Goal: Information Seeking & Learning: Compare options

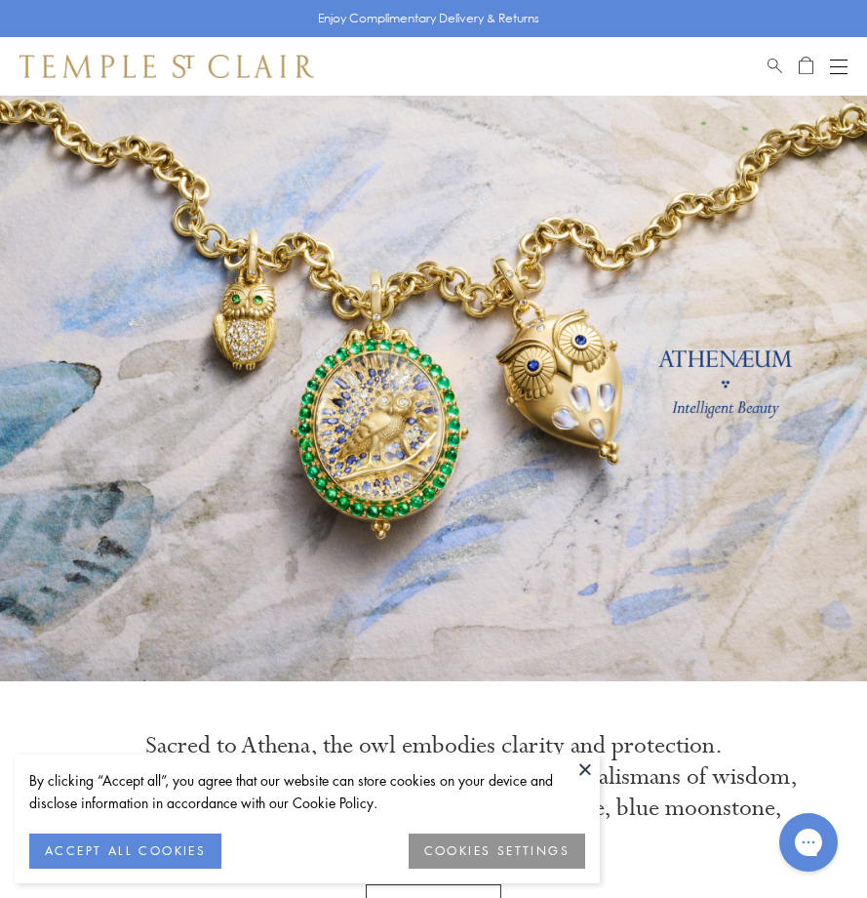
click at [81, 836] on button "ACCEPT ALL COOKIES" at bounding box center [125, 850] width 192 height 35
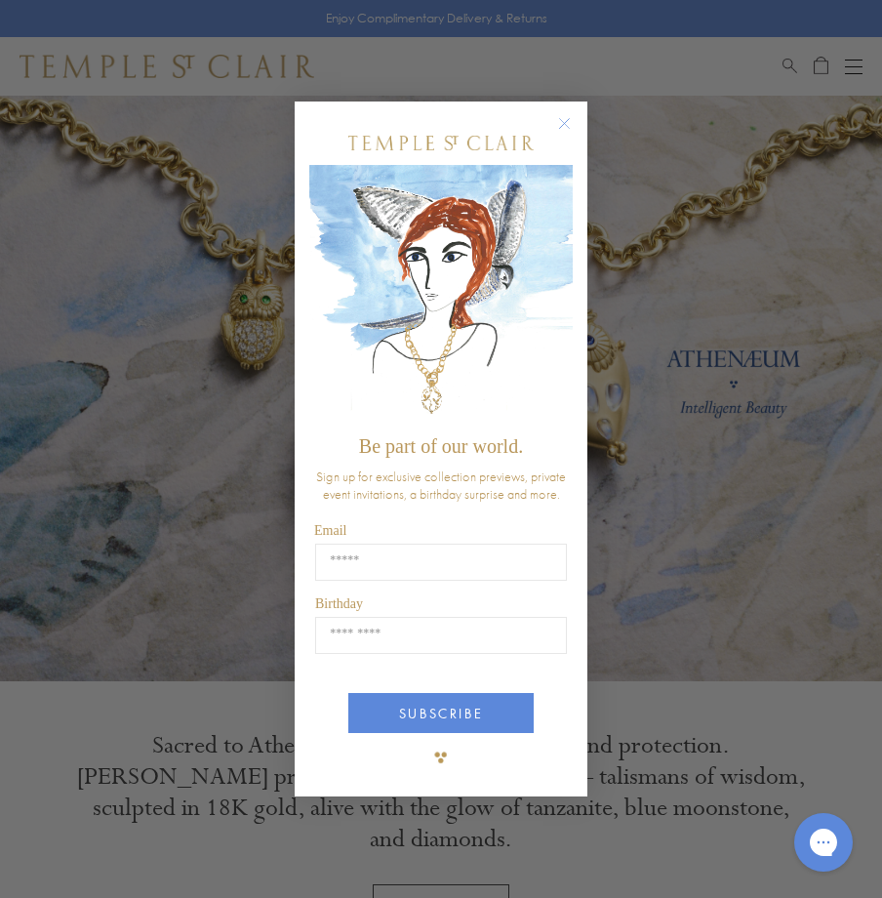
click at [565, 115] on circle "Close dialog" at bounding box center [564, 123] width 23 height 23
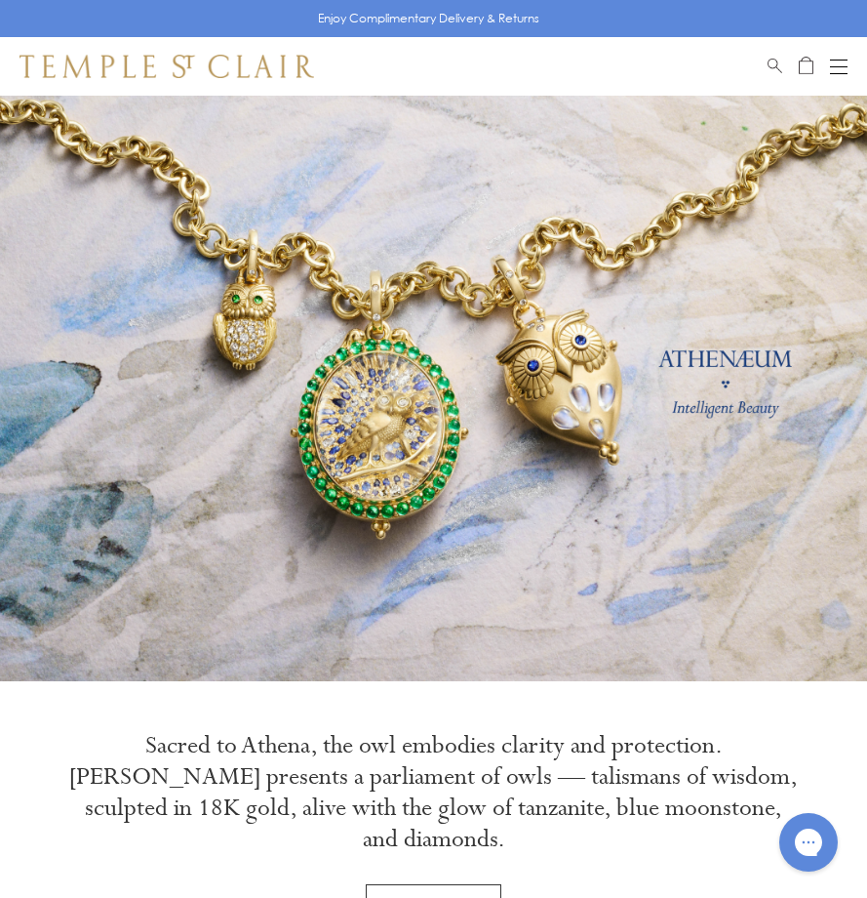
click at [844, 62] on button "Open navigation" at bounding box center [839, 66] width 18 height 23
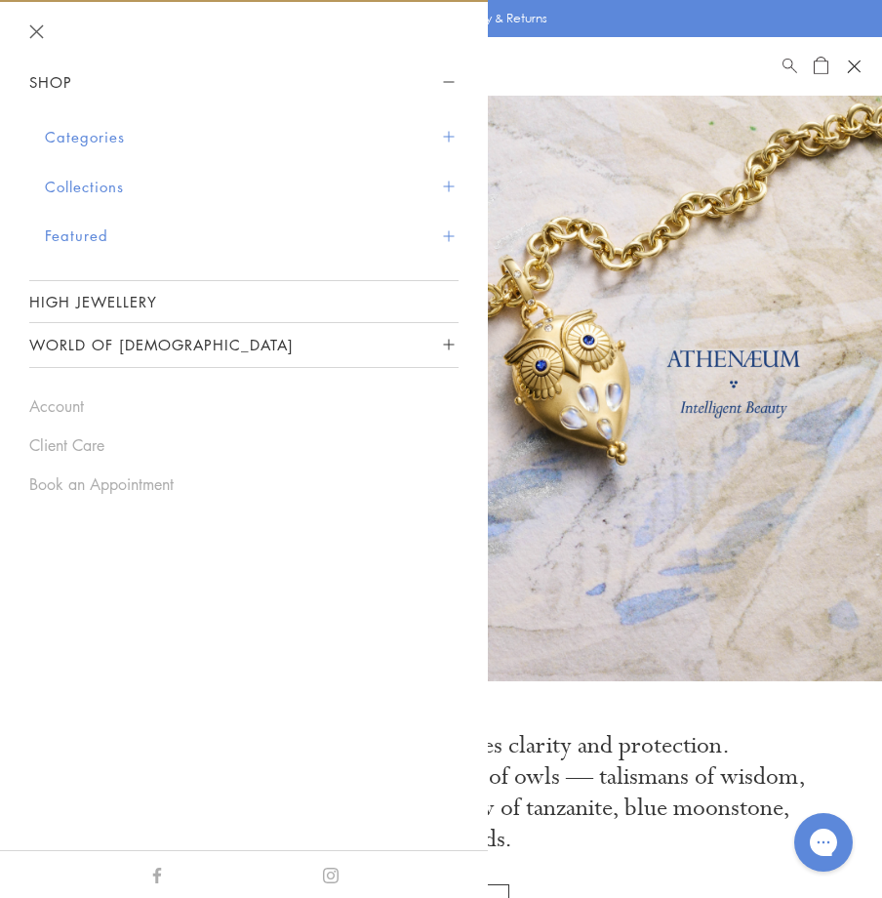
click at [126, 139] on button "Categories" at bounding box center [252, 137] width 414 height 50
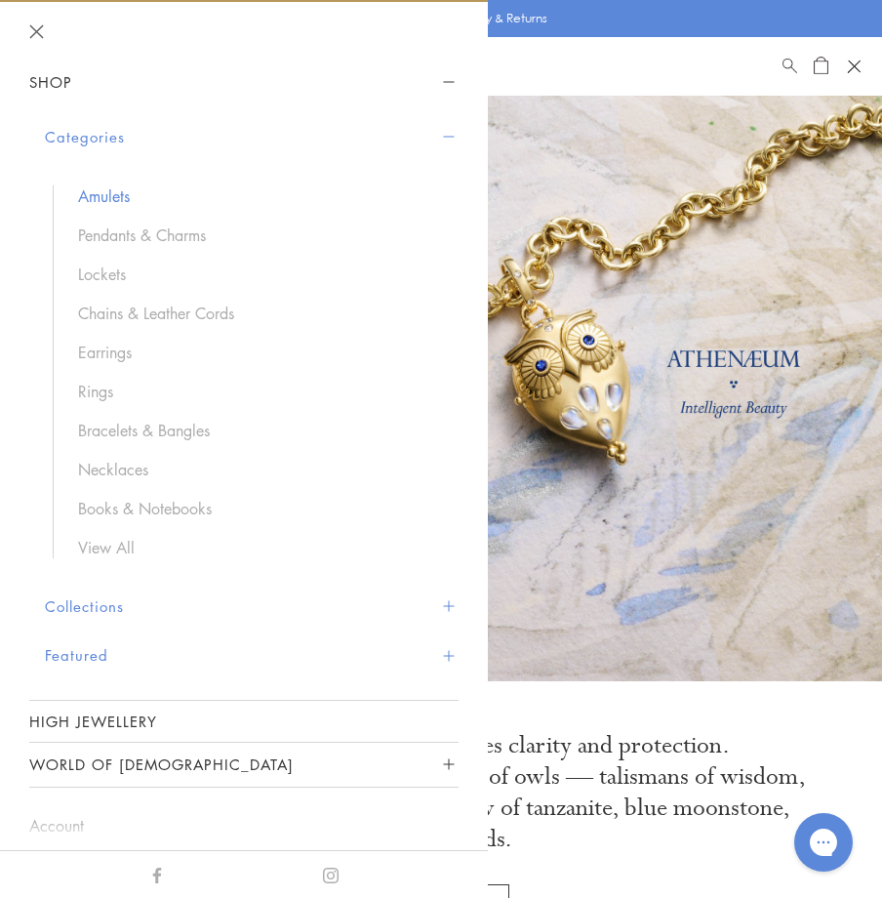
click at [103, 197] on link "Amulets" at bounding box center [258, 195] width 361 height 21
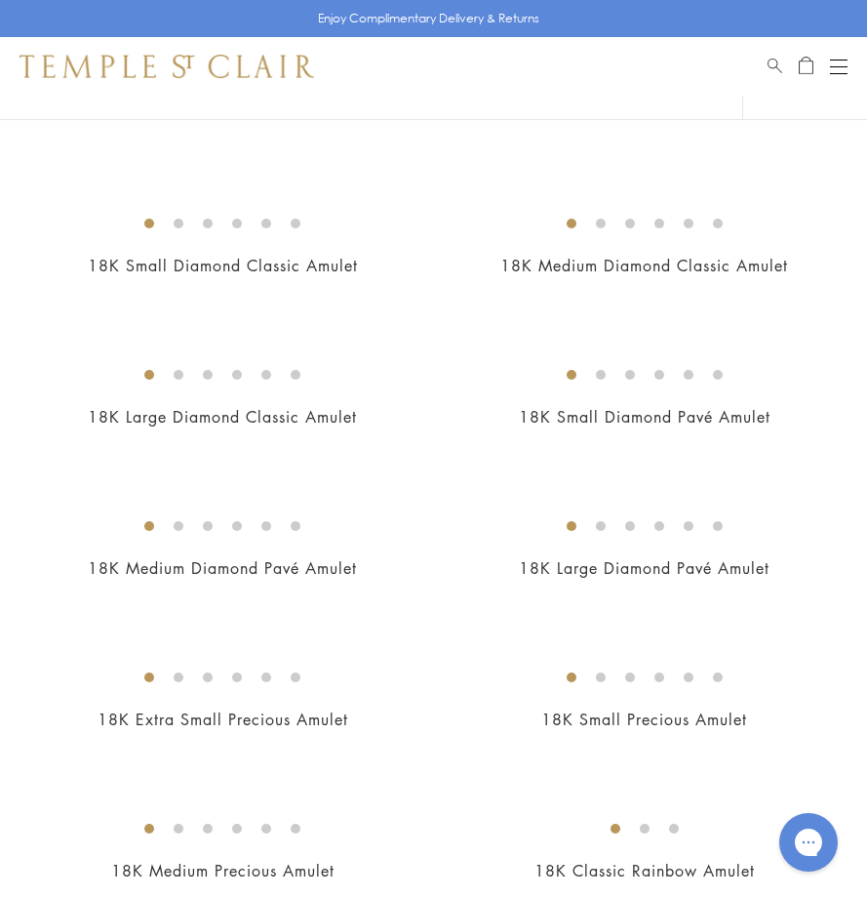
scroll to position [2049, 0]
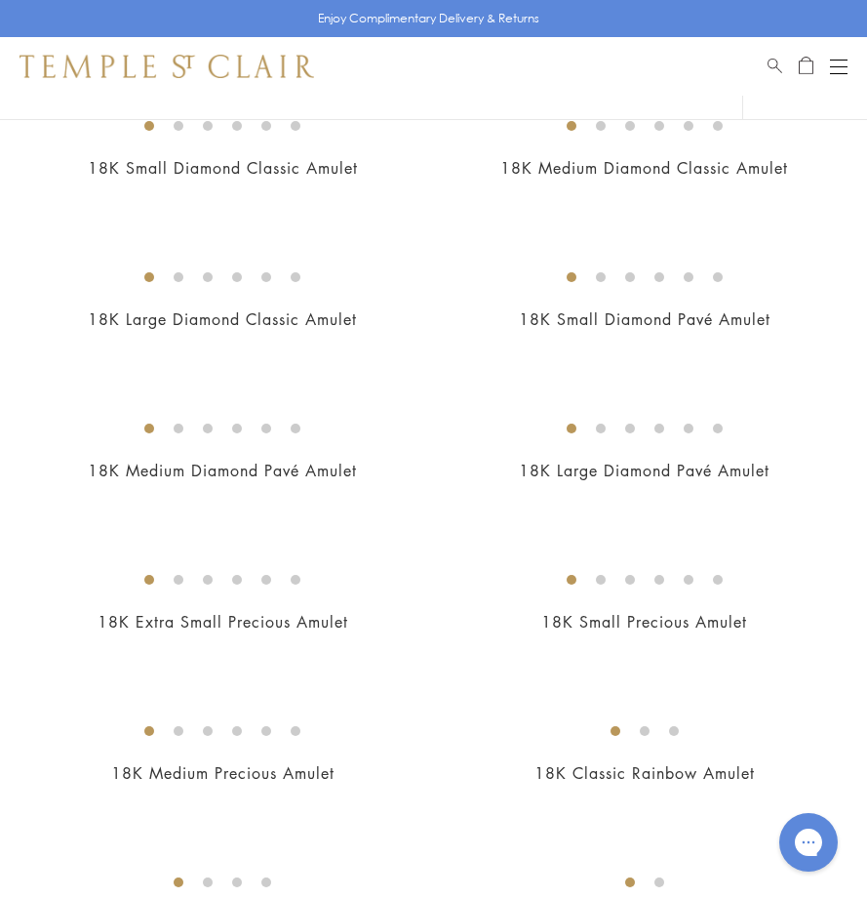
click at [0, 0] on img at bounding box center [0, 0] width 0 height 0
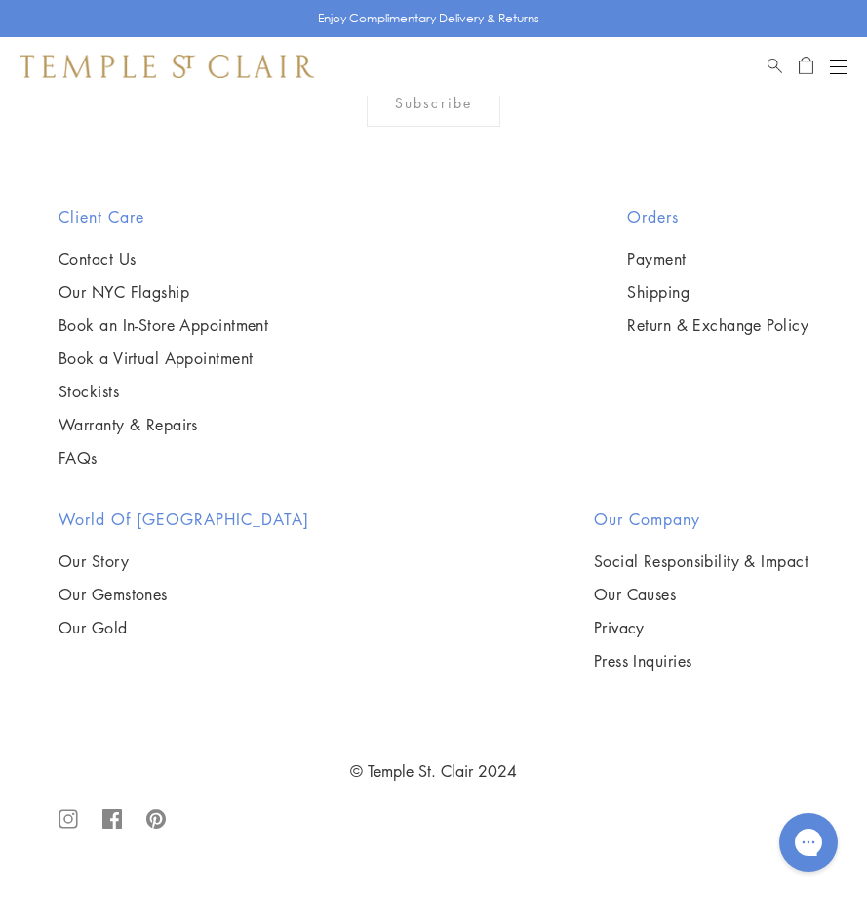
scroll to position [5266, 0]
drag, startPoint x: 159, startPoint y: 503, endPoint x: 311, endPoint y: 726, distance: 269.5
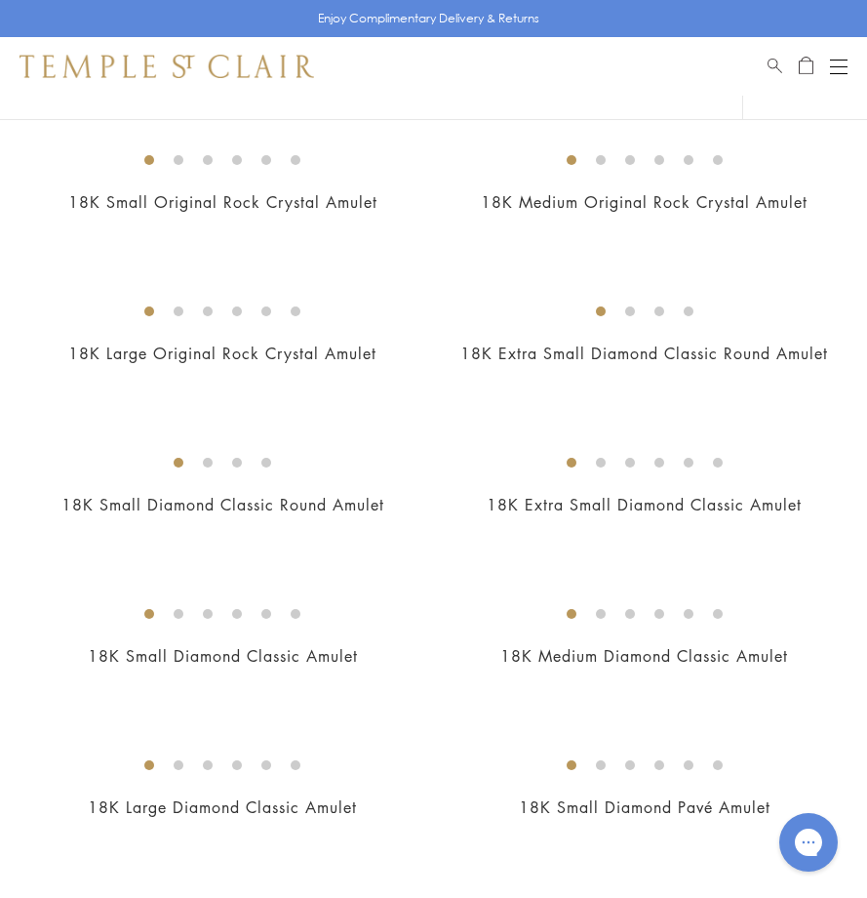
scroll to position [1756, 0]
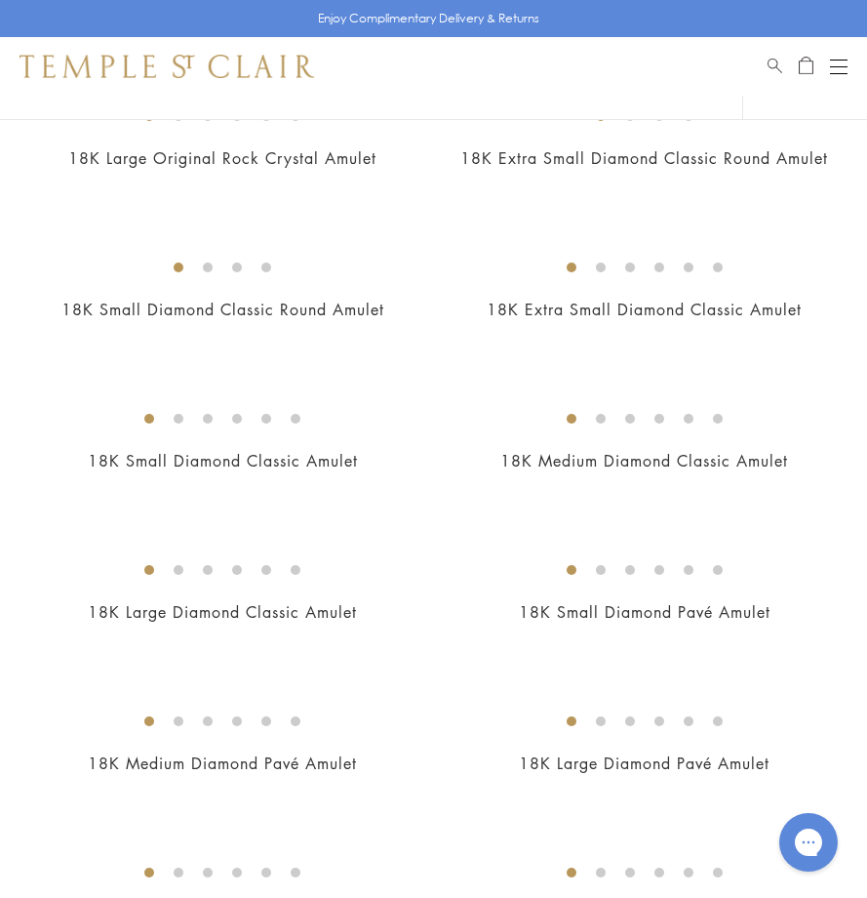
click at [0, 0] on img at bounding box center [0, 0] width 0 height 0
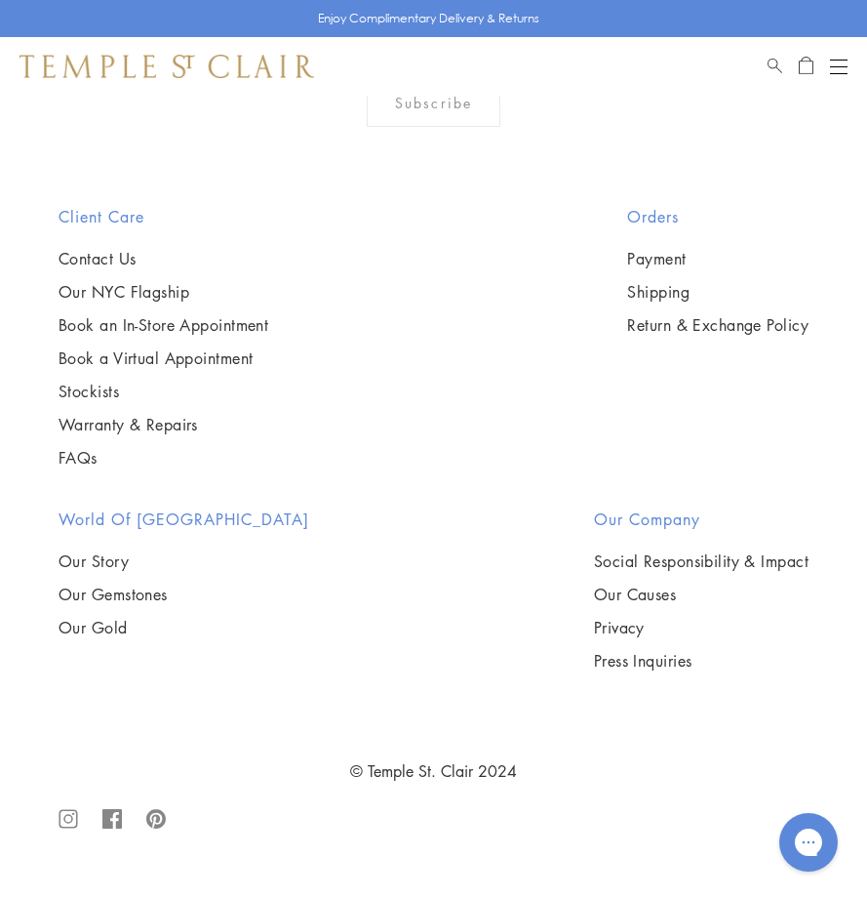
scroll to position [5364, 0]
drag, startPoint x: 67, startPoint y: 591, endPoint x: 461, endPoint y: 771, distance: 433.1
copy ul "18K gold Natural Rock Crystal Mixed Sapphires 0.936ct Tsavorite Garnet 0.3ct Di…"
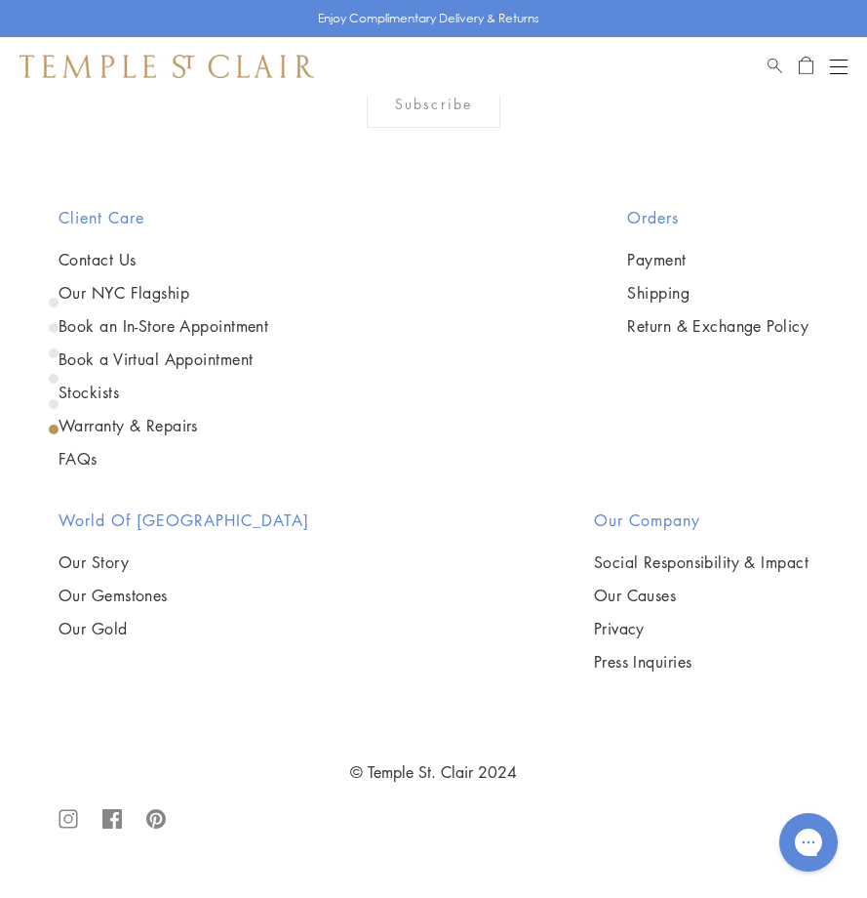
scroll to position [4681, 0]
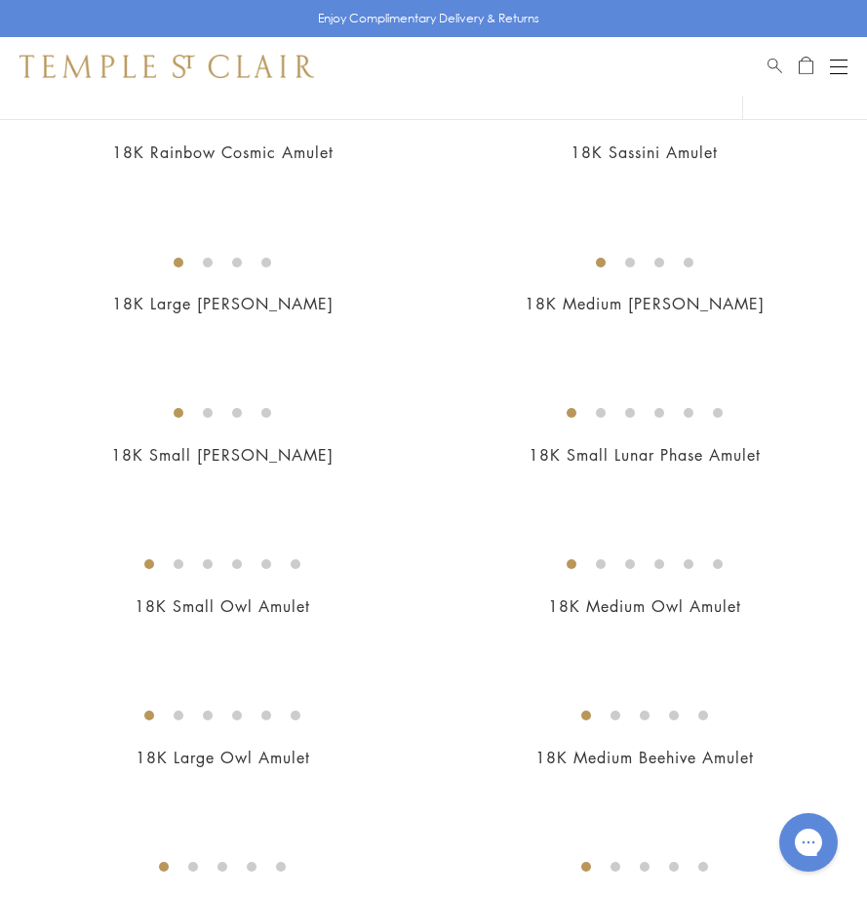
scroll to position [2732, 0]
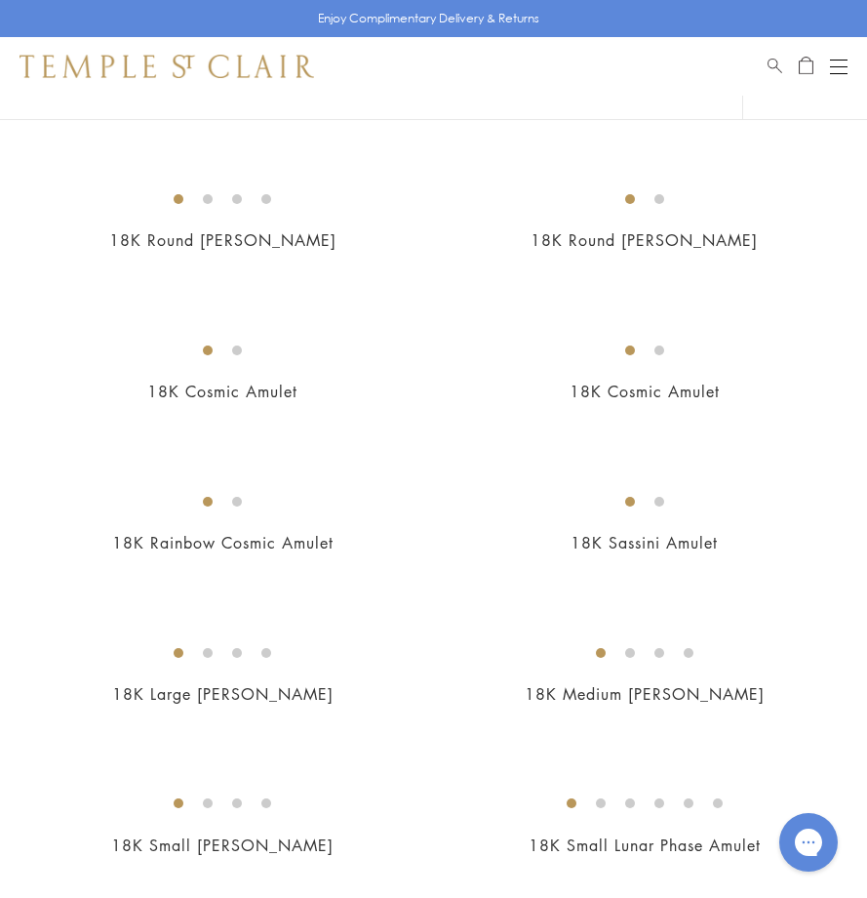
click at [0, 0] on img at bounding box center [0, 0] width 0 height 0
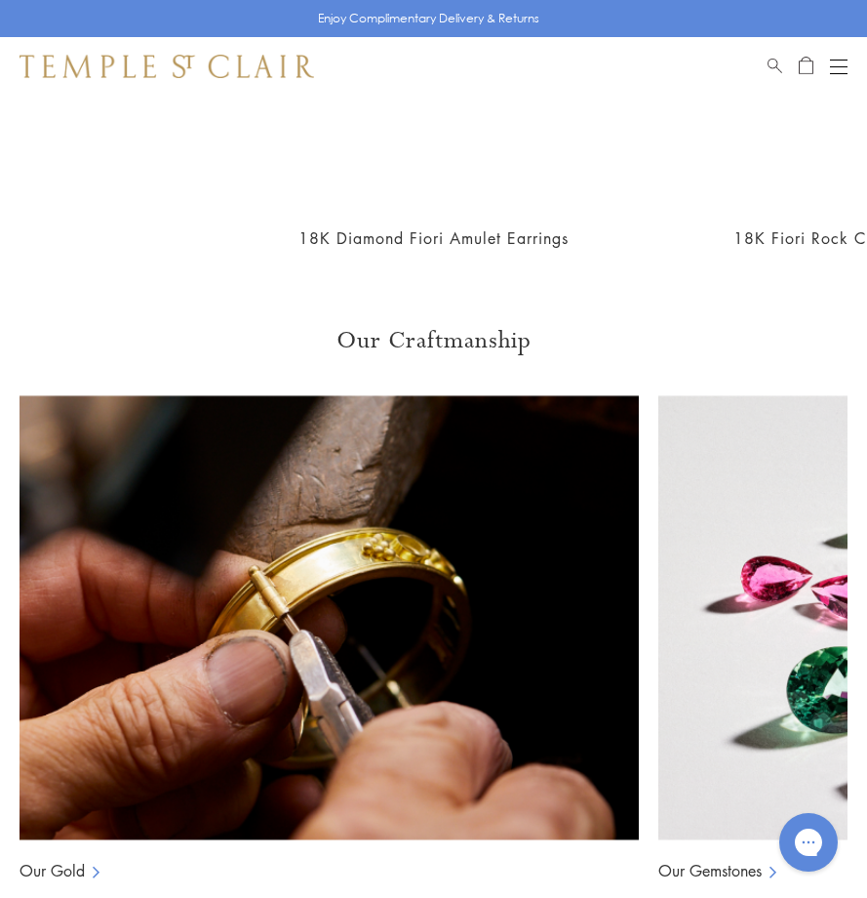
scroll to position [1725, 0]
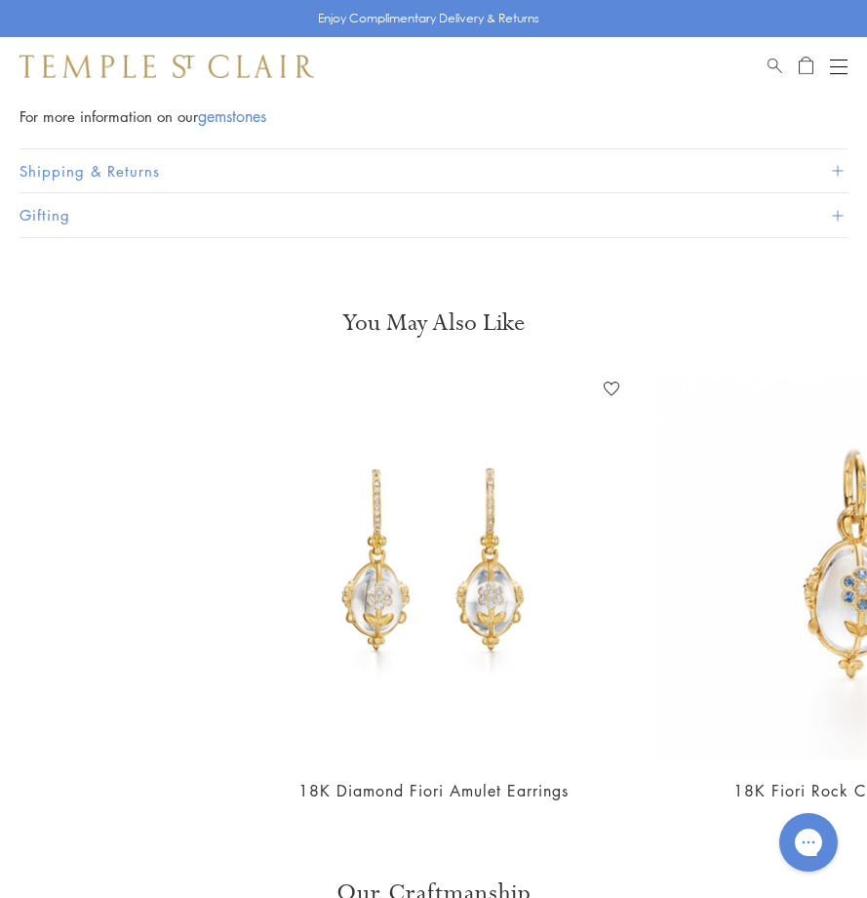
scroll to position [1920, 0]
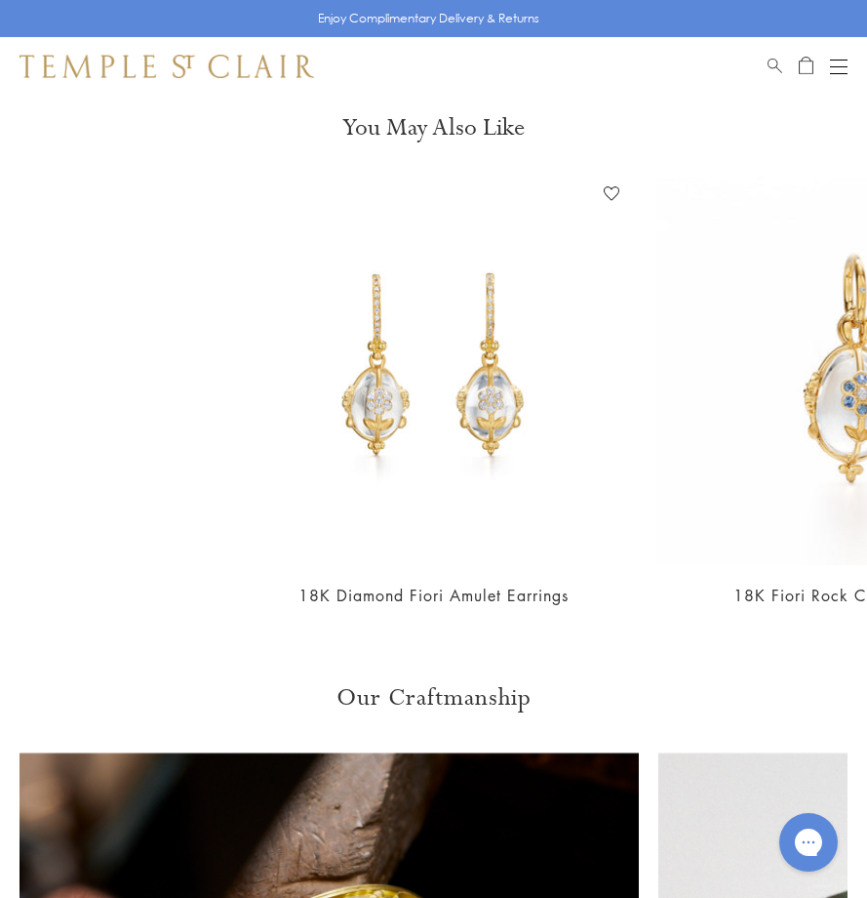
drag, startPoint x: 77, startPoint y: 566, endPoint x: 331, endPoint y: 665, distance: 272.5
copy ul "18K gold Natural Rock Crystal Diamond 1.04ct Length: 4cm/1''; Width: 2cm/0.8''"
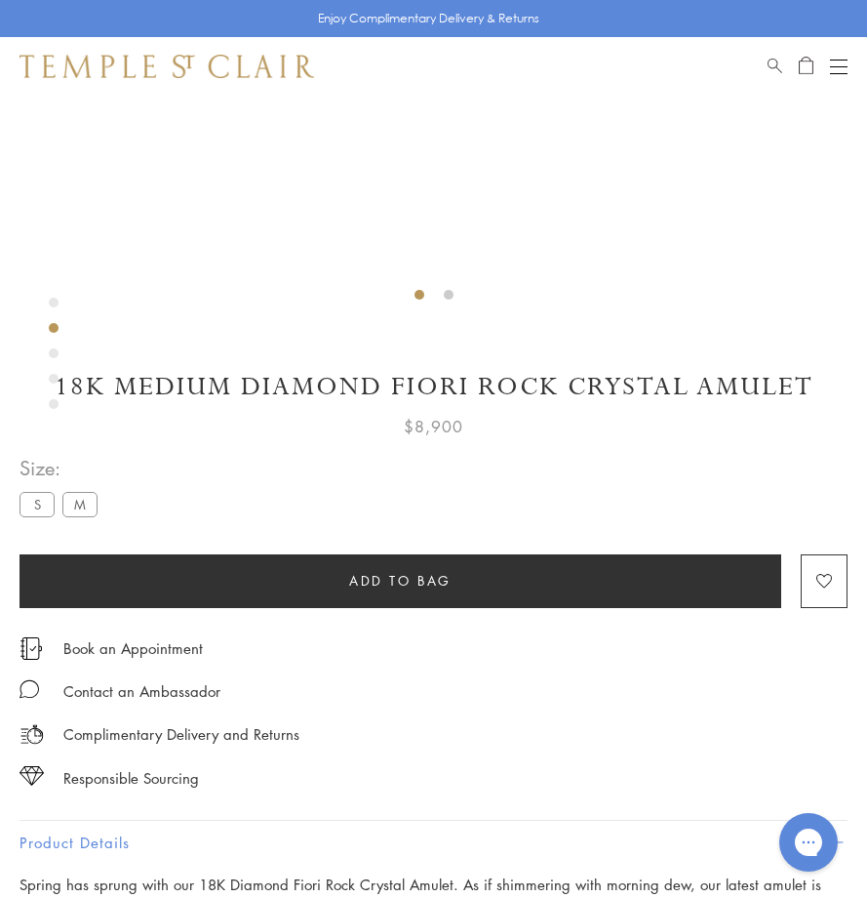
scroll to position [1140, 0]
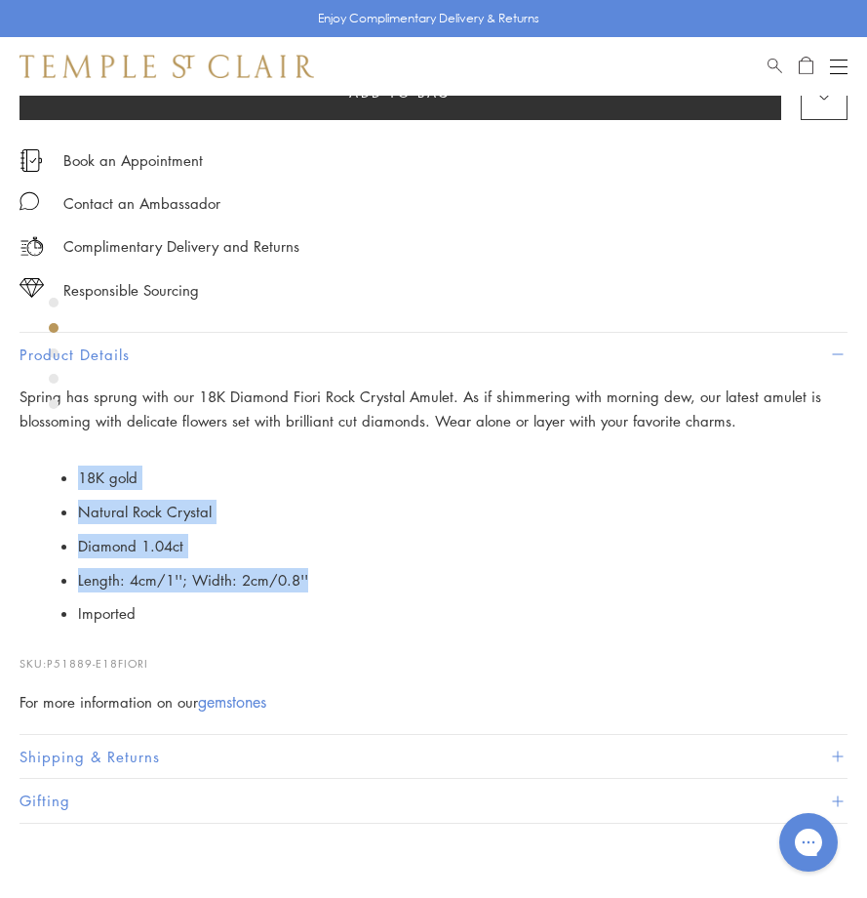
click at [832, 66] on div "Open navigation" at bounding box center [839, 66] width 18 height 1
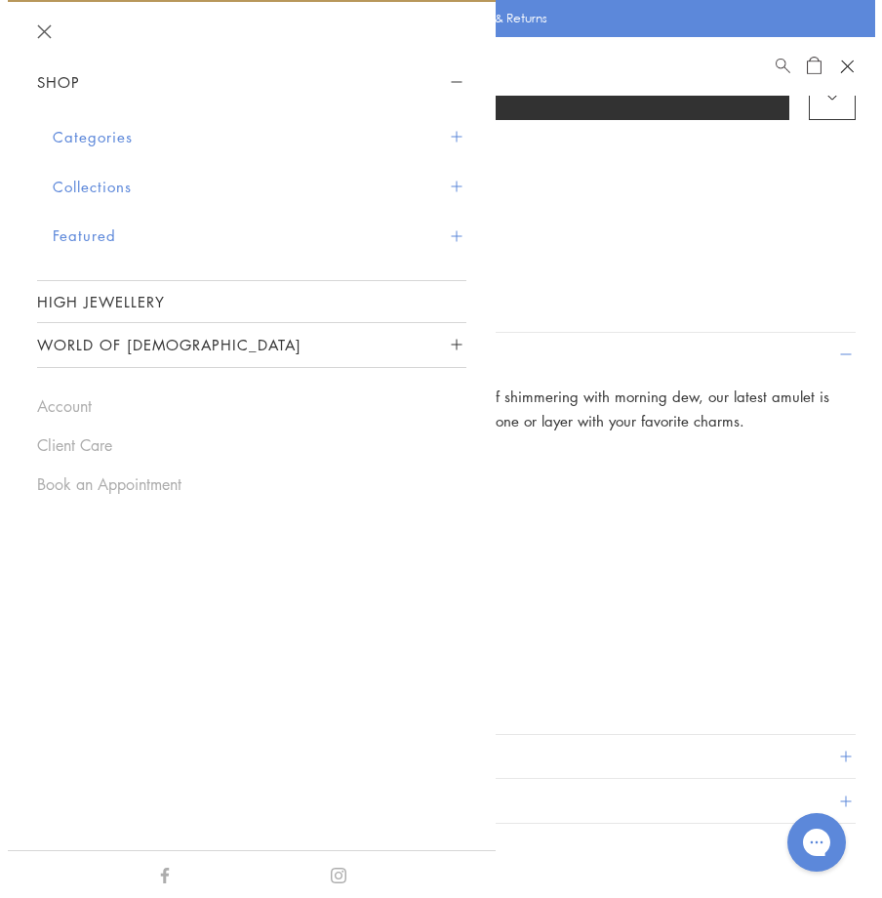
scroll to position [1154, 0]
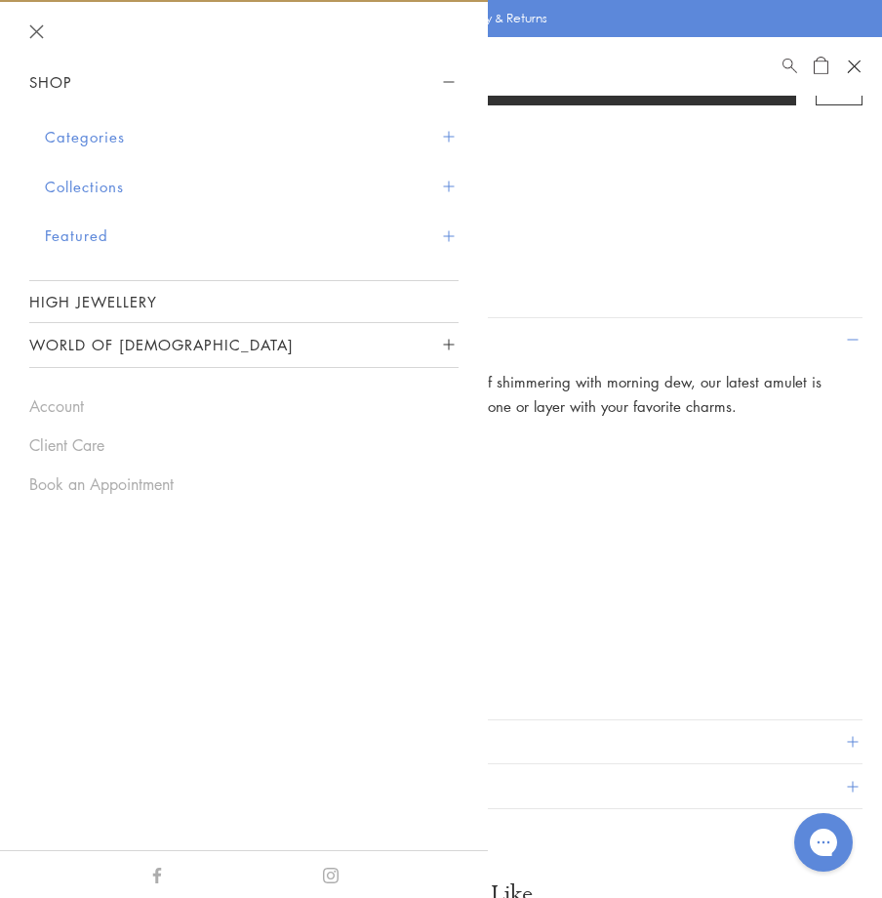
click at [259, 138] on button "Categories" at bounding box center [252, 137] width 414 height 50
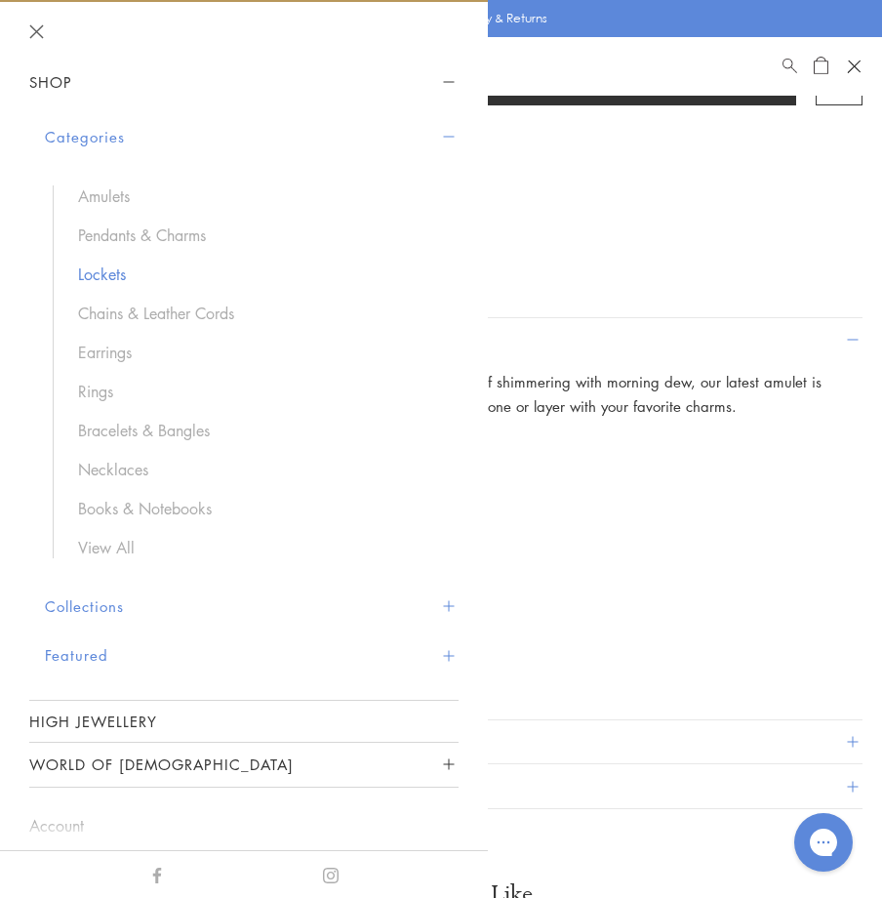
click at [92, 267] on link "Lockets" at bounding box center [258, 273] width 361 height 21
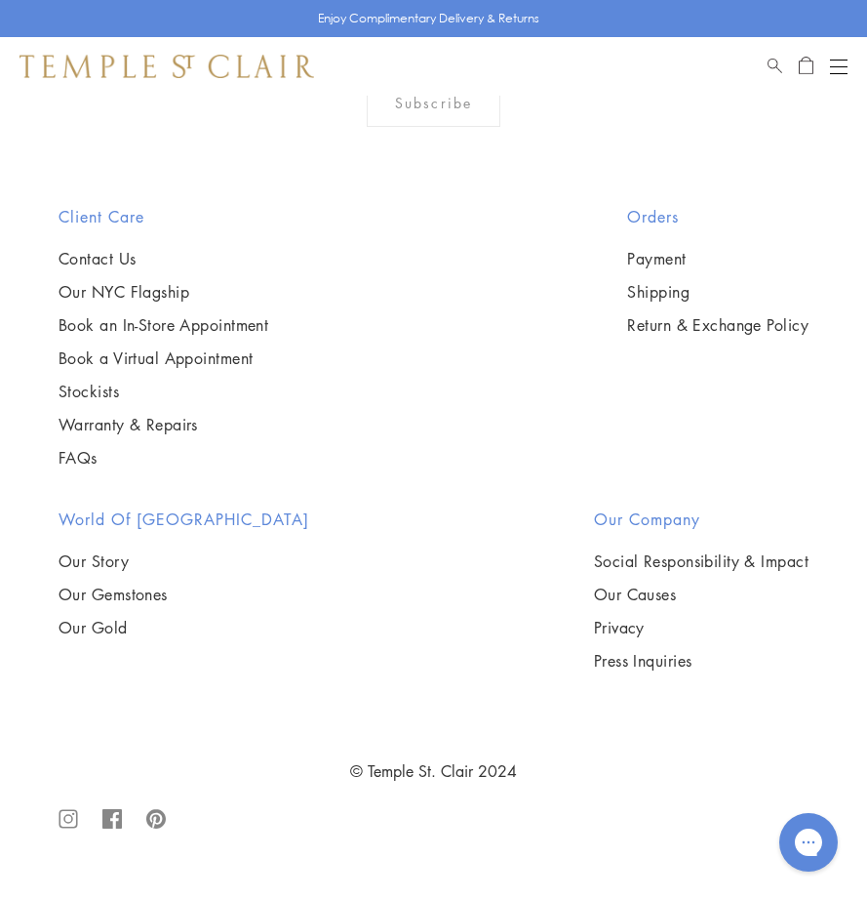
scroll to position [3220, 0]
click at [0, 0] on img at bounding box center [0, 0] width 0 height 0
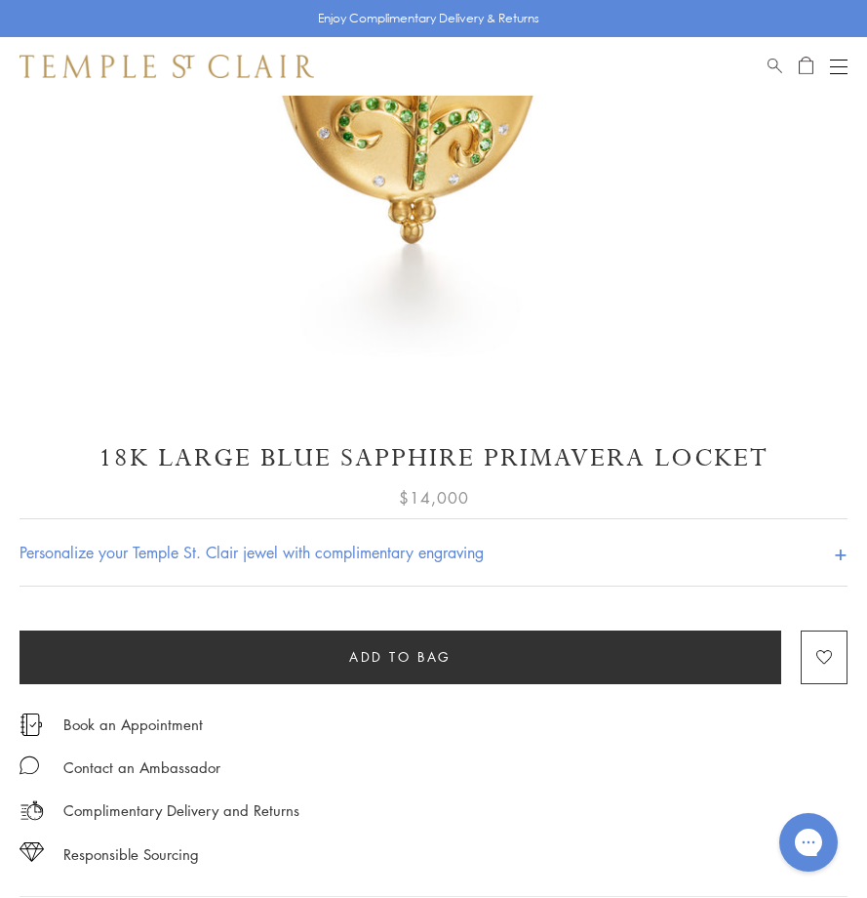
scroll to position [683, 0]
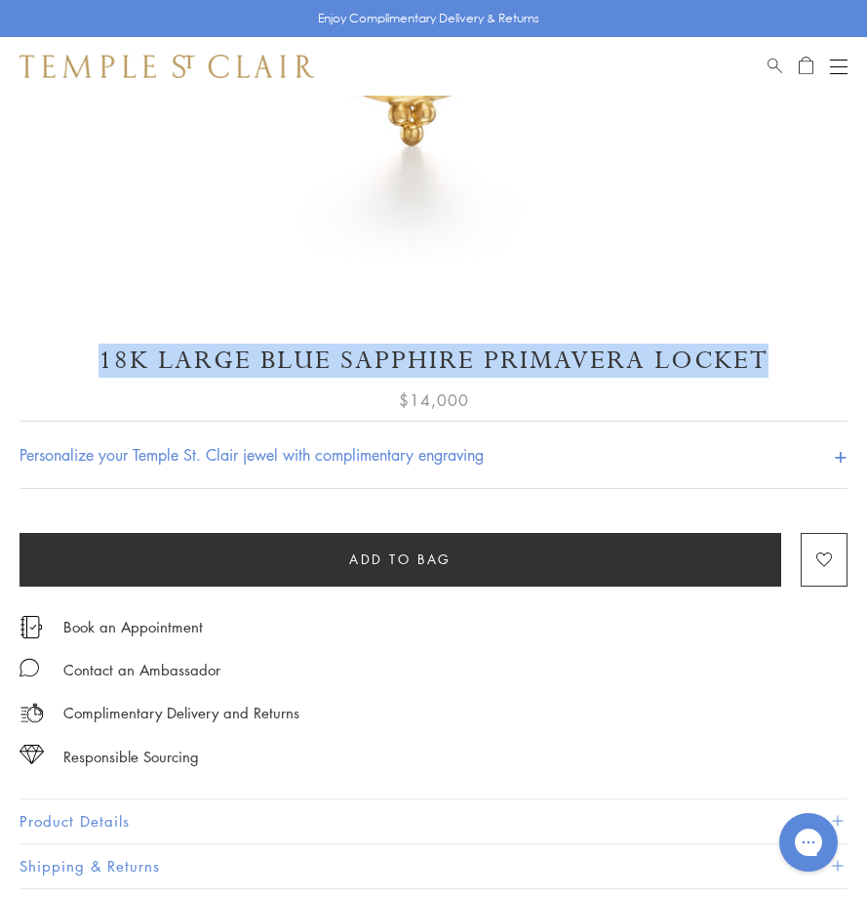
drag, startPoint x: 100, startPoint y: 361, endPoint x: 875, endPoint y: 330, distance: 775.3
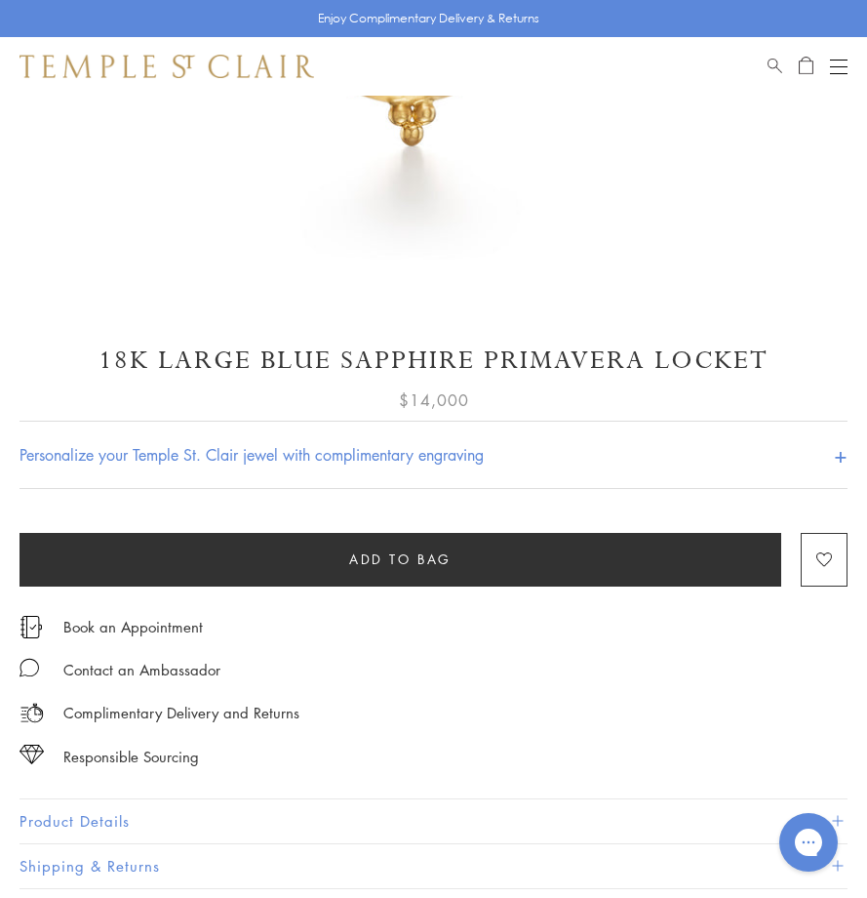
click at [377, 360] on h1 "18K Large Blue Sapphire Primavera Locket" at bounding box center [434, 360] width 828 height 34
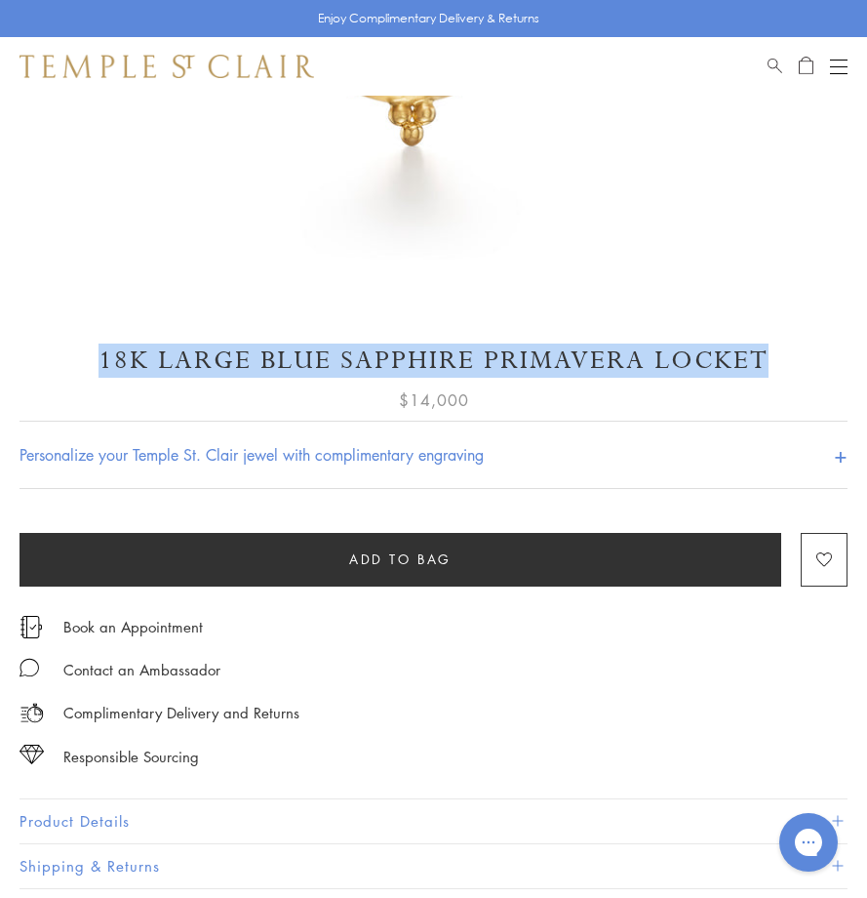
click at [377, 360] on h1 "18K Large Blue Sapphire Primavera Locket" at bounding box center [434, 360] width 828 height 34
copy div "18K Large Blue Sapphire Primavera Locket"
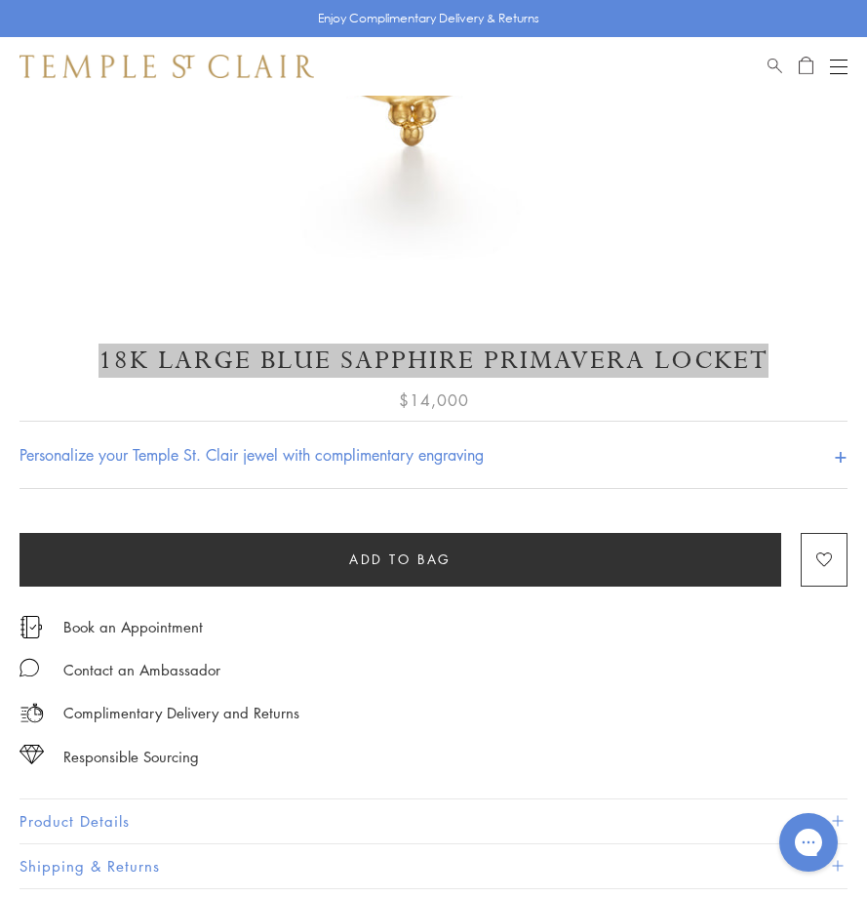
scroll to position [878, 0]
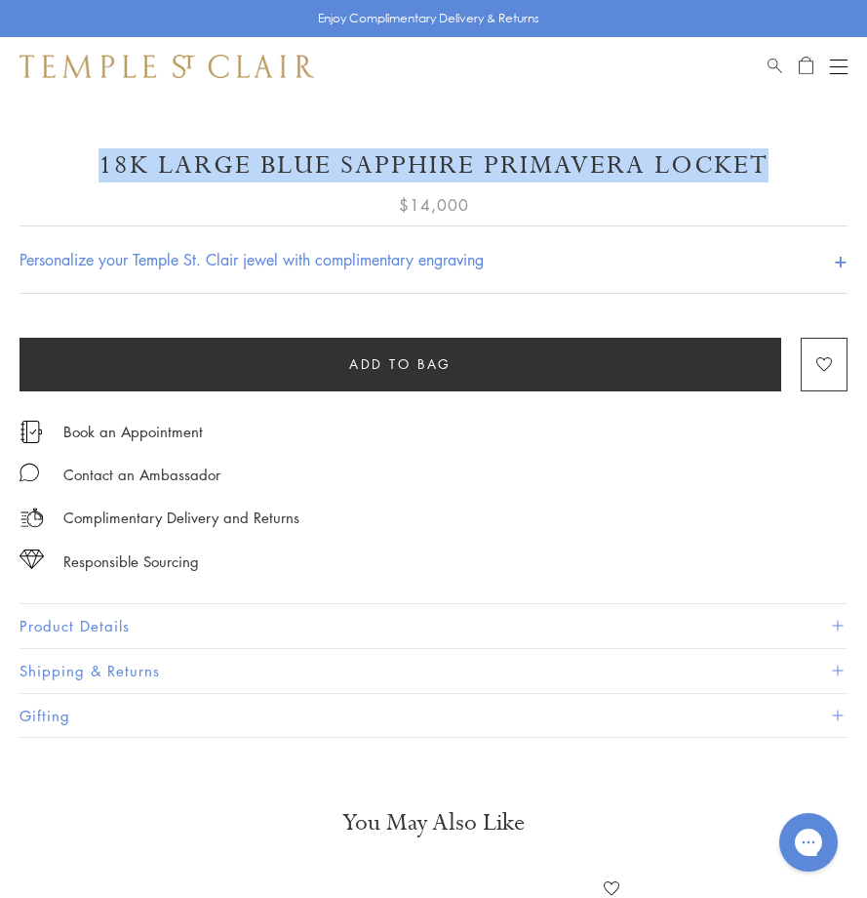
click at [100, 630] on button "Product Details" at bounding box center [434, 626] width 828 height 44
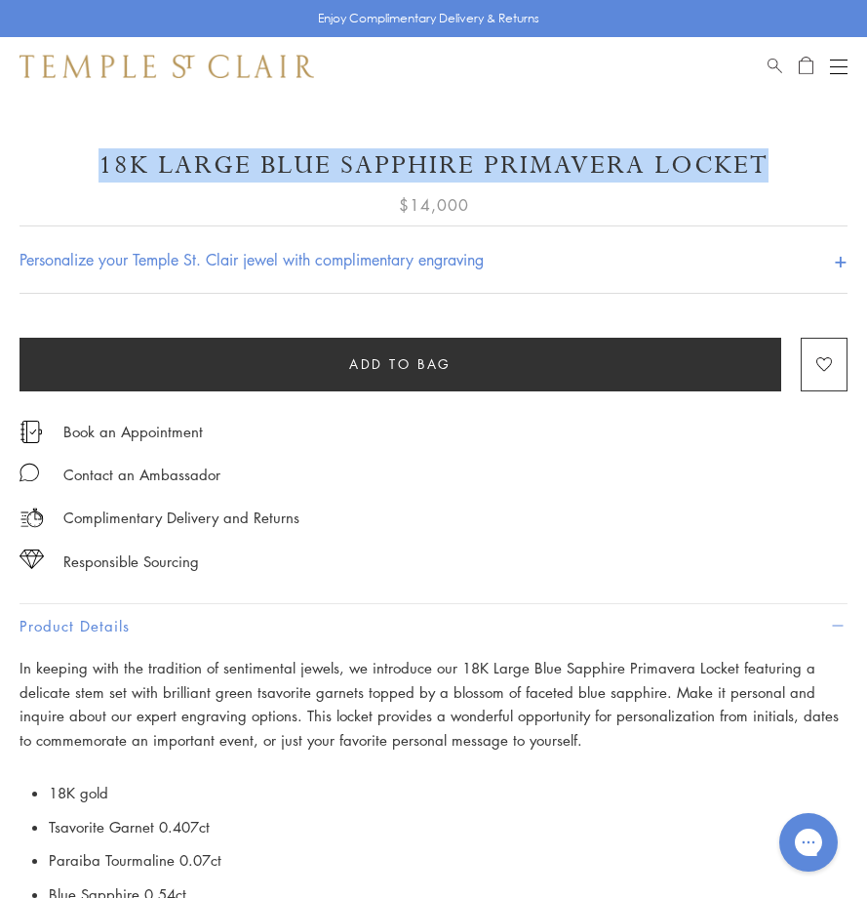
scroll to position [1073, 0]
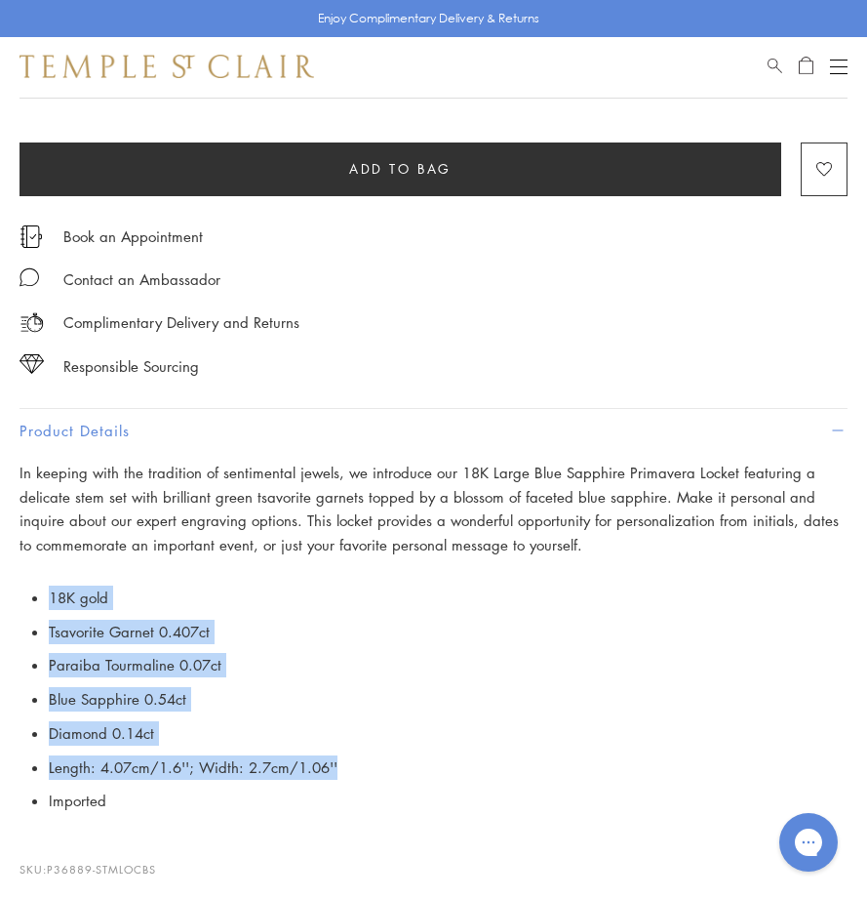
drag, startPoint x: 191, startPoint y: 629, endPoint x: 426, endPoint y: 762, distance: 270.0
click at [426, 762] on ul "18K gold Tsavorite Garnet 0.407ct Paraiba Tourmaline 0.07ct Blue Sapphire 0.54c…" at bounding box center [448, 698] width 799 height 237
copy ul "18K gold Tsavorite Garnet 0.407ct Paraiba Tourmaline 0.07ct Blue Sapphire 0.54c…"
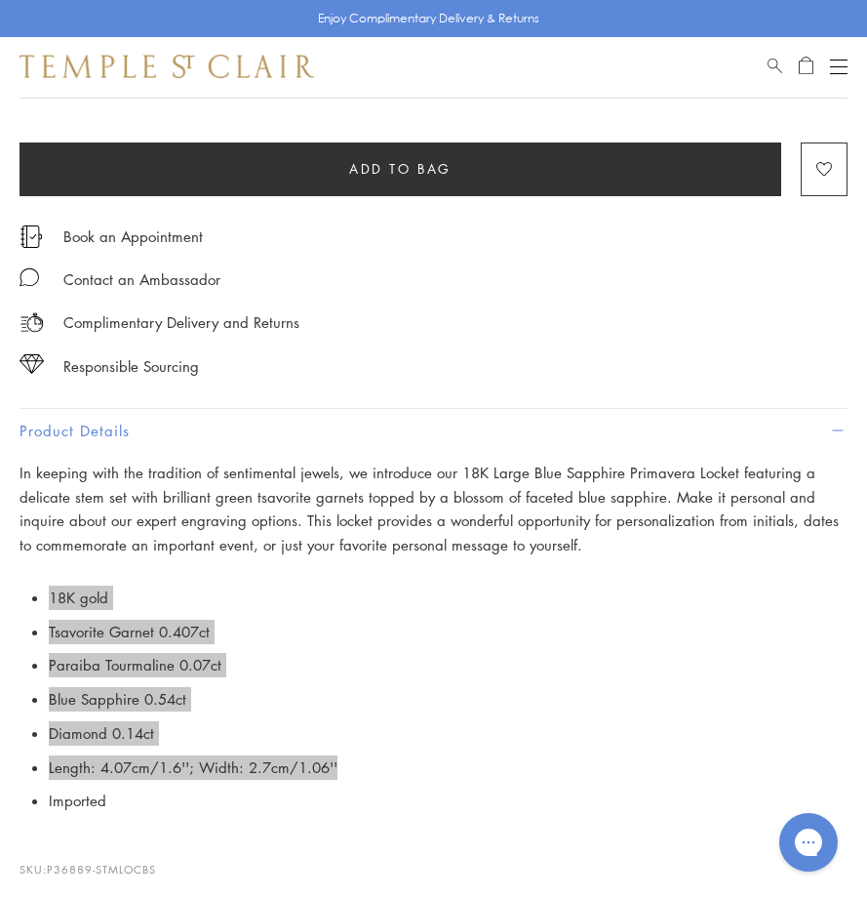
scroll to position [1366, 0]
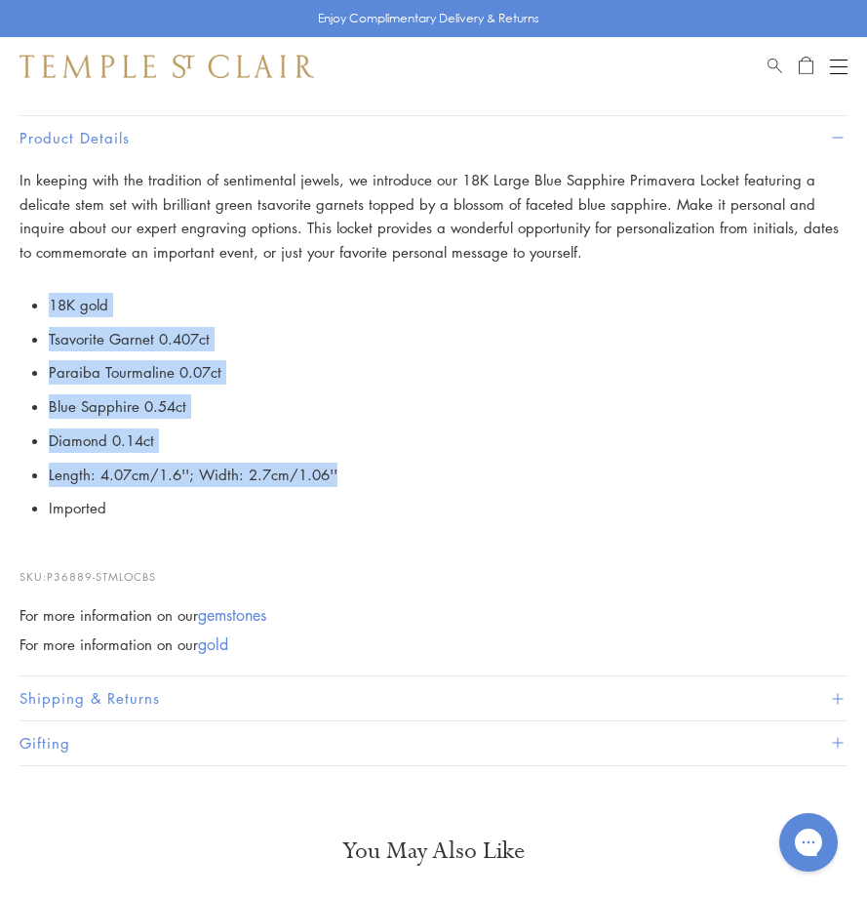
click at [227, 639] on link "gold" at bounding box center [213, 643] width 30 height 21
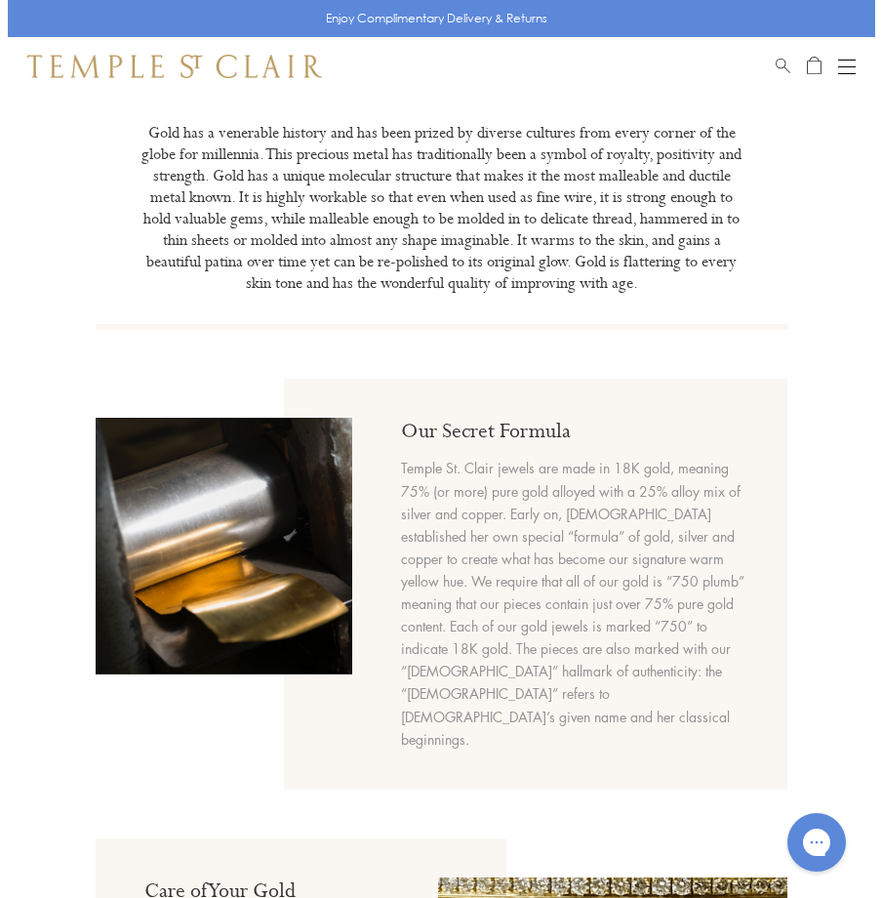
scroll to position [585, 0]
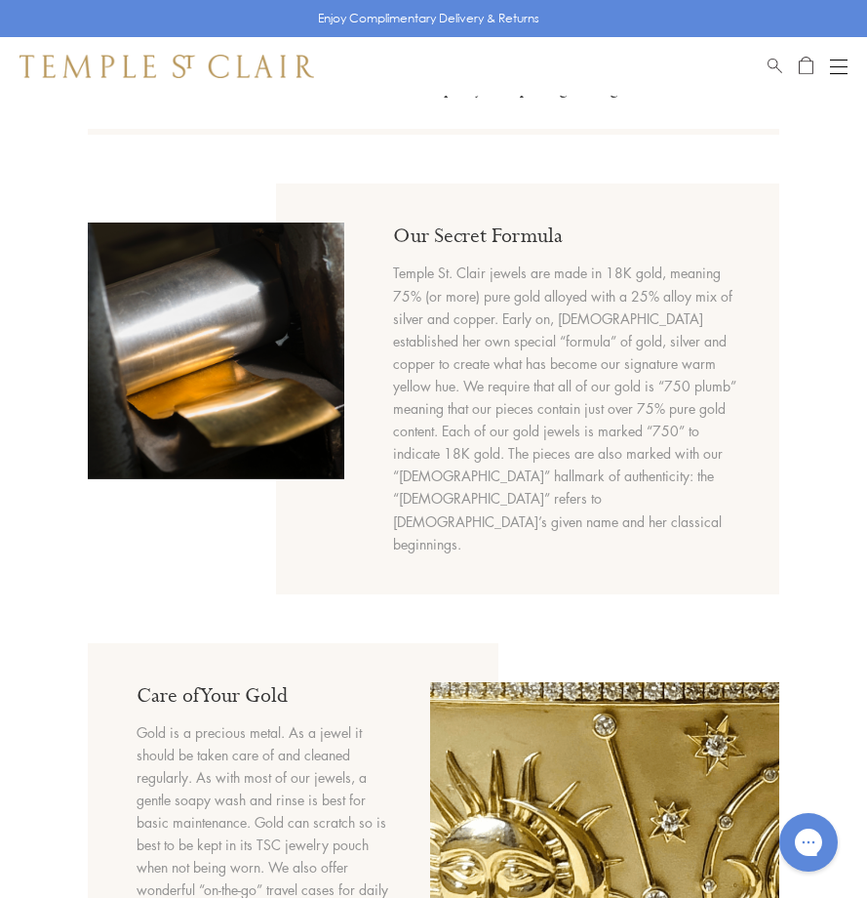
click at [846, 58] on button "Open navigation" at bounding box center [839, 66] width 18 height 23
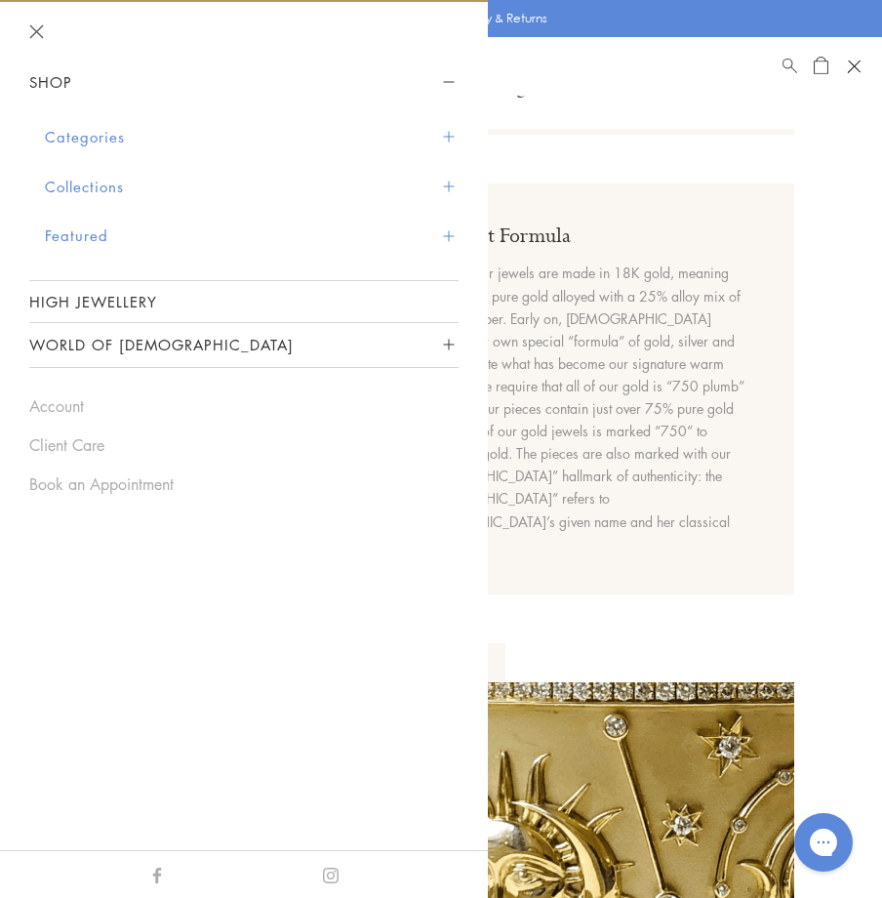
click at [82, 133] on button "Categories" at bounding box center [252, 137] width 414 height 50
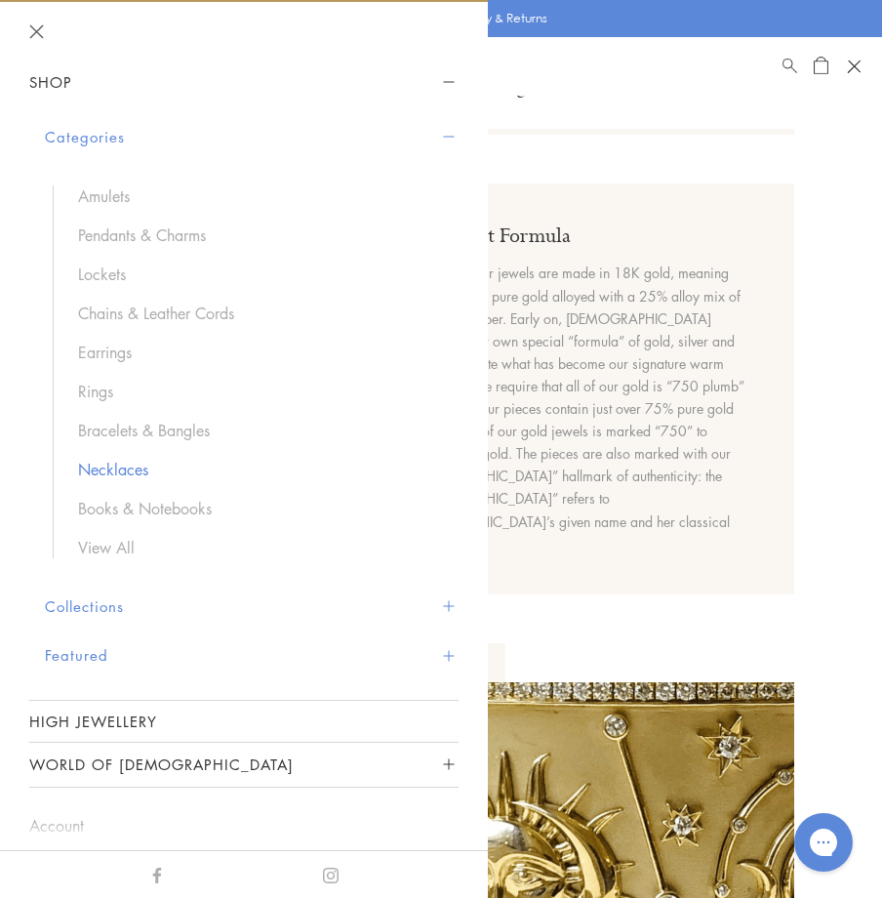
click at [122, 469] on link "Necklaces" at bounding box center [258, 469] width 361 height 21
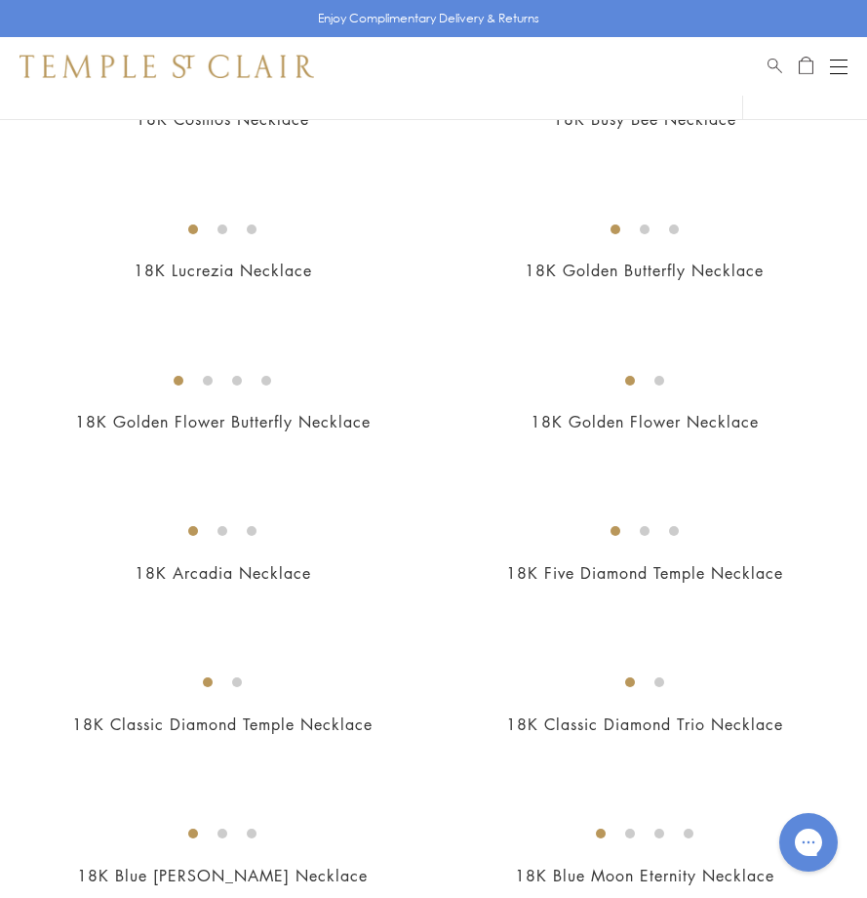
click at [0, 0] on img at bounding box center [0, 0] width 0 height 0
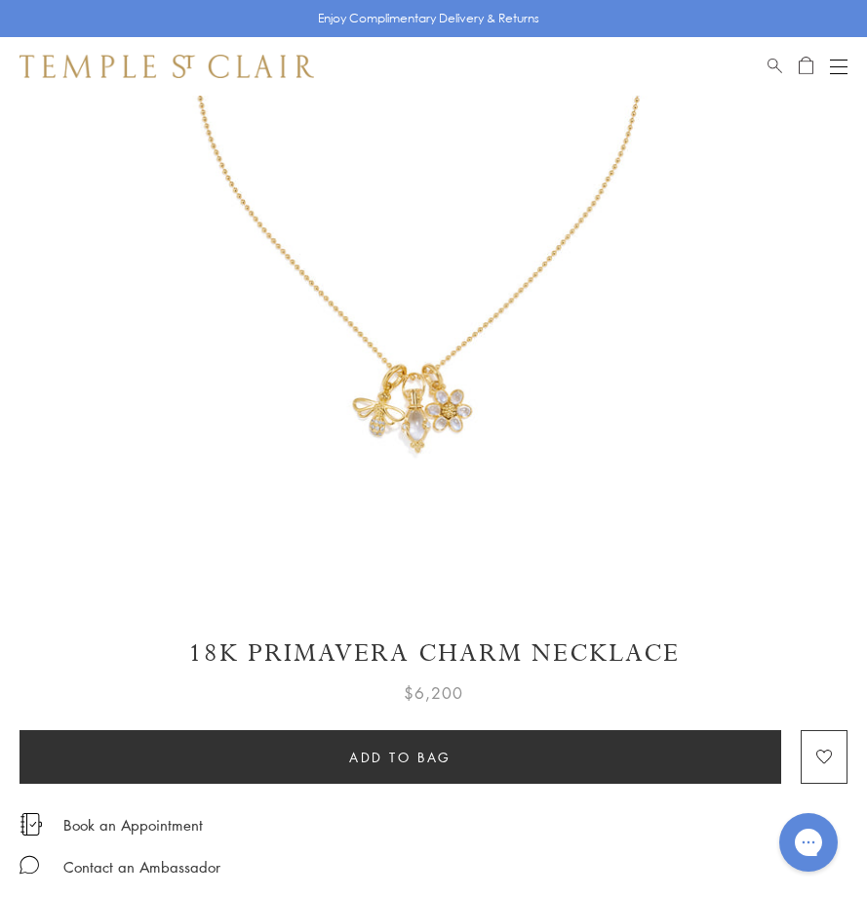
scroll to position [488, 0]
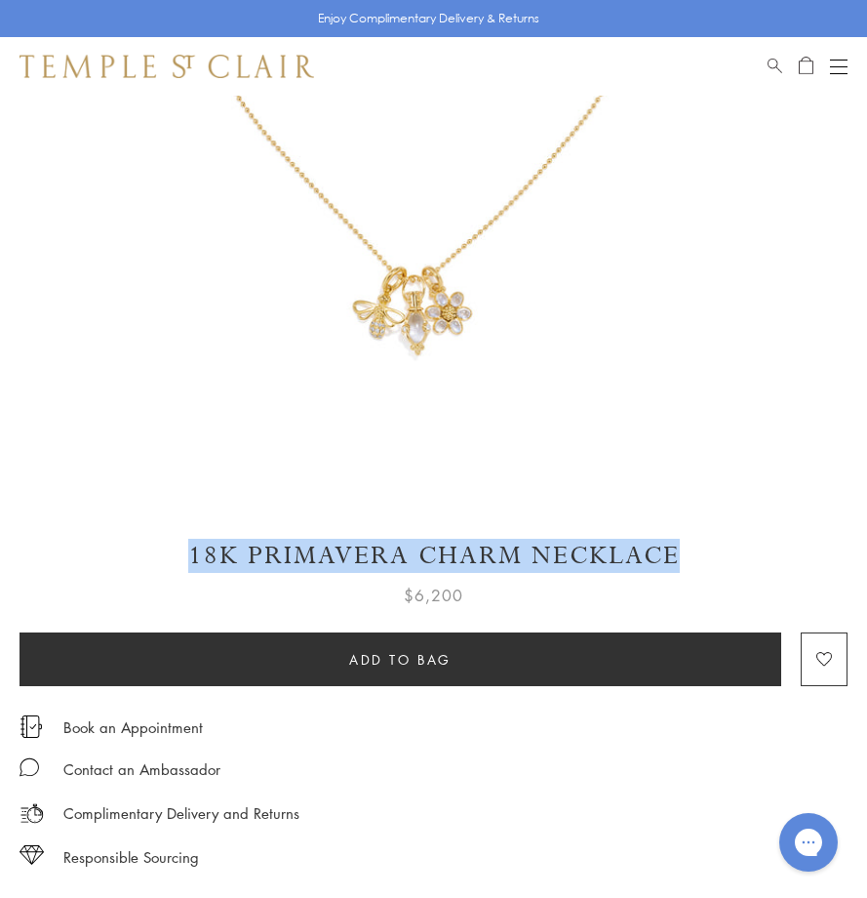
drag, startPoint x: 183, startPoint y: 547, endPoint x: 861, endPoint y: 527, distance: 677.4
click at [861, 527] on div "SEE RECOMMENDED CHAIN PAIRINGS 18K Primavera Charm Necklace $6,200" at bounding box center [433, 320] width 867 height 1425
drag, startPoint x: 370, startPoint y: 550, endPoint x: 682, endPoint y: 539, distance: 312.4
click at [682, 539] on h1 "18K Primavera Charm Necklace" at bounding box center [434, 556] width 828 height 34
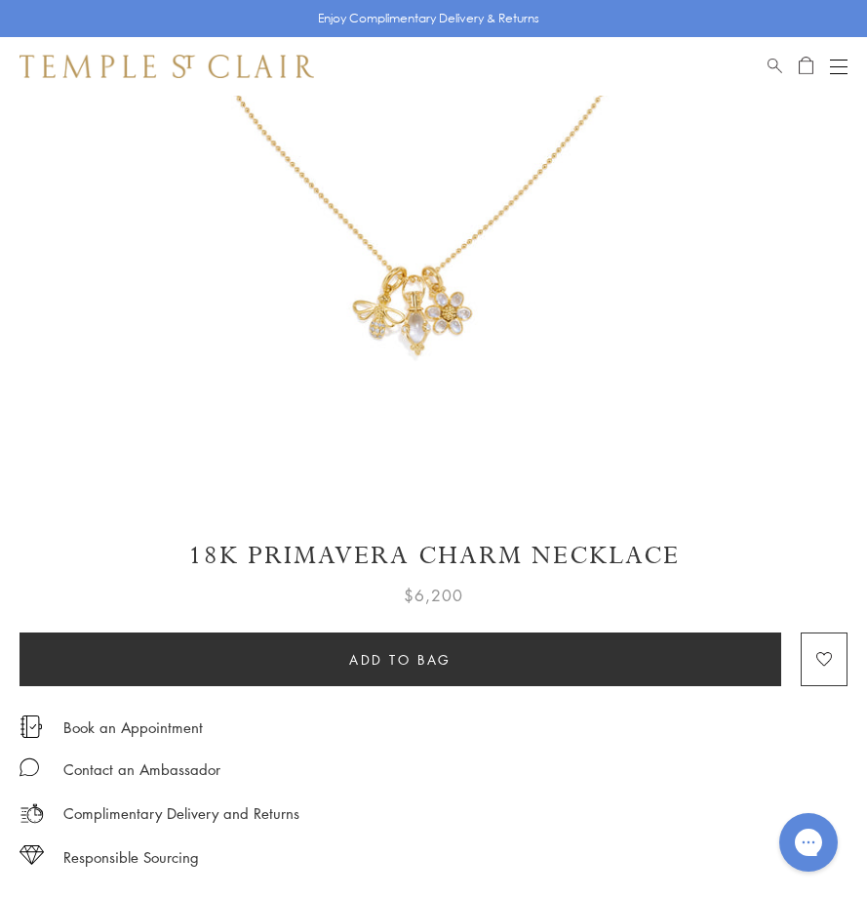
click at [653, 546] on h1 "18K Primavera Charm Necklace" at bounding box center [434, 556] width 828 height 34
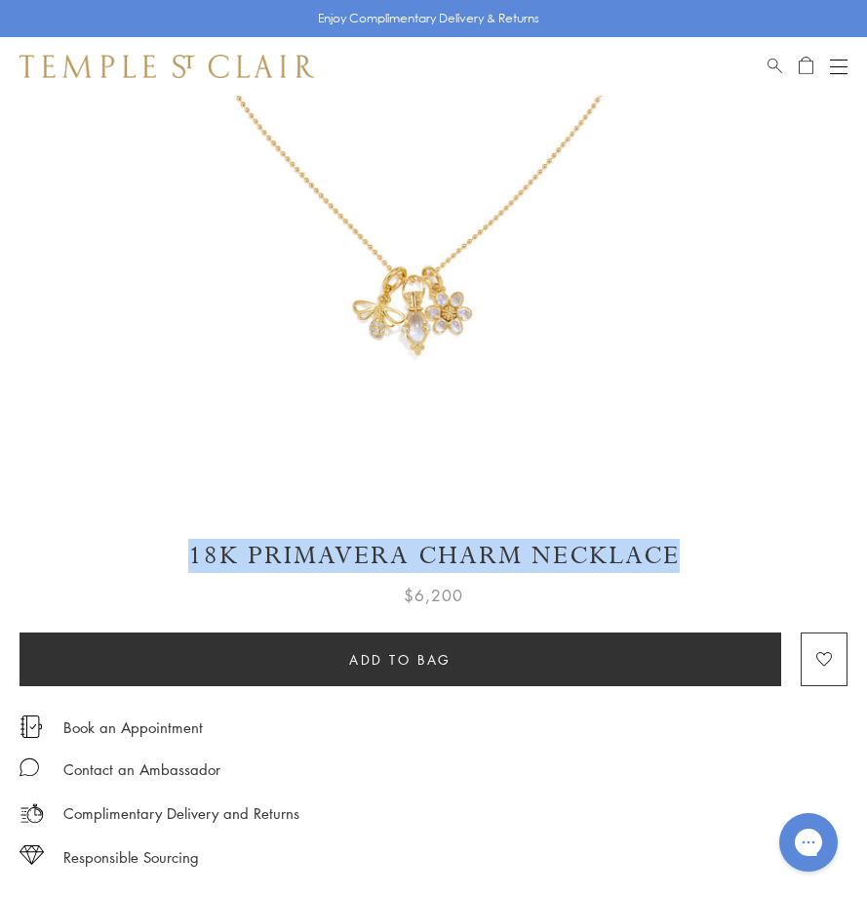
click at [653, 546] on h1 "18K Primavera Charm Necklace" at bounding box center [434, 556] width 828 height 34
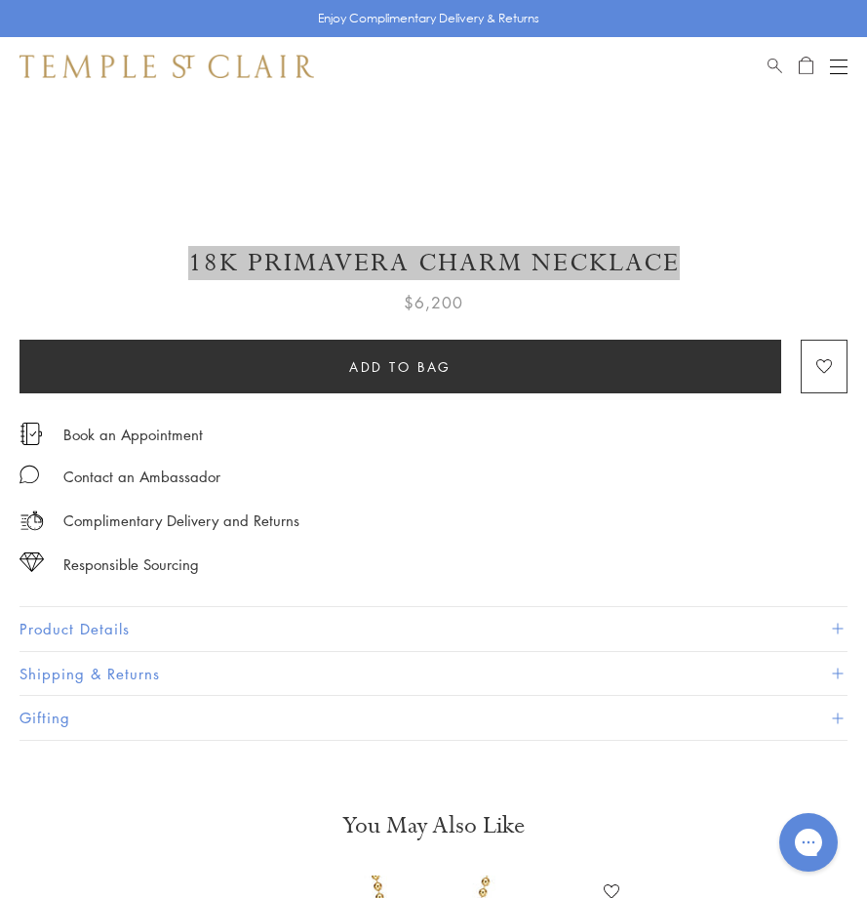
scroll to position [976, 0]
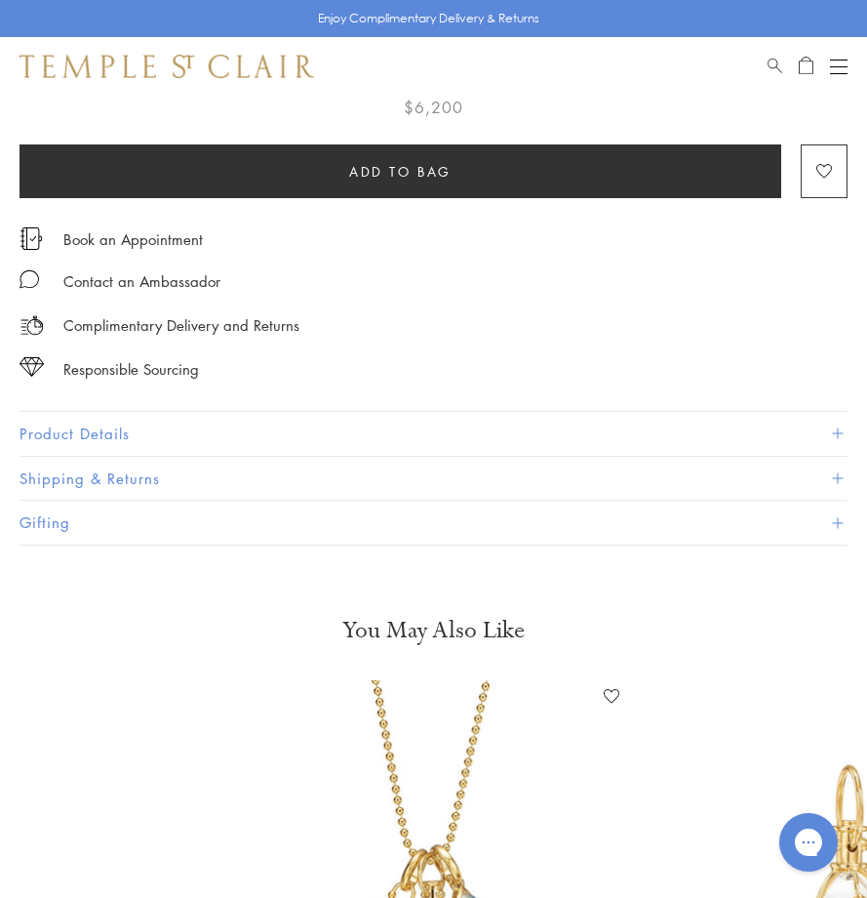
click at [124, 431] on button "Product Details" at bounding box center [434, 434] width 828 height 44
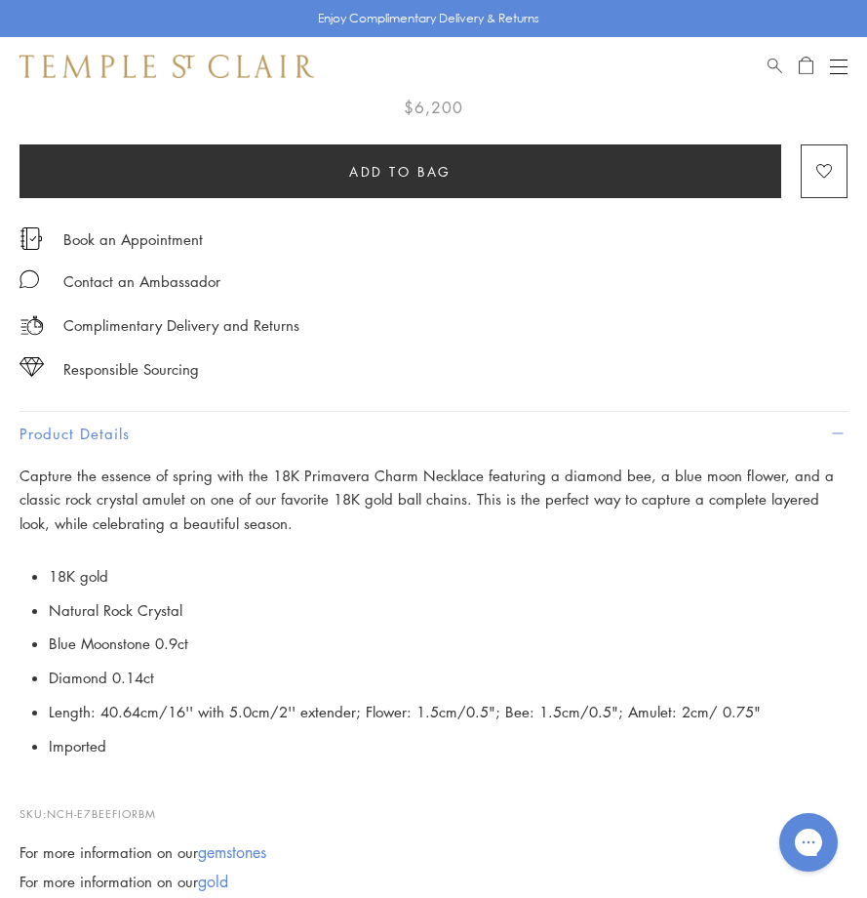
drag, startPoint x: 46, startPoint y: 570, endPoint x: 774, endPoint y: 700, distance: 739.3
click at [774, 700] on p "18K gold Natural Rock Crystal Blue Moonstone 0.9ct Diamond 0.14ct Length: 40.64…" at bounding box center [434, 661] width 828 height 204
copy ul "18K gold Natural Rock Crystal Blue Moonstone 0.9ct Diamond 0.14ct Length: 40.64…"
click at [850, 67] on div "Shop Shop Categories Amulets Pendants & Charms Lockets Chains & Leather Cords E…" at bounding box center [433, 66] width 867 height 59
click at [843, 63] on button "Open navigation" at bounding box center [839, 66] width 18 height 23
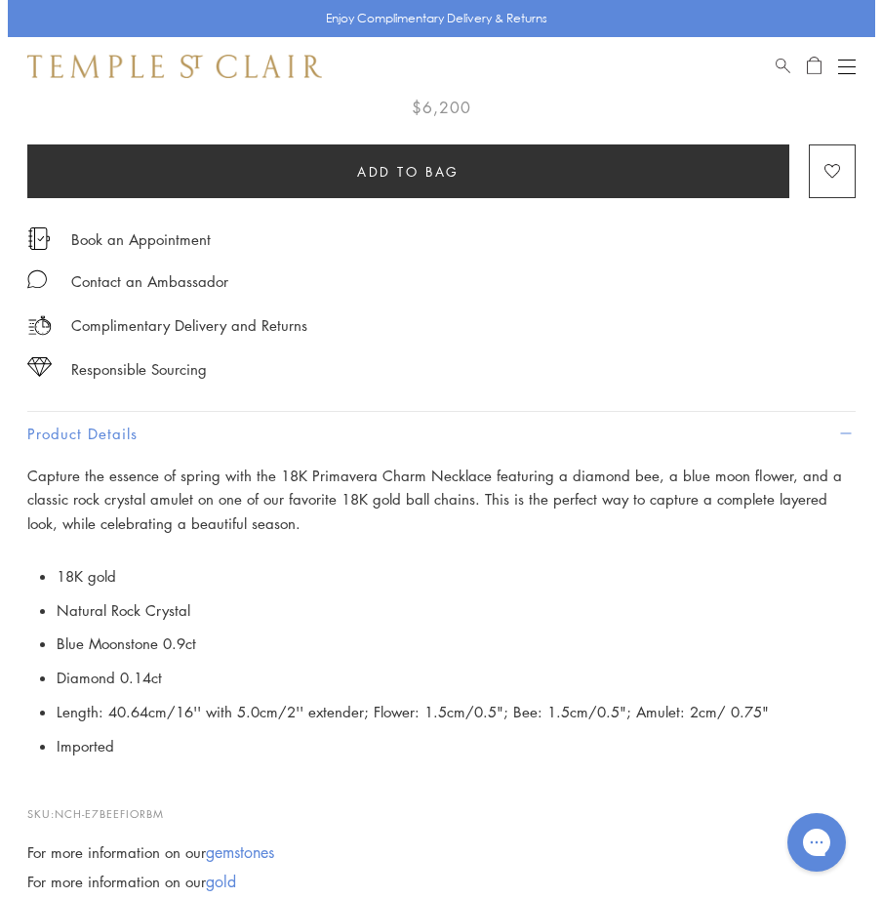
scroll to position [990, 0]
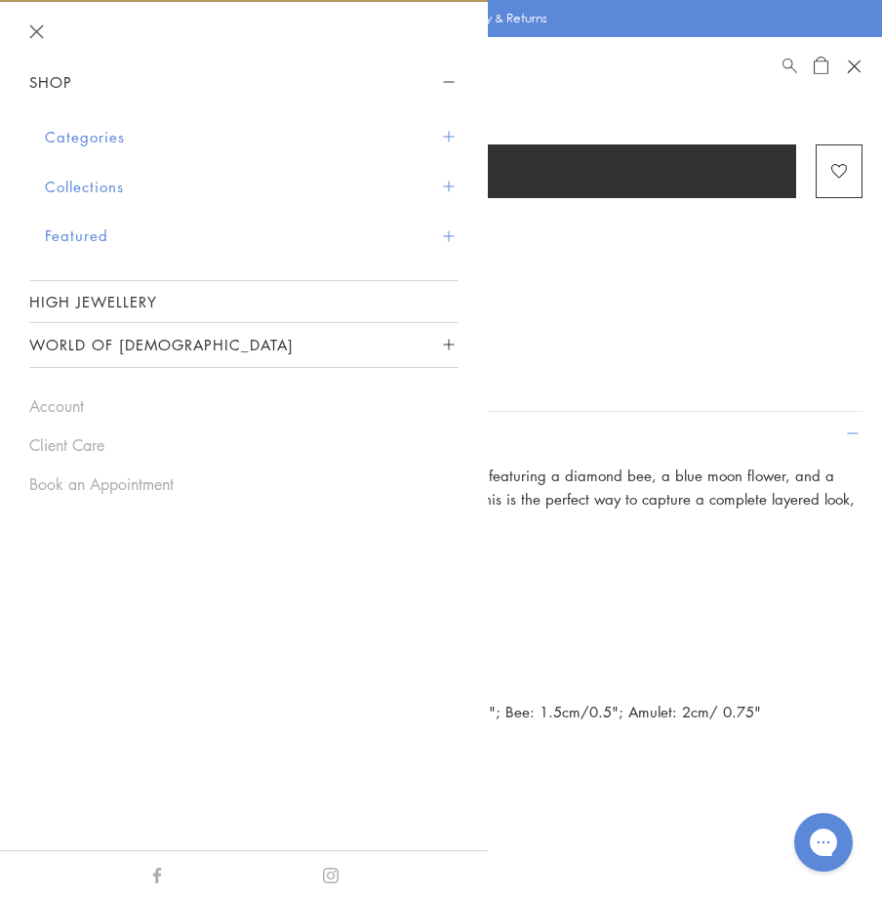
click at [126, 137] on button "Categories" at bounding box center [252, 137] width 414 height 50
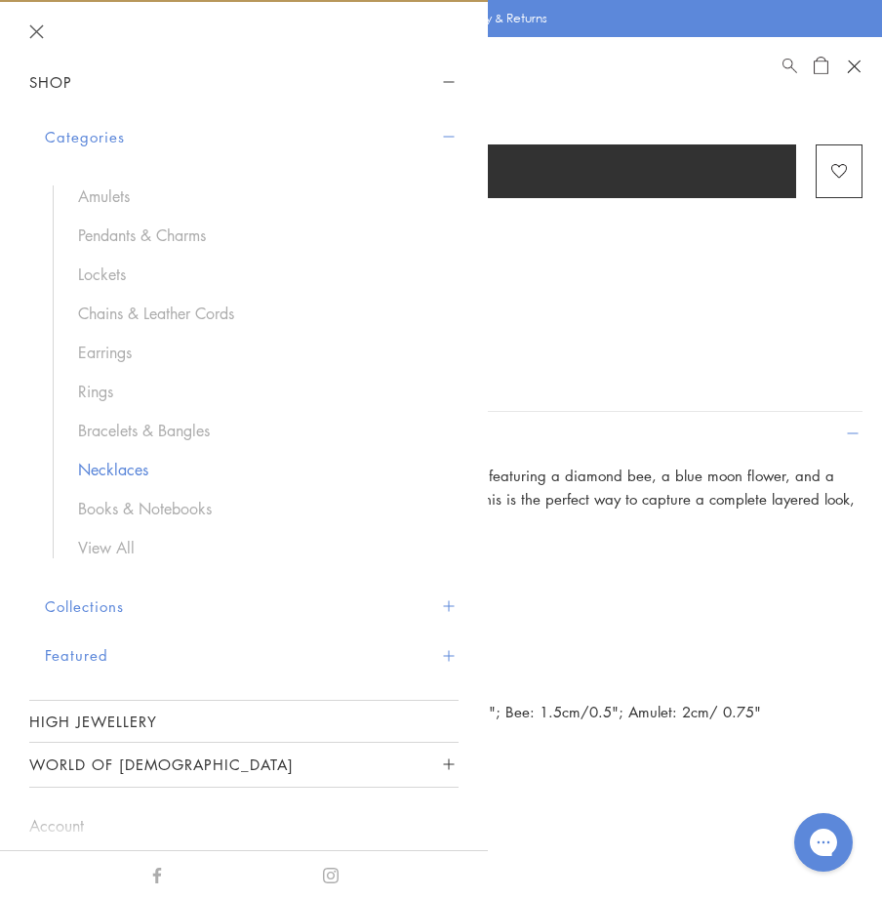
click at [112, 471] on link "Necklaces" at bounding box center [258, 469] width 361 height 21
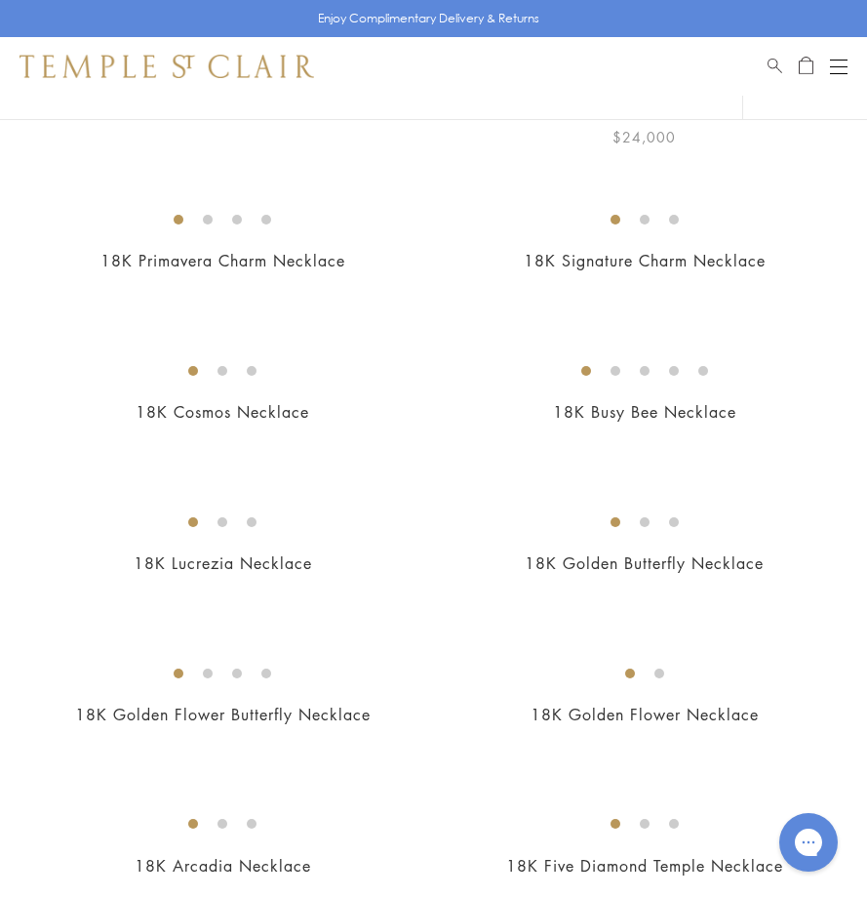
click at [0, 0] on img at bounding box center [0, 0] width 0 height 0
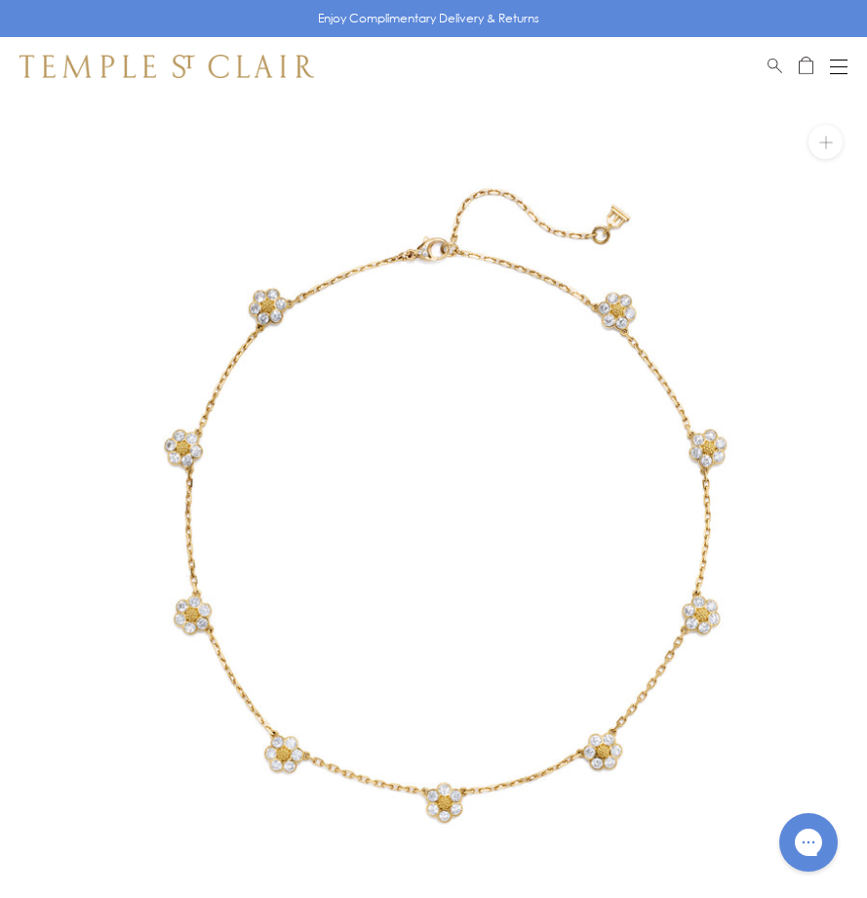
scroll to position [488, 0]
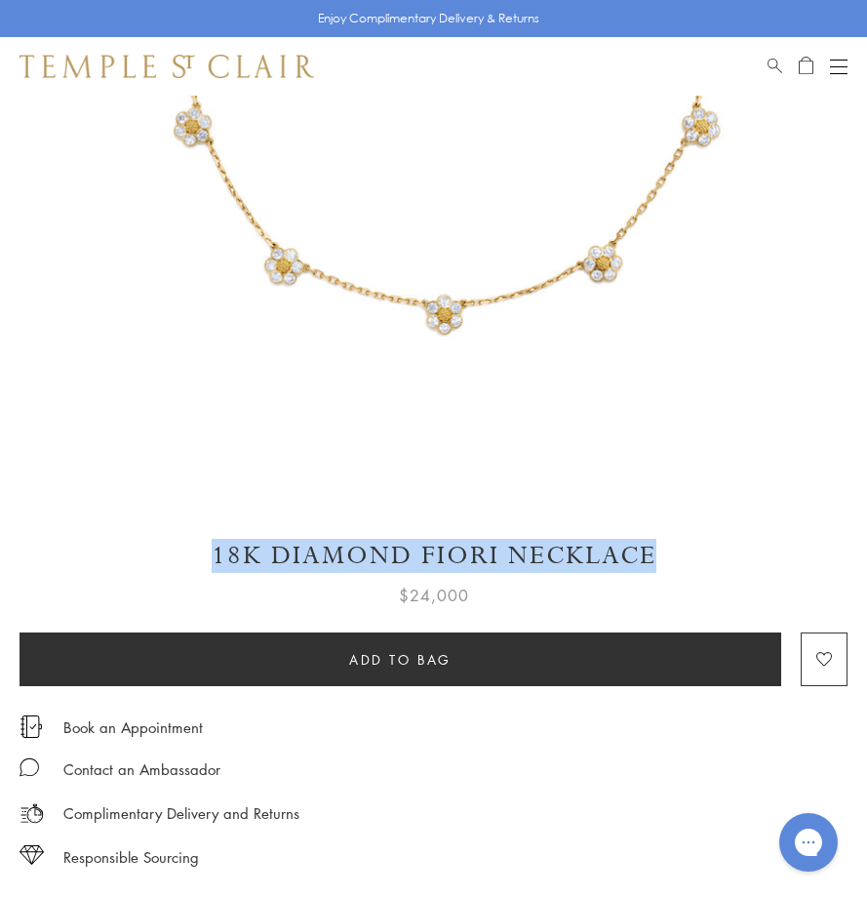
drag, startPoint x: 208, startPoint y: 551, endPoint x: 671, endPoint y: 533, distance: 463.8
click at [671, 533] on div "SEE RECOMMENDED CHAIN PAIRINGS 18K Diamond Fiori Necklace $24,000" at bounding box center [433, 320] width 867 height 1425
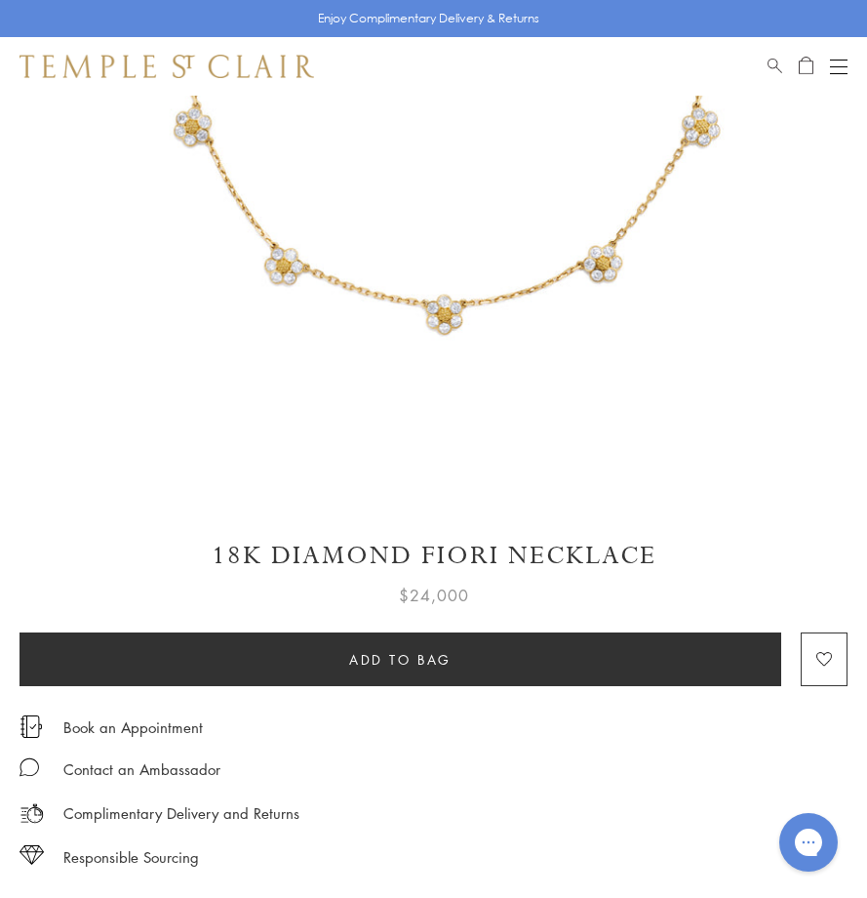
click at [552, 549] on h1 "18K Diamond Fiori Necklace" at bounding box center [434, 556] width 828 height 34
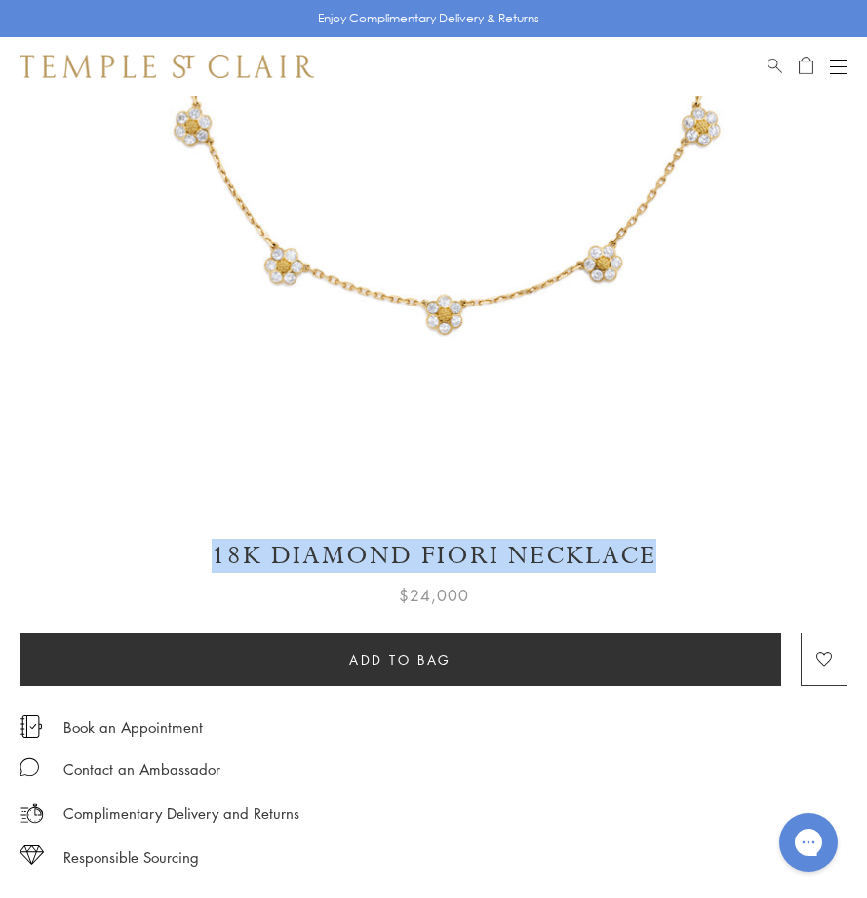
click at [552, 549] on h1 "18K Diamond Fiori Necklace" at bounding box center [434, 556] width 828 height 34
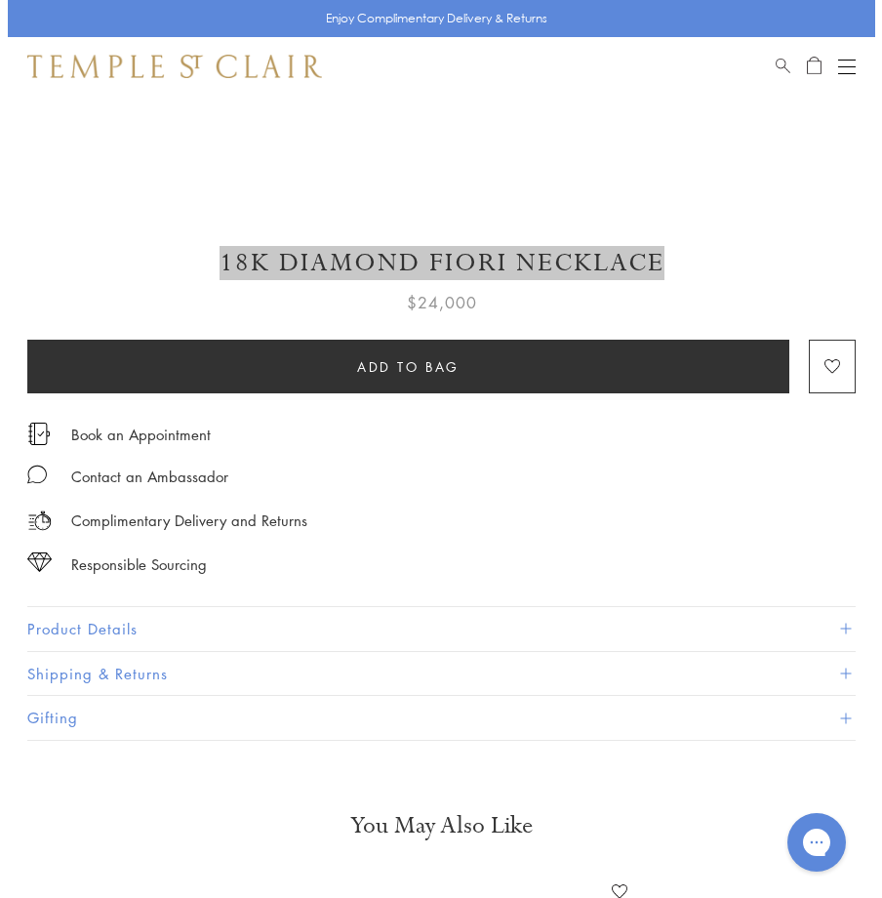
scroll to position [878, 0]
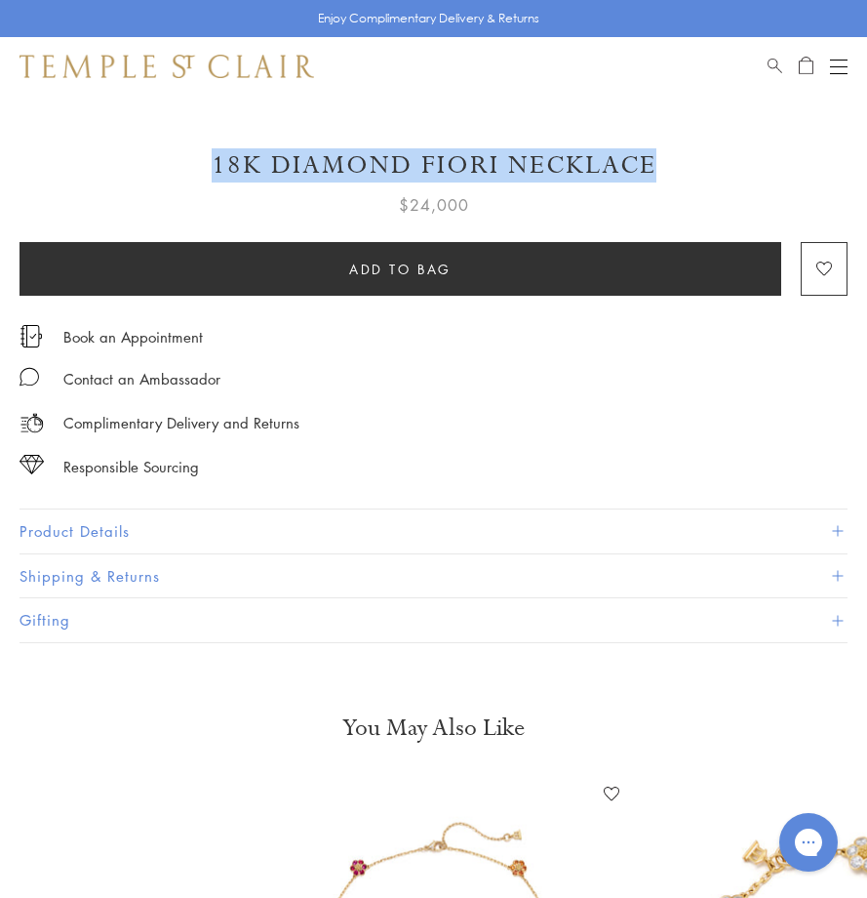
click at [132, 545] on button "Product Details" at bounding box center [434, 531] width 828 height 44
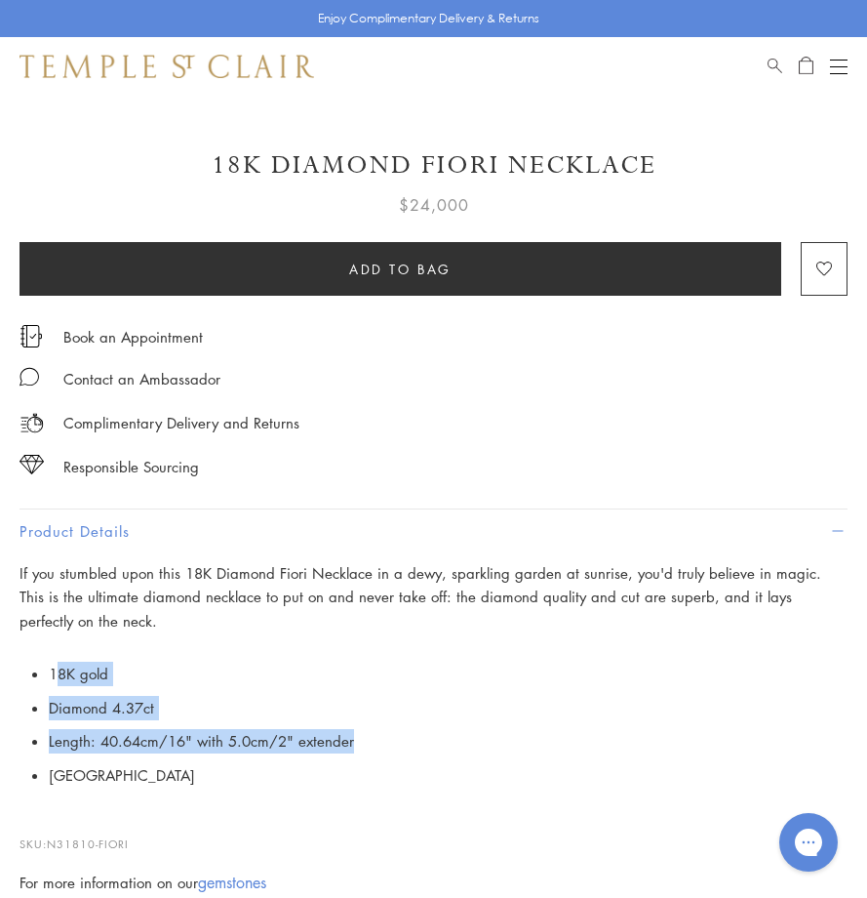
drag, startPoint x: 54, startPoint y: 664, endPoint x: 425, endPoint y: 749, distance: 381.3
click at [425, 749] on ul "18K gold Diamond 4.37ct Length: 40.64cm/16" with 5.0cm/2" extender Italy" at bounding box center [448, 725] width 799 height 136
click at [250, 663] on li "18K gold" at bounding box center [448, 674] width 799 height 34
drag, startPoint x: 69, startPoint y: 665, endPoint x: 433, endPoint y: 748, distance: 373.2
click at [427, 747] on ul "18K gold Diamond 4.37ct Length: 40.64cm/16" with 5.0cm/2" extender Italy" at bounding box center [448, 725] width 799 height 136
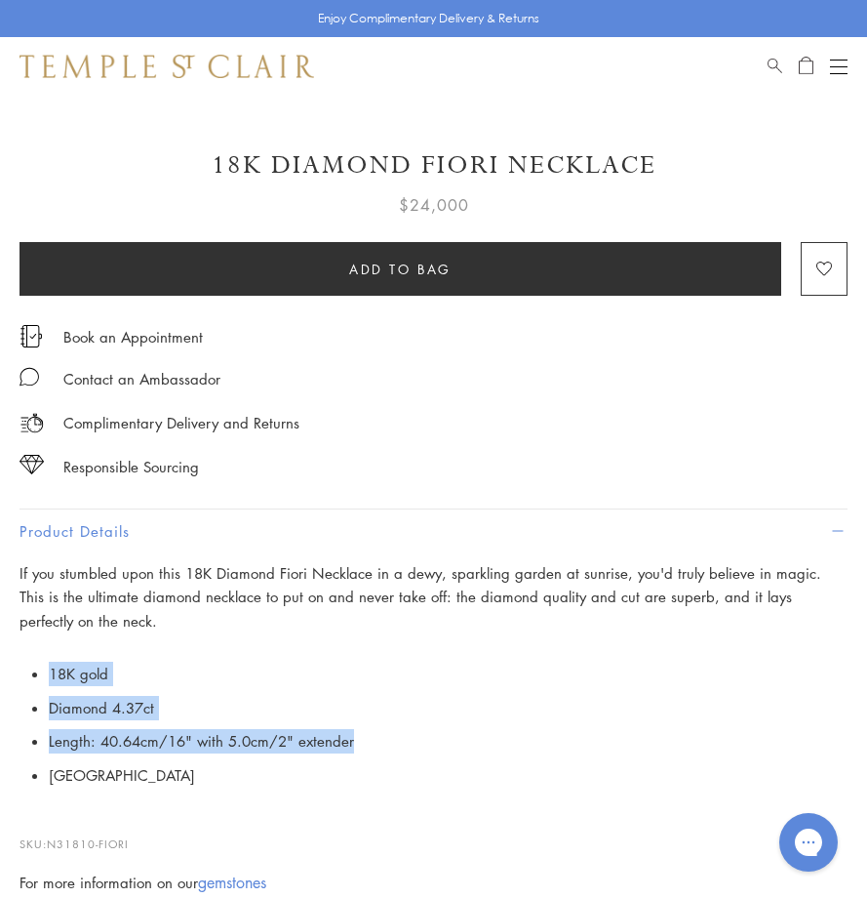
copy ul "18K gold Diamond 4.37ct Length: 40.64cm/16" with 5.0cm/2" extender"
click at [221, 665] on li "18K gold" at bounding box center [448, 674] width 799 height 34
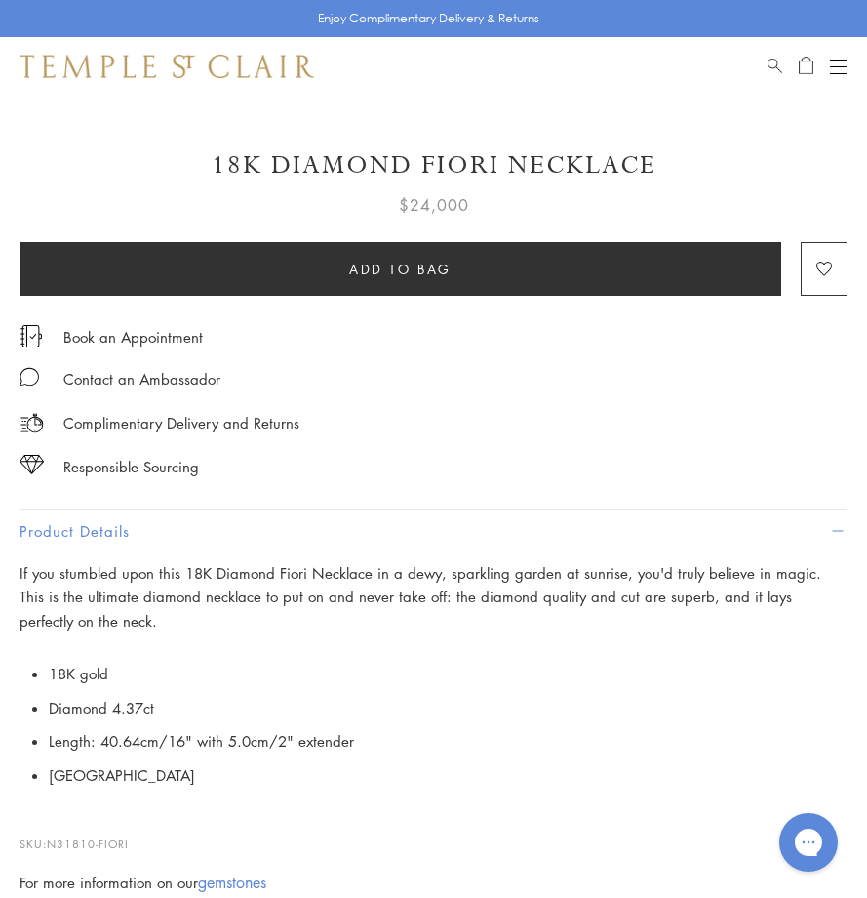
click at [837, 63] on button "Open navigation" at bounding box center [839, 66] width 18 height 23
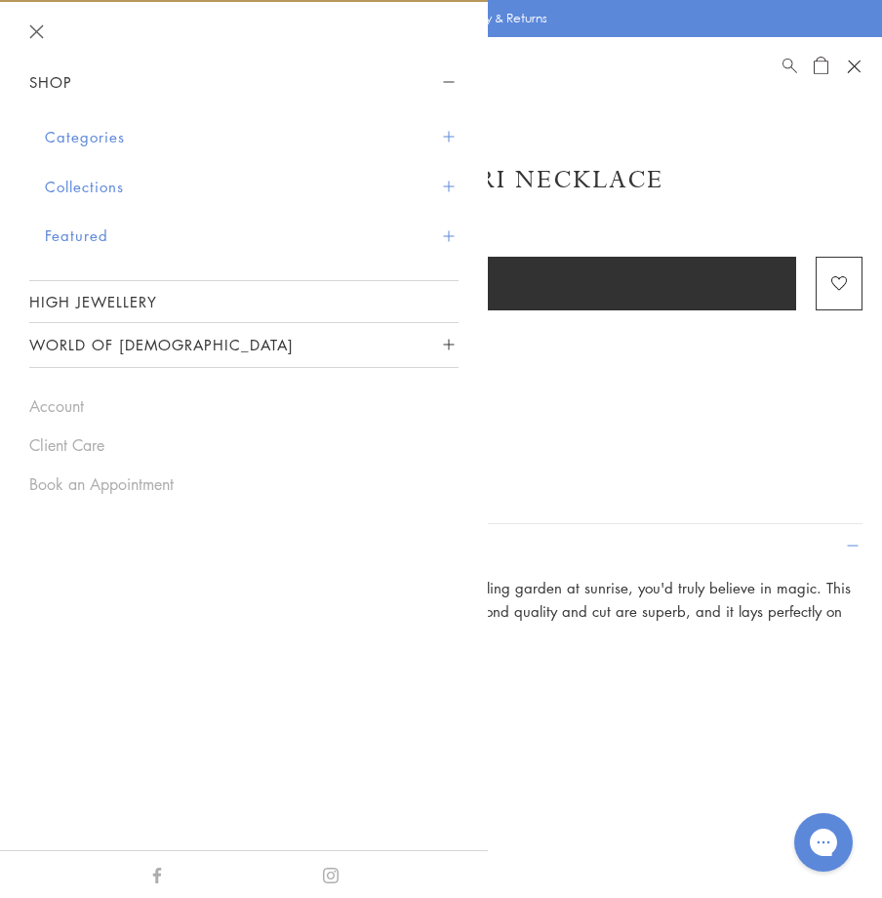
click at [64, 131] on button "Categories" at bounding box center [252, 137] width 414 height 50
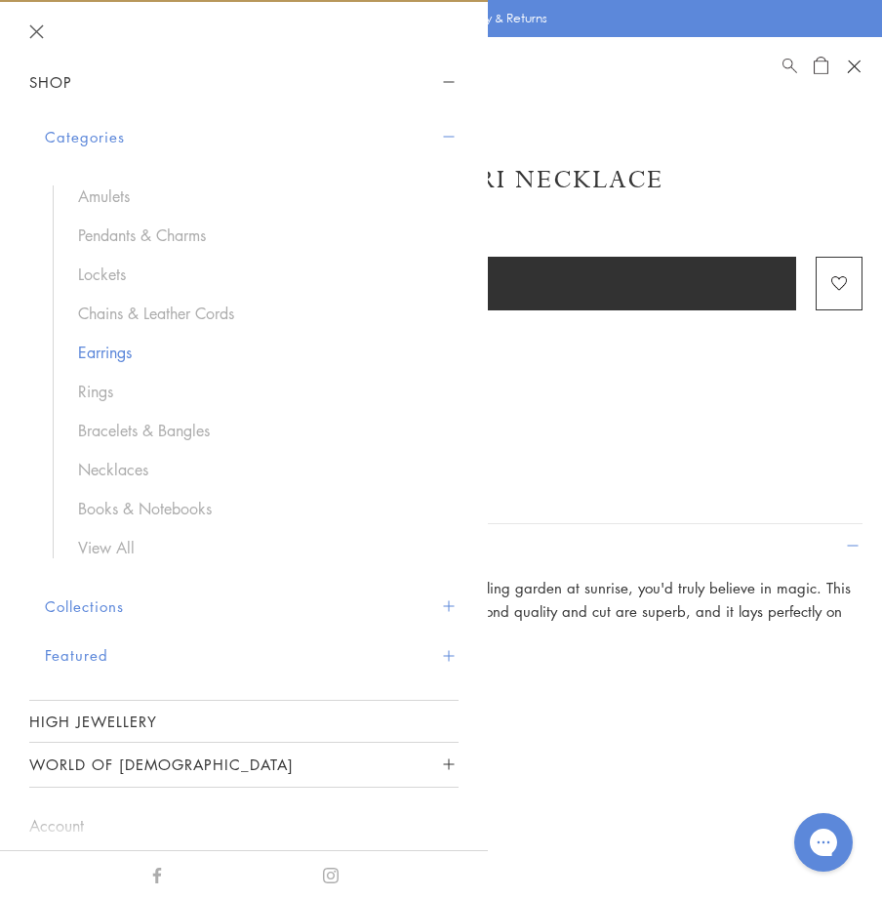
click at [109, 353] on link "Earrings" at bounding box center [258, 351] width 361 height 21
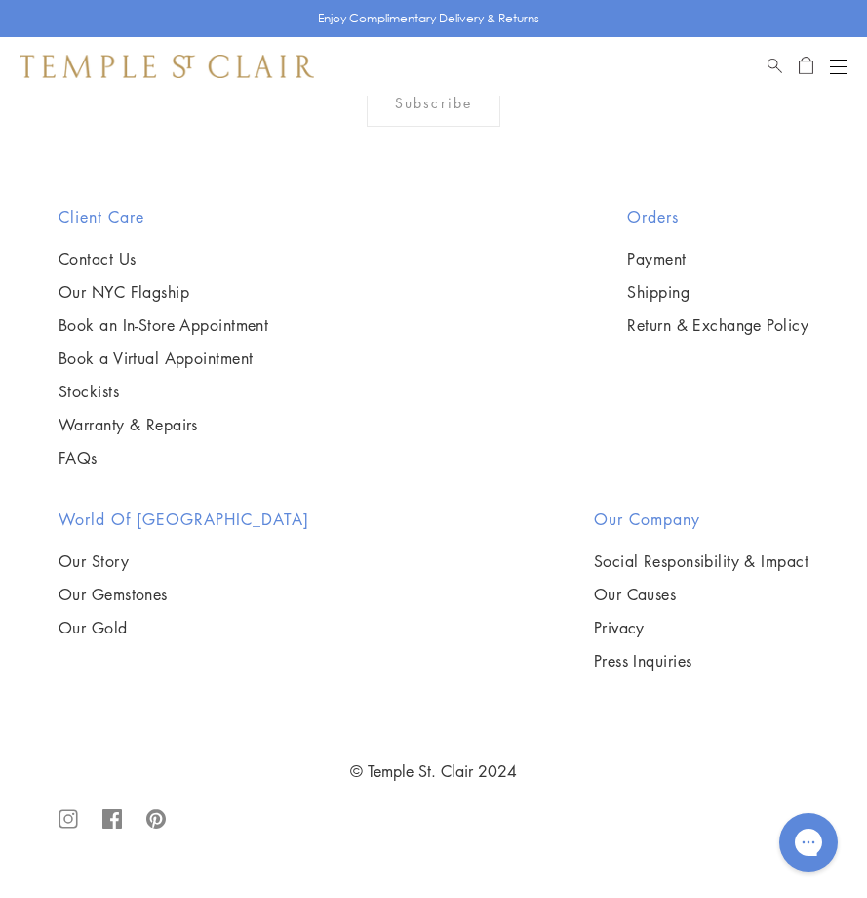
scroll to position [7415, 0]
click at [0, 0] on img at bounding box center [0, 0] width 0 height 0
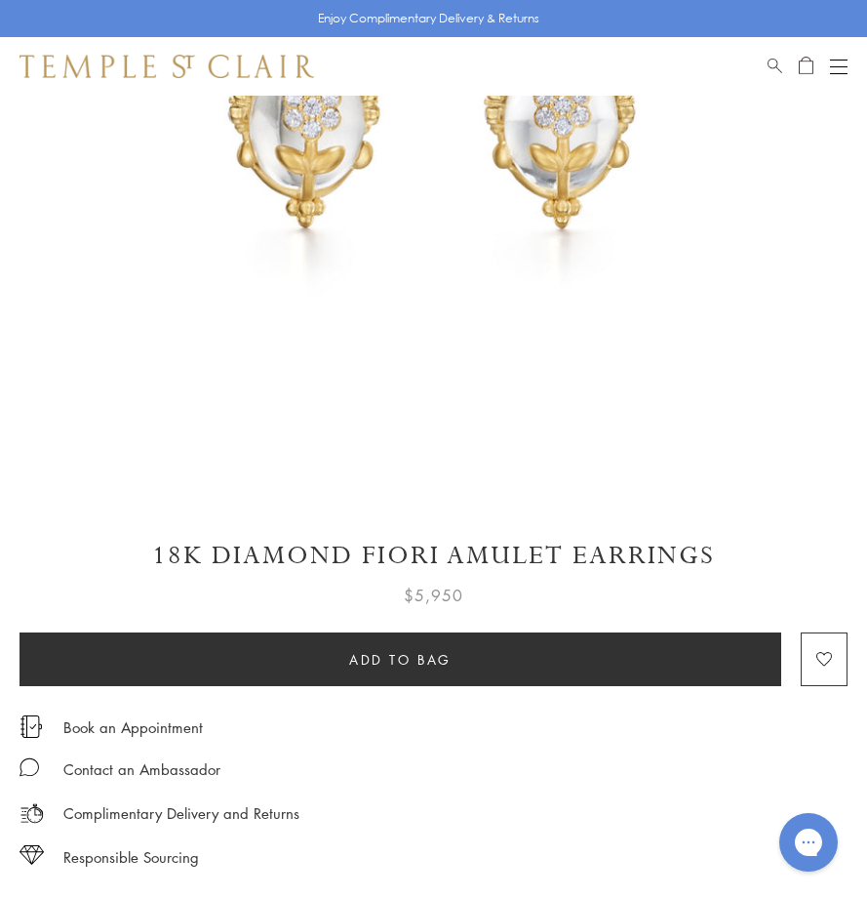
drag, startPoint x: 160, startPoint y: 549, endPoint x: 741, endPoint y: 540, distance: 580.6
click at [741, 540] on h1 "18K Diamond Fiori Amulet Earrings" at bounding box center [434, 556] width 828 height 34
click at [634, 551] on h1 "18K Diamond Fiori Amulet Earrings" at bounding box center [434, 556] width 828 height 34
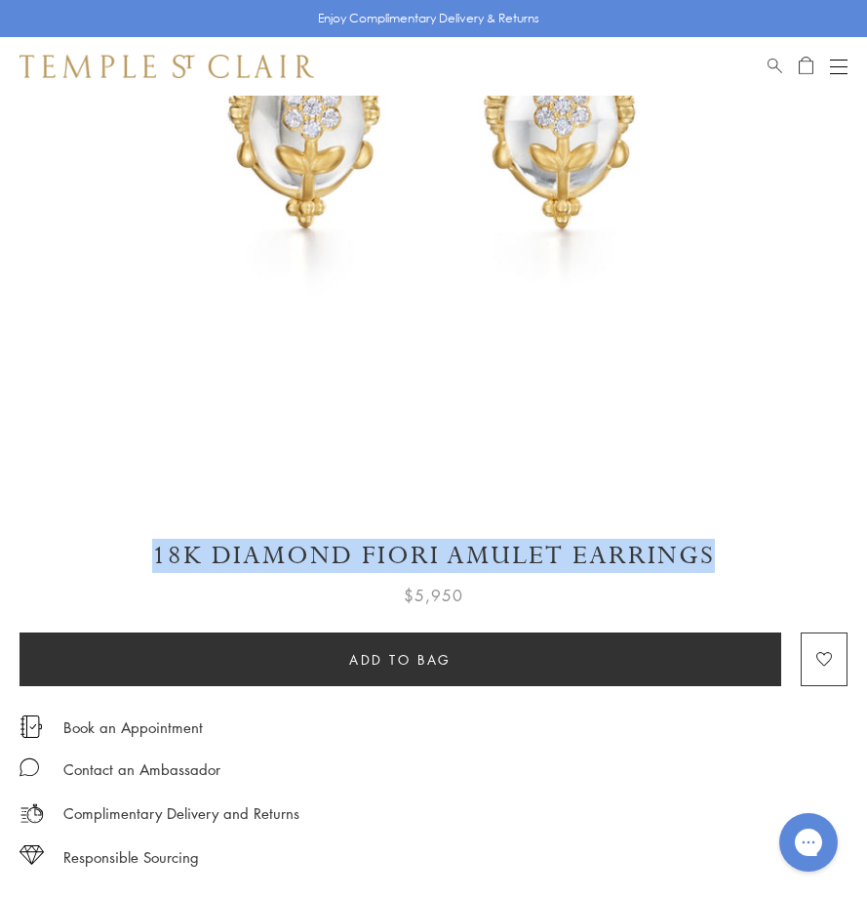
click at [634, 551] on h1 "18K Diamond Fiori Amulet Earrings" at bounding box center [434, 556] width 828 height 34
copy div "18K Diamond Fiori Amulet Earrings"
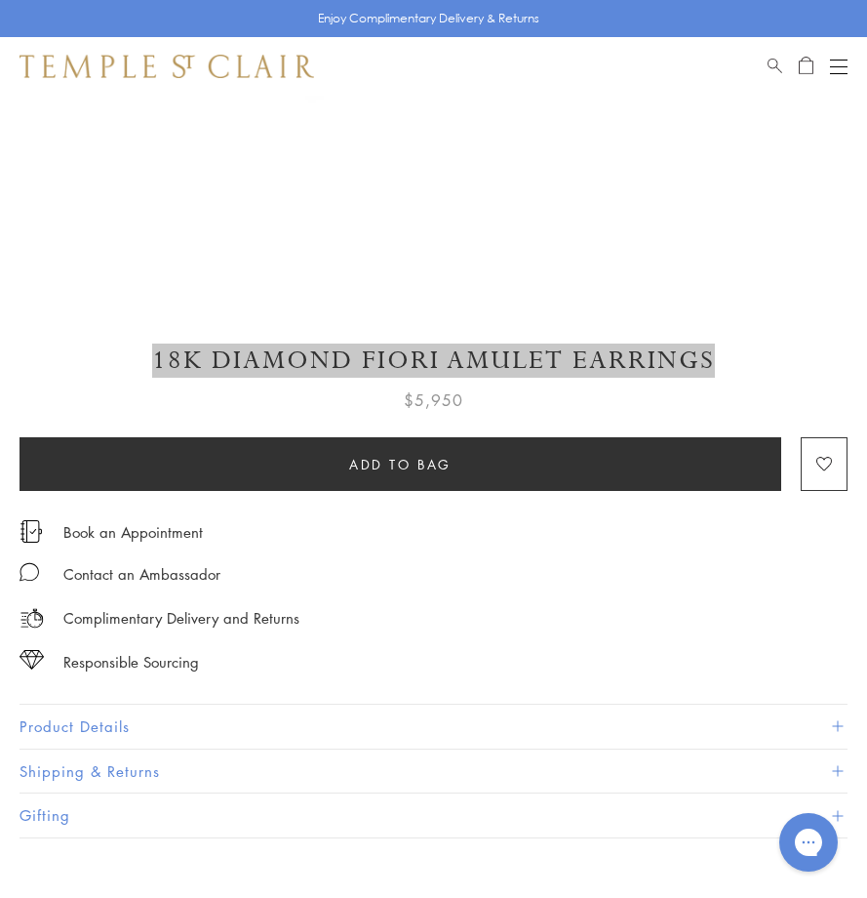
scroll to position [781, 0]
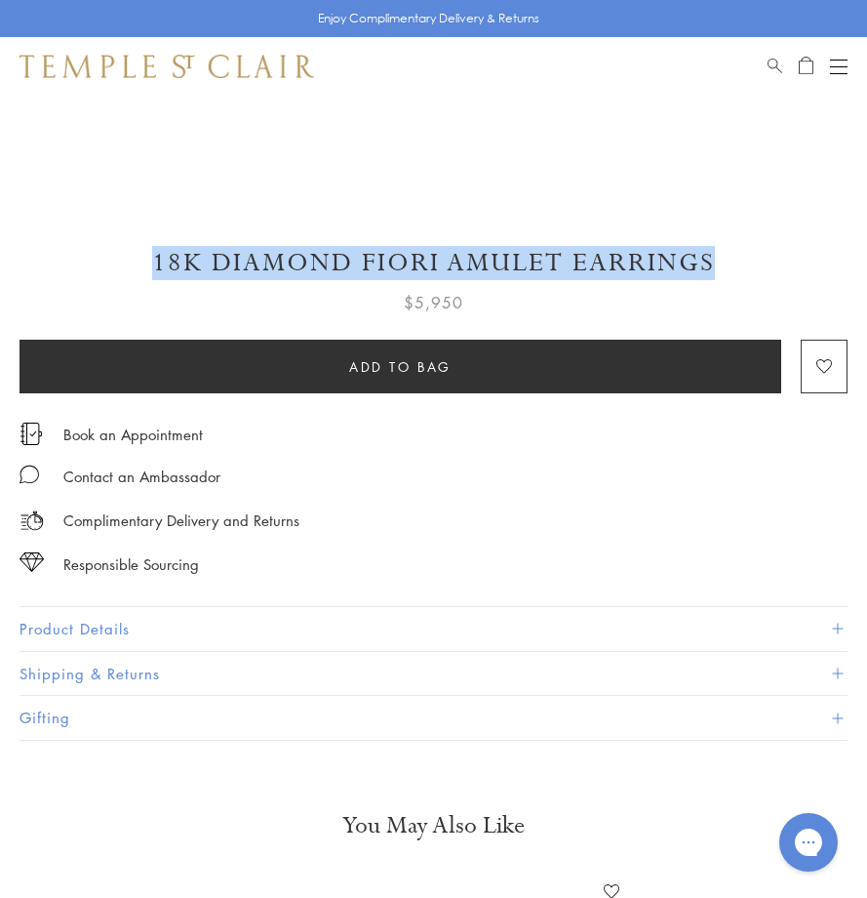
click at [125, 614] on button "Product Details" at bounding box center [434, 629] width 828 height 44
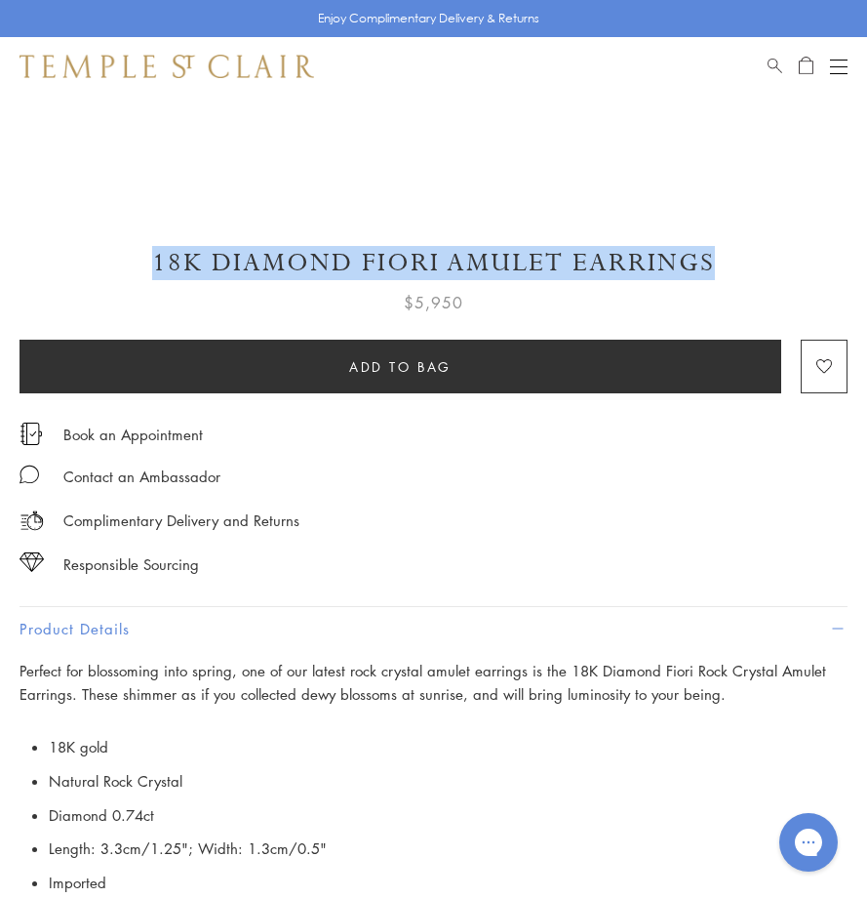
scroll to position [976, 0]
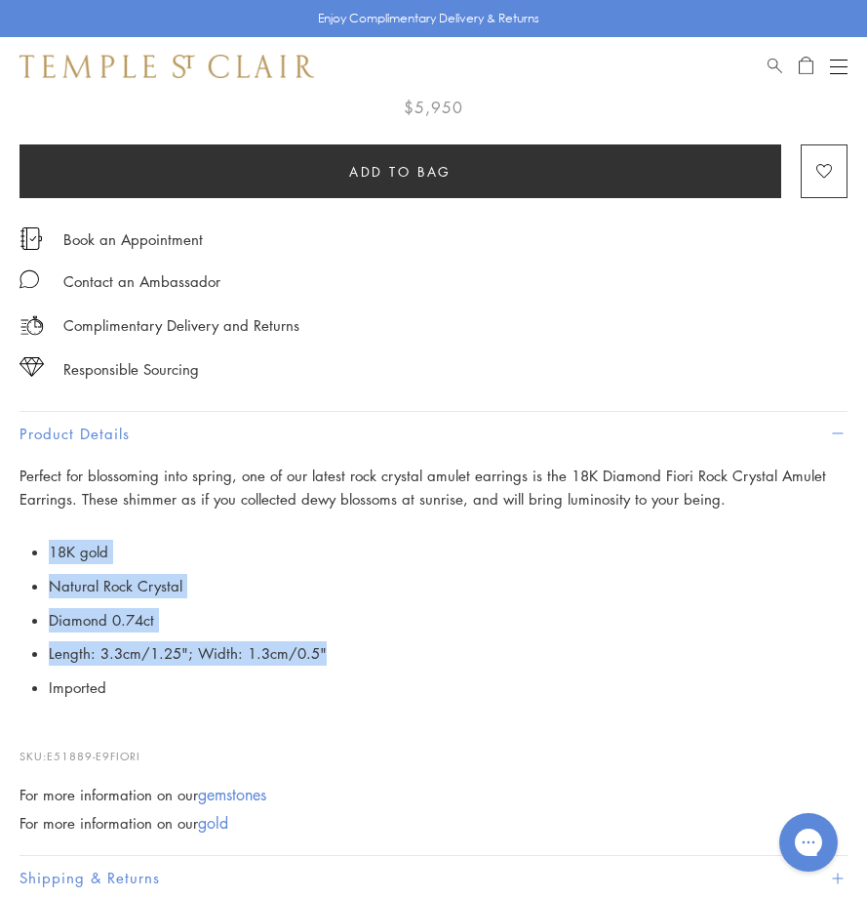
drag, startPoint x: 46, startPoint y: 543, endPoint x: 370, endPoint y: 660, distance: 344.1
click at [370, 660] on p "18K gold Natural Rock Crystal Diamond 0.74ct Length: 3.3cm/1.25"; Width: 1.3cm/…" at bounding box center [434, 620] width 828 height 170
copy ul "18K gold Natural Rock Crystal Diamond 0.74ct Length: 3.3cm/1.25"; Width: 1.3cm/…"
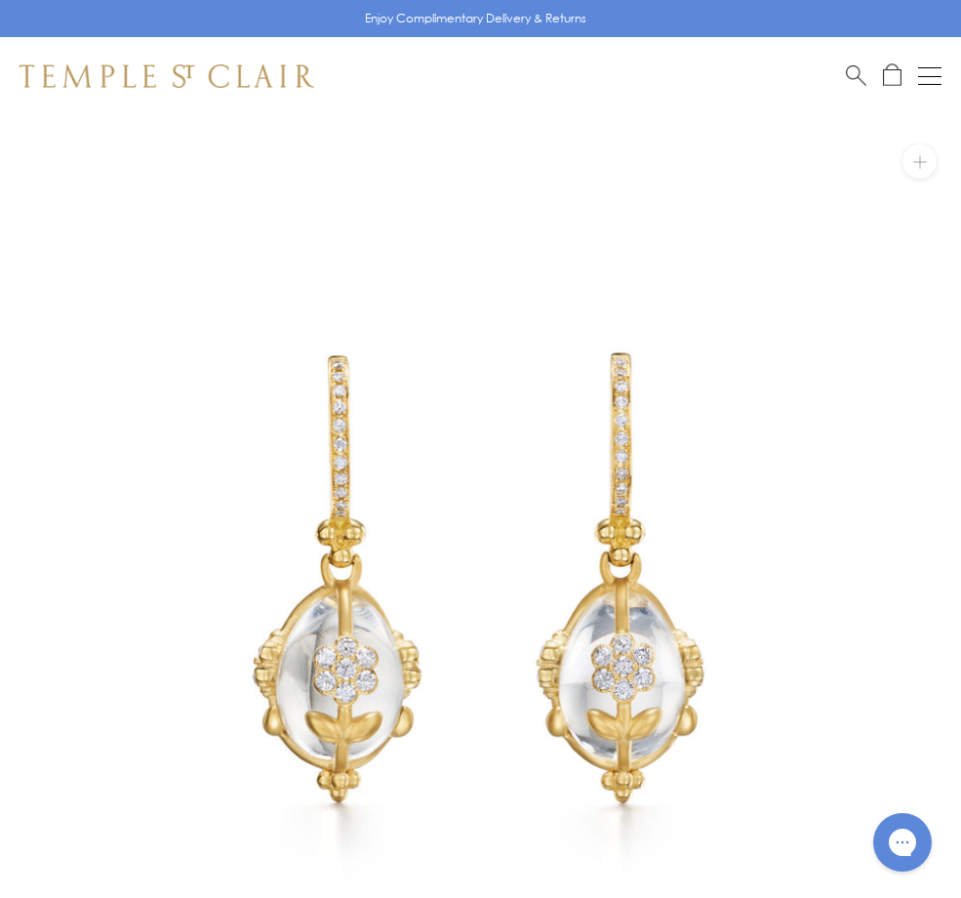
scroll to position [390, 0]
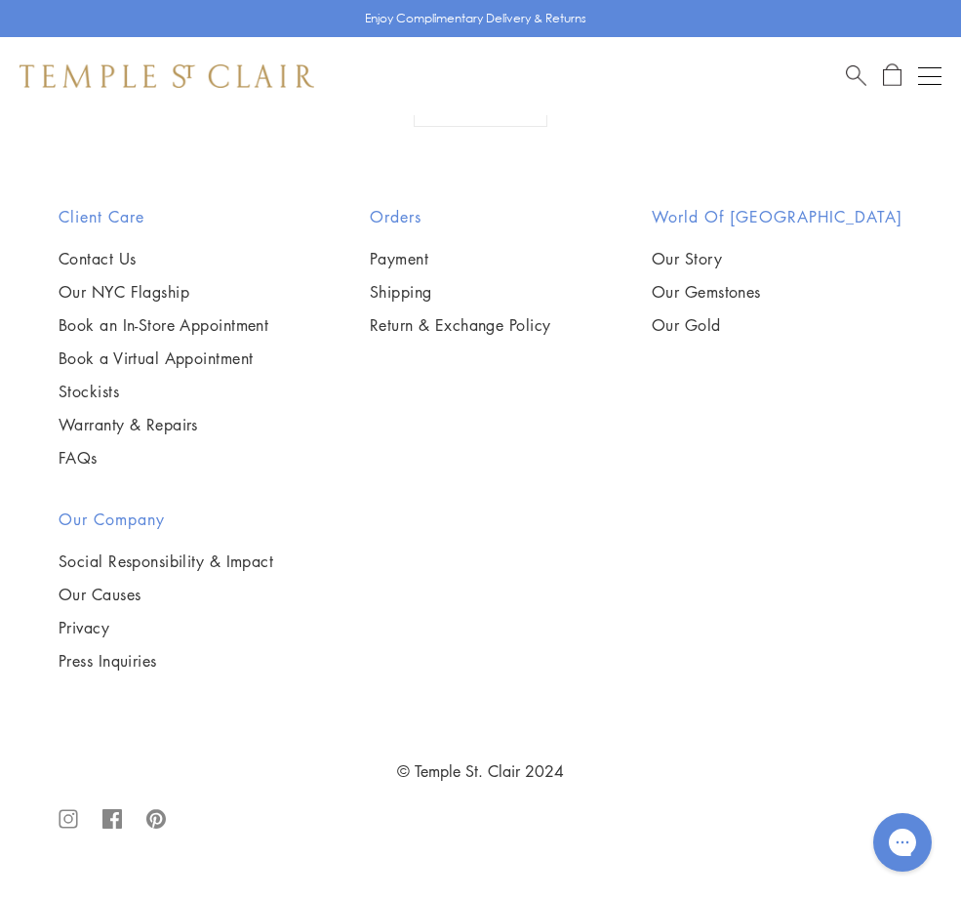
scroll to position [5854, 0]
click at [0, 0] on img at bounding box center [0, 0] width 0 height 0
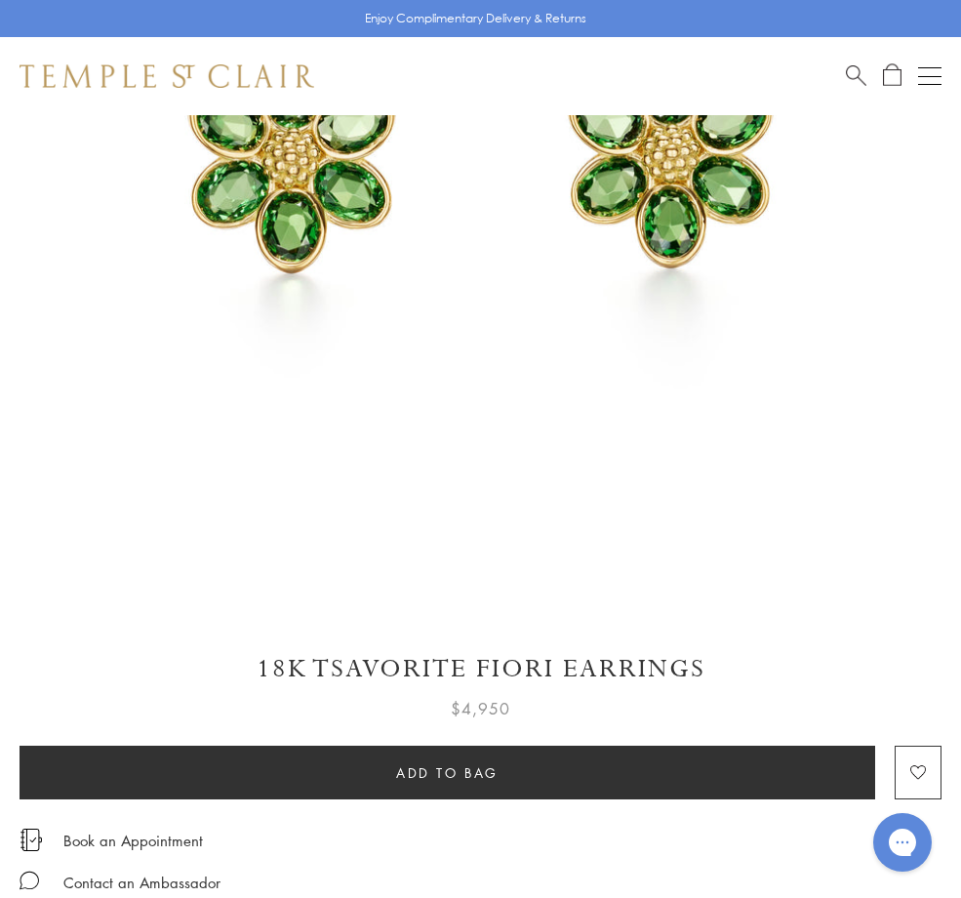
scroll to position [878, 0]
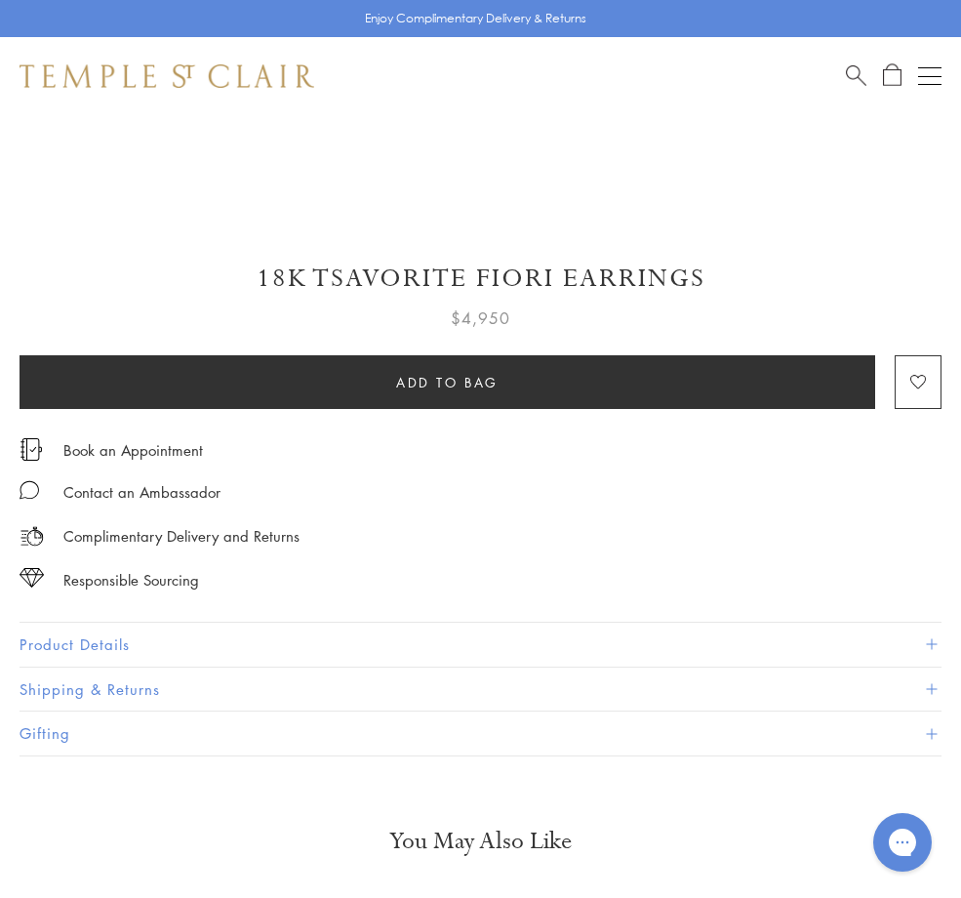
drag, startPoint x: 257, startPoint y: 267, endPoint x: 736, endPoint y: 277, distance: 479.1
click at [736, 277] on h1 "18K Tsavorite Fiori Earrings" at bounding box center [481, 278] width 922 height 34
click at [411, 272] on h1 "18K Tsavorite Fiori Earrings" at bounding box center [481, 278] width 922 height 34
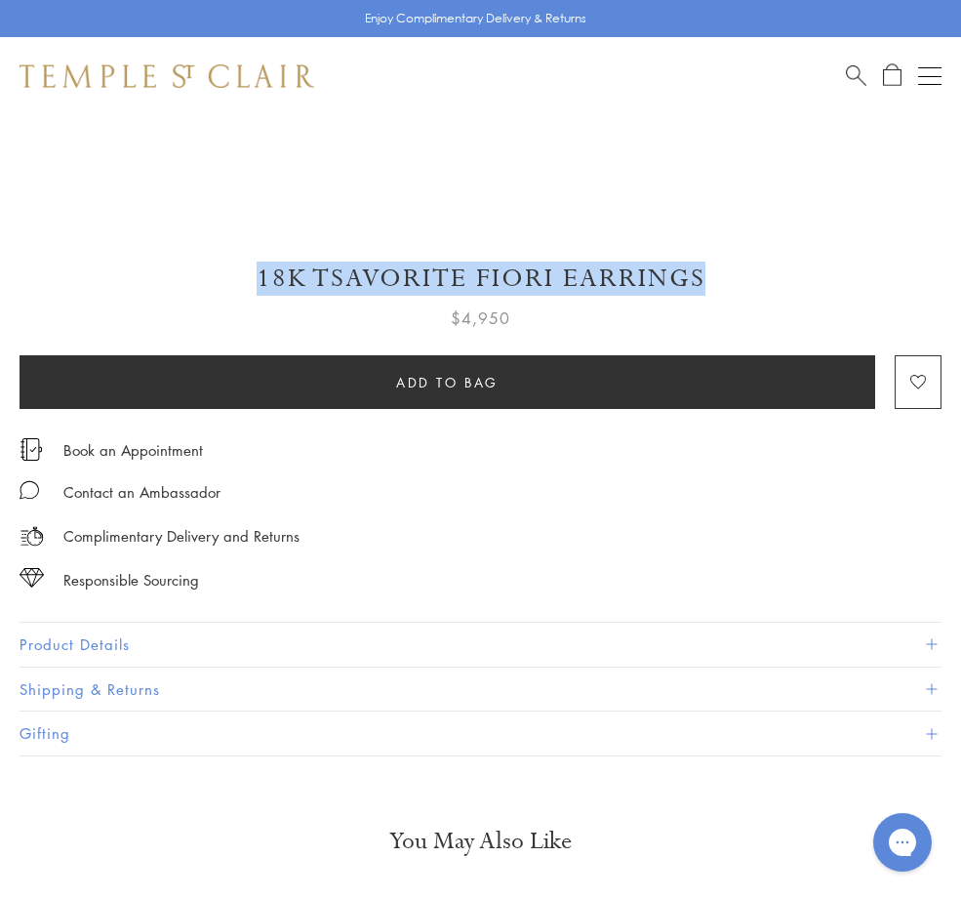
click at [411, 272] on h1 "18K Tsavorite Fiori Earrings" at bounding box center [481, 278] width 922 height 34
click at [174, 630] on button "Product Details" at bounding box center [481, 644] width 922 height 44
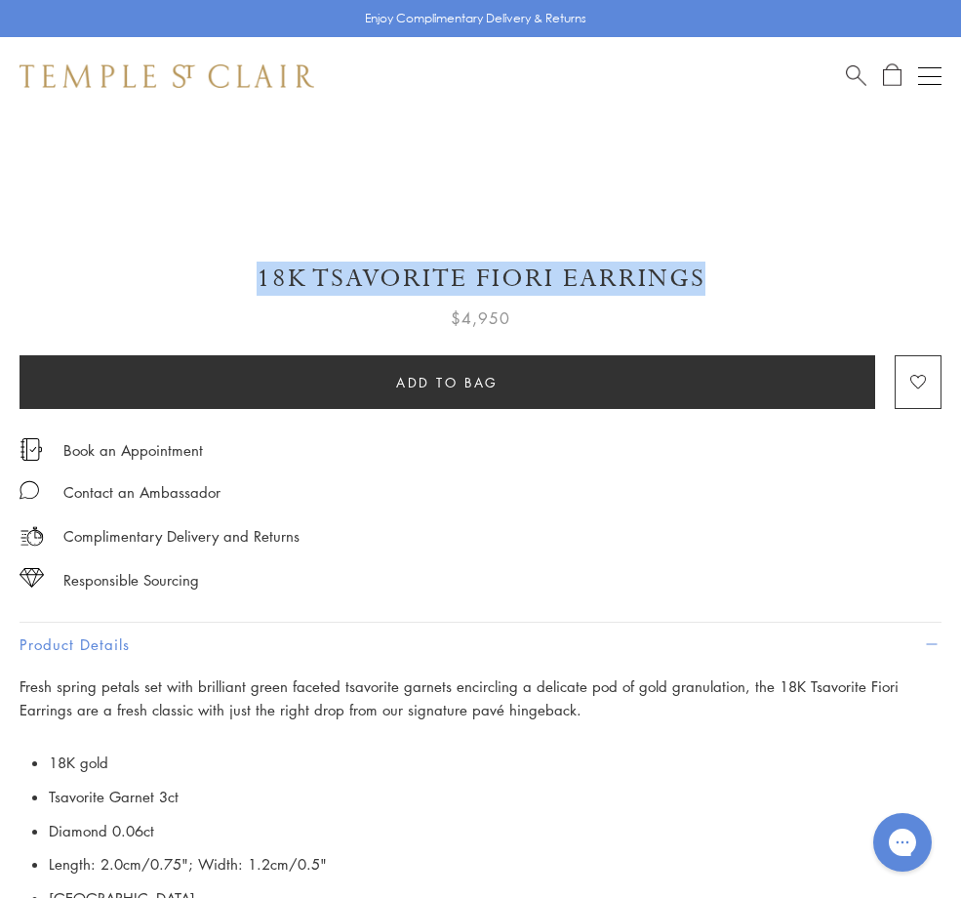
scroll to position [1073, 0]
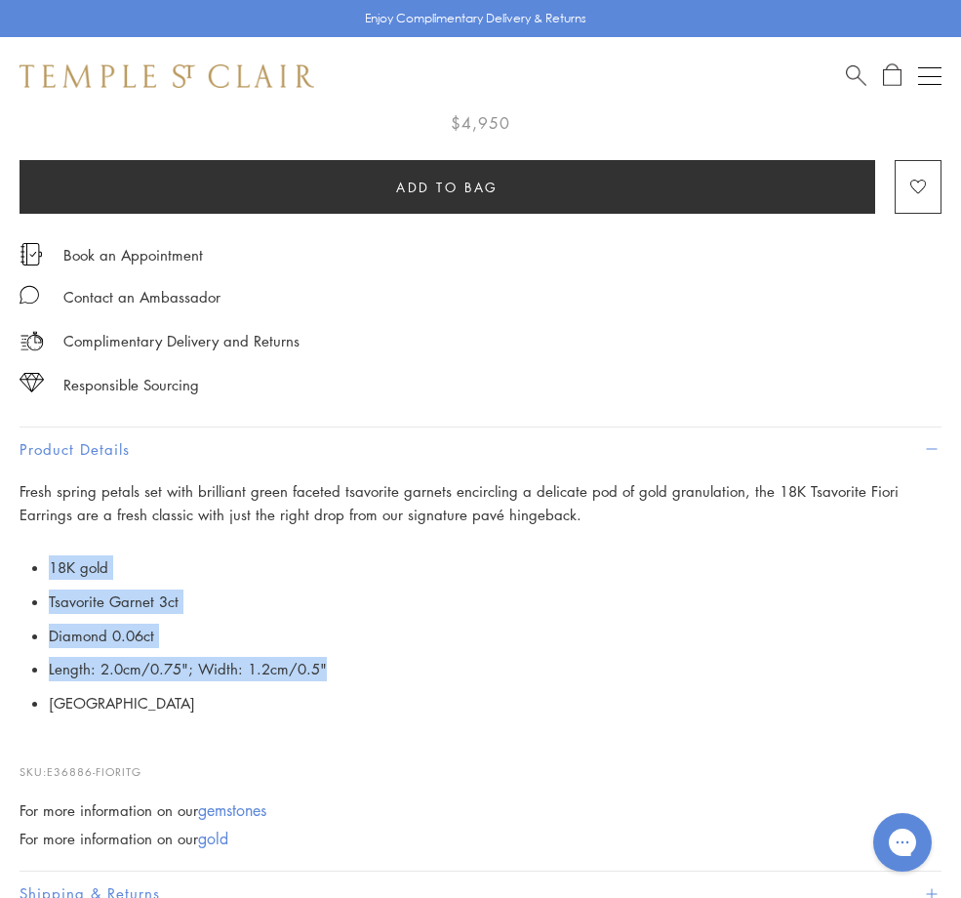
drag, startPoint x: 99, startPoint y: 565, endPoint x: 394, endPoint y: 679, distance: 316.9
click at [394, 679] on p "18K gold Tsavorite Garnet 3ct Diamond 0.06ct Length: 2.0cm/0.75"; Width: 1.2cm/…" at bounding box center [481, 635] width 922 height 170
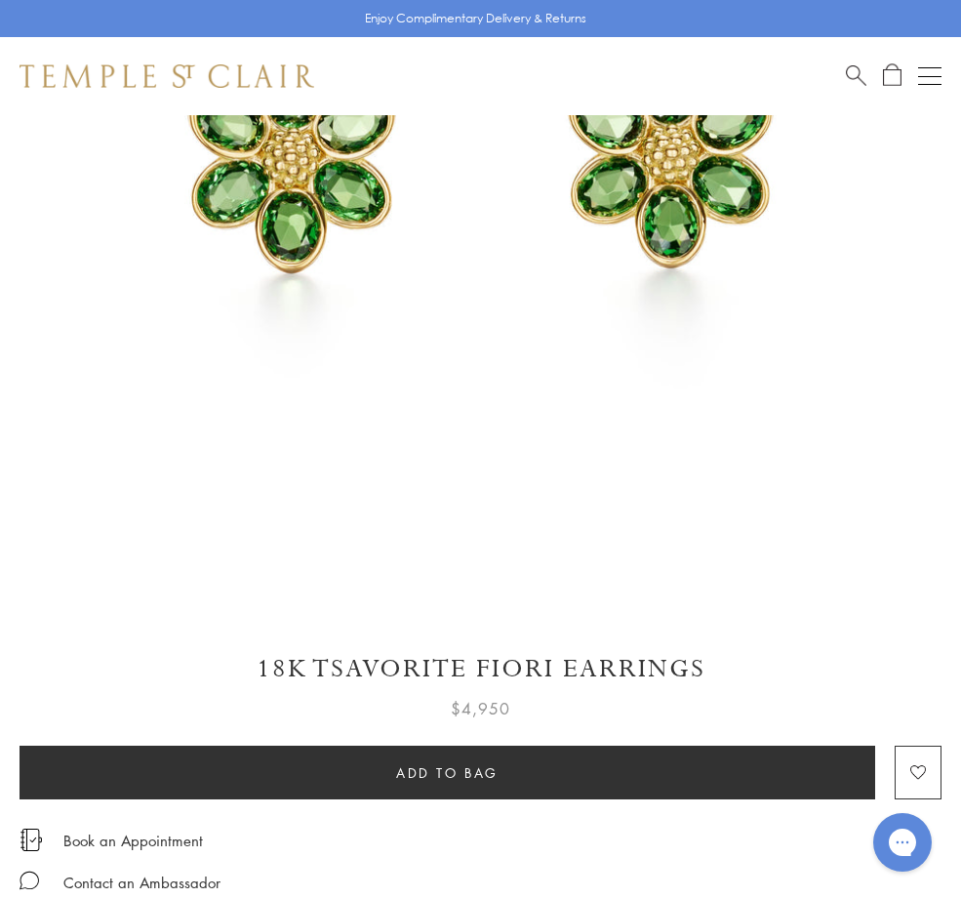
scroll to position [0, 0]
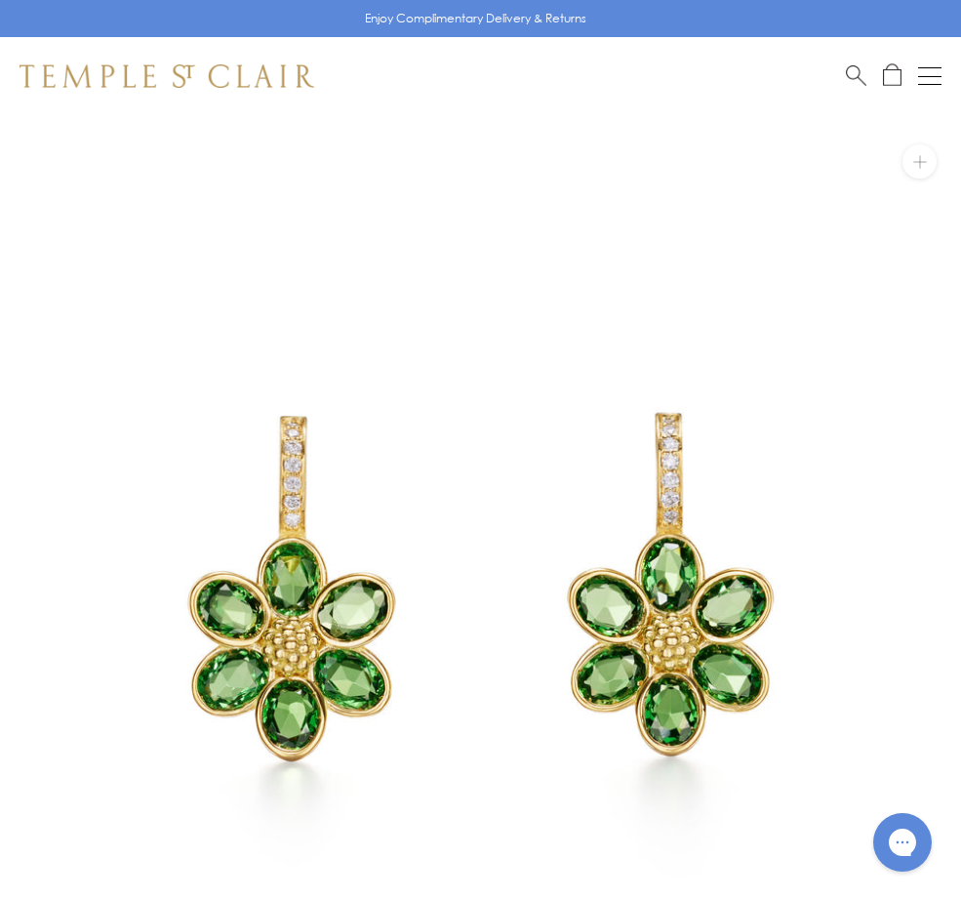
click at [222, 71] on img at bounding box center [167, 75] width 295 height 23
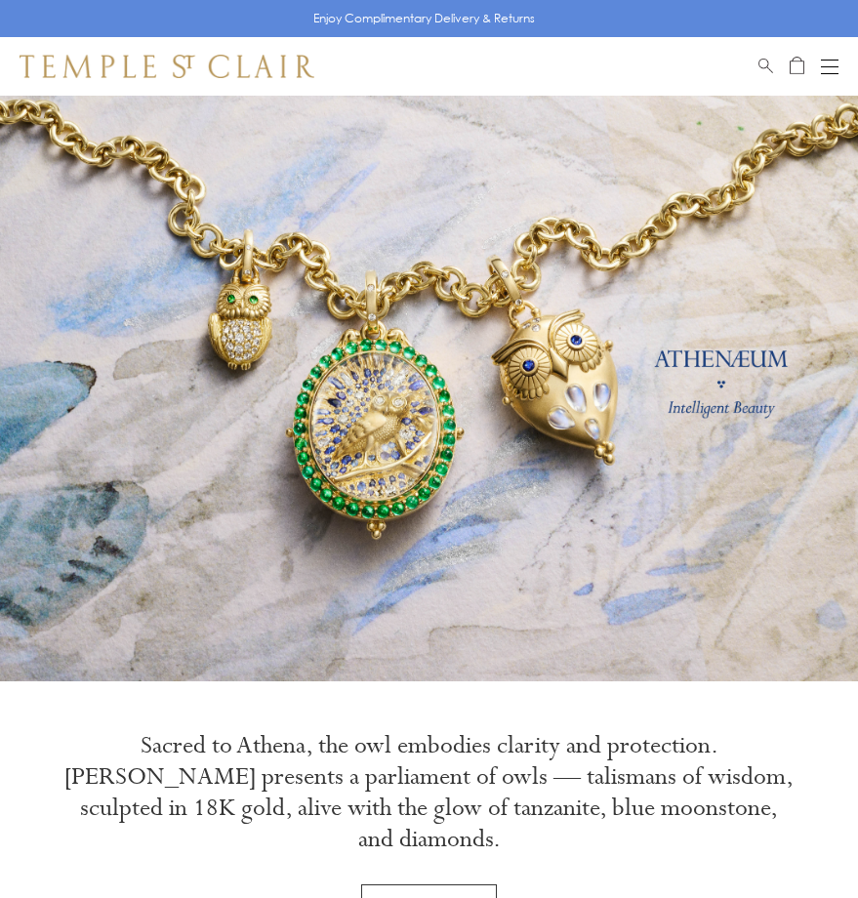
click at [828, 58] on button "Open navigation" at bounding box center [830, 66] width 18 height 23
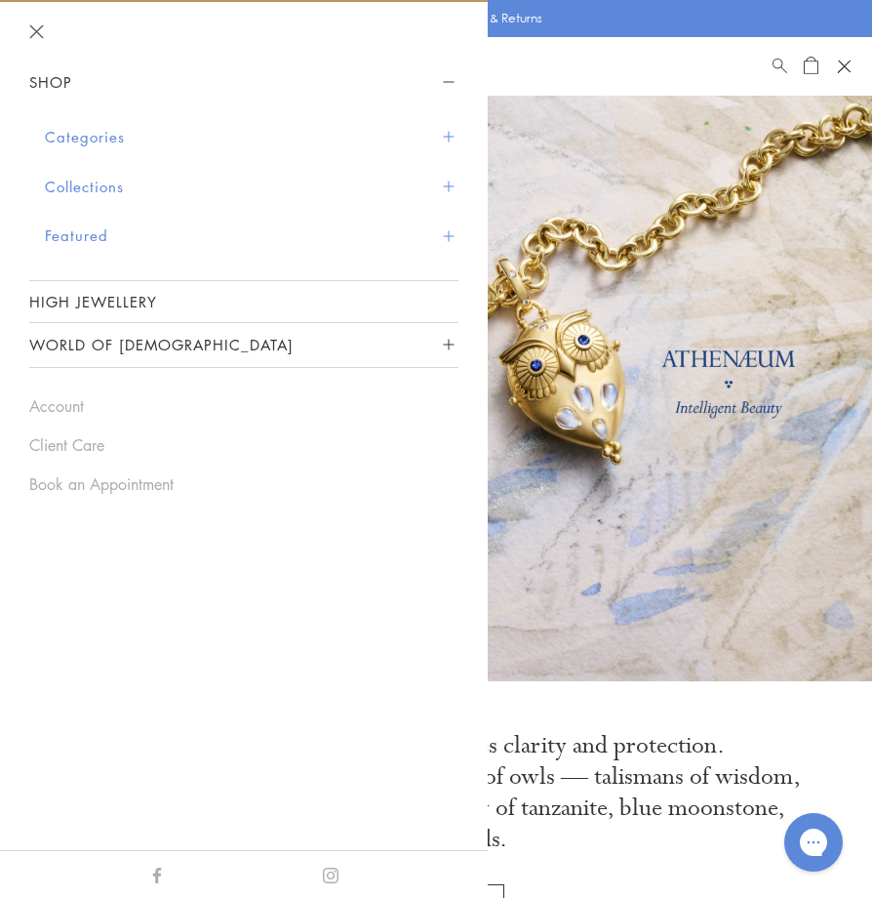
click at [154, 138] on button "Categories" at bounding box center [252, 137] width 414 height 50
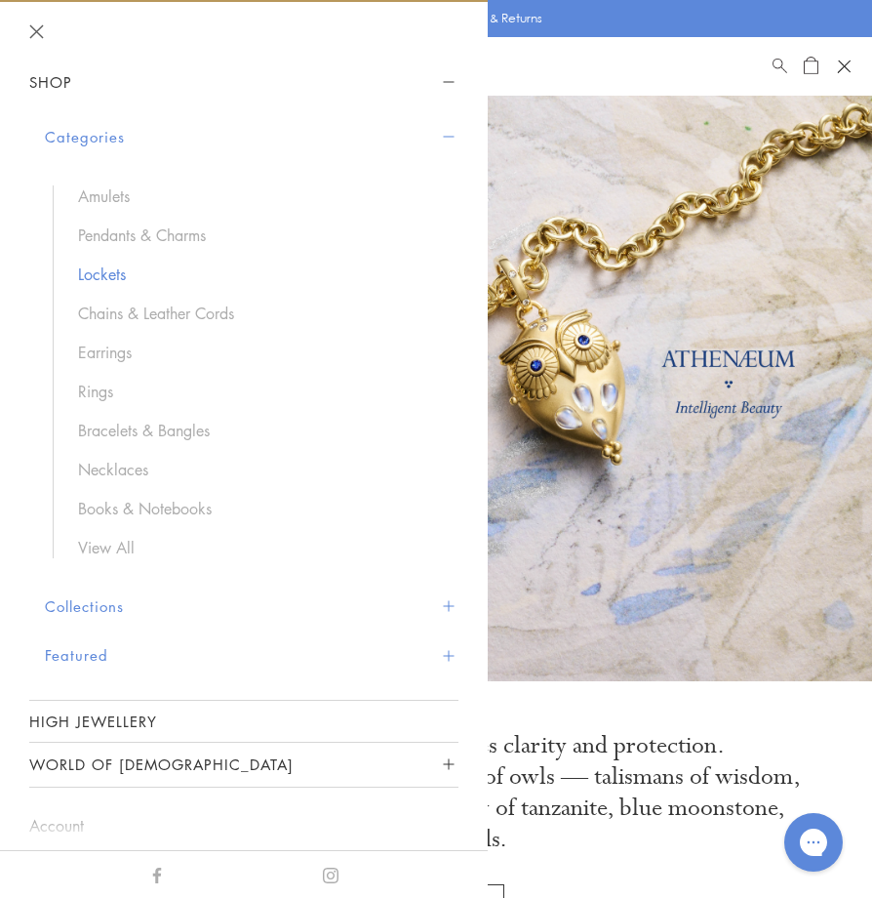
click at [100, 275] on link "Lockets" at bounding box center [258, 273] width 361 height 21
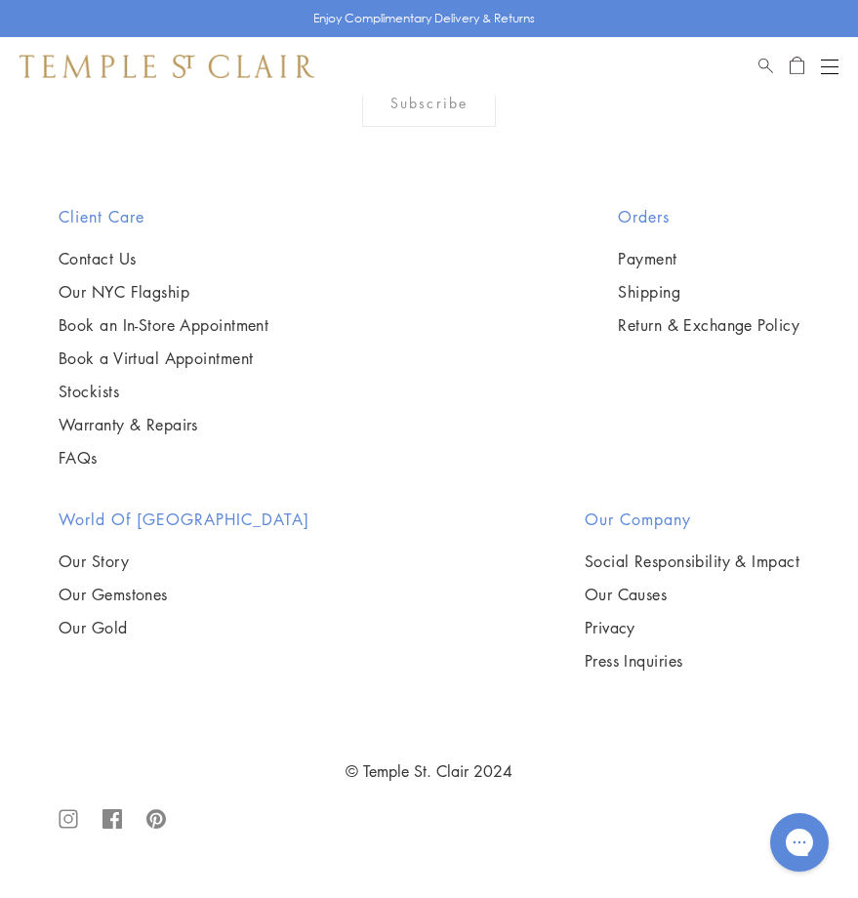
scroll to position [2146, 0]
click at [0, 0] on img at bounding box center [0, 0] width 0 height 0
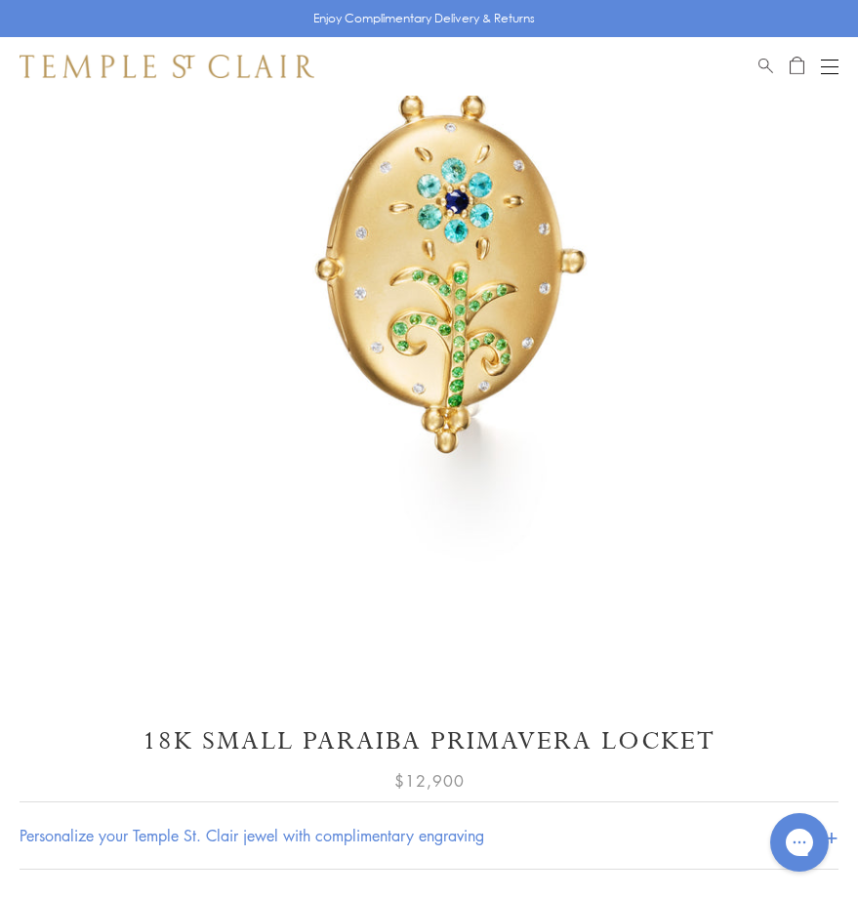
scroll to position [390, 0]
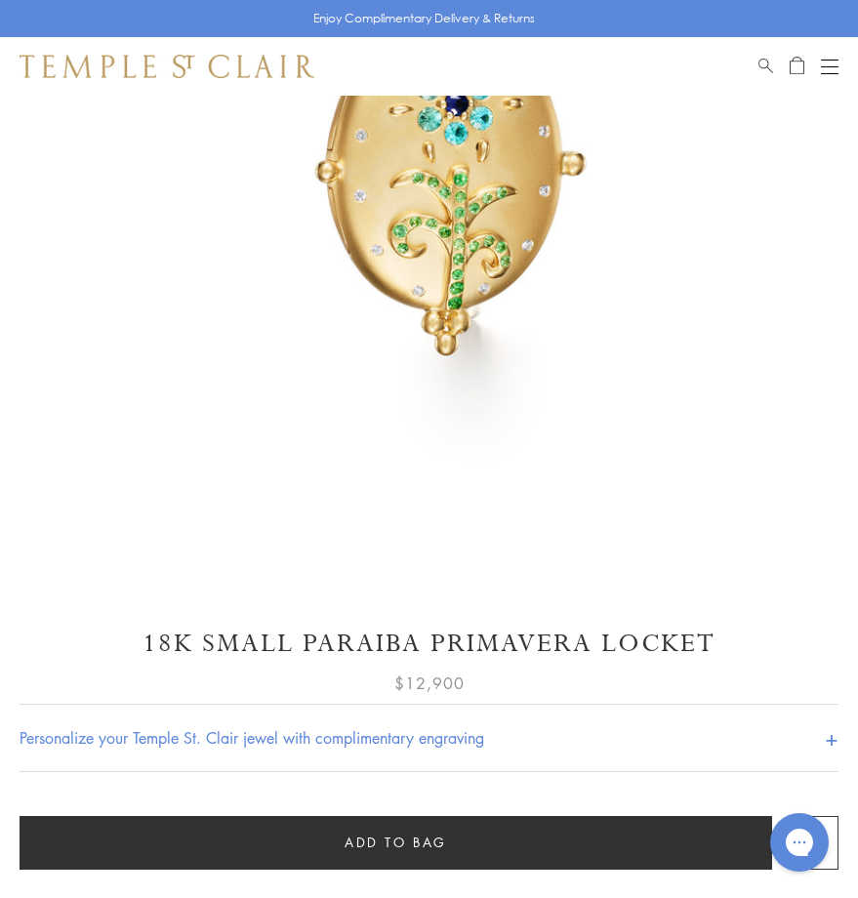
click at [226, 641] on h1 "18K Small Paraiba Primavera Locket" at bounding box center [429, 643] width 819 height 34
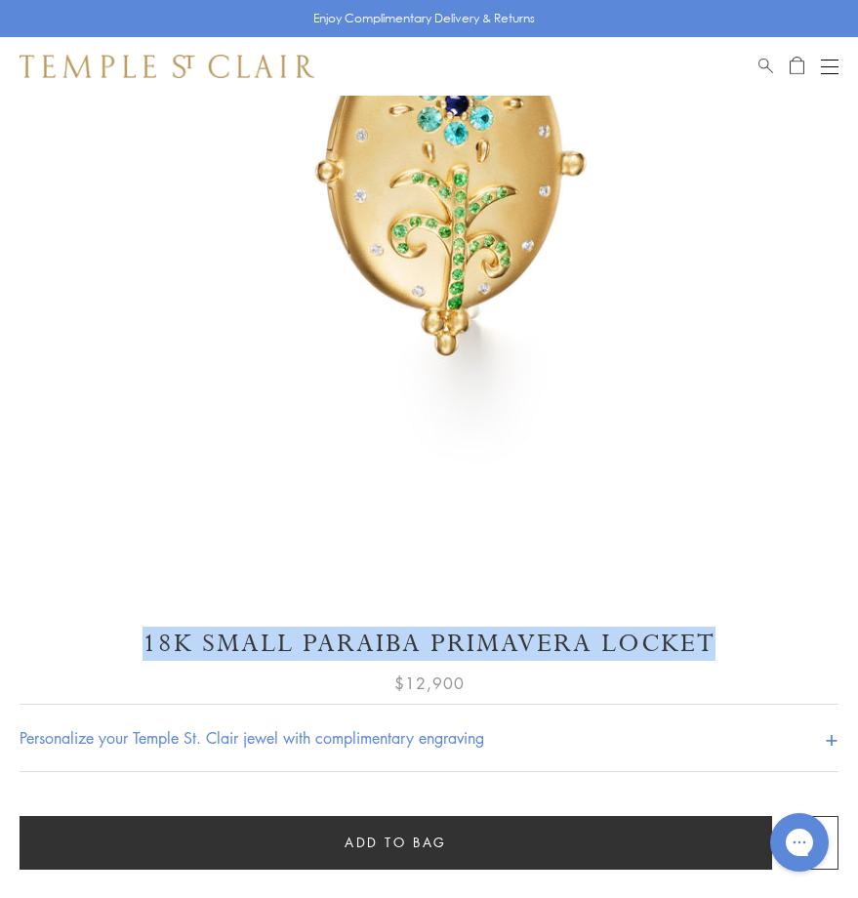
click at [226, 641] on h1 "18K Small Paraiba Primavera Locket" at bounding box center [429, 643] width 819 height 34
copy div "18K Small Paraiba Primavera Locket"
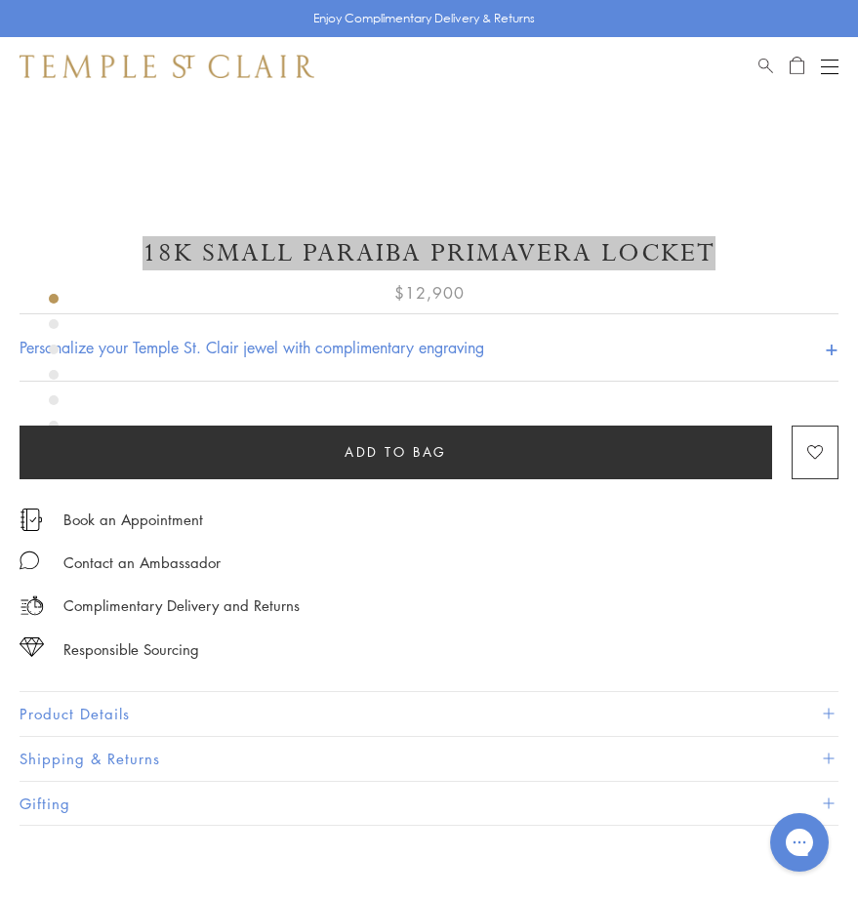
scroll to position [878, 0]
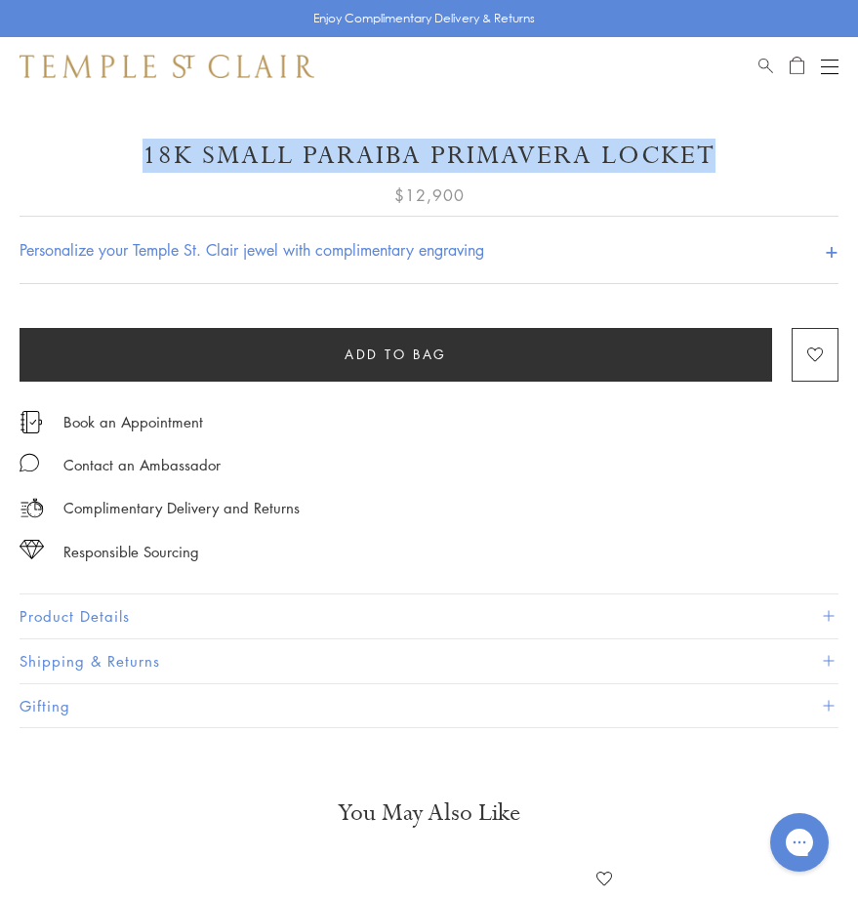
click at [148, 599] on button "Product Details" at bounding box center [429, 616] width 819 height 44
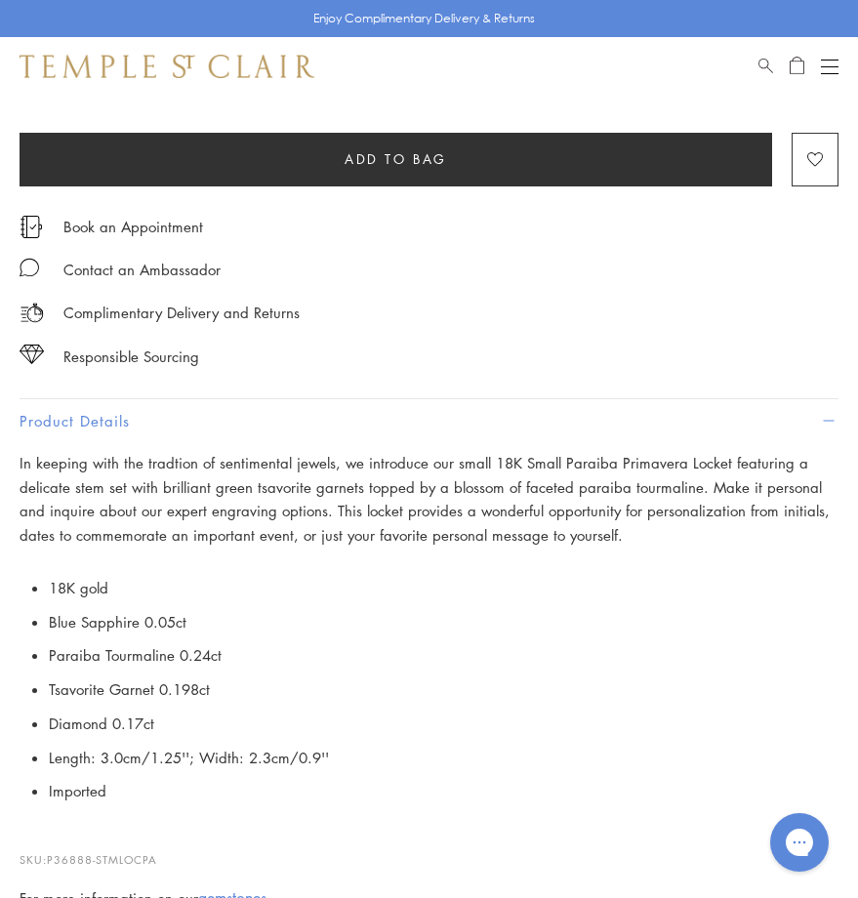
scroll to position [1171, 0]
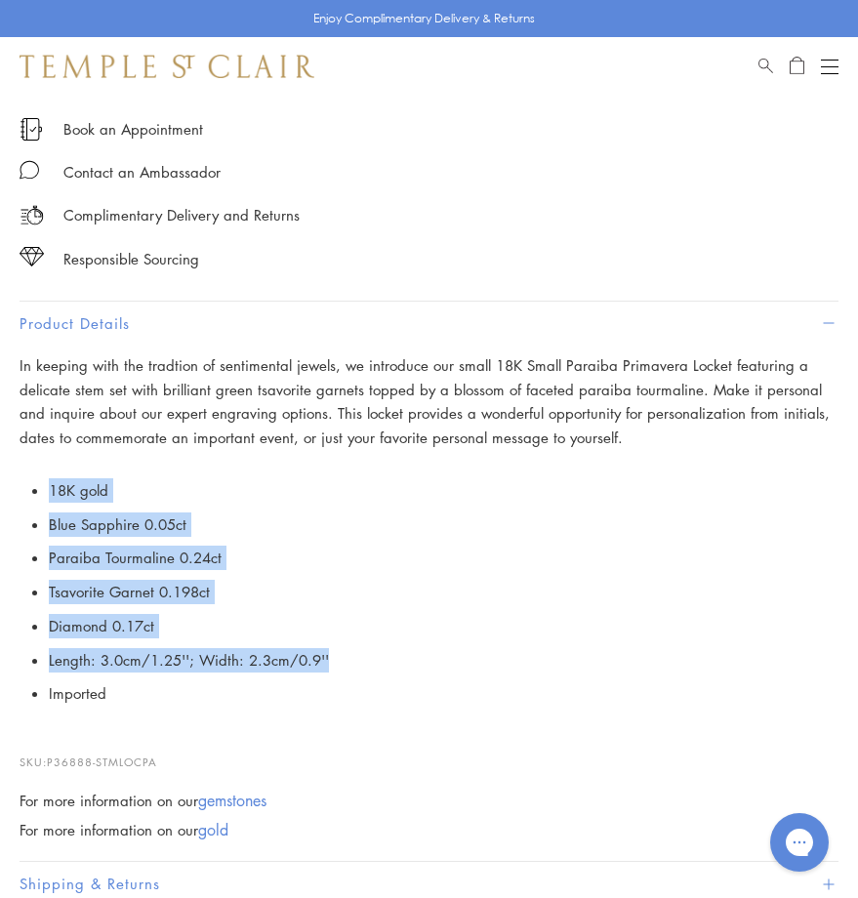
drag, startPoint x: 46, startPoint y: 482, endPoint x: 386, endPoint y: 659, distance: 383.6
click at [386, 659] on p "18K gold Blue Sapphire 0.05ct Paraiba Tourmaline 0.24ct Tsavorite Garnet 0.198c…" at bounding box center [429, 591] width 819 height 237
copy ul "18K gold Blue Sapphire 0.05ct Paraiba Tourmaline 0.24ct Tsavorite Garnet 0.198c…"
click at [825, 60] on div "Open navigation" at bounding box center [830, 60] width 18 height 1
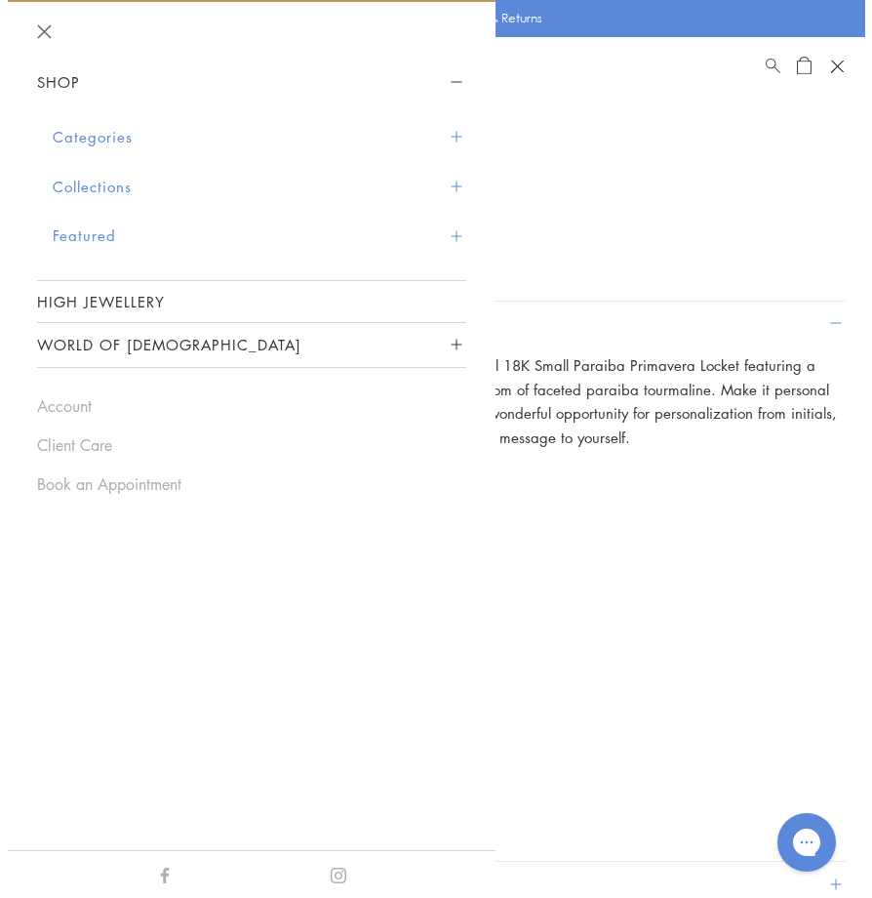
scroll to position [1185, 0]
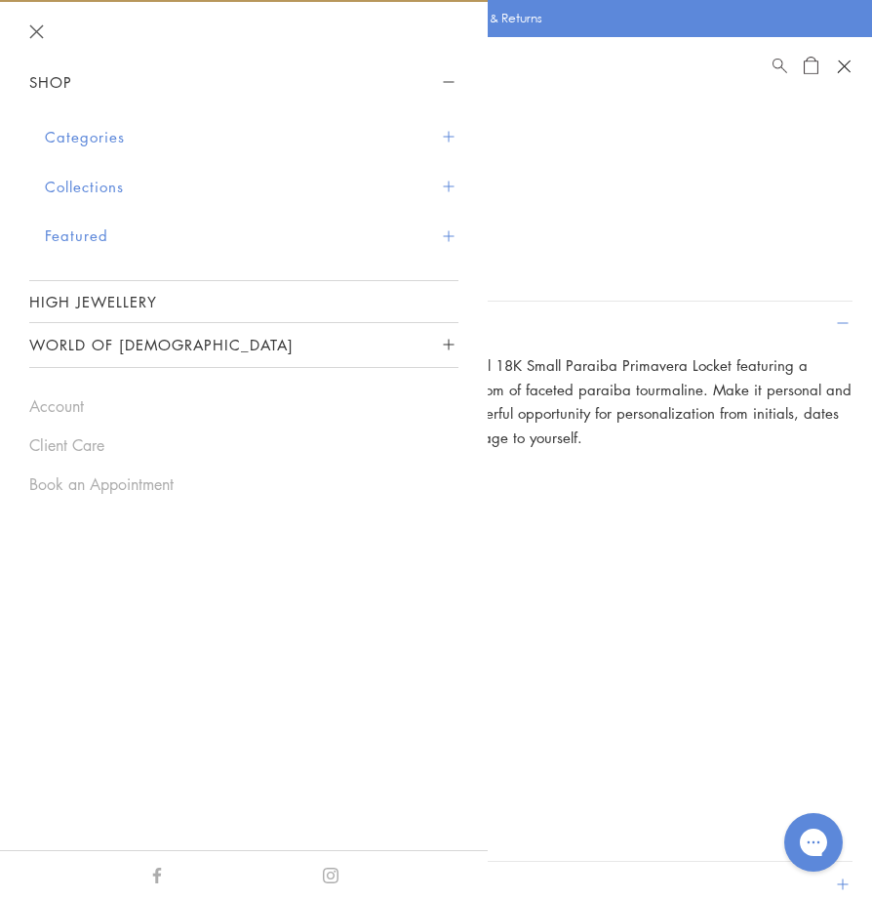
click at [136, 131] on button "Categories" at bounding box center [252, 137] width 414 height 50
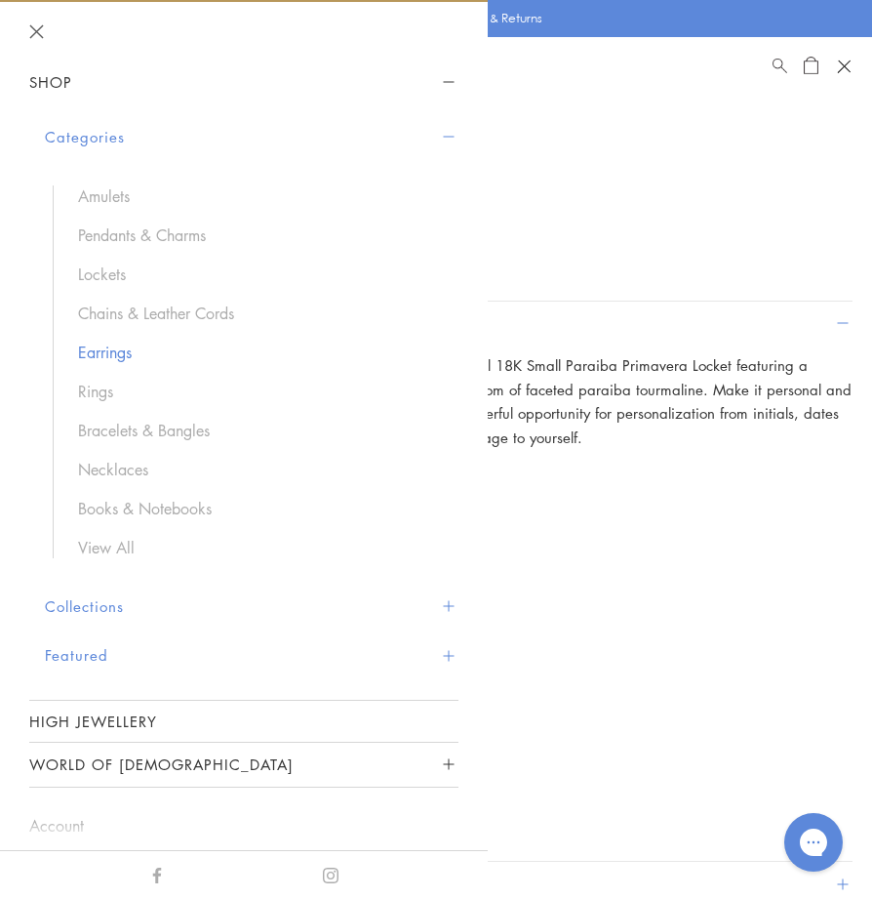
click at [102, 349] on link "Earrings" at bounding box center [258, 351] width 361 height 21
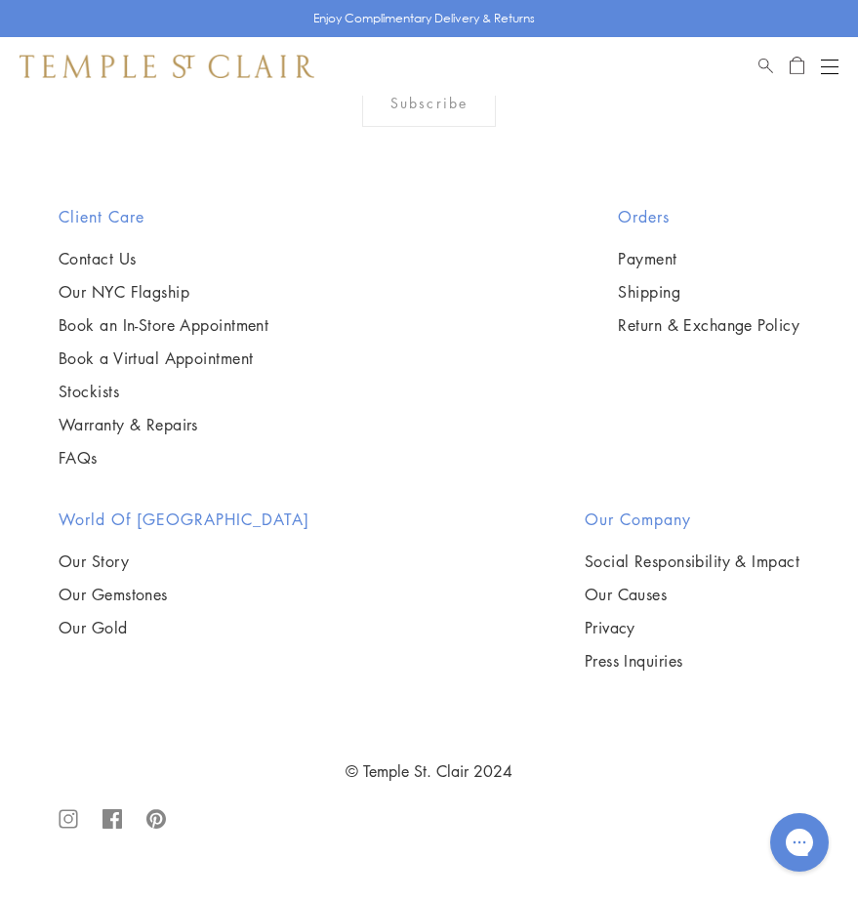
scroll to position [5134, 0]
click at [0, 0] on img at bounding box center [0, 0] width 0 height 0
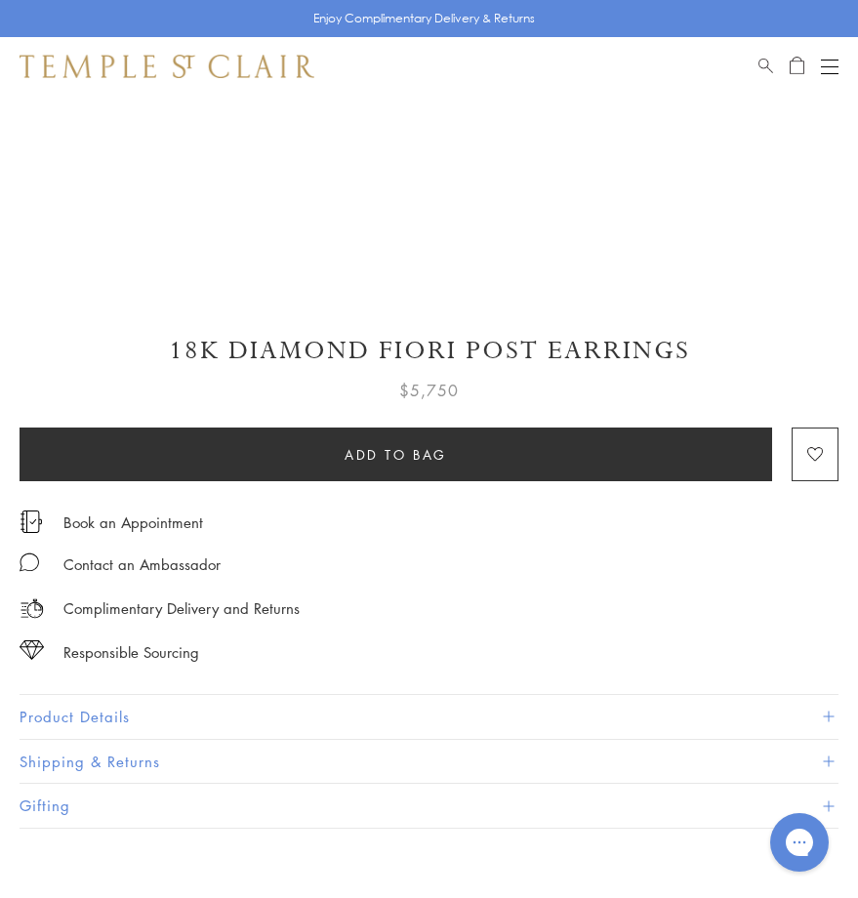
click at [287, 342] on h1 "18K Diamond Fiori Post Earrings" at bounding box center [429, 351] width 819 height 34
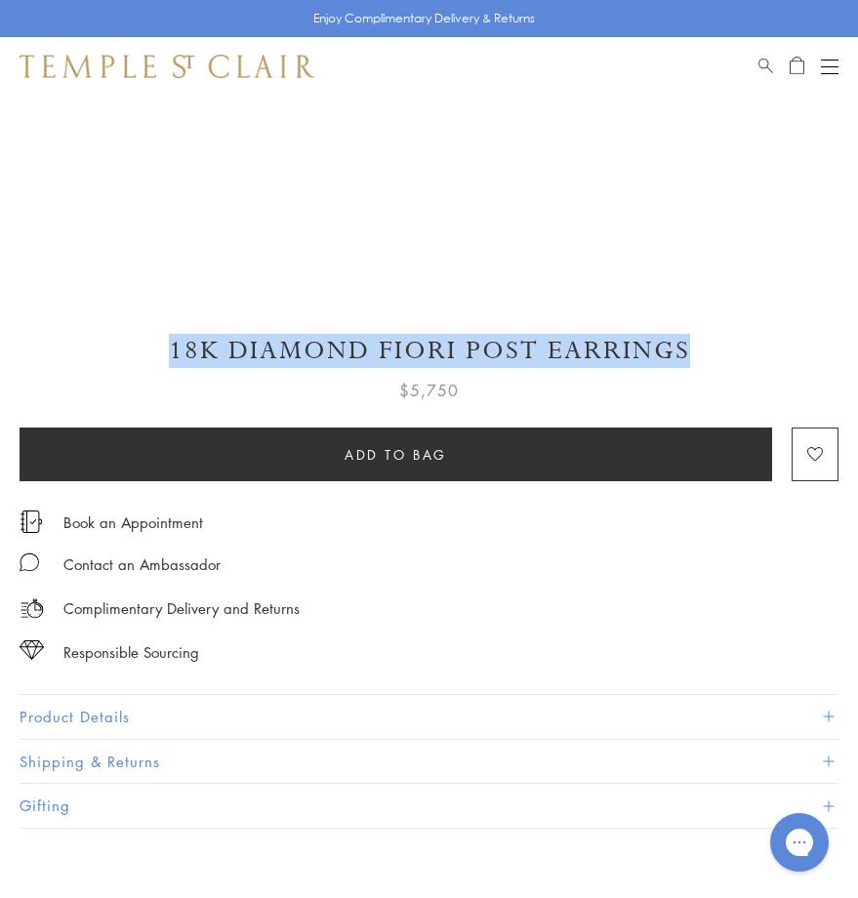
click at [287, 342] on h1 "18K Diamond Fiori Post Earrings" at bounding box center [429, 351] width 819 height 34
click at [86, 709] on button "Product Details" at bounding box center [429, 717] width 819 height 44
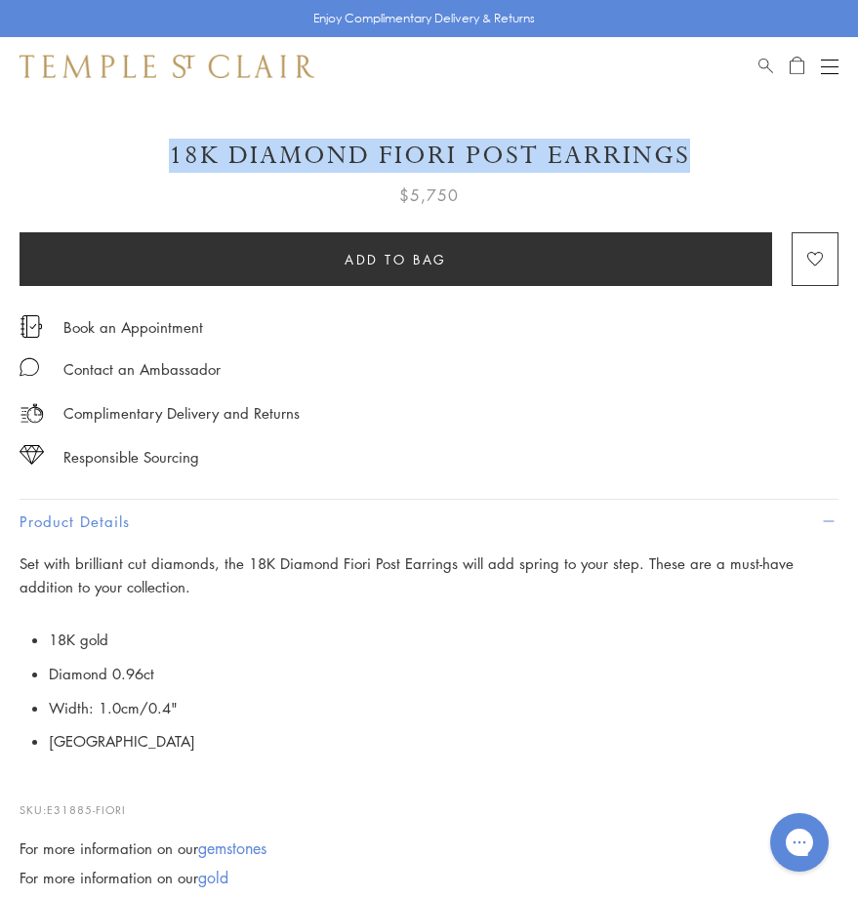
scroll to position [1073, 0]
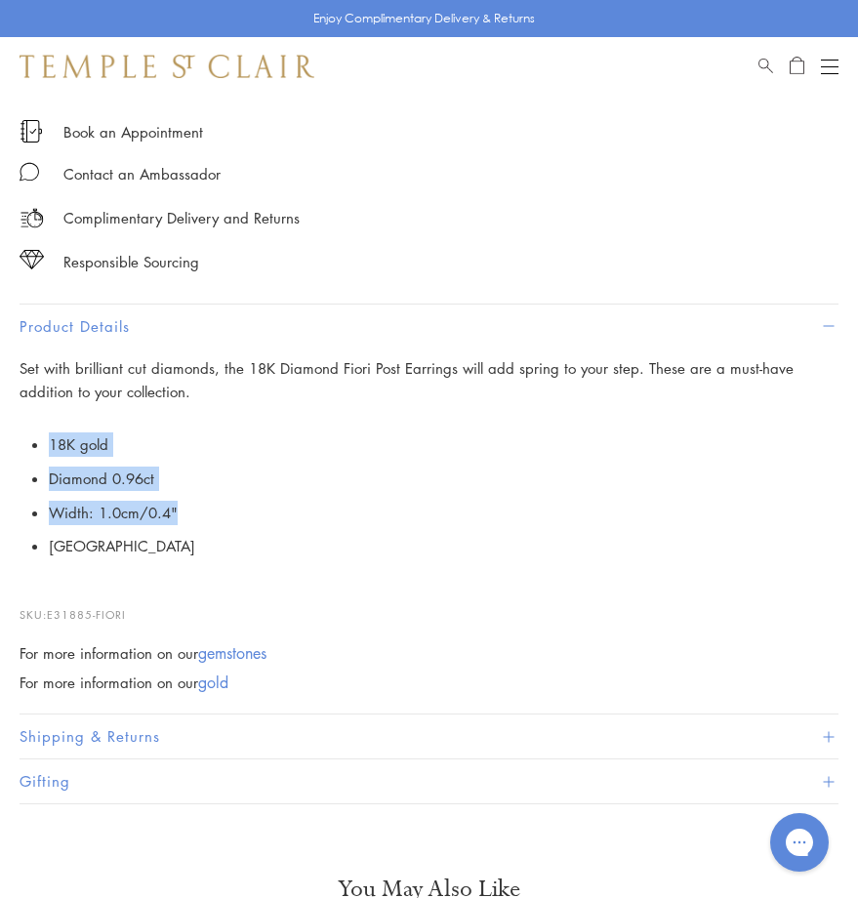
drag, startPoint x: 49, startPoint y: 436, endPoint x: 237, endPoint y: 509, distance: 202.0
click at [237, 509] on ul "18K gold Diamond 0.96ct Width: 1.0cm/0.4" Italy" at bounding box center [443, 495] width 789 height 136
copy ul "18K gold Diamond 0.96ct Width: 1.0cm/0.4""
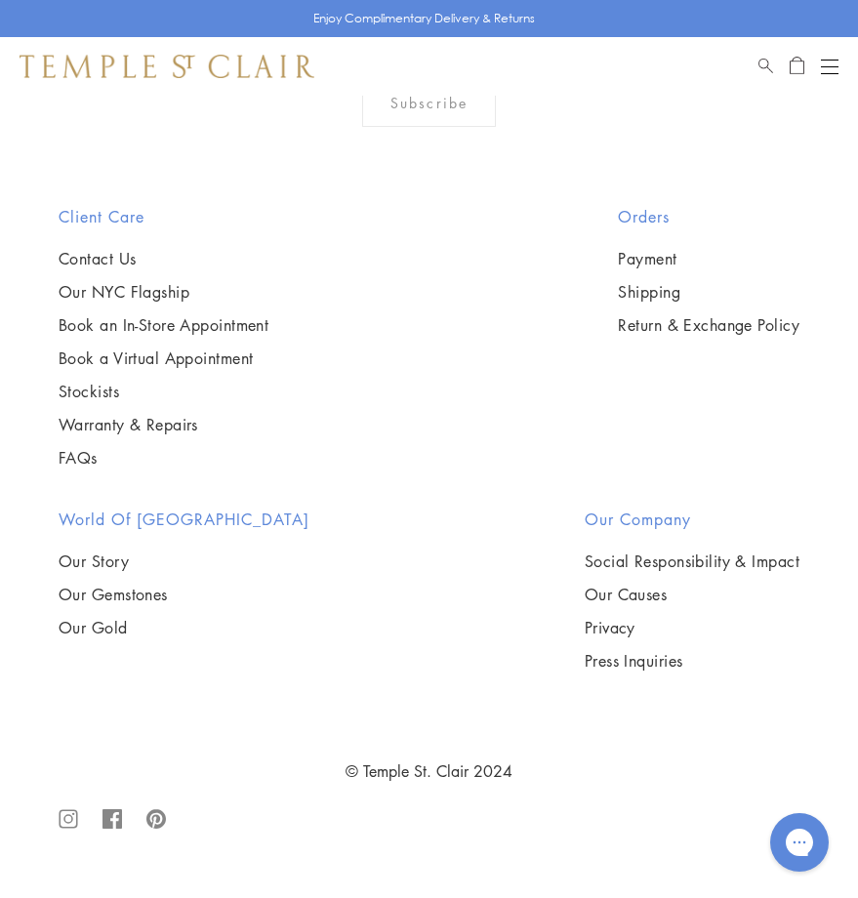
scroll to position [6109, 0]
click at [0, 0] on img at bounding box center [0, 0] width 0 height 0
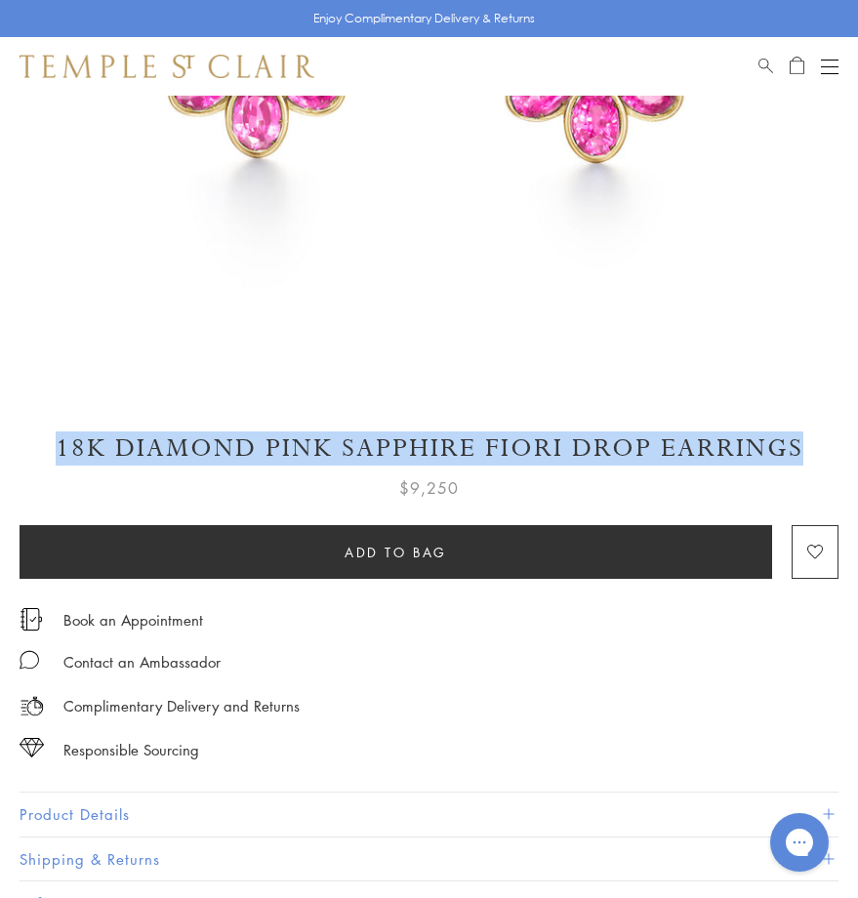
drag, startPoint x: 100, startPoint y: 442, endPoint x: 814, endPoint y: 418, distance: 713.6
click at [814, 418] on div "SEE RECOMMENDED CHAIN PAIRINGS 18K Diamond Pink Sapphire Fiori Drop Earrings $9…" at bounding box center [429, 218] width 858 height 1416
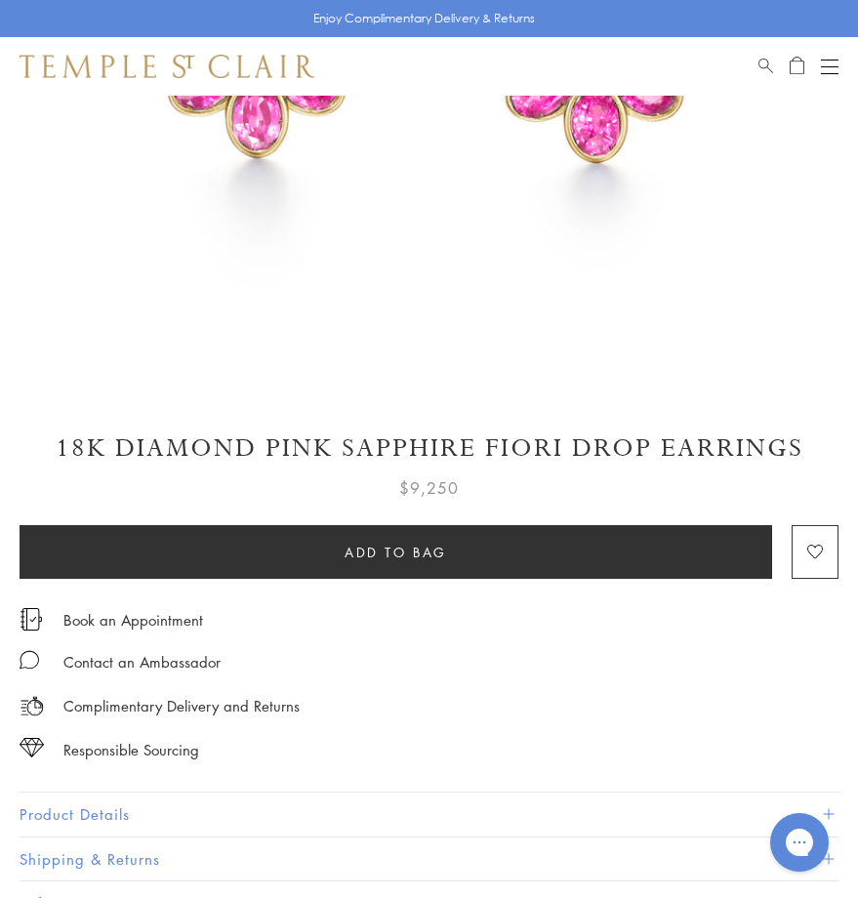
click at [735, 444] on h1 "18K Diamond Pink Sapphire Fiori Drop Earrings" at bounding box center [429, 448] width 819 height 34
click at [651, 458] on h1 "18K Diamond Pink Sapphire Fiori Drop Earrings" at bounding box center [429, 448] width 819 height 34
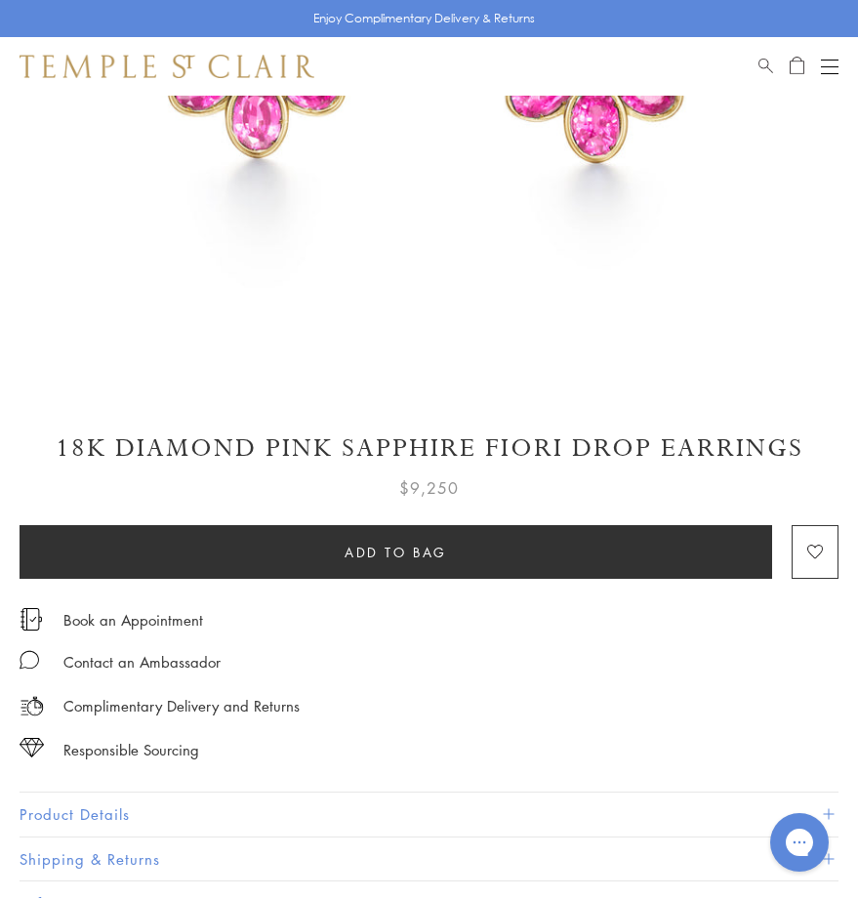
click at [634, 444] on h1 "18K Diamond Pink Sapphire Fiori Drop Earrings" at bounding box center [429, 448] width 819 height 34
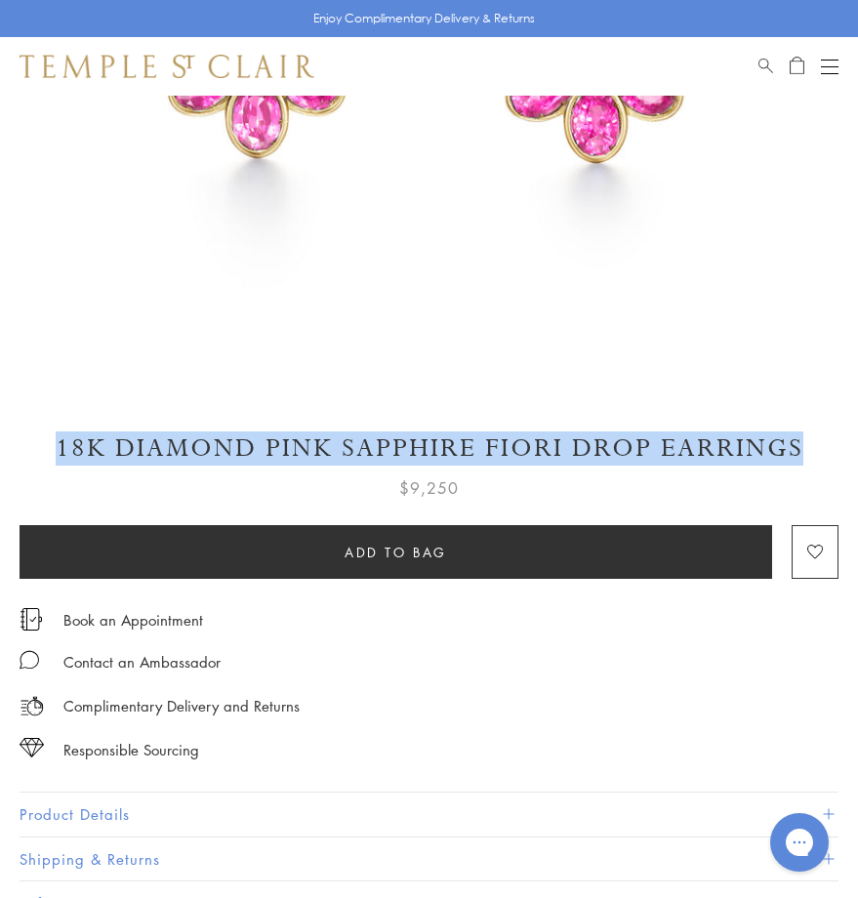
click at [634, 444] on h1 "18K Diamond Pink Sapphire Fiori Drop Earrings" at bounding box center [429, 448] width 819 height 34
copy div "18K Diamond Pink Sapphire Fiori Drop Earrings"
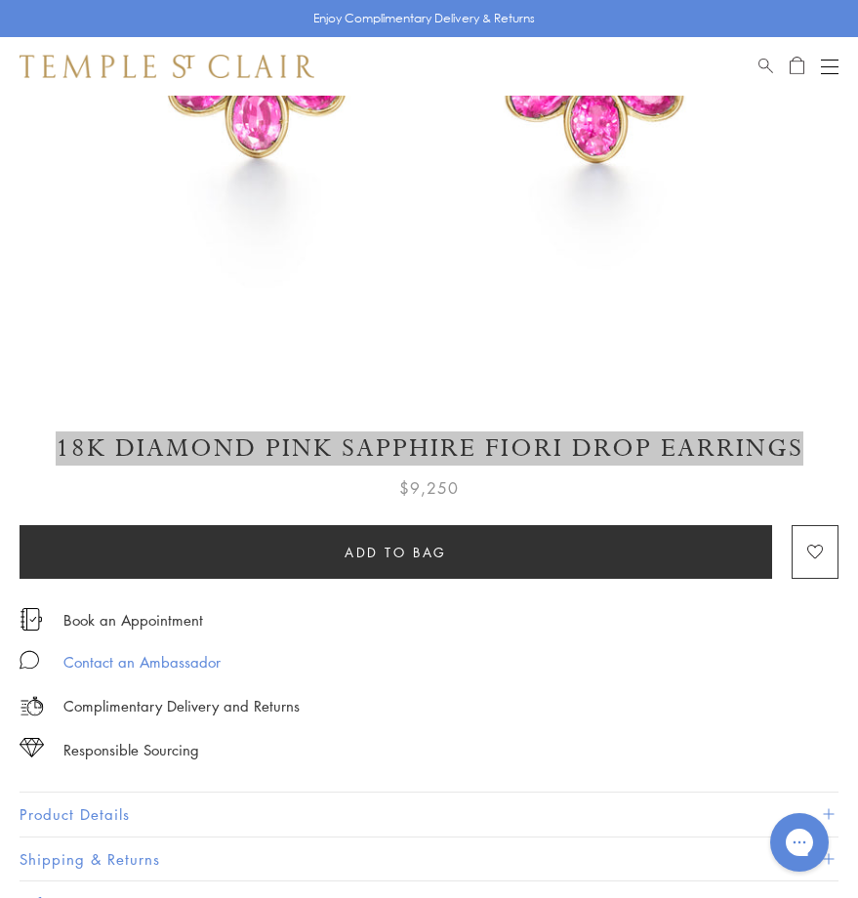
scroll to position [781, 0]
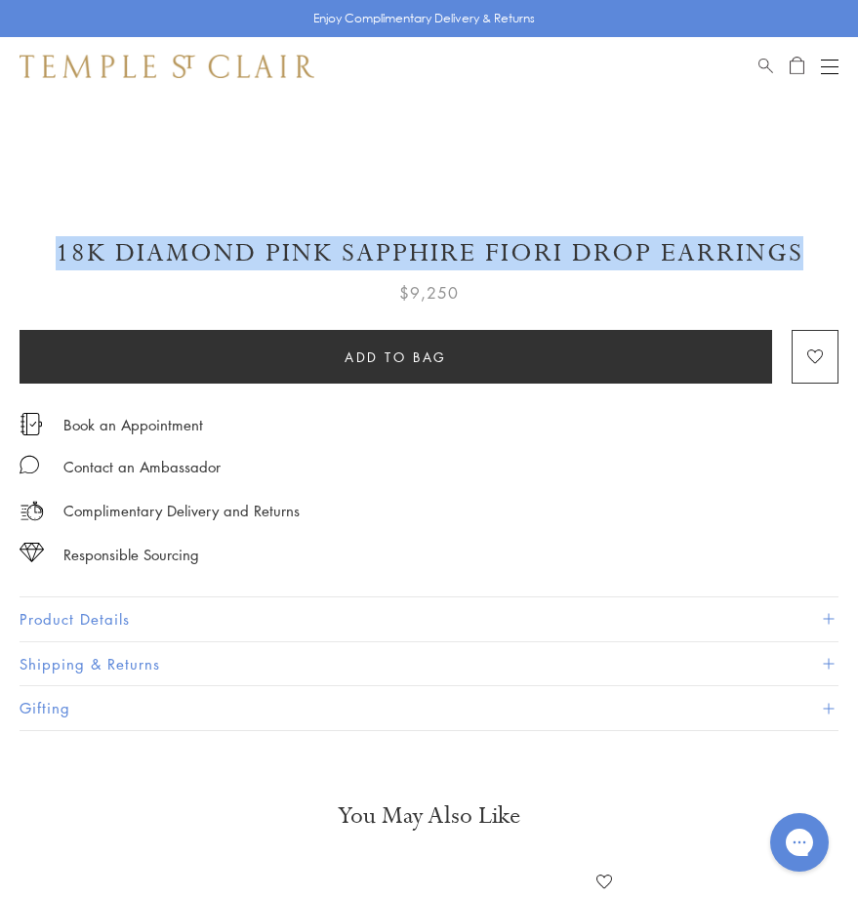
click at [118, 605] on button "Product Details" at bounding box center [429, 619] width 819 height 44
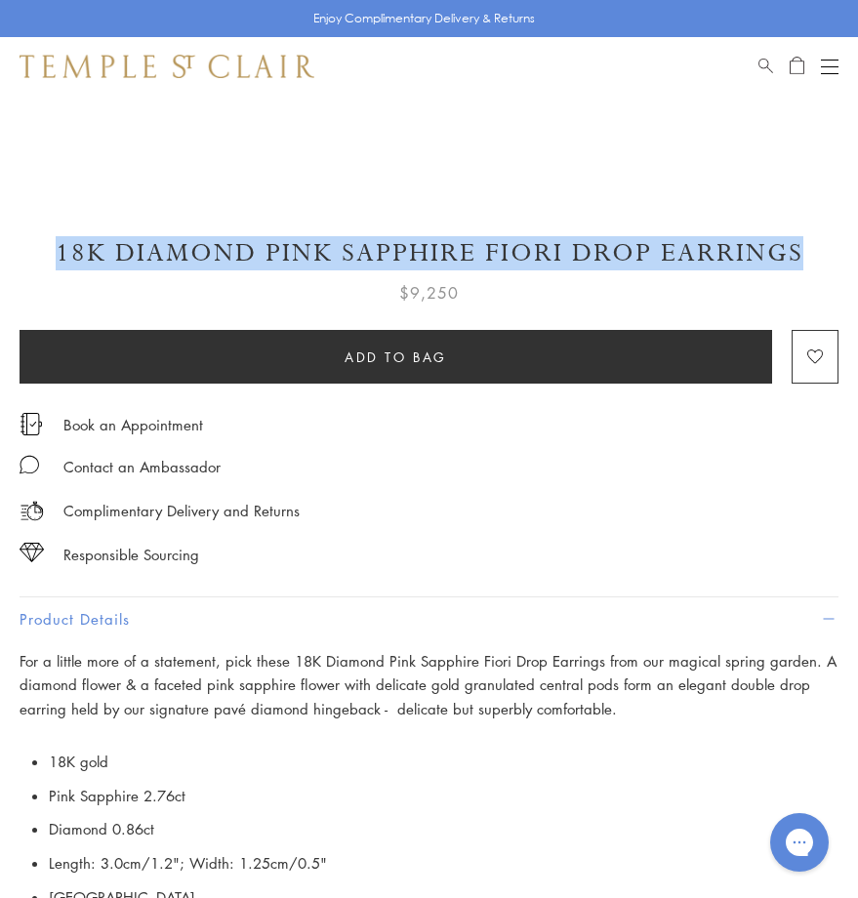
scroll to position [1073, 0]
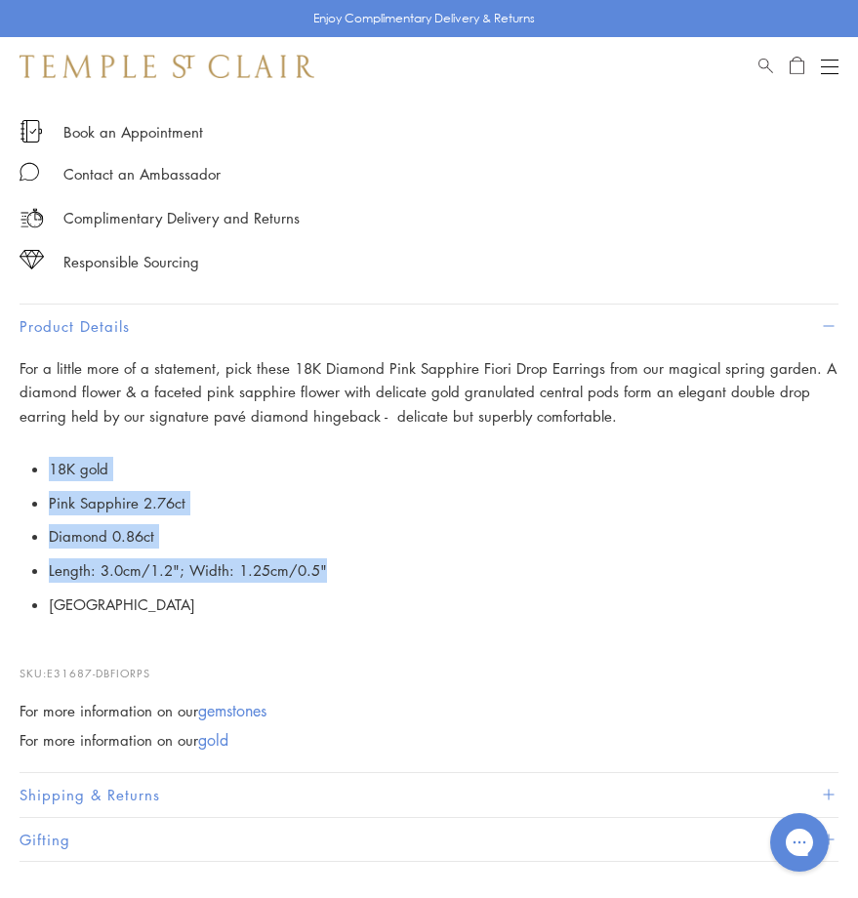
drag, startPoint x: 49, startPoint y: 459, endPoint x: 404, endPoint y: 568, distance: 371.6
click at [404, 568] on ul "18K gold Pink Sapphire 2.76ct Diamond 0.86ct Length: 3.0cm/1.2"; Width: 1.25cm/…" at bounding box center [443, 537] width 789 height 170
copy ul "18K gold Pink Sapphire 2.76ct Diamond 0.86ct Length: 3.0cm/1.2"; Width: 1.25cm/…"
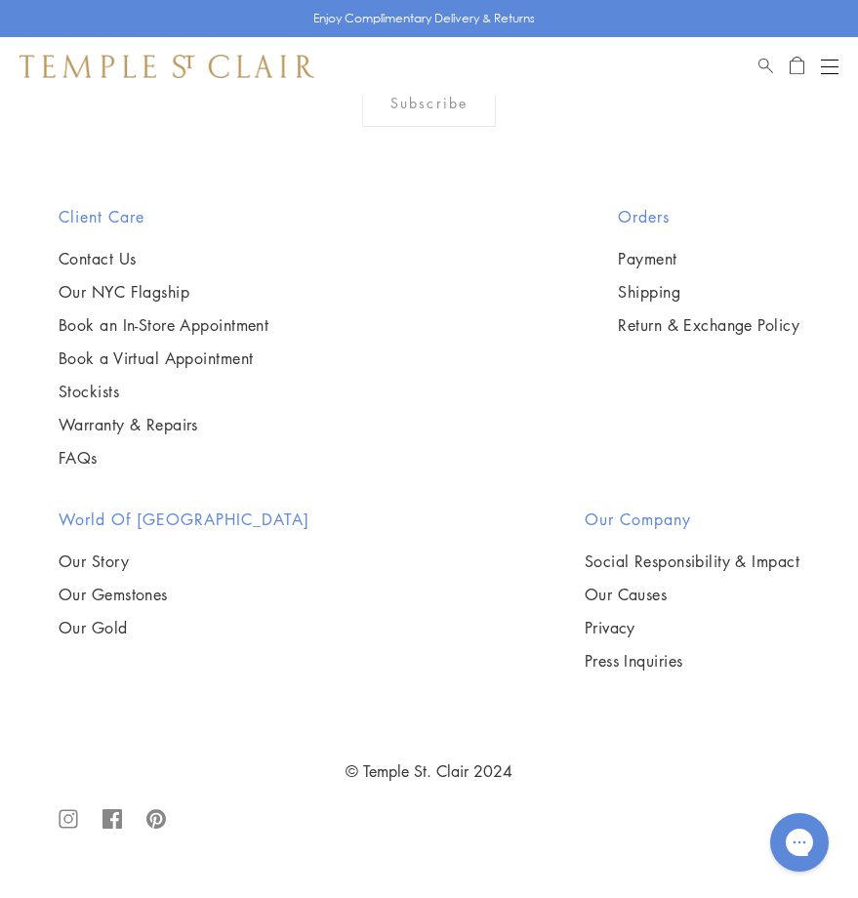
click at [0, 0] on img at bounding box center [0, 0] width 0 height 0
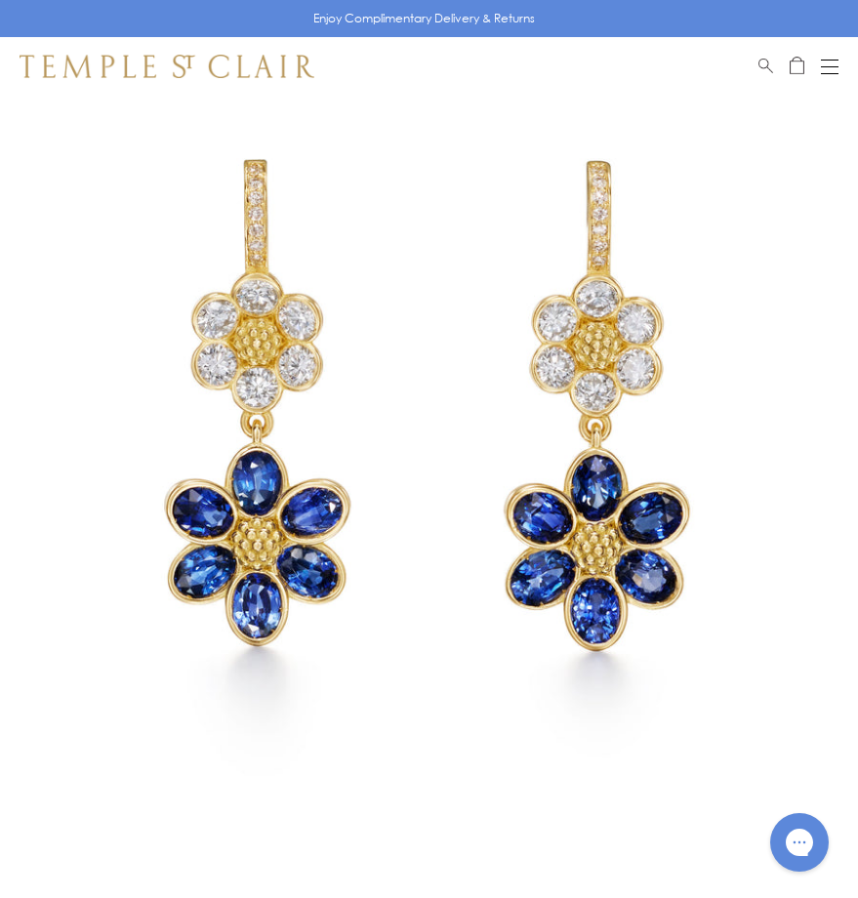
scroll to position [488, 0]
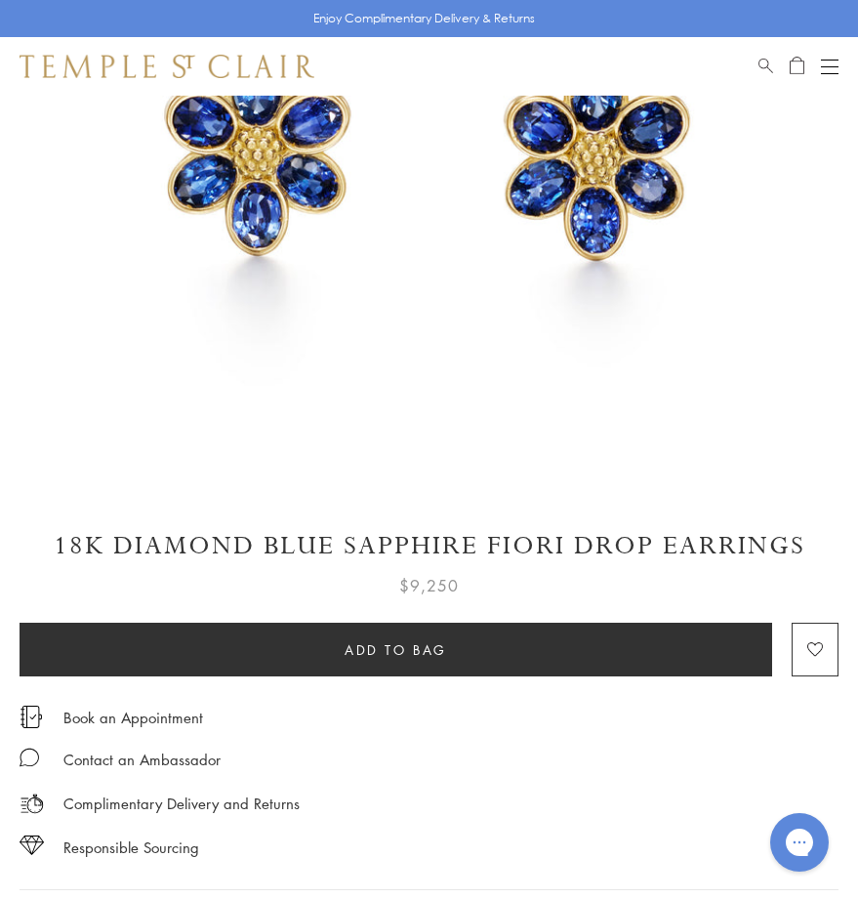
click at [190, 543] on h1 "18K Diamond Blue Sapphire Fiori Drop Earrings" at bounding box center [429, 546] width 819 height 34
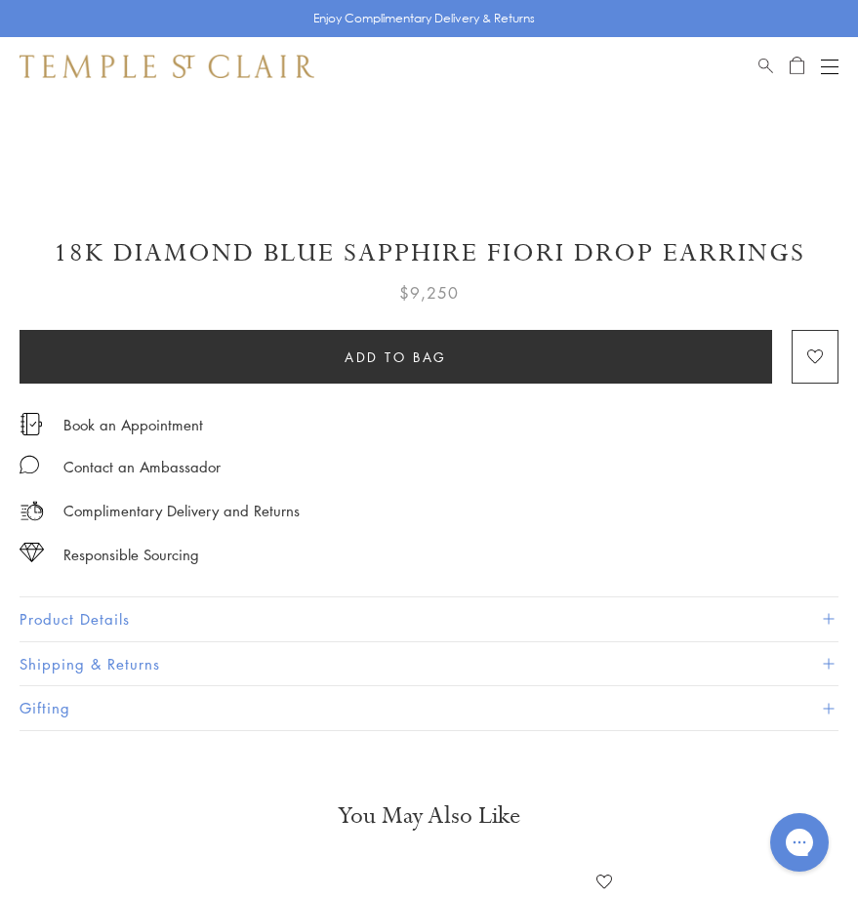
click at [140, 616] on button "Product Details" at bounding box center [429, 619] width 819 height 44
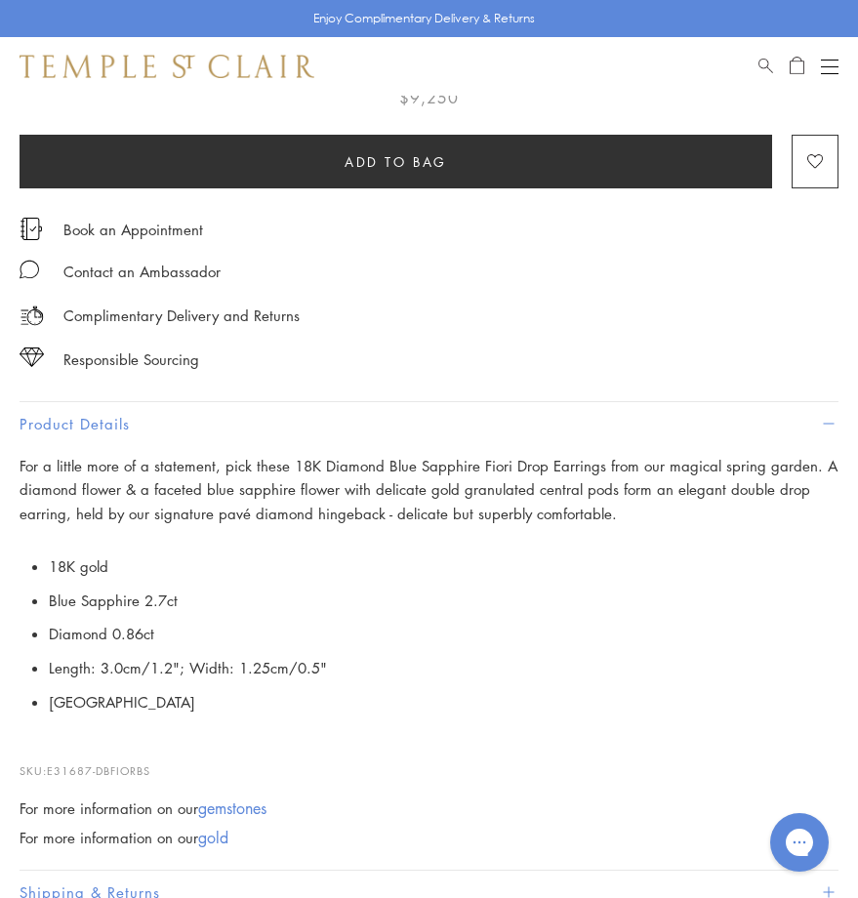
scroll to position [1073, 0]
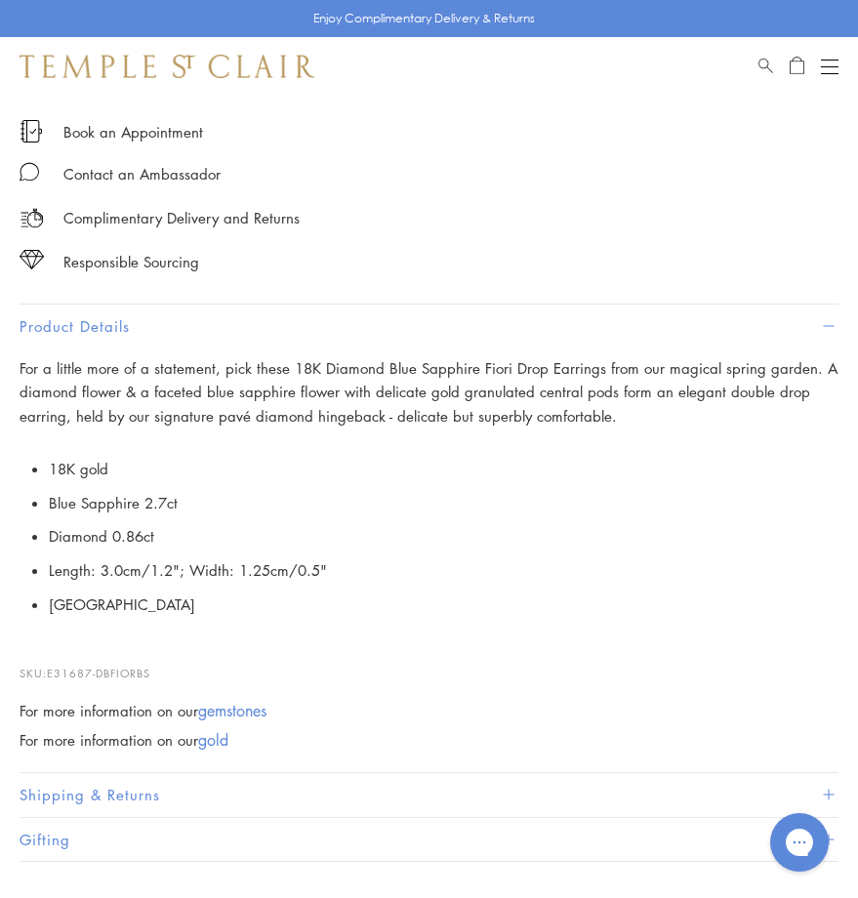
click at [190, 561] on li "Length: 3.0cm/1.2"; Width: 1.25cm/0.5"" at bounding box center [443, 570] width 789 height 34
click at [838, 63] on div "Shop Shop Categories Amulets Pendants & Charms Lockets Chains & Leather Cords E…" at bounding box center [429, 66] width 858 height 59
click at [828, 71] on button "Open navigation" at bounding box center [830, 66] width 18 height 23
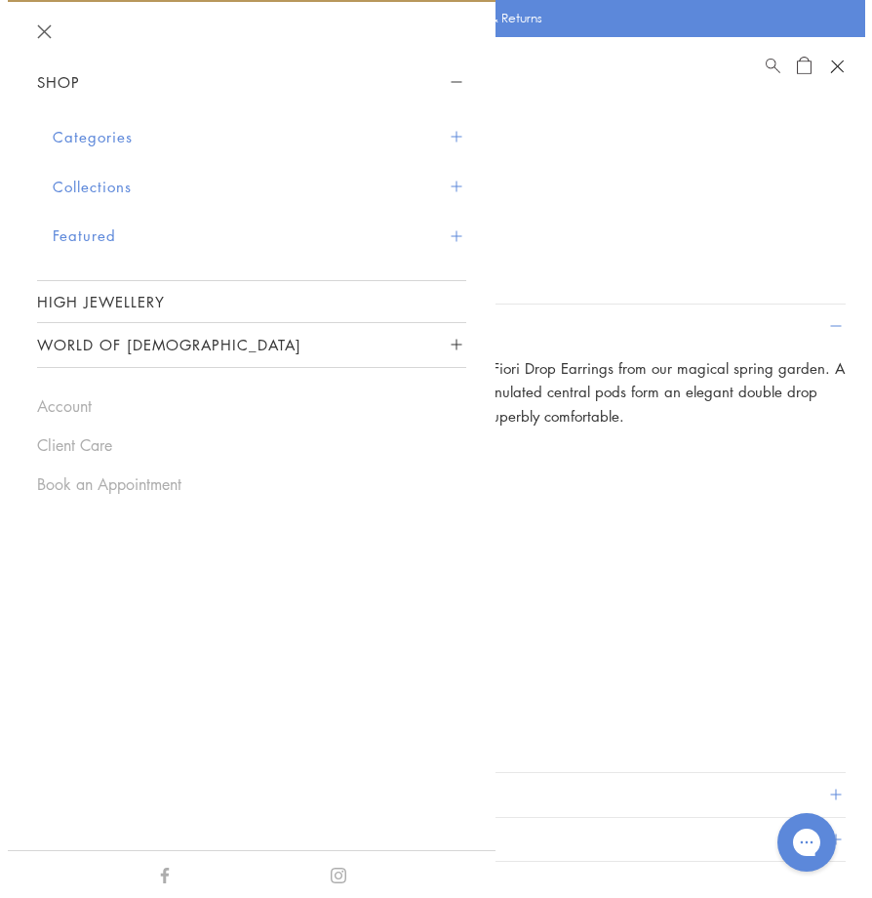
scroll to position [1088, 0]
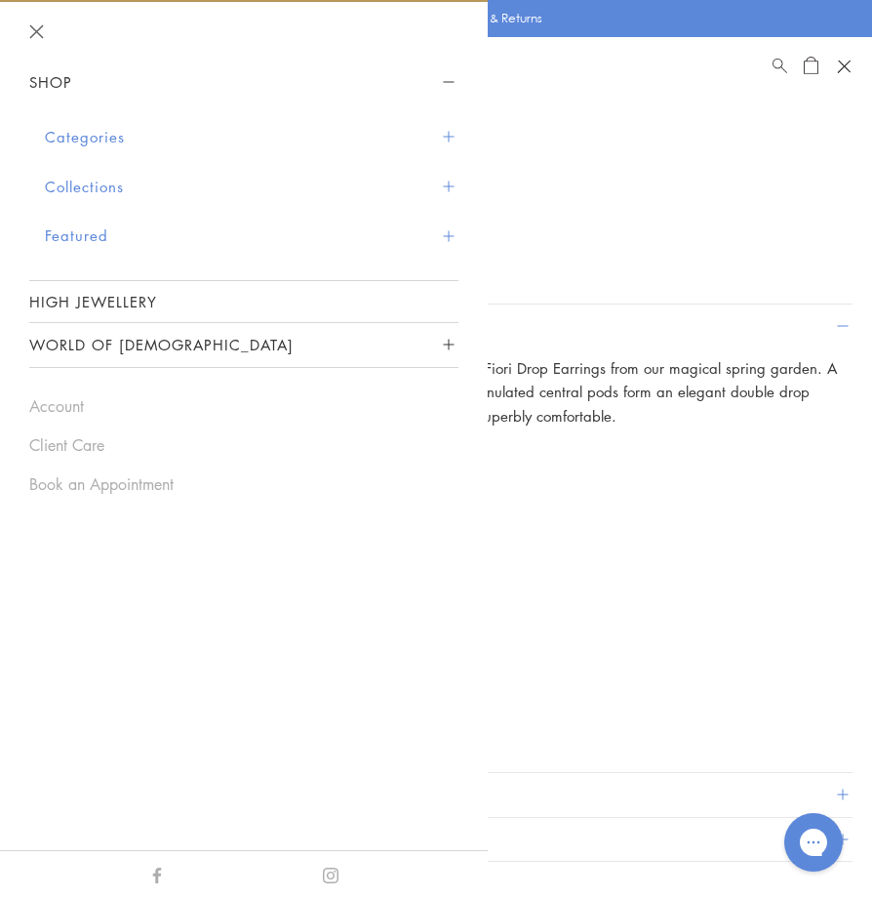
click at [44, 131] on div "Categories Amulets Pendants & Charms Lockets Chains & Leather Cords Earrings Ri…" at bounding box center [243, 192] width 429 height 176
click at [236, 124] on button "Categories" at bounding box center [252, 137] width 414 height 50
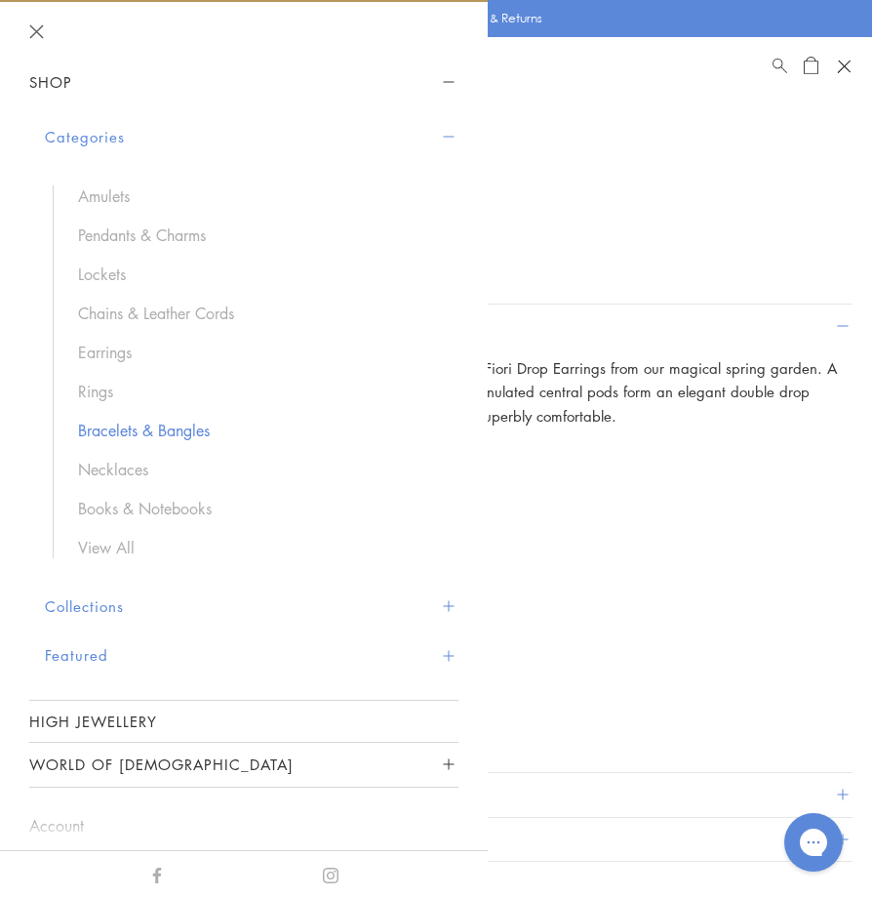
click at [129, 433] on link "Bracelets & Bangles" at bounding box center [258, 430] width 361 height 21
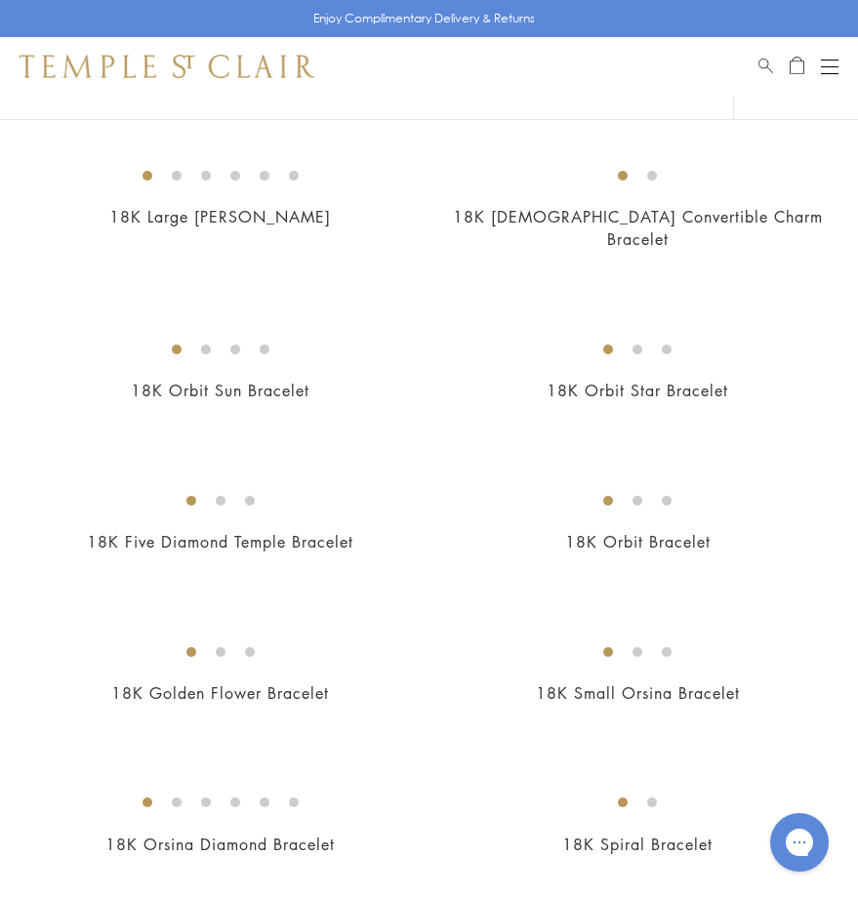
scroll to position [585, 0]
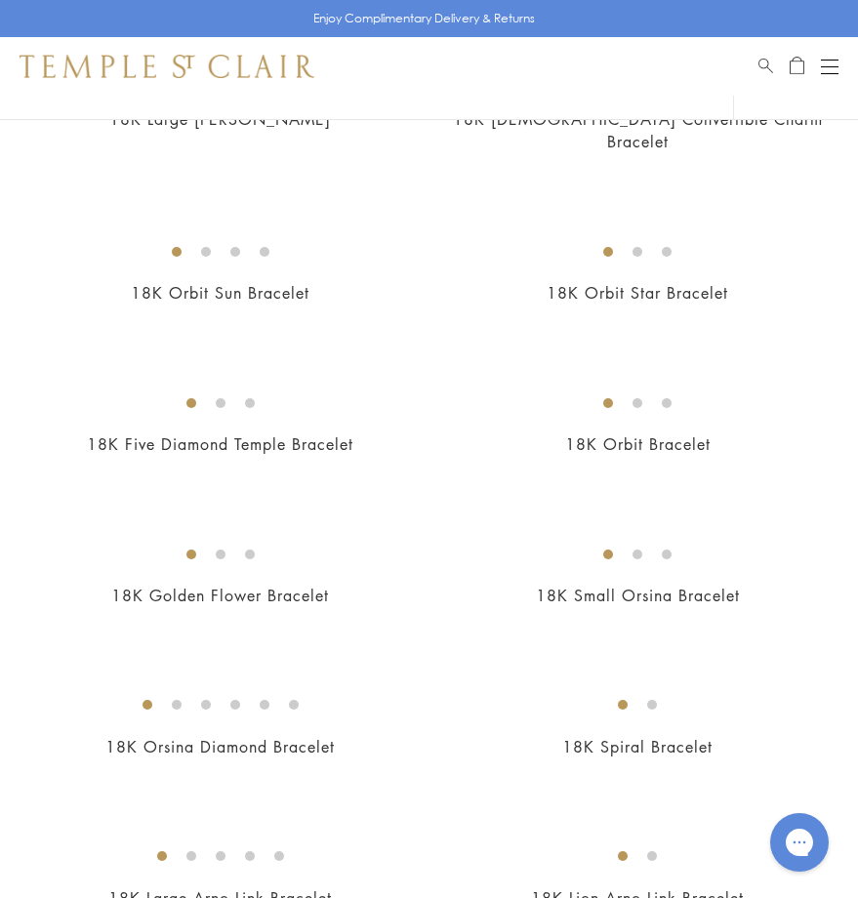
click at [0, 0] on img at bounding box center [0, 0] width 0 height 0
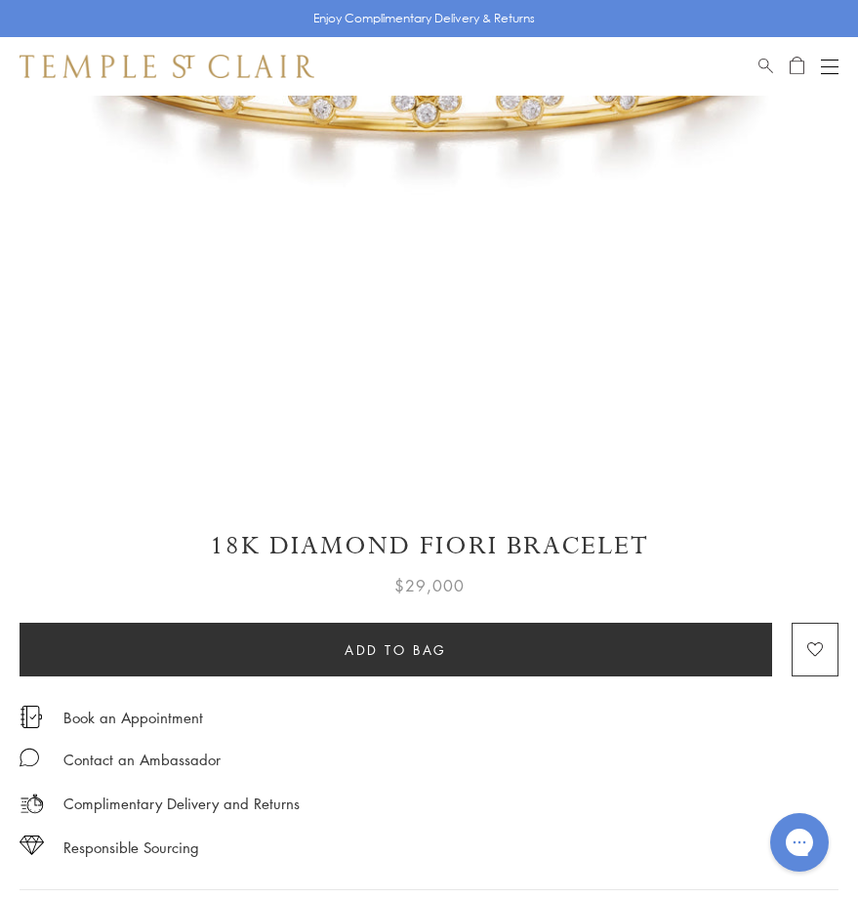
click at [299, 540] on h1 "18K Diamond Fiori Bracelet" at bounding box center [429, 546] width 819 height 34
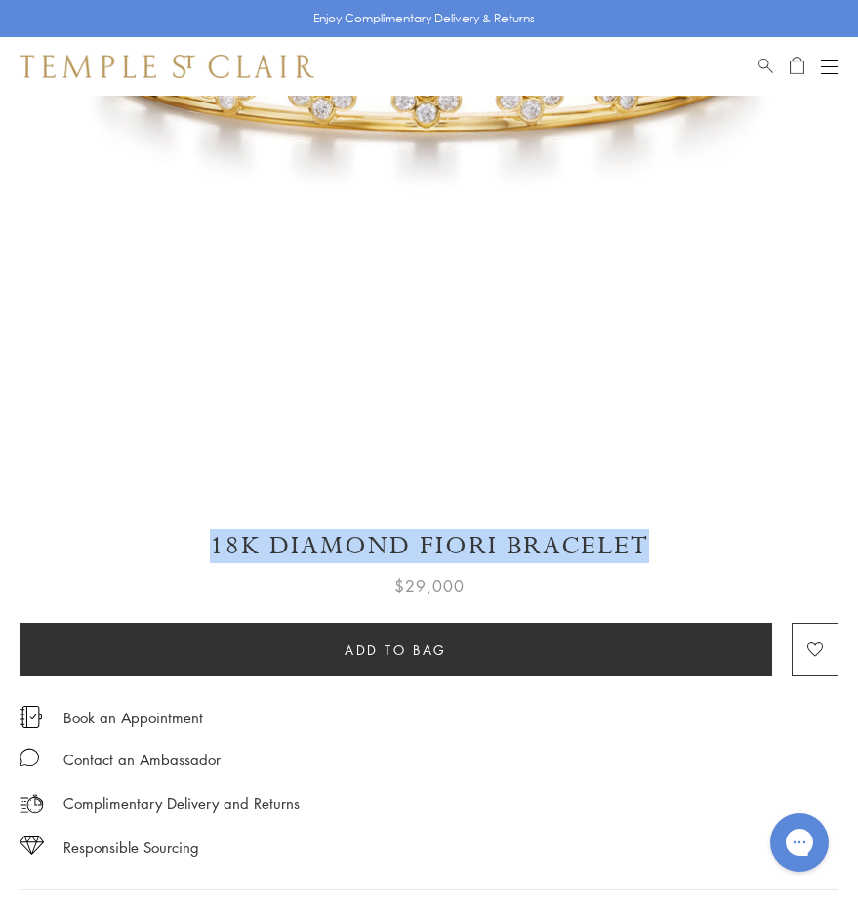
click at [299, 540] on h1 "18K Diamond Fiori Bracelet" at bounding box center [429, 546] width 819 height 34
copy div "18K Diamond Fiori Bracelet"
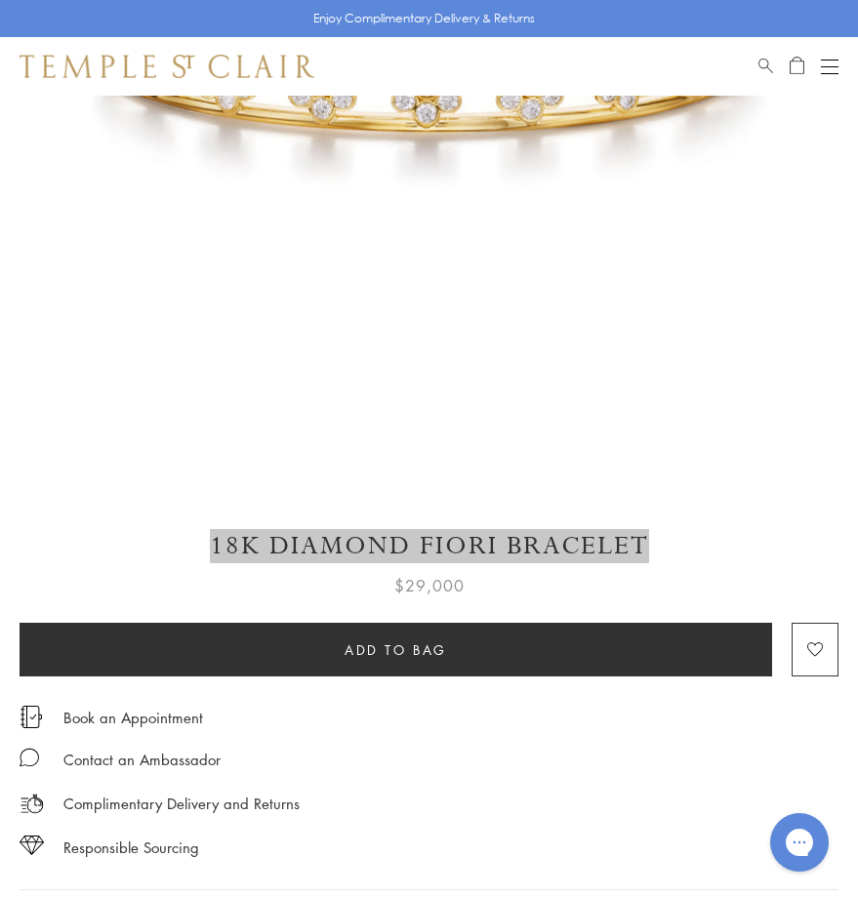
scroll to position [781, 0]
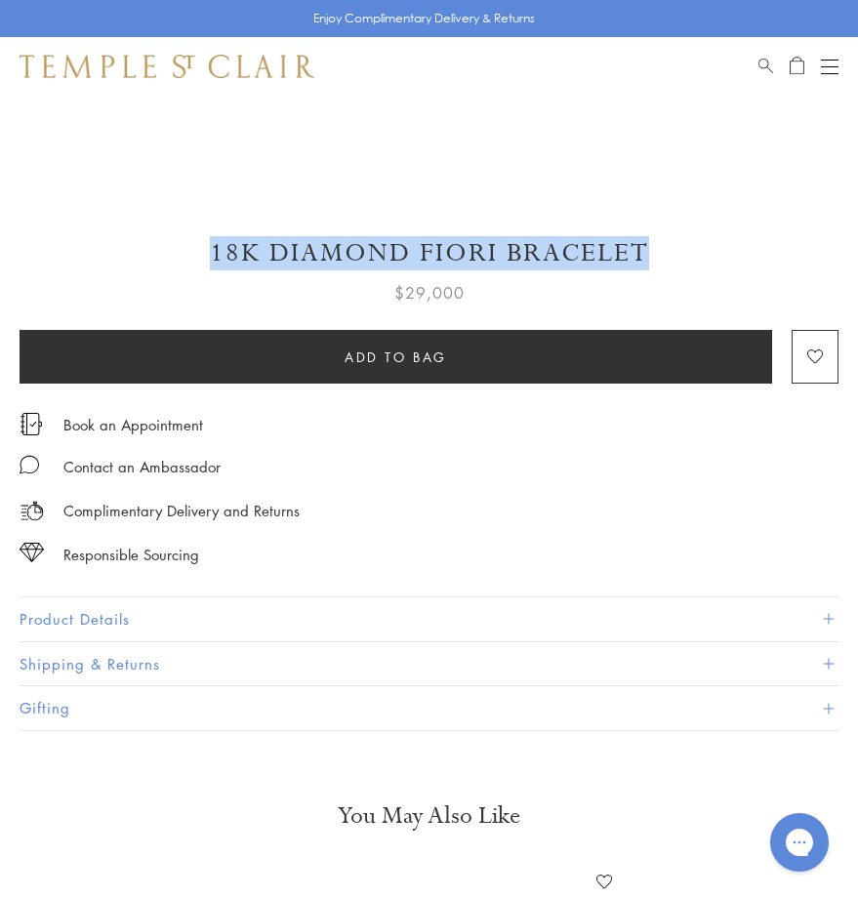
click at [131, 623] on button "Product Details" at bounding box center [429, 619] width 819 height 44
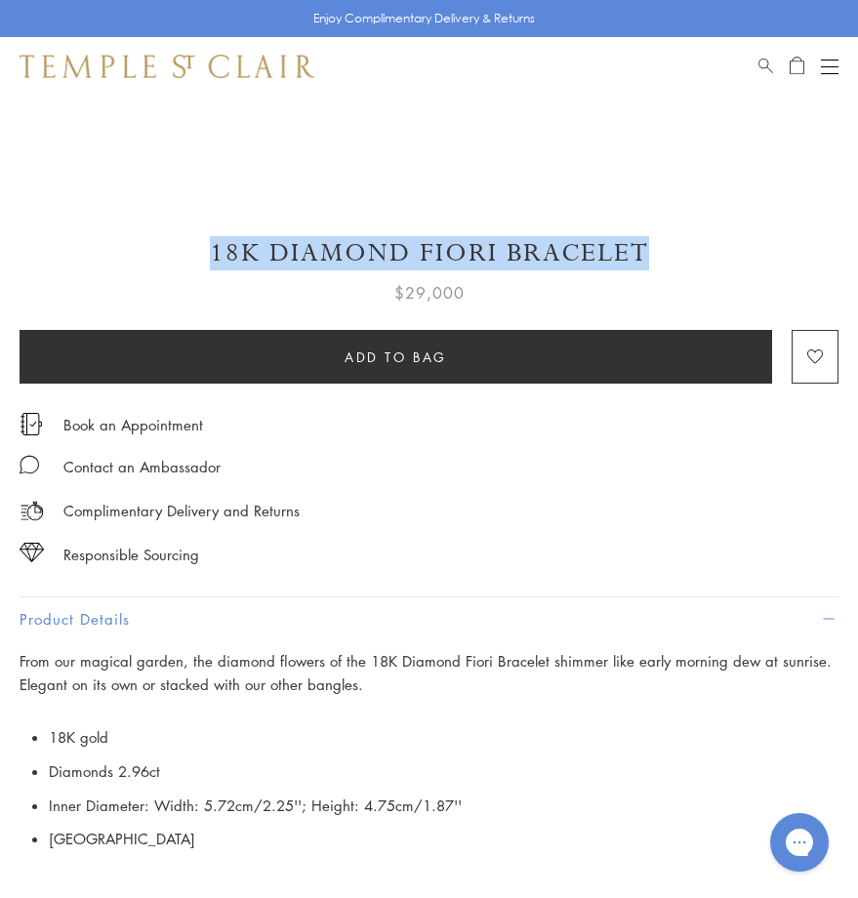
scroll to position [1073, 0]
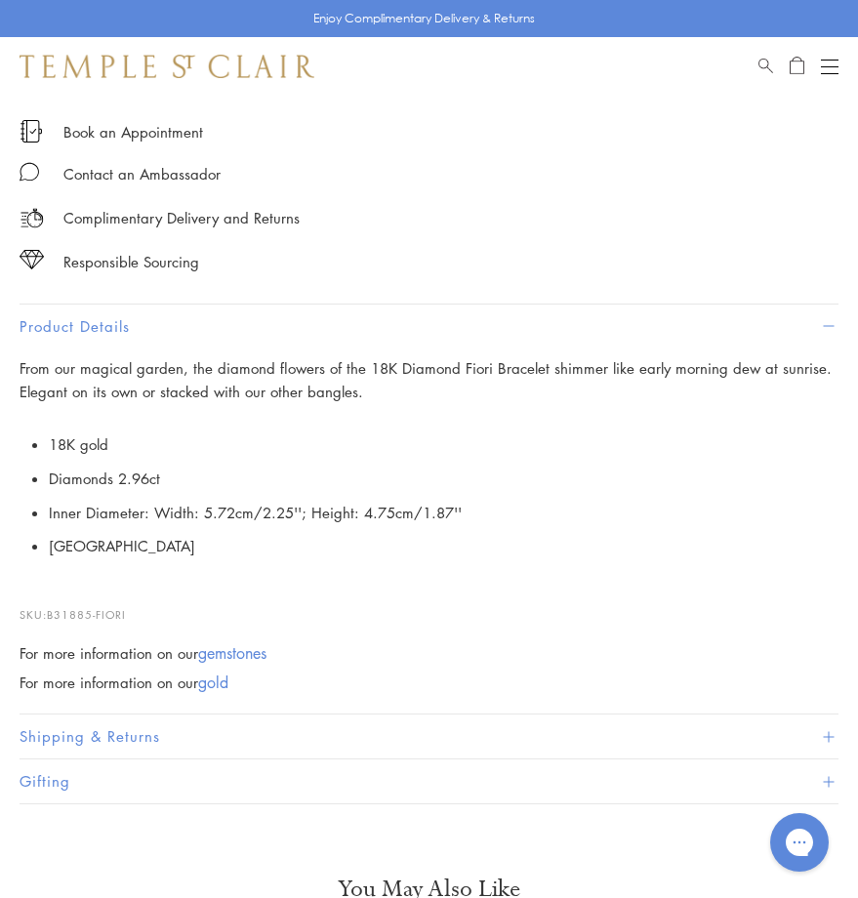
click at [337, 509] on li "Inner Diameter: Width: 5.72cm/2.25''; Height: 4.75cm/1.87''" at bounding box center [443, 513] width 789 height 34
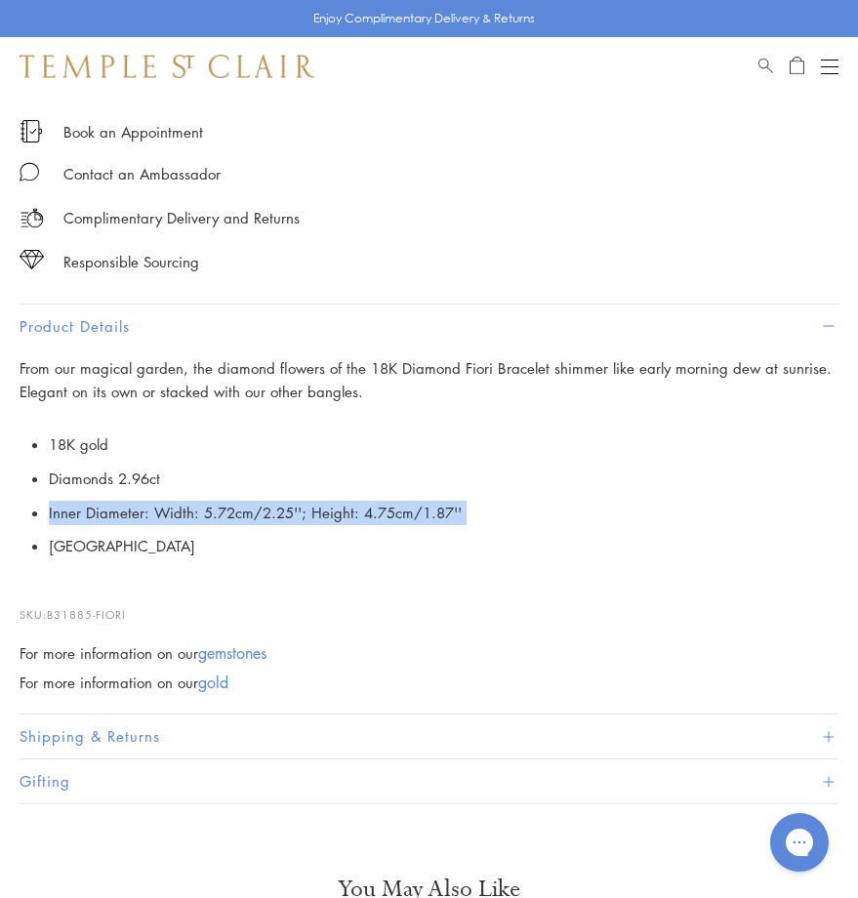
click at [337, 509] on li "Inner Diameter: Width: 5.72cm/2.25''; Height: 4.75cm/1.87''" at bounding box center [443, 513] width 789 height 34
copy li "Inner Diameter: Width: 5.72cm/2.25''; Height: 4.75cm/1.87''"
click at [822, 66] on div "Open navigation" at bounding box center [830, 66] width 18 height 1
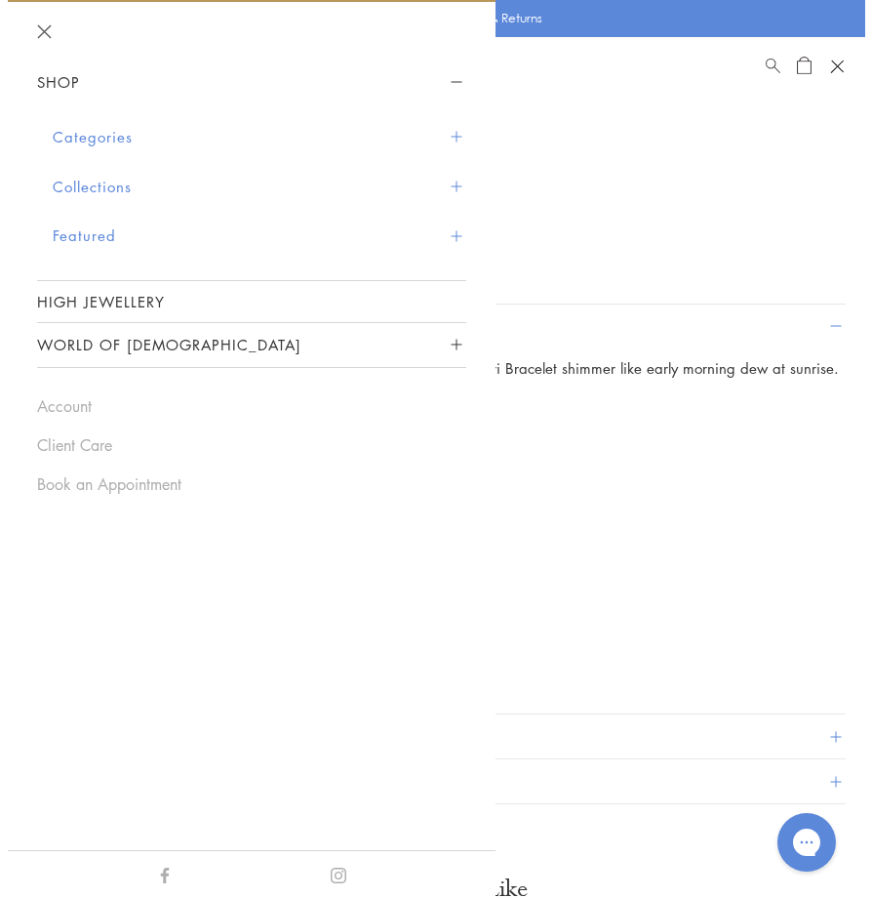
scroll to position [1088, 0]
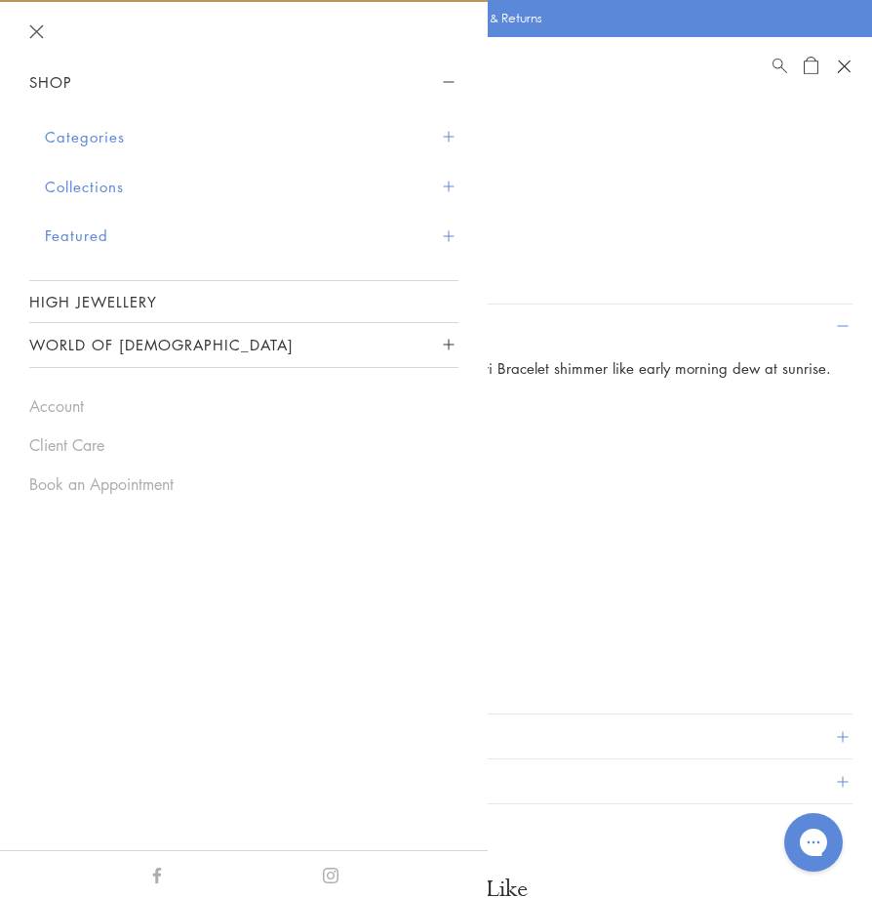
click at [54, 136] on button "Categories" at bounding box center [252, 137] width 414 height 50
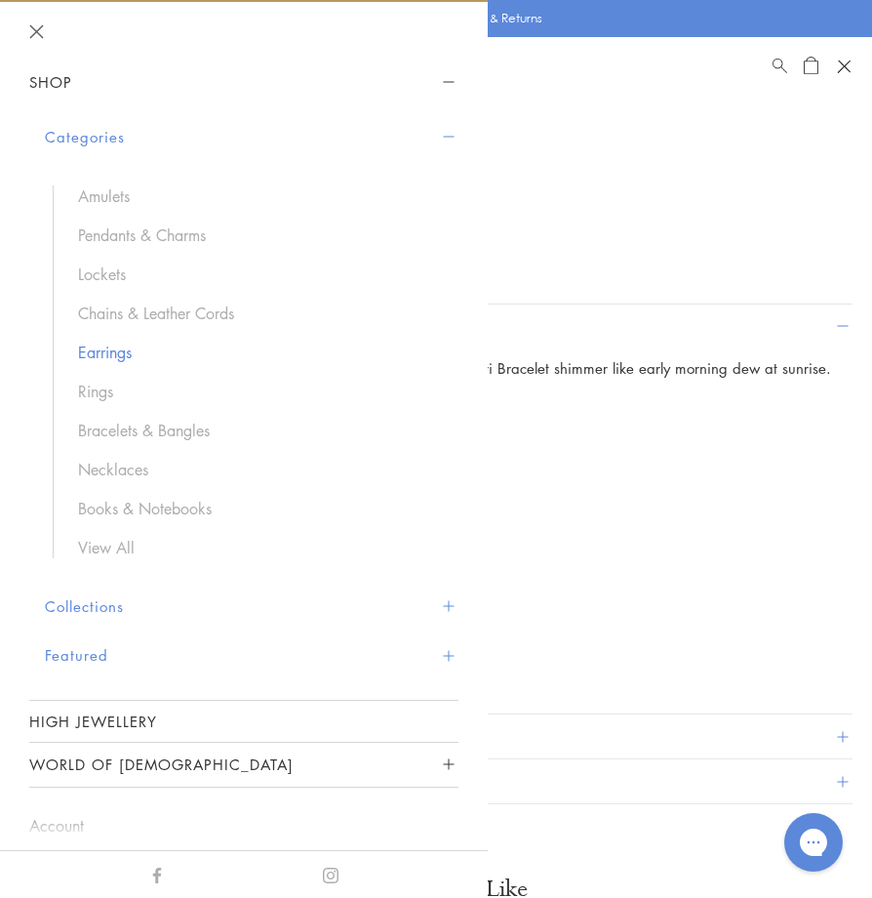
click at [92, 341] on link "Earrings" at bounding box center [258, 351] width 361 height 21
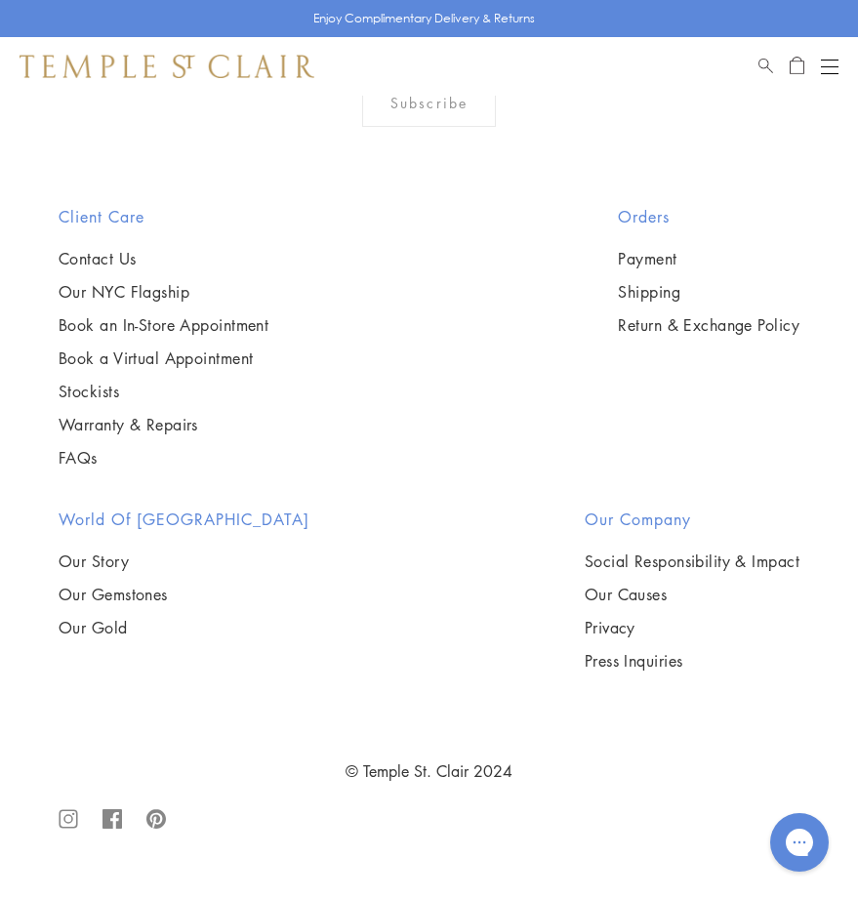
scroll to position [13163, 0]
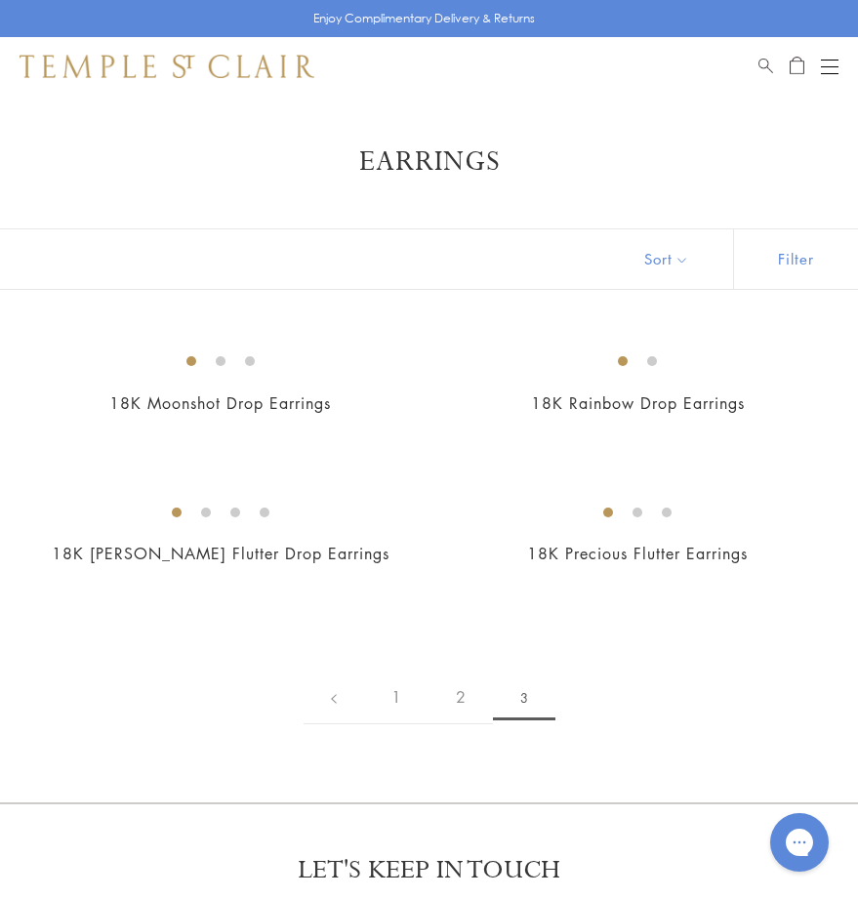
click at [833, 70] on button "Open navigation" at bounding box center [830, 66] width 18 height 23
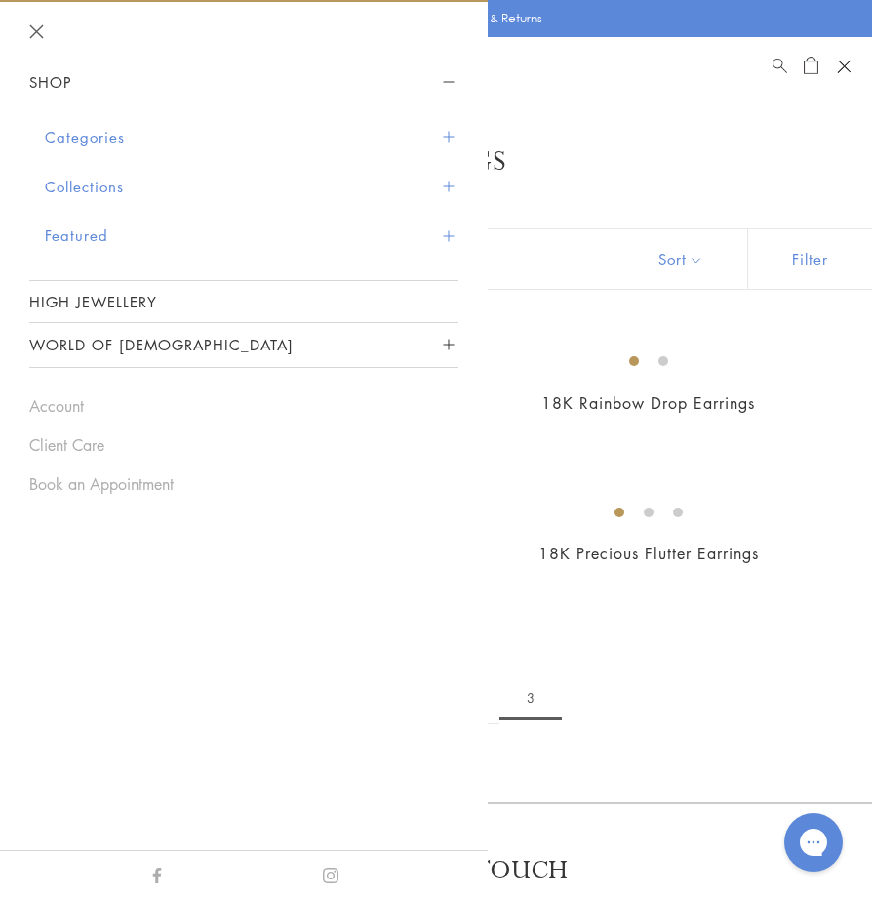
click at [106, 138] on button "Categories" at bounding box center [252, 137] width 414 height 50
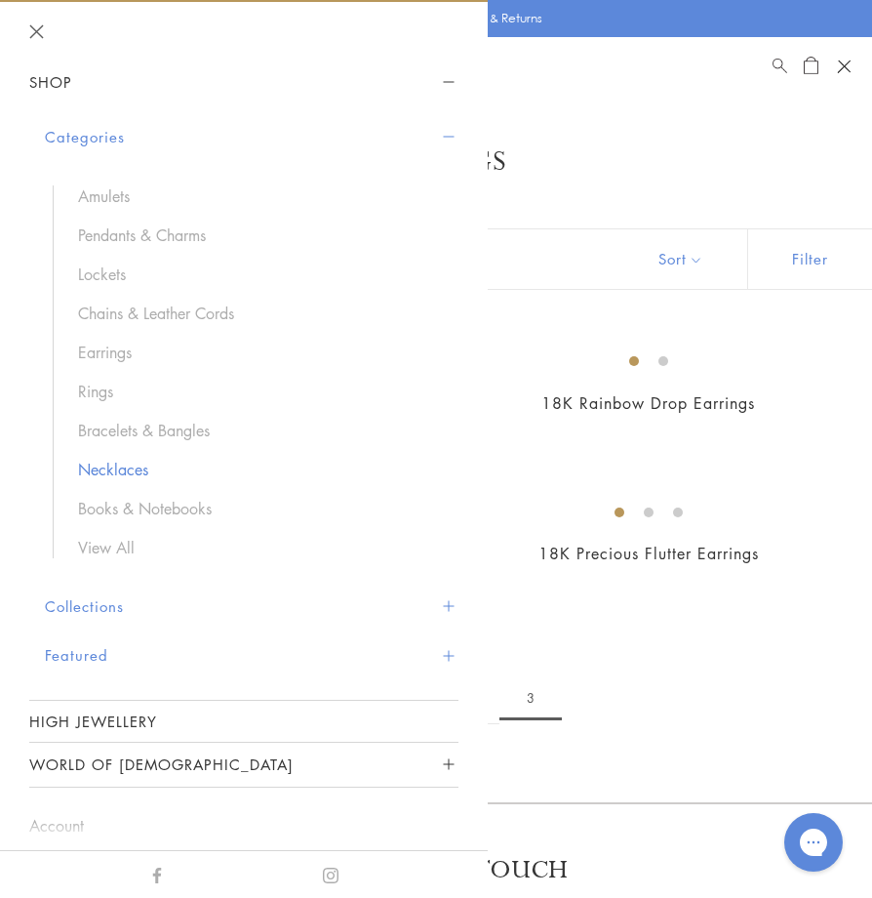
click at [132, 475] on link "Necklaces" at bounding box center [258, 469] width 361 height 21
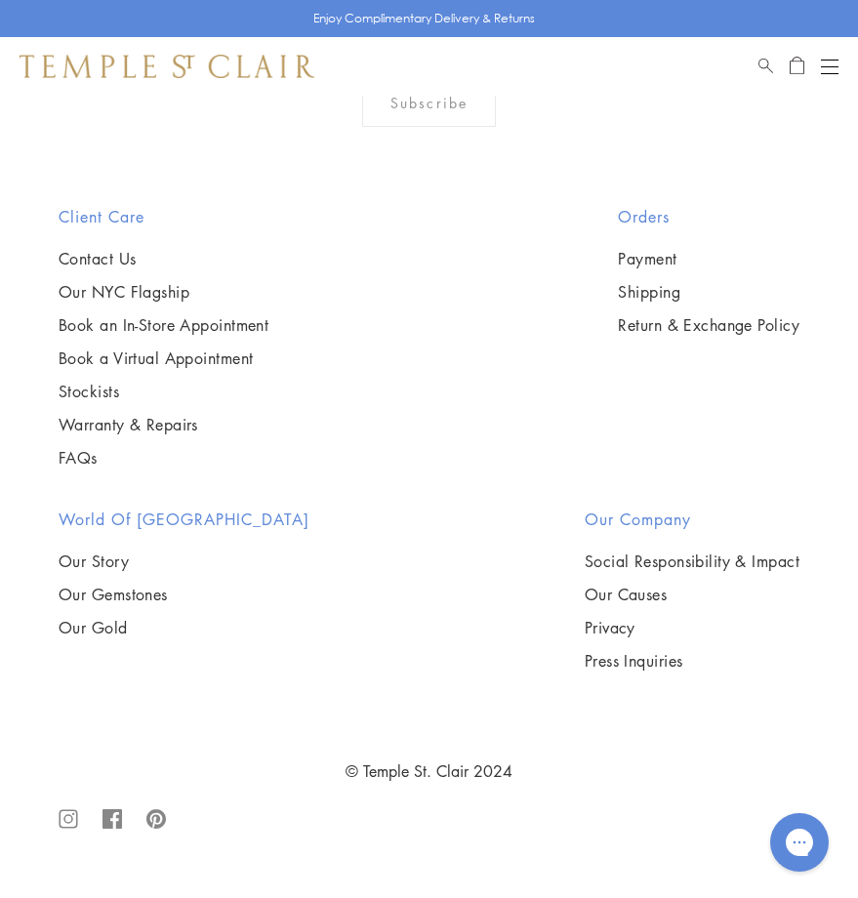
scroll to position [11010, 0]
click at [78, 197] on div "LET'S KEEP IN TOUCH Receive our newsletter to discover our latest news about je…" at bounding box center [429, 48] width 858 height 313
click at [820, 69] on div "Book an Appointment" at bounding box center [798, 66] width 80 height 23
click at [822, 62] on button "Open navigation" at bounding box center [830, 66] width 18 height 23
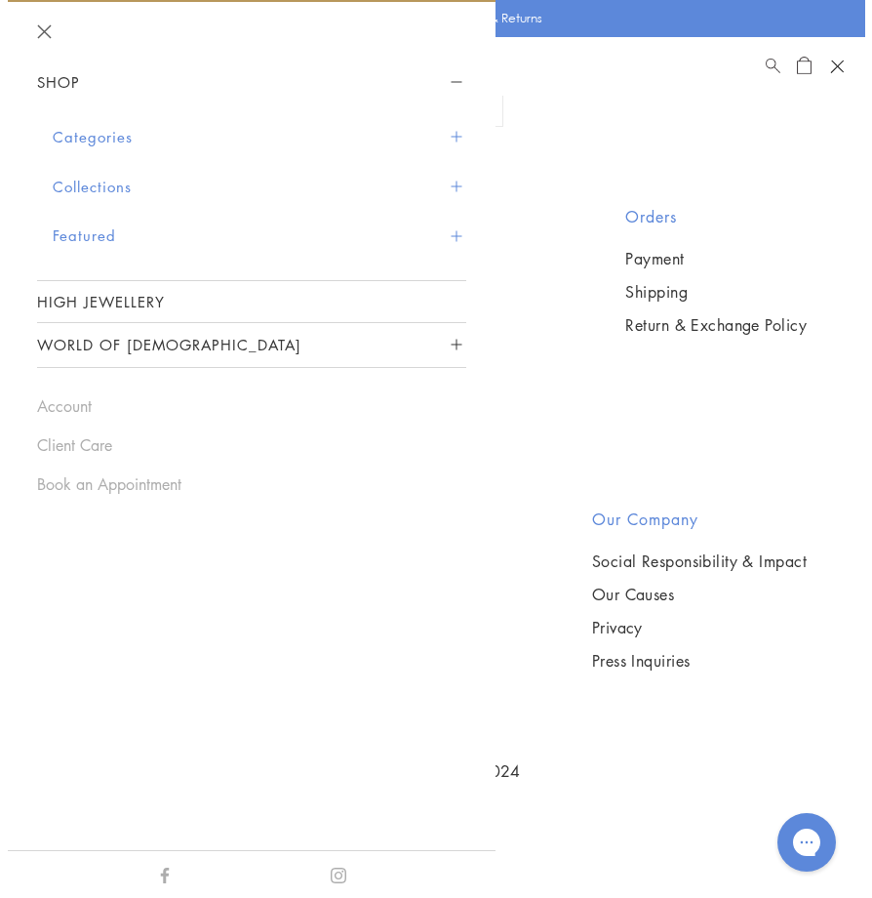
scroll to position [11164, 0]
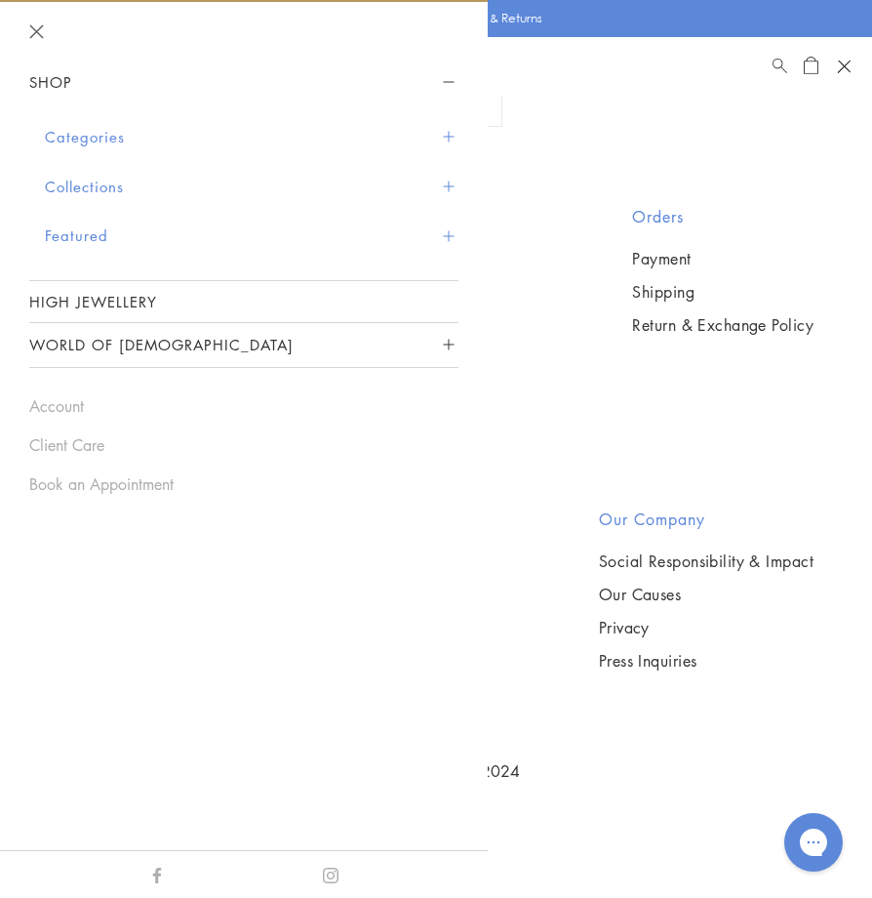
click at [224, 140] on button "Categories" at bounding box center [252, 137] width 414 height 50
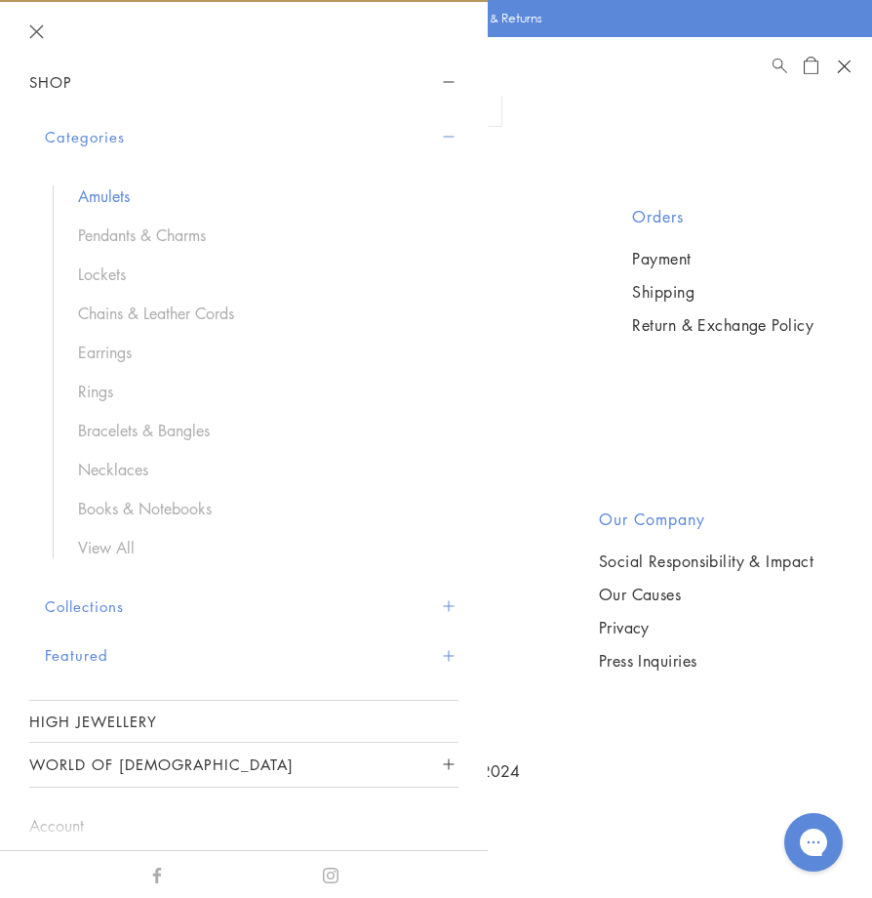
click at [100, 197] on link "Amulets" at bounding box center [258, 195] width 361 height 21
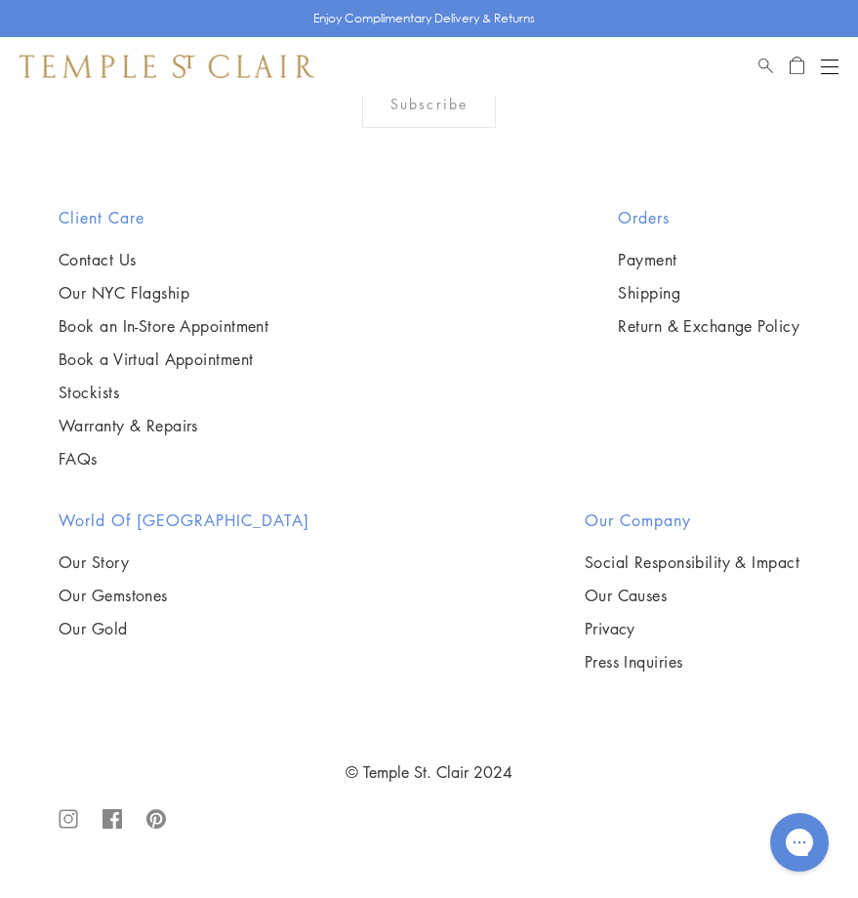
scroll to position [14822, 0]
click at [0, 0] on img at bounding box center [0, 0] width 0 height 0
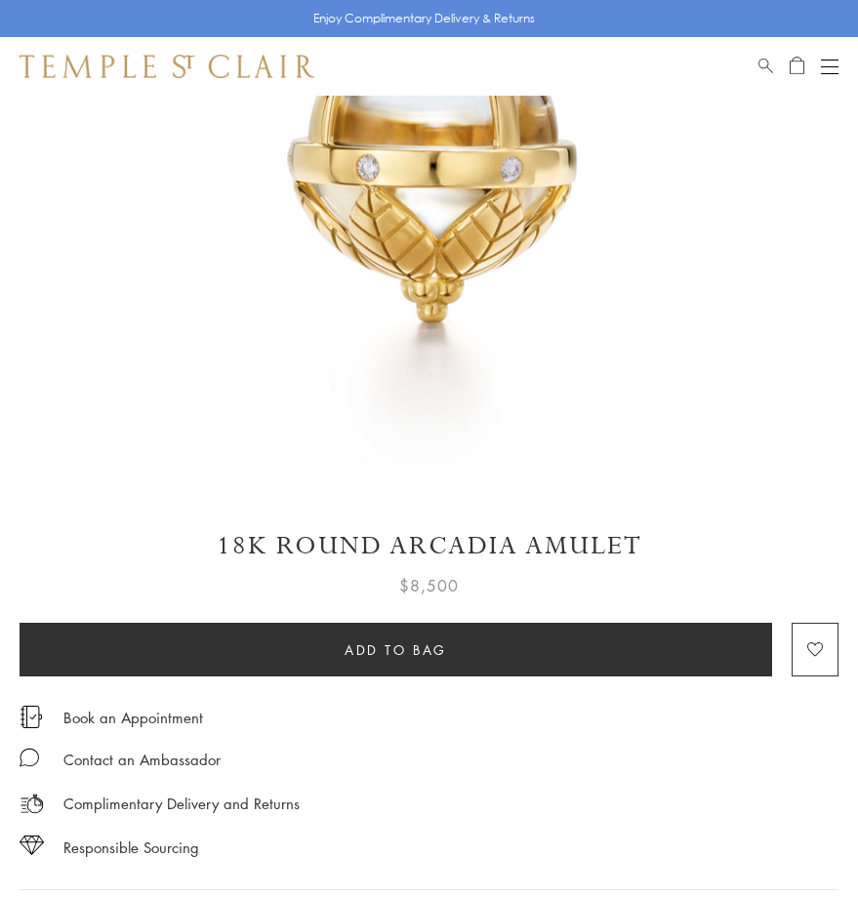
click at [477, 539] on h1 "18K Round Arcadia Amulet" at bounding box center [429, 546] width 819 height 34
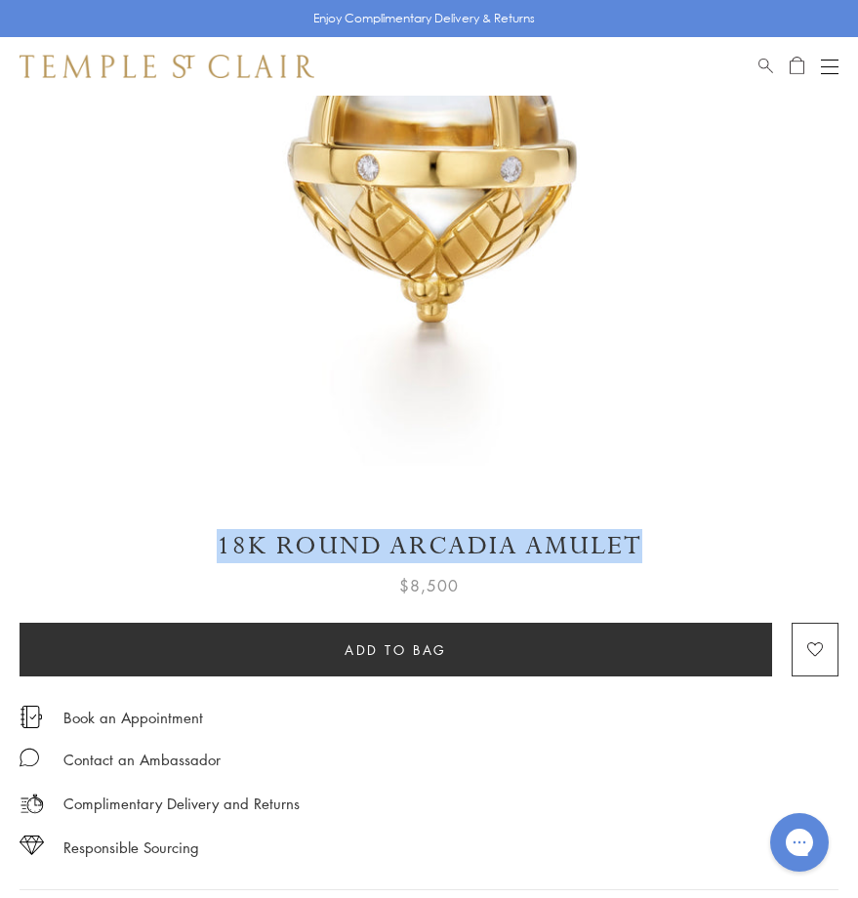
click at [477, 539] on h1 "18K Round Arcadia Amulet" at bounding box center [429, 546] width 819 height 34
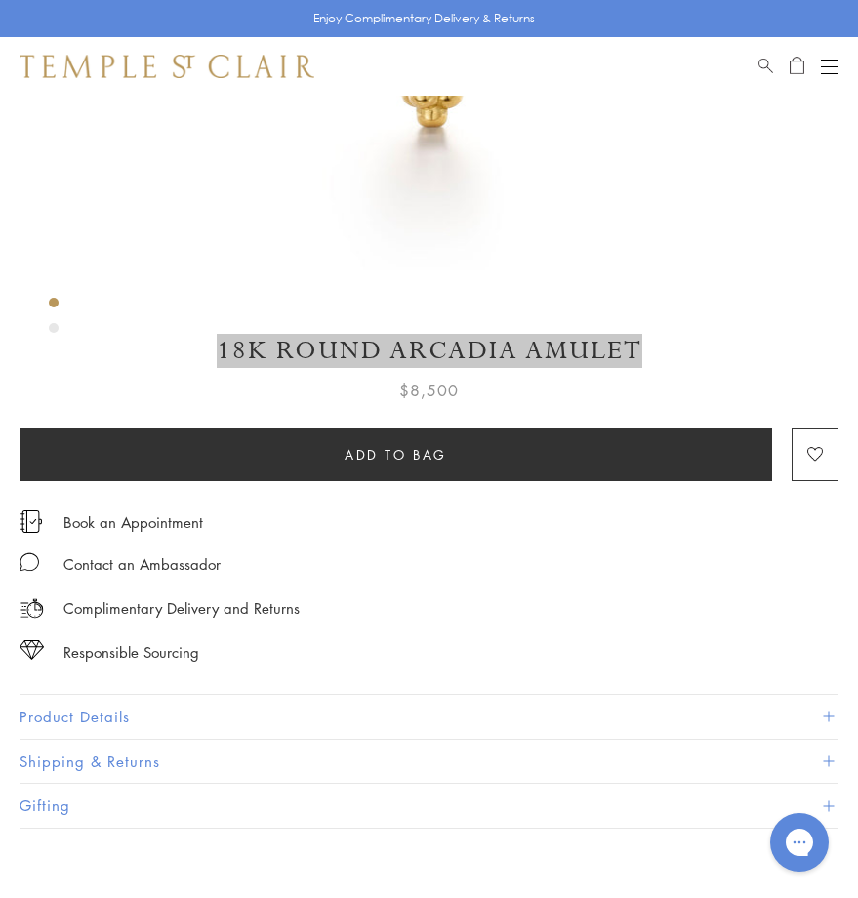
scroll to position [781, 0]
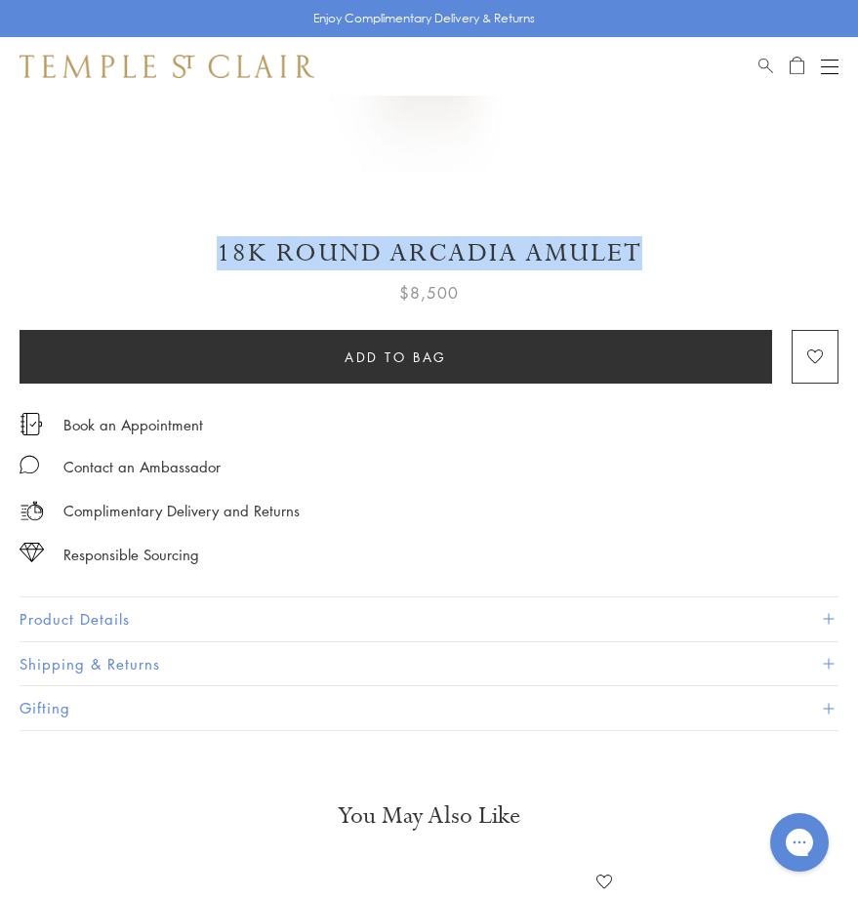
click at [178, 617] on button "Product Details" at bounding box center [429, 619] width 819 height 44
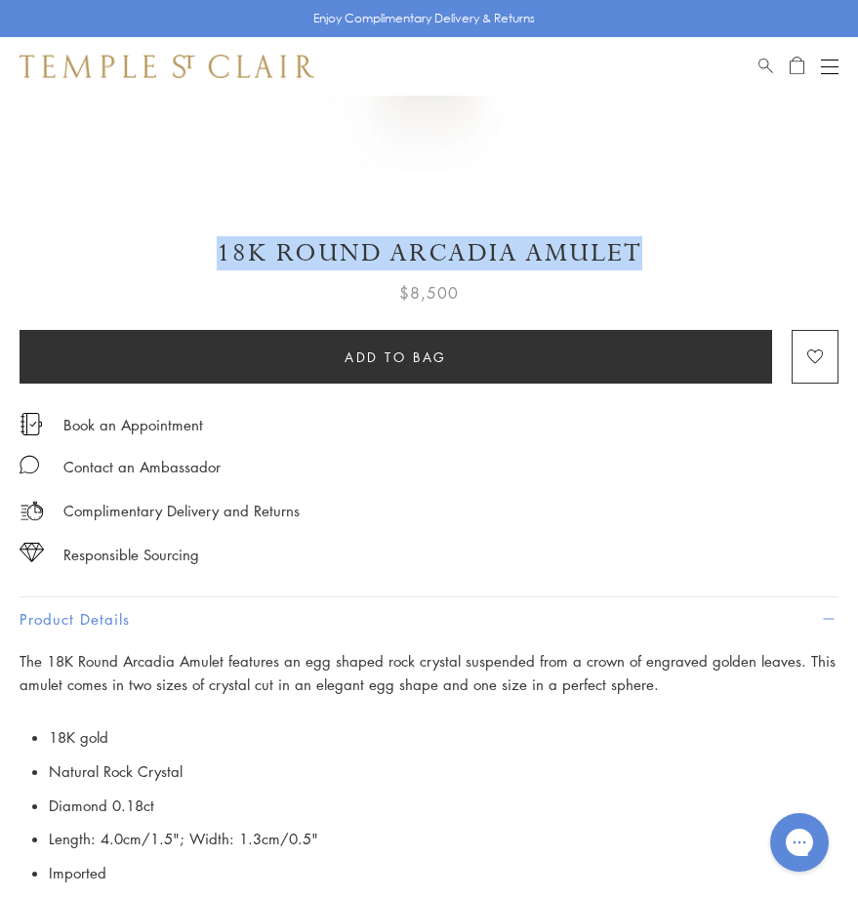
scroll to position [976, 0]
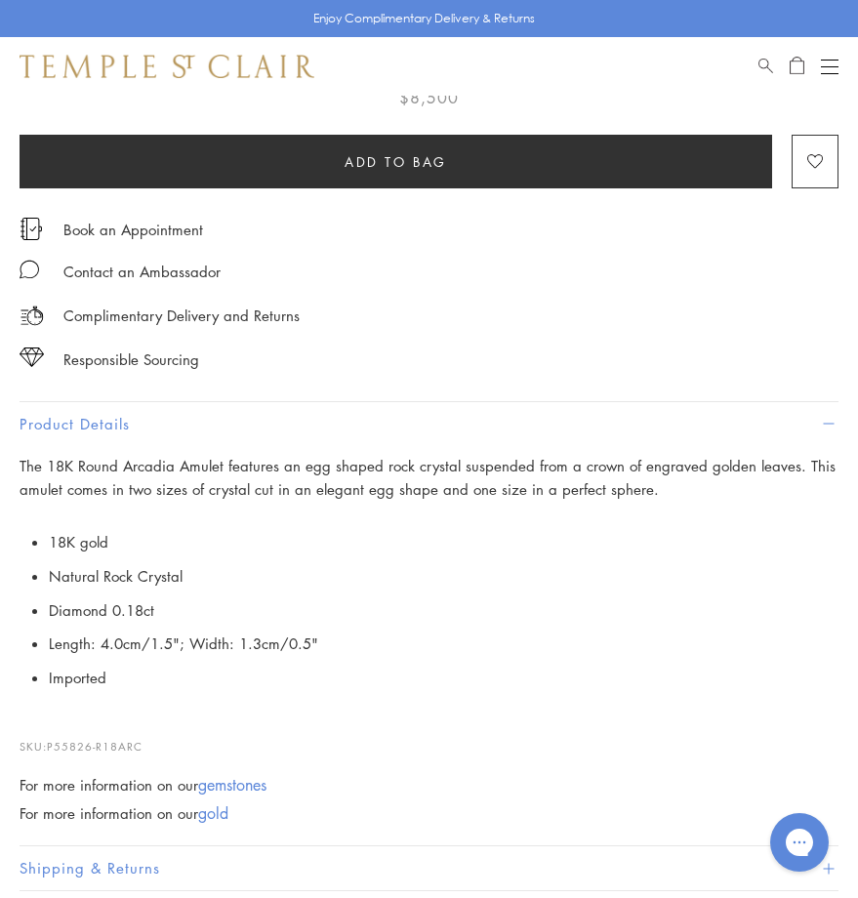
click at [235, 633] on span "Length: 4.0cm/1.5"; Width: 1.3cm/0.5"" at bounding box center [183, 643] width 269 height 20
copy span "Length: 4.0cm/1.5"; Width: 1.3cm/0.5""
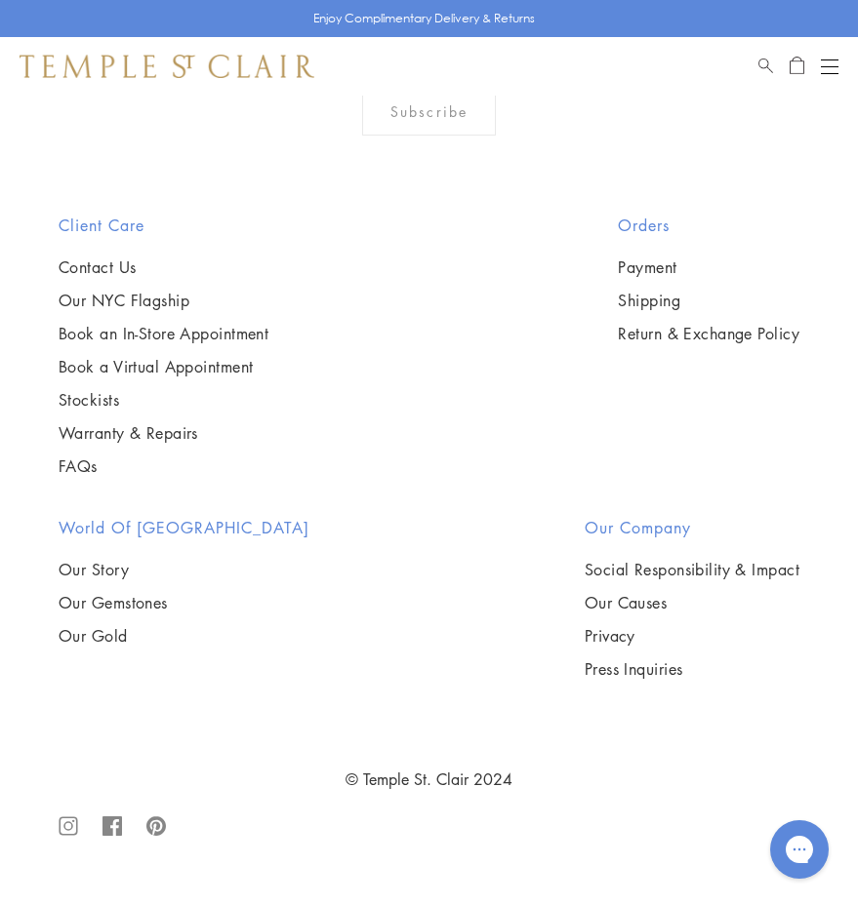
scroll to position [15407, 0]
click at [0, 0] on img at bounding box center [0, 0] width 0 height 0
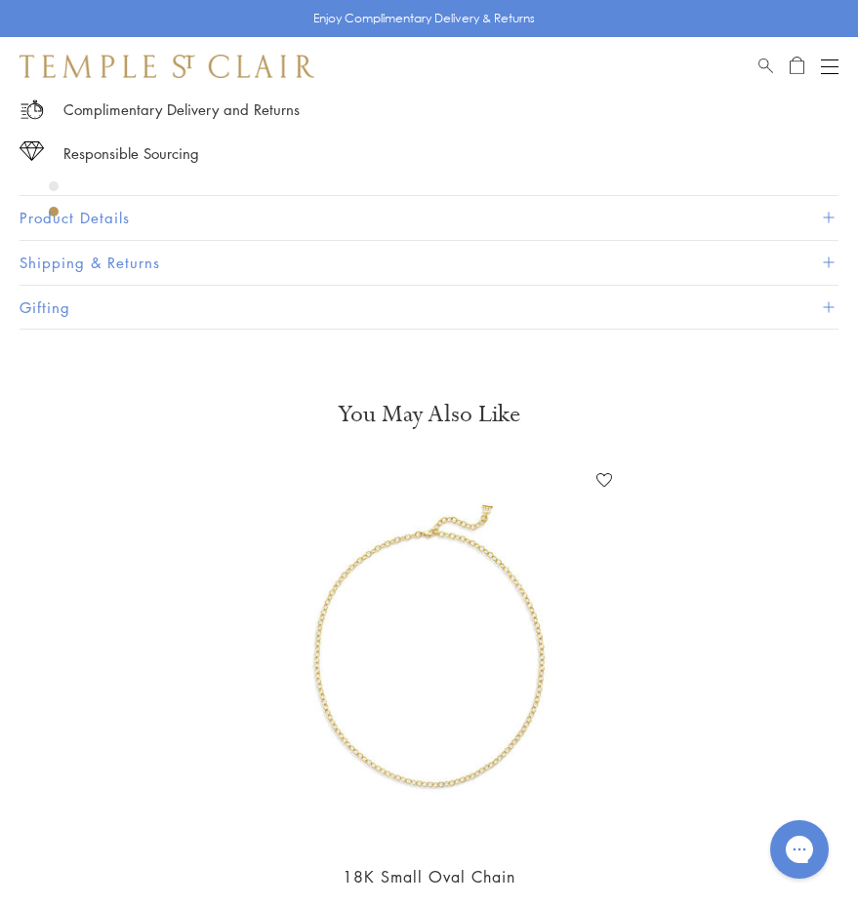
scroll to position [1559, 0]
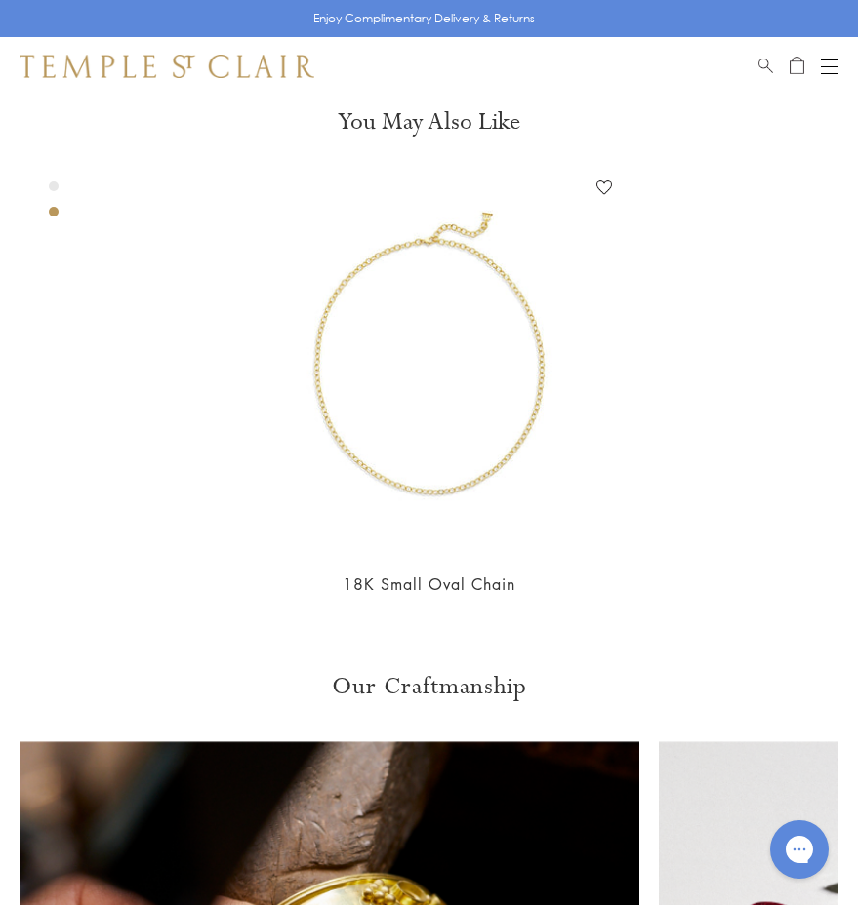
copy div "18K Medium Arcadia Amulet"
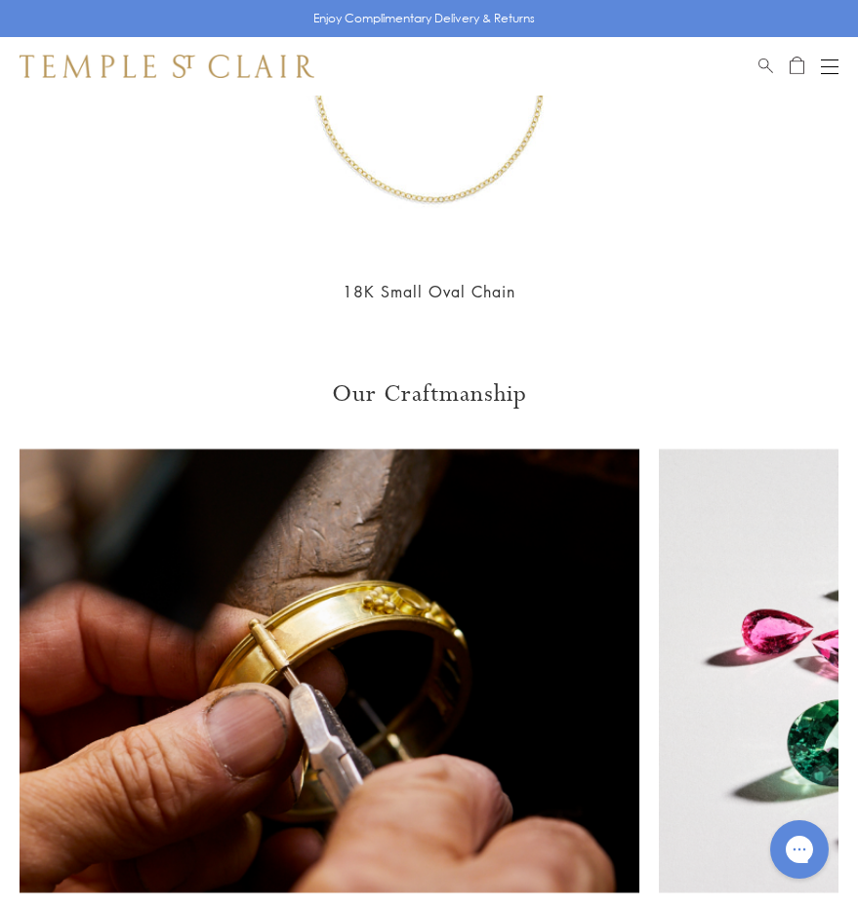
scroll to position [1949, 0]
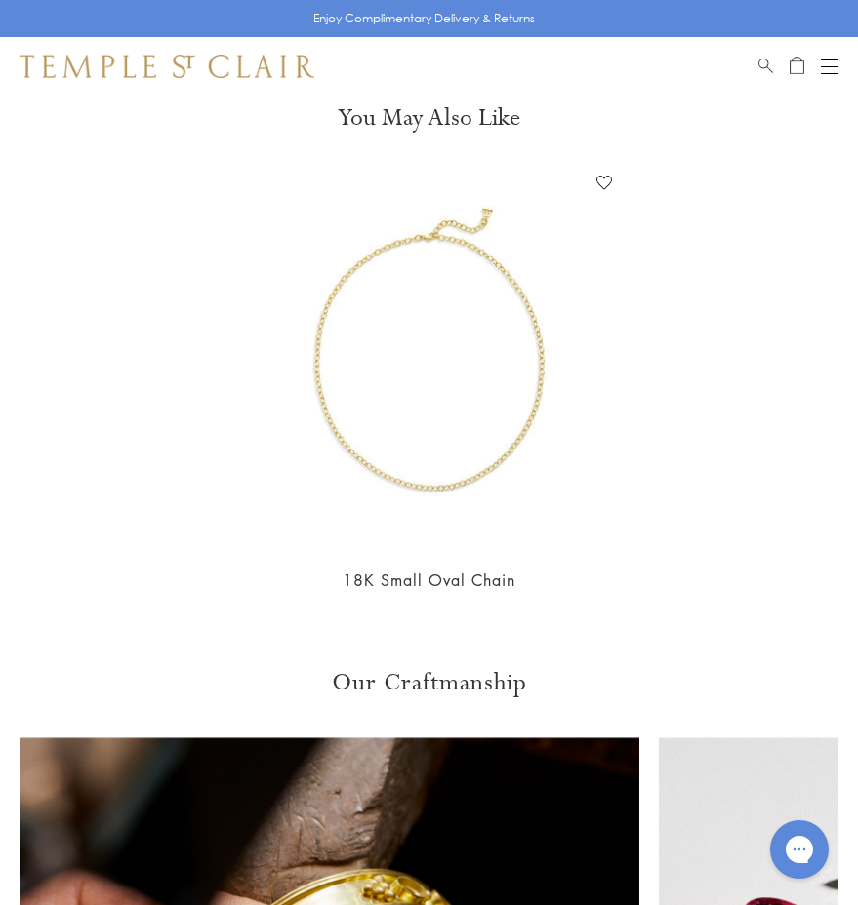
copy ul "Length: 4.0cm/1.5", Width: 1.4cm/0.5""
click at [815, 75] on div "Book an Appointment" at bounding box center [798, 66] width 80 height 23
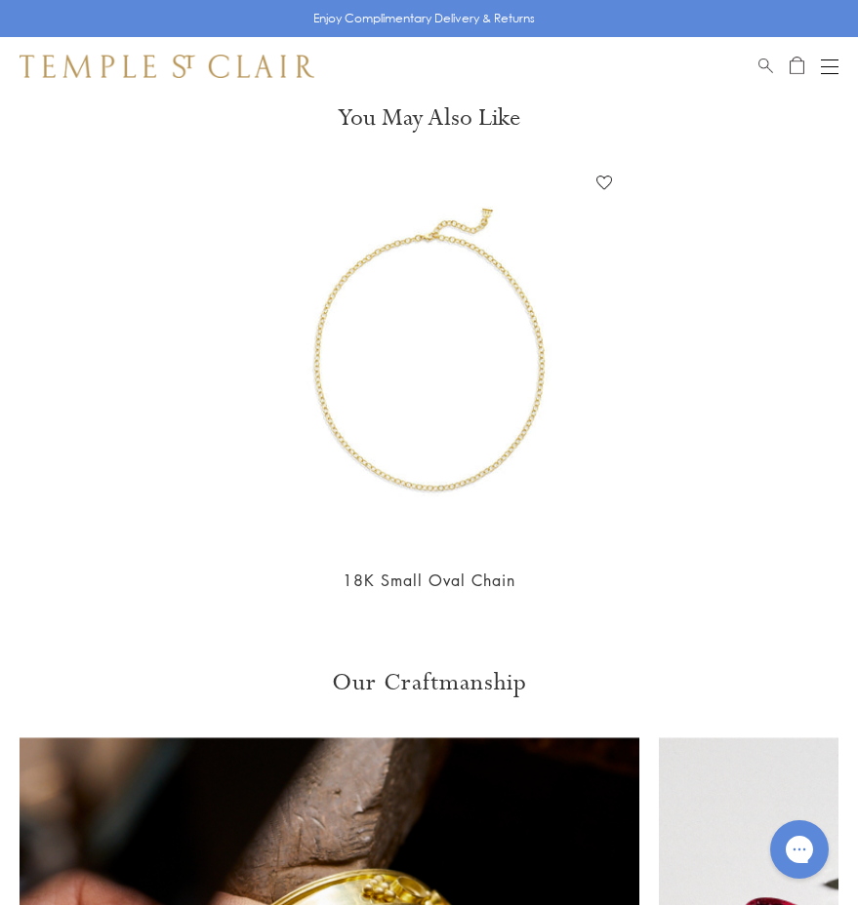
click at [830, 68] on button "Open navigation" at bounding box center [830, 66] width 18 height 23
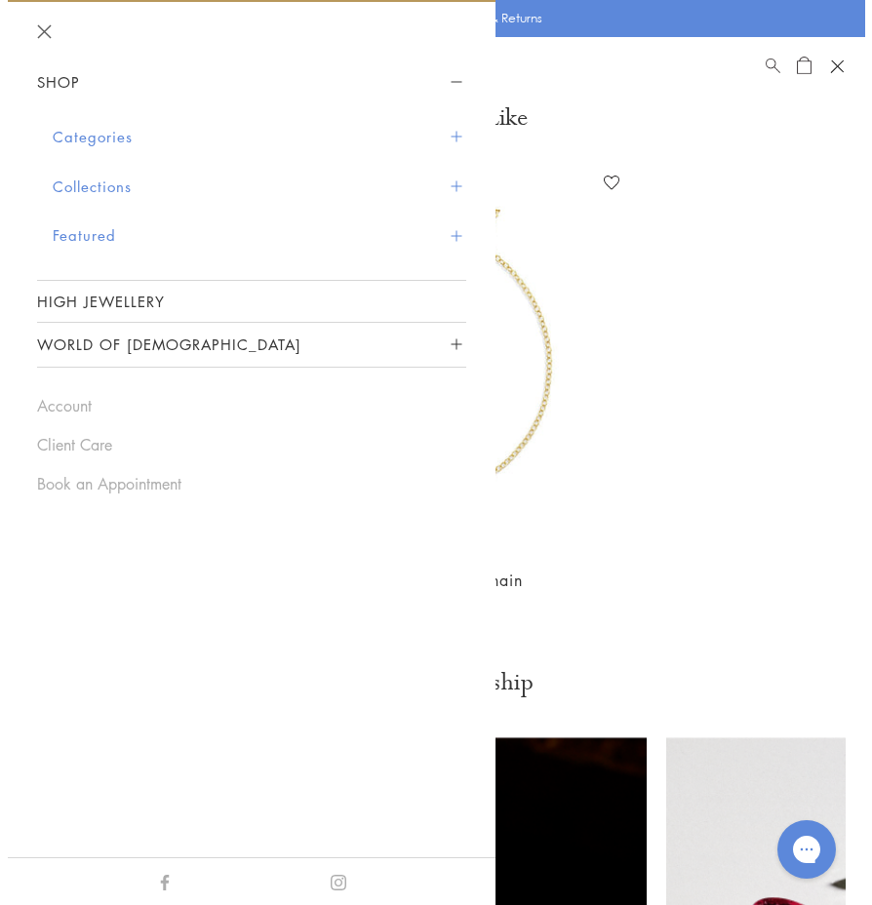
scroll to position [1979, 0]
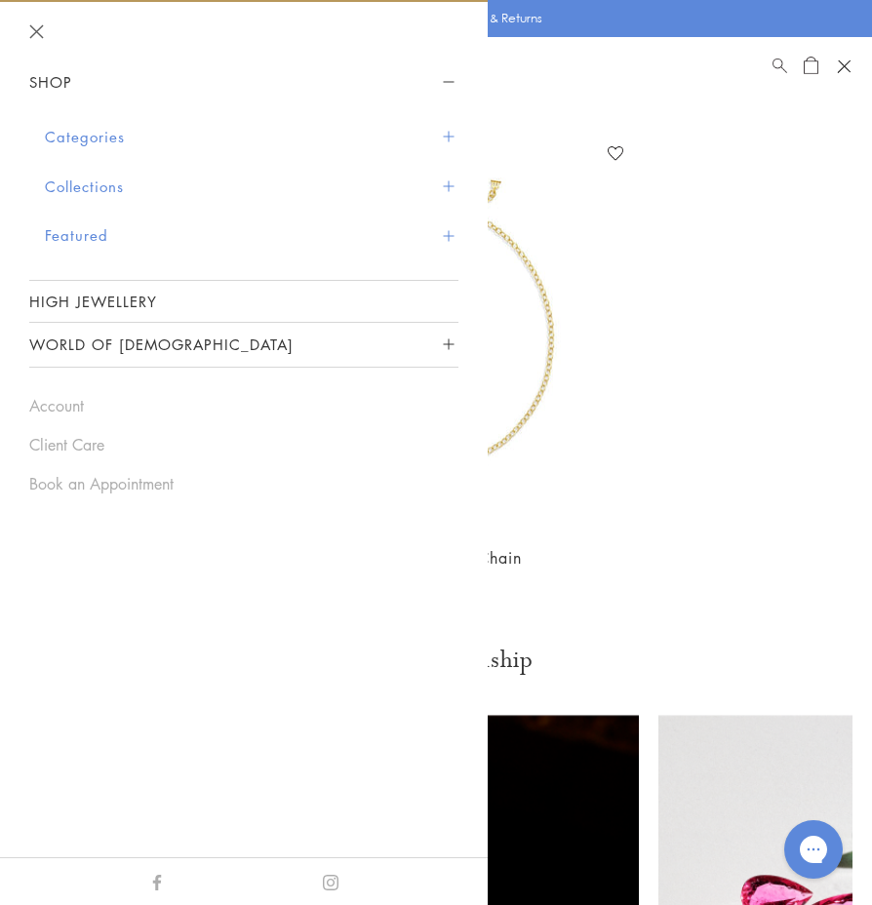
click at [128, 133] on button "Categories" at bounding box center [252, 137] width 414 height 50
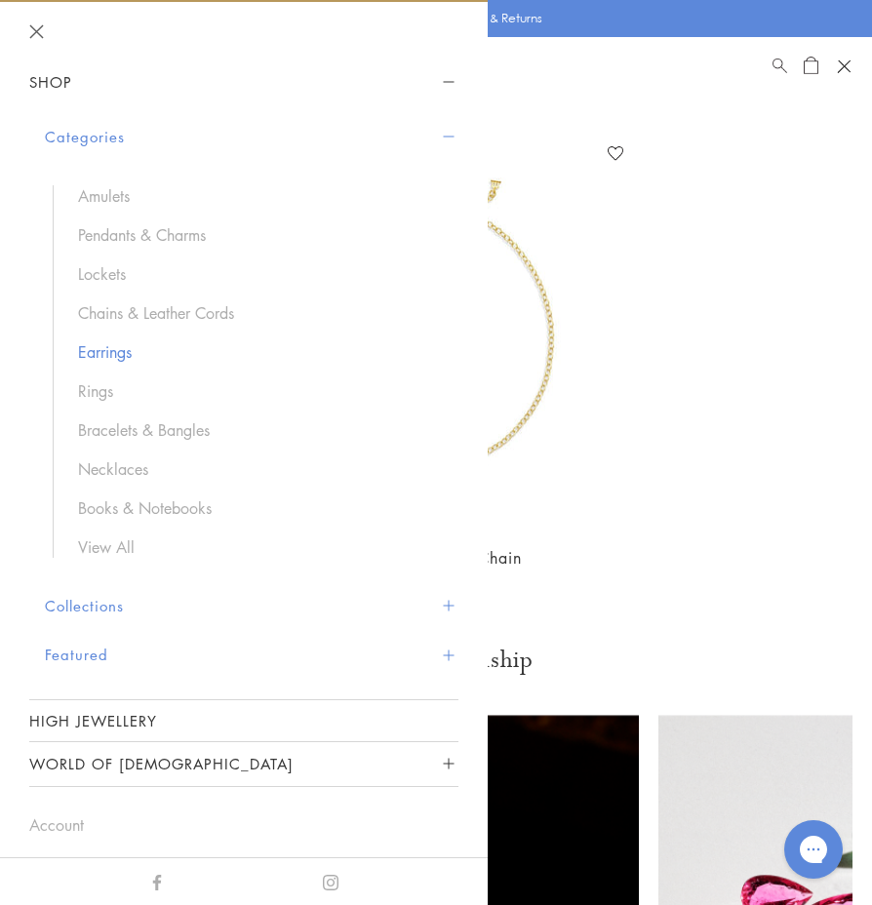
click at [103, 359] on link "Earrings" at bounding box center [258, 351] width 361 height 21
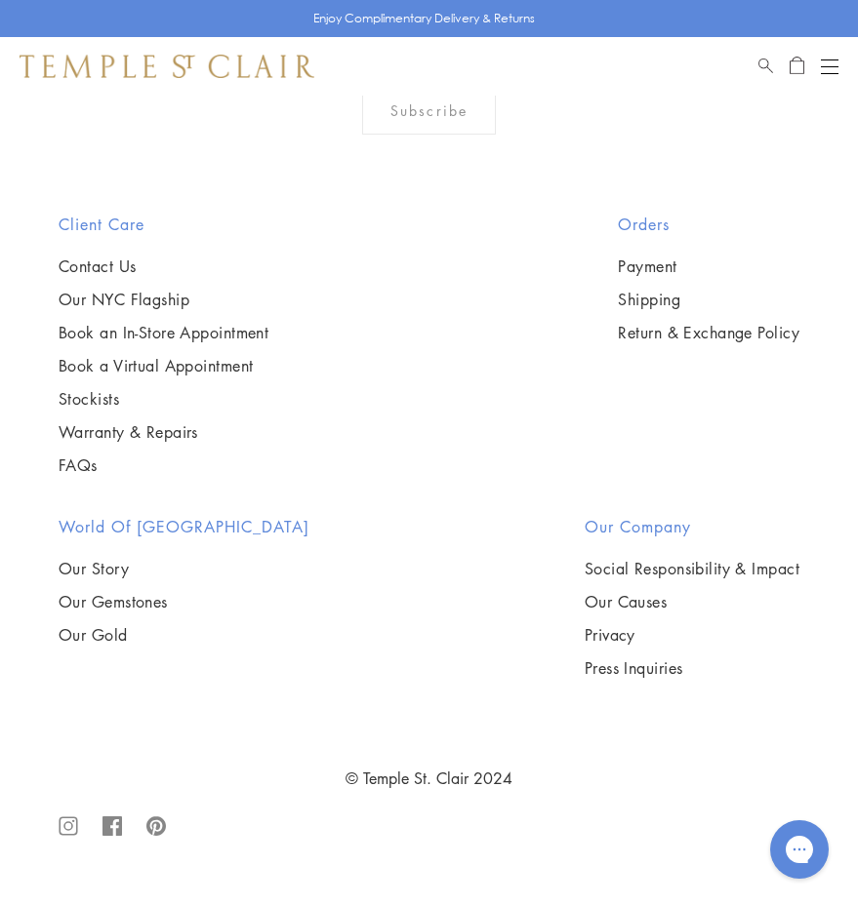
scroll to position [7790, 0]
click at [0, 0] on img at bounding box center [0, 0] width 0 height 0
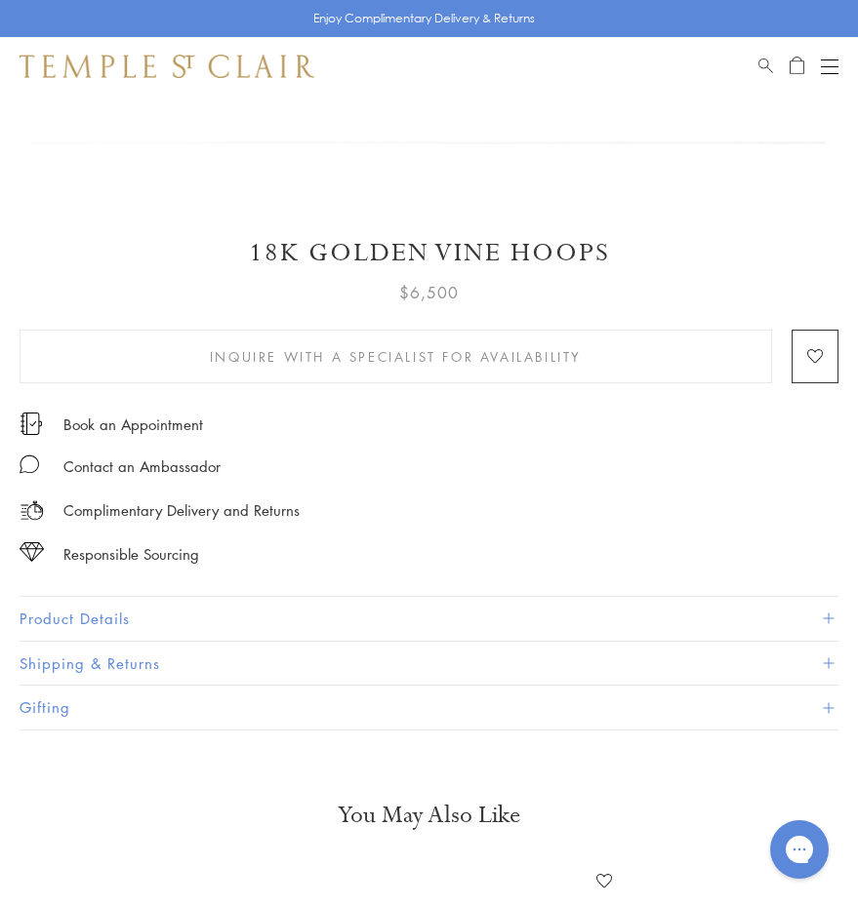
scroll to position [488, 0]
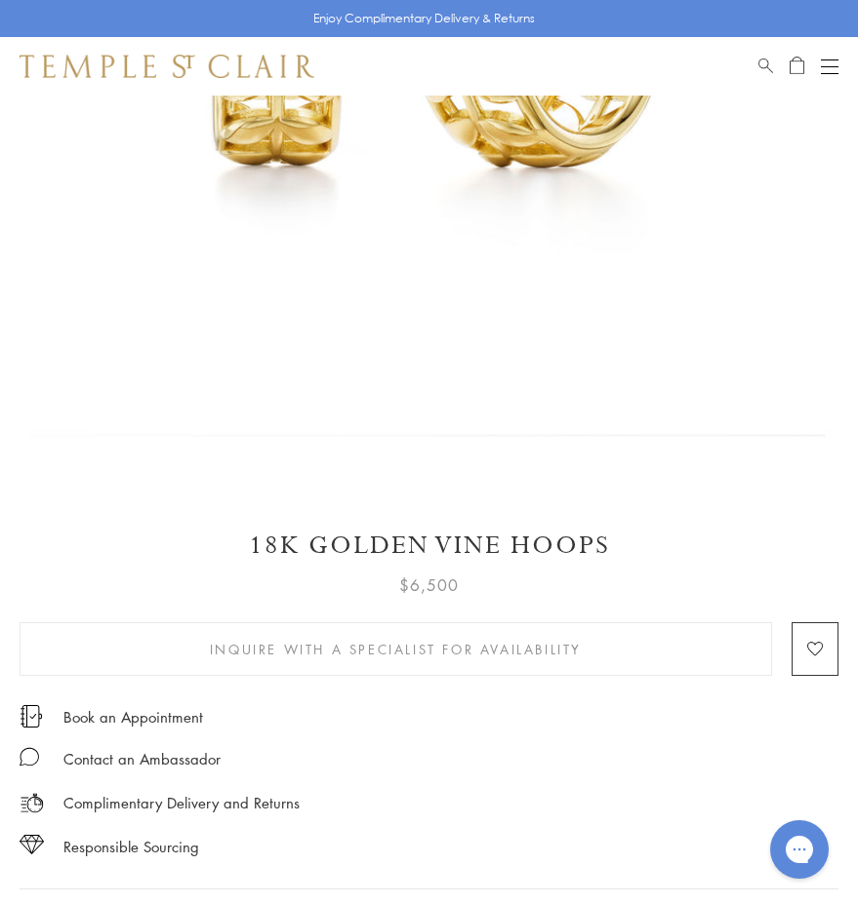
click at [375, 543] on h1 "18K Golden Vine Hoops" at bounding box center [429, 546] width 819 height 34
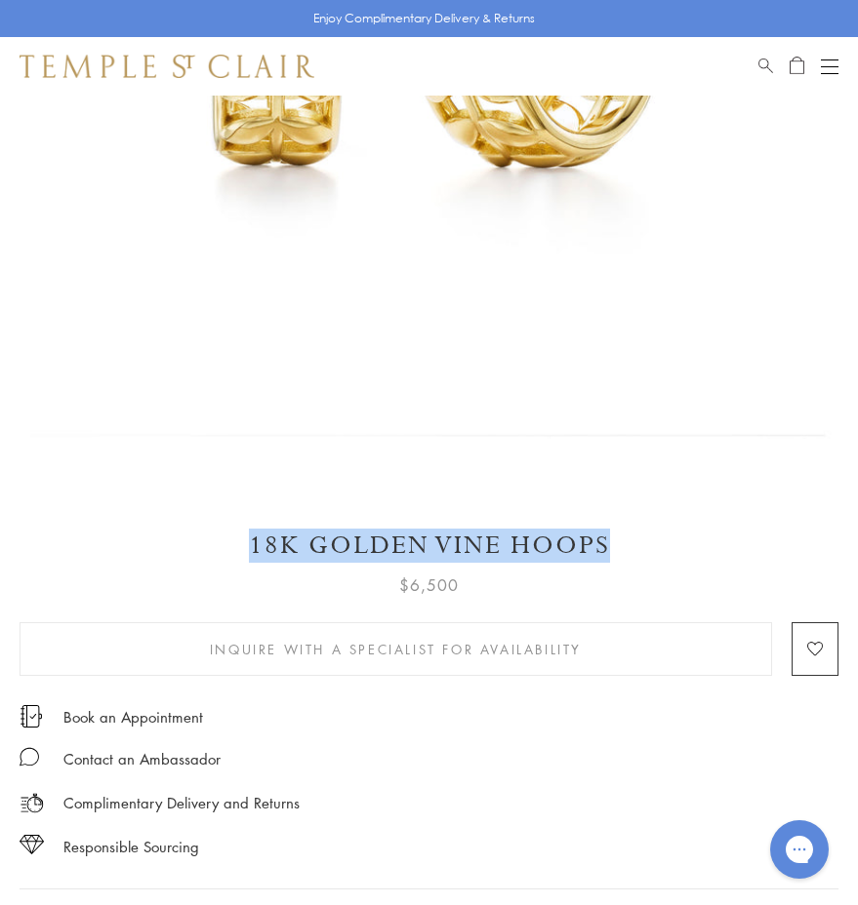
click at [375, 543] on h1 "18K Golden Vine Hoops" at bounding box center [429, 546] width 819 height 34
copy div "18K Golden Vine Hoops"
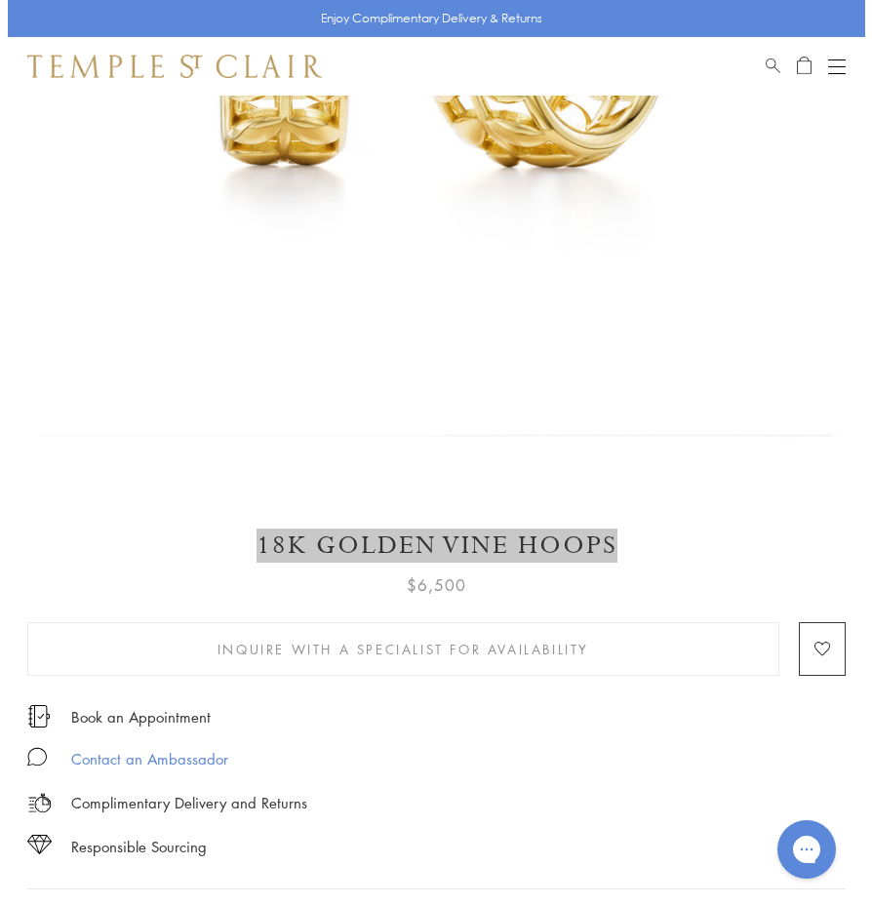
scroll to position [878, 0]
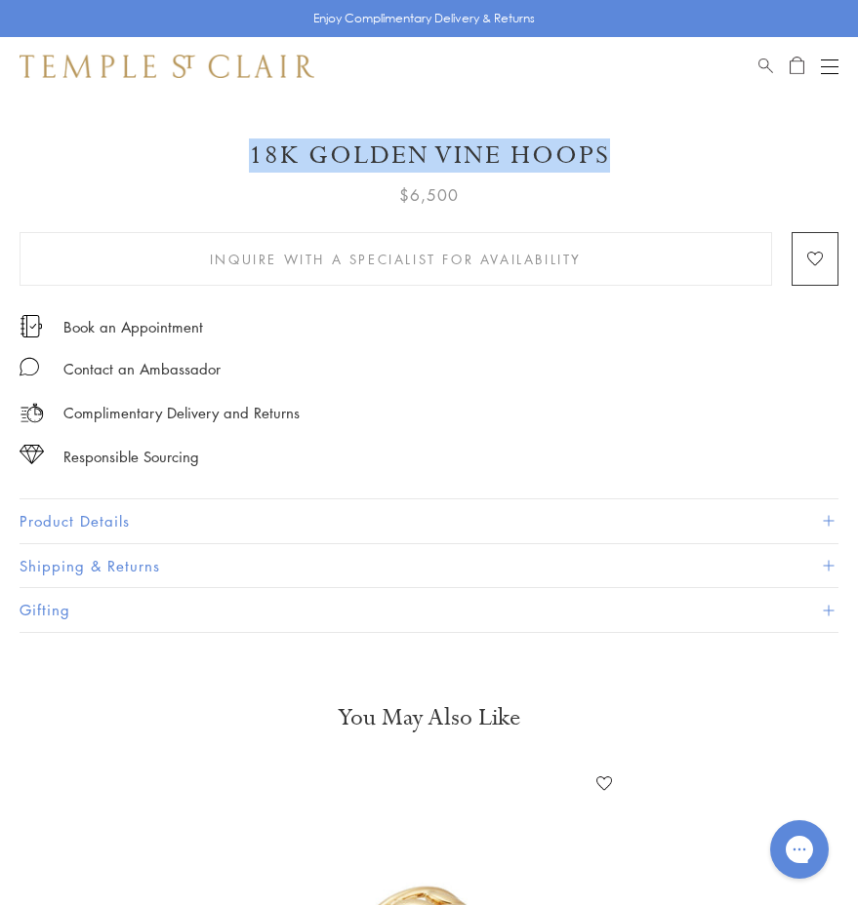
click at [114, 513] on button "Product Details" at bounding box center [429, 522] width 819 height 44
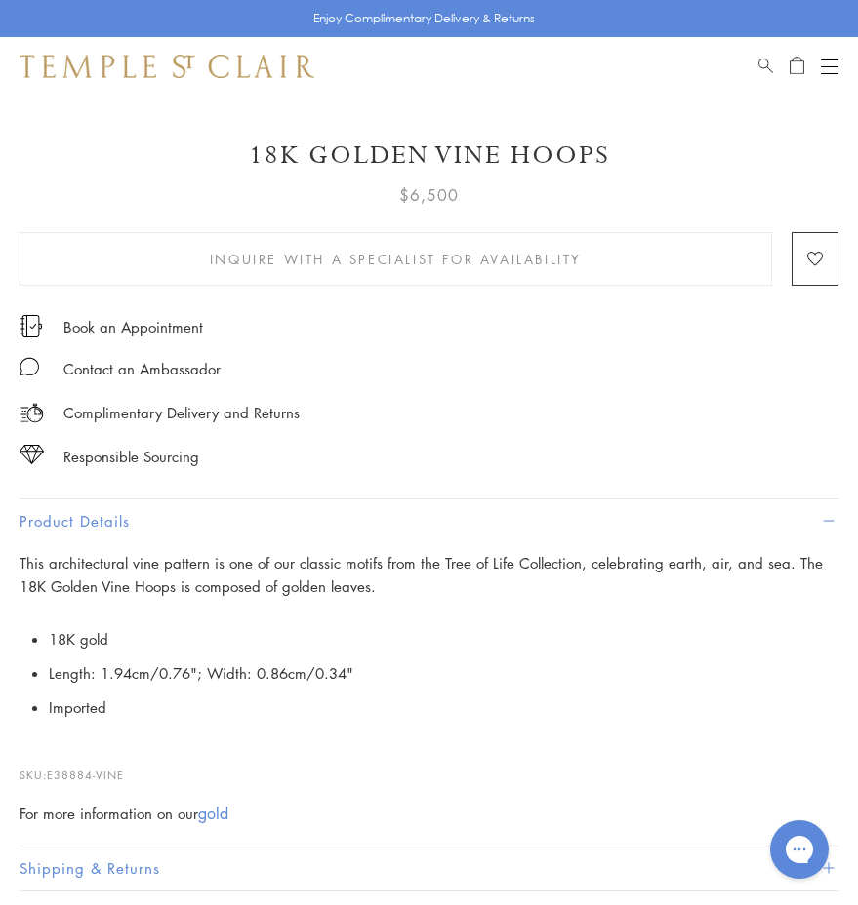
click at [159, 671] on li "Length: 1.94cm/0.76"; Width: 0.86cm/0.34"" at bounding box center [443, 674] width 789 height 34
copy li "Length: 1.94cm/0.76"; Width: 0.86cm/0.34""
click at [838, 62] on div "Shop Shop Categories Amulets Pendants & Charms Lockets Chains & Leather Cords E…" at bounding box center [429, 66] width 858 height 59
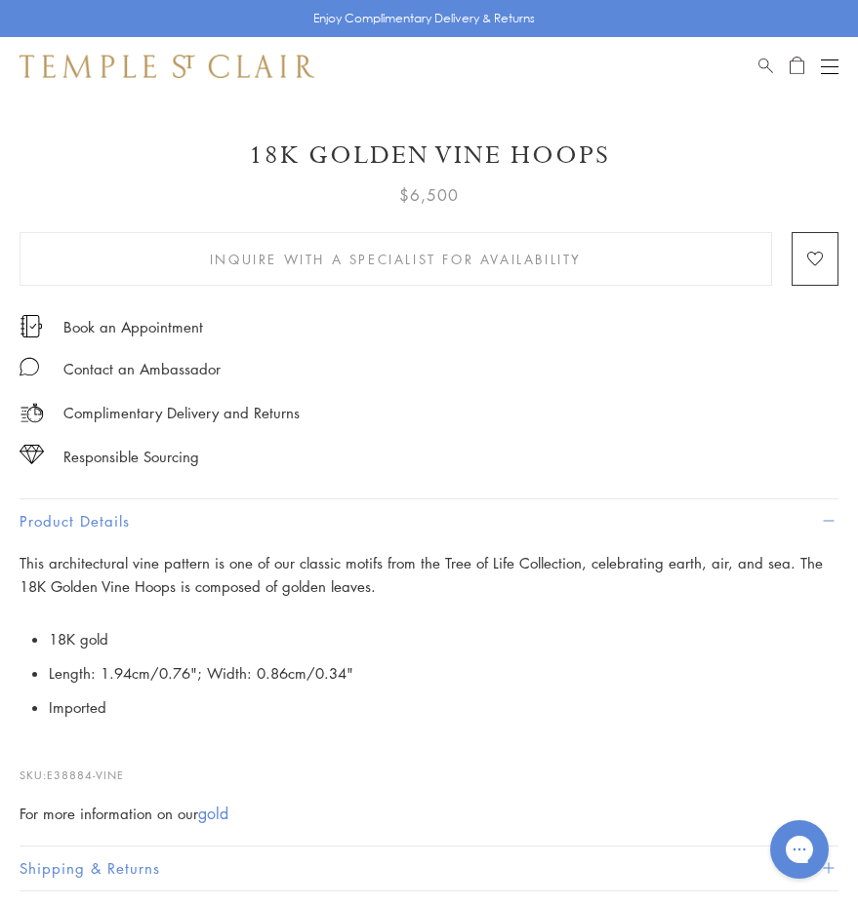
click at [836, 60] on div "Open navigation" at bounding box center [830, 60] width 18 height 1
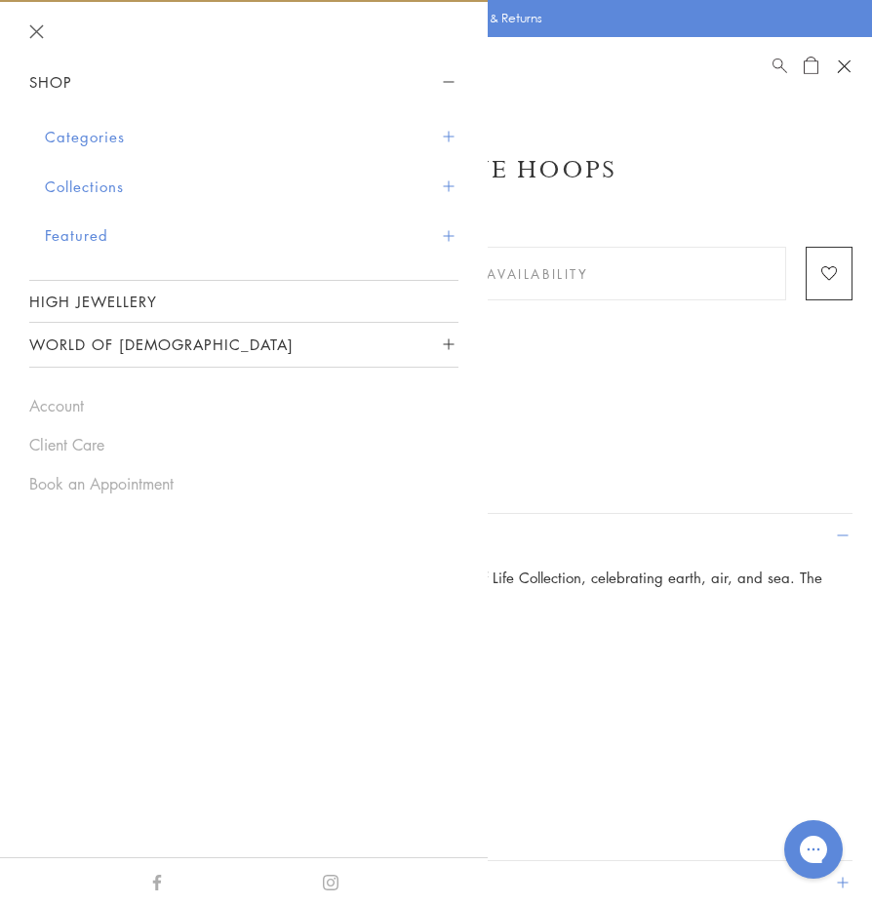
click at [104, 116] on button "Categories" at bounding box center [252, 137] width 414 height 50
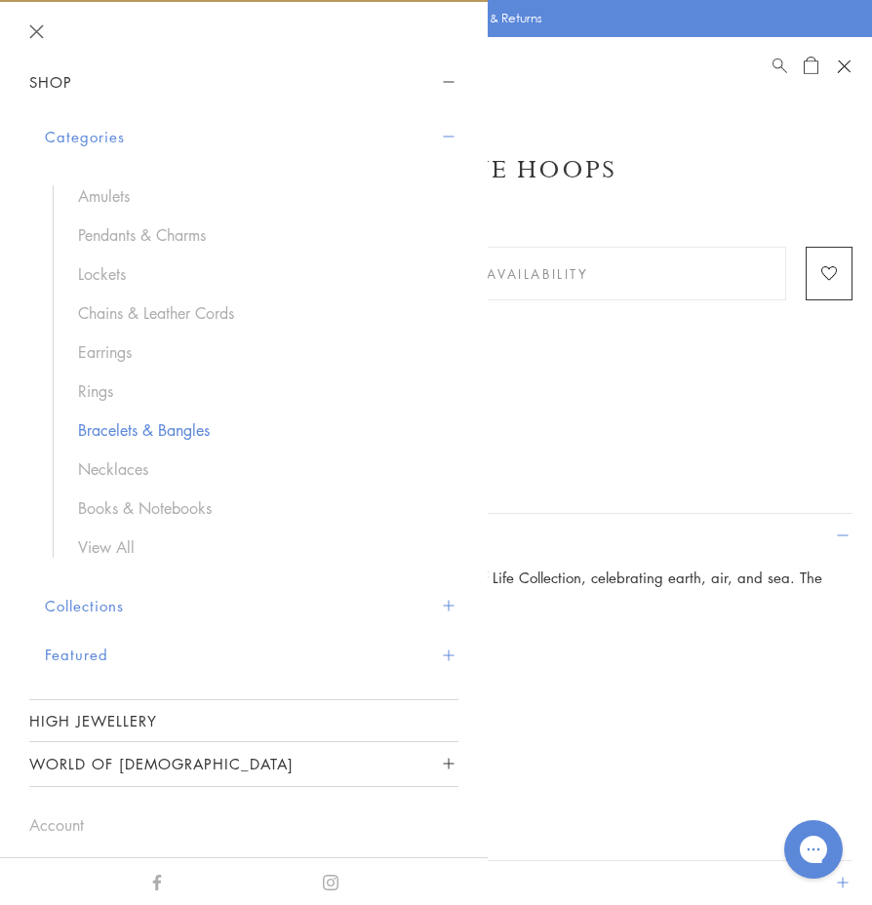
click at [136, 428] on link "Bracelets & Bangles" at bounding box center [258, 430] width 361 height 21
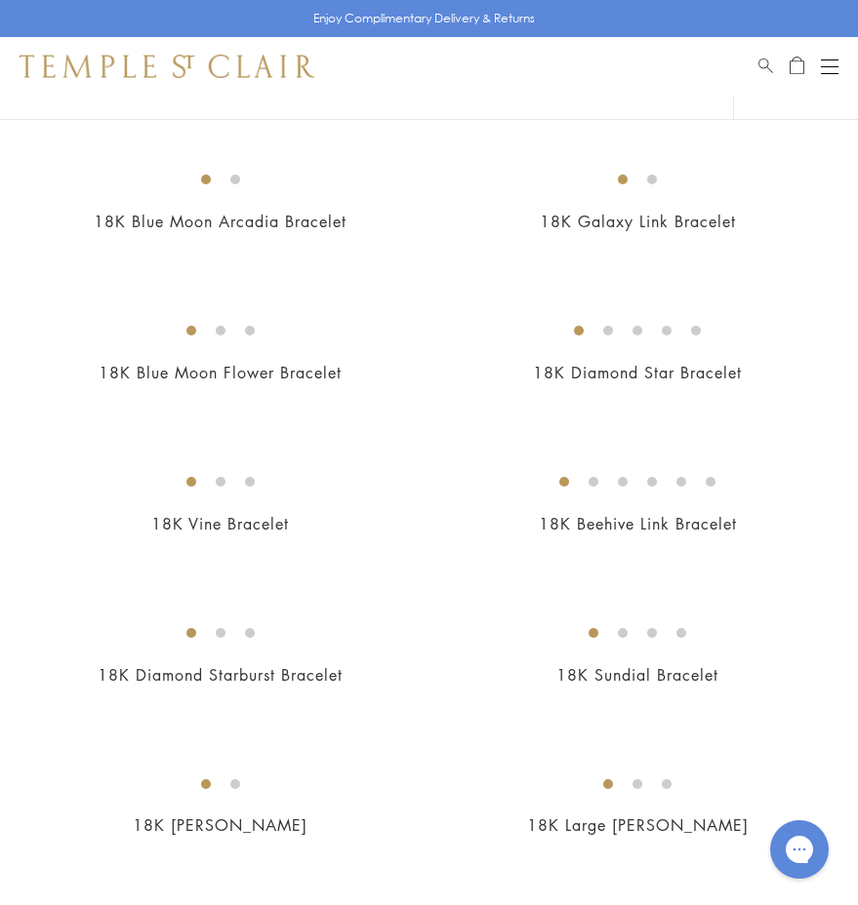
scroll to position [2613, 0]
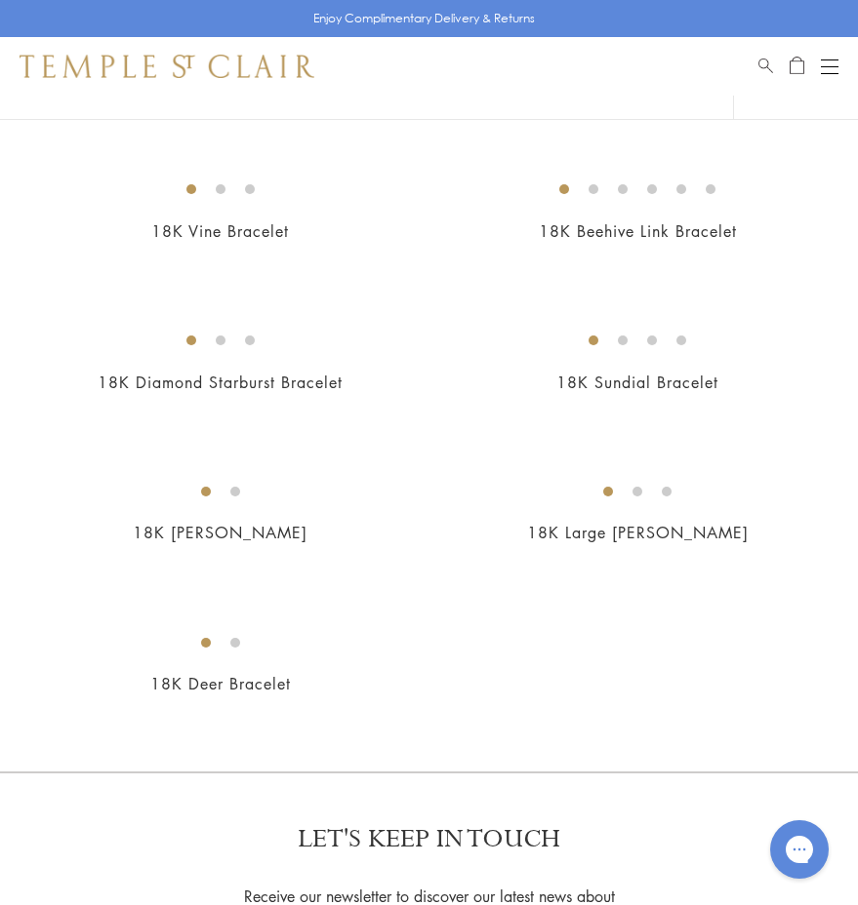
click at [0, 0] on img at bounding box center [0, 0] width 0 height 0
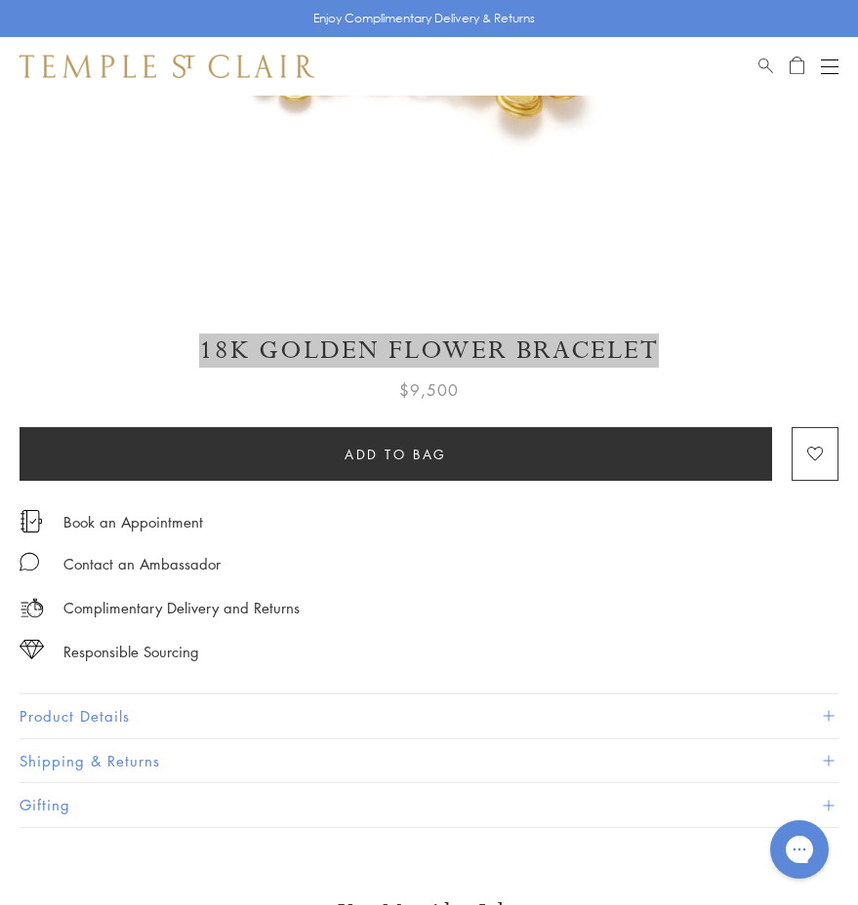
scroll to position [878, 0]
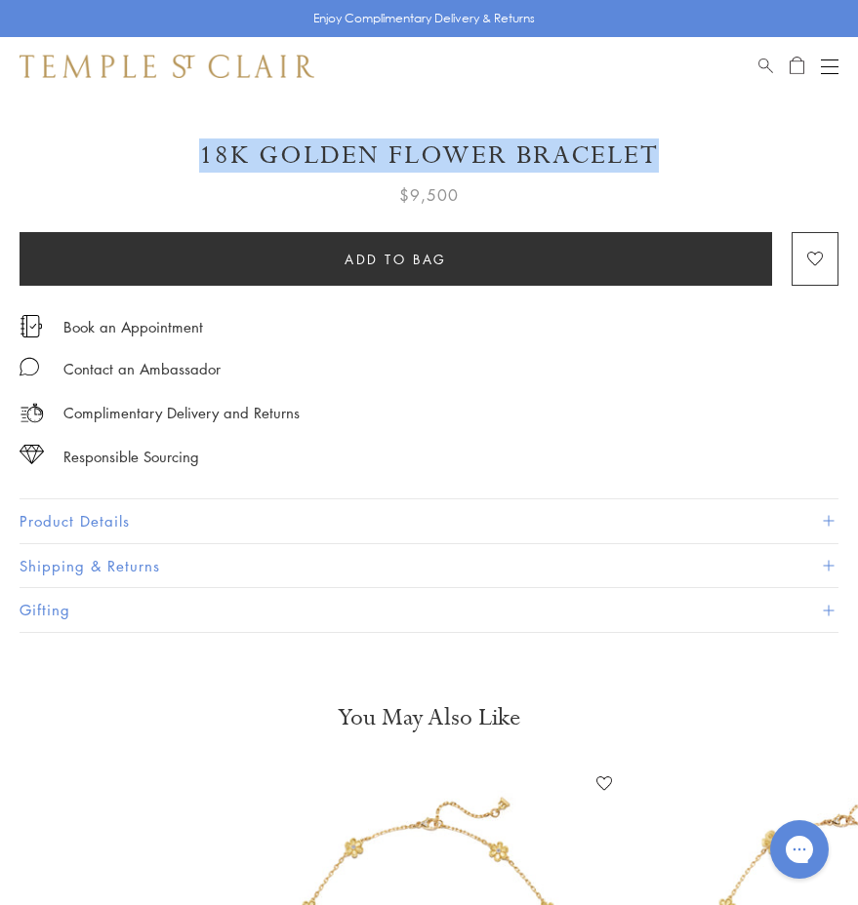
click at [143, 522] on button "Product Details" at bounding box center [429, 522] width 819 height 44
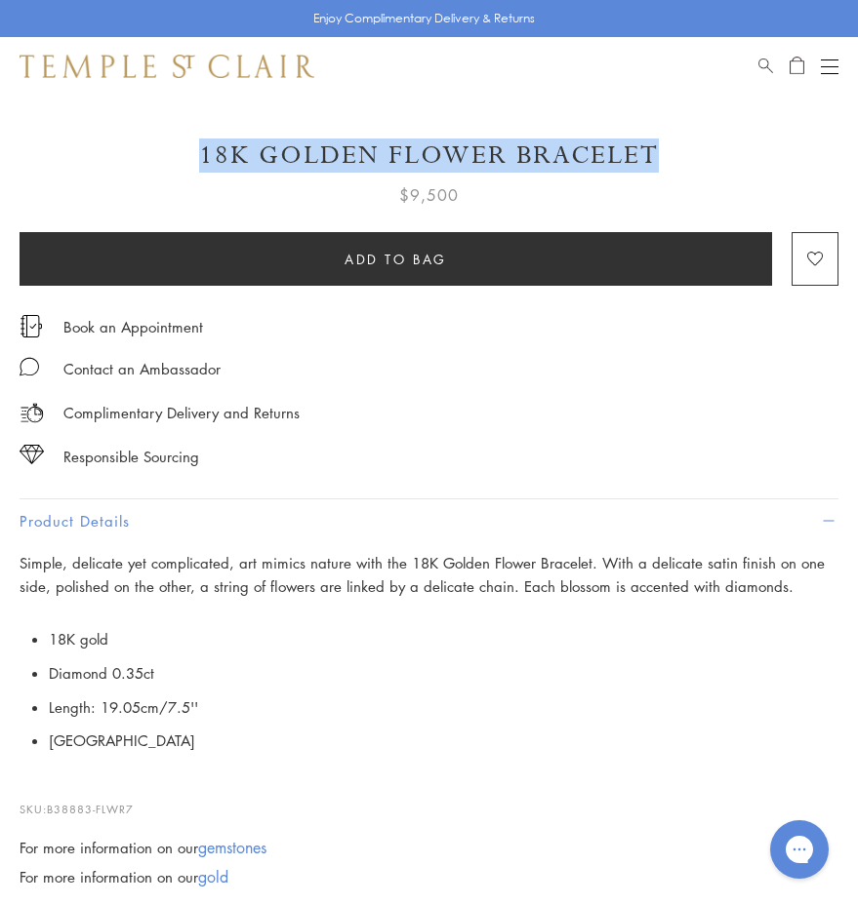
click at [140, 704] on li "Length: 19.05cm/7.5''" at bounding box center [443, 708] width 789 height 34
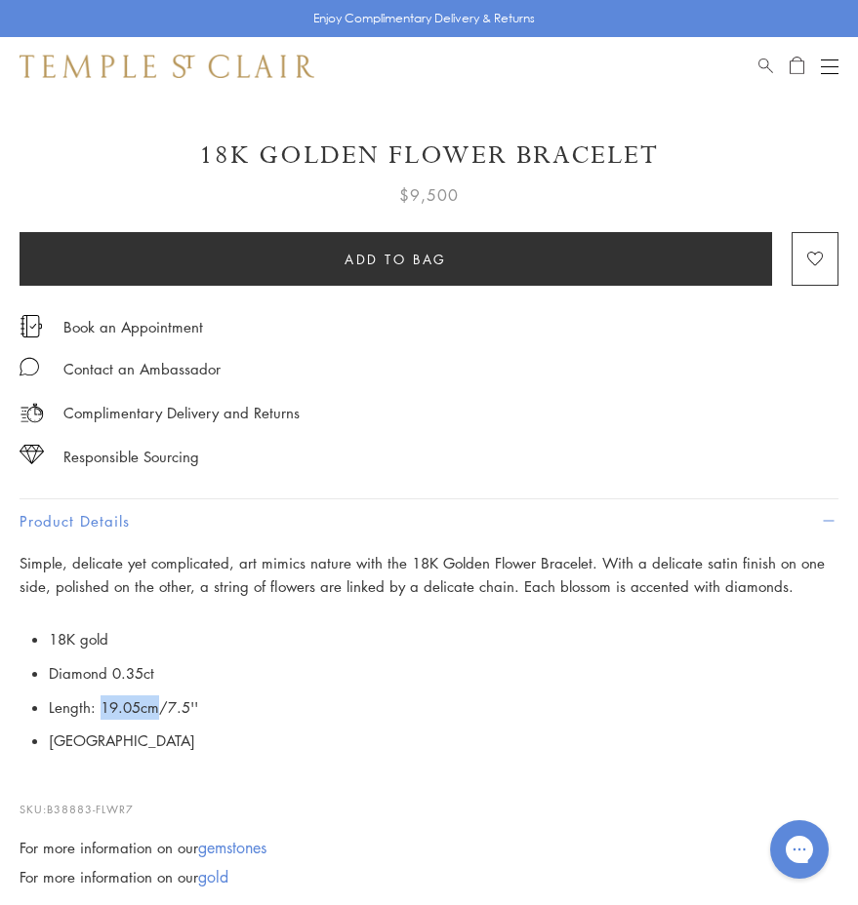
click at [140, 704] on li "Length: 19.05cm/7.5''" at bounding box center [443, 708] width 789 height 34
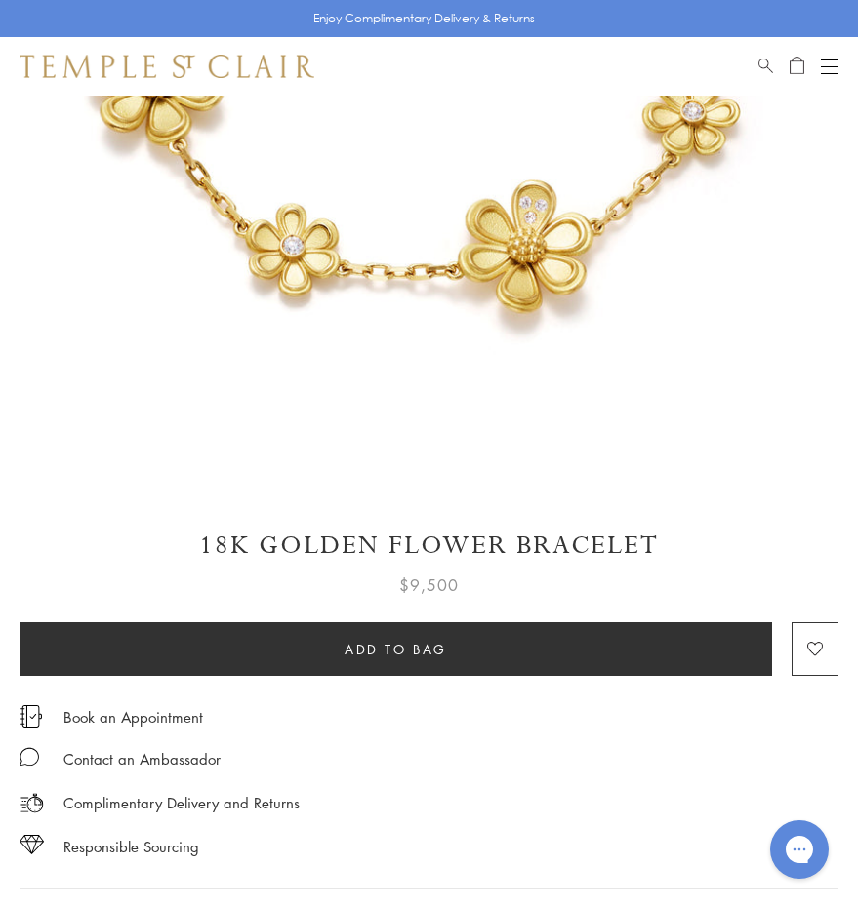
scroll to position [390, 0]
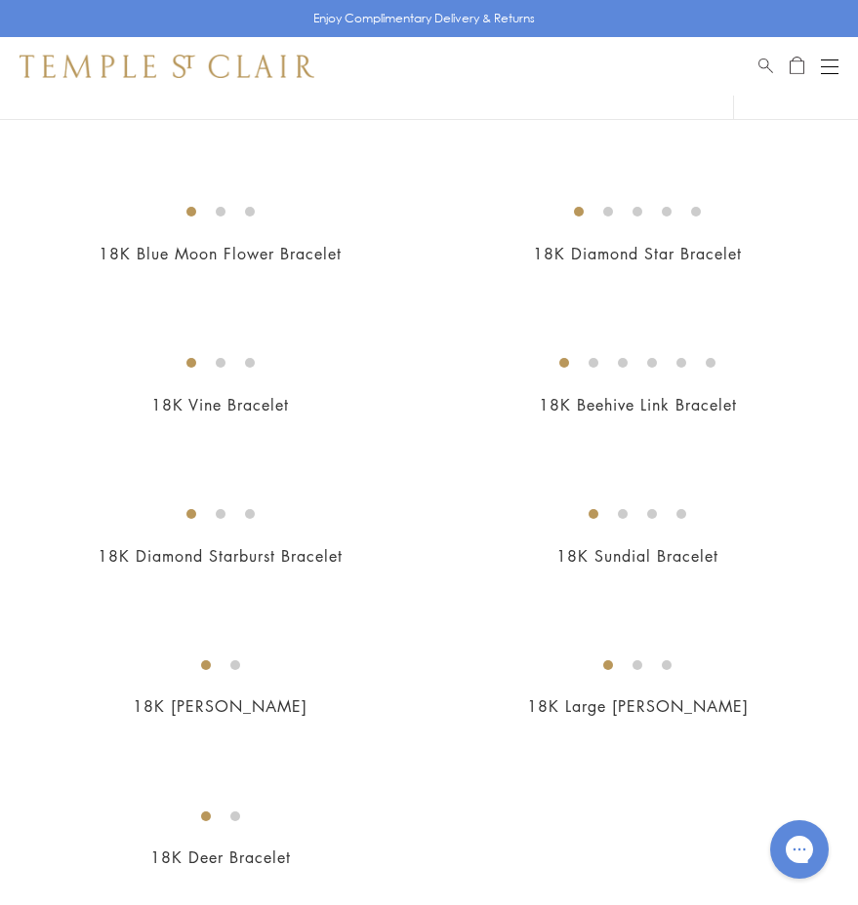
scroll to position [2537, 0]
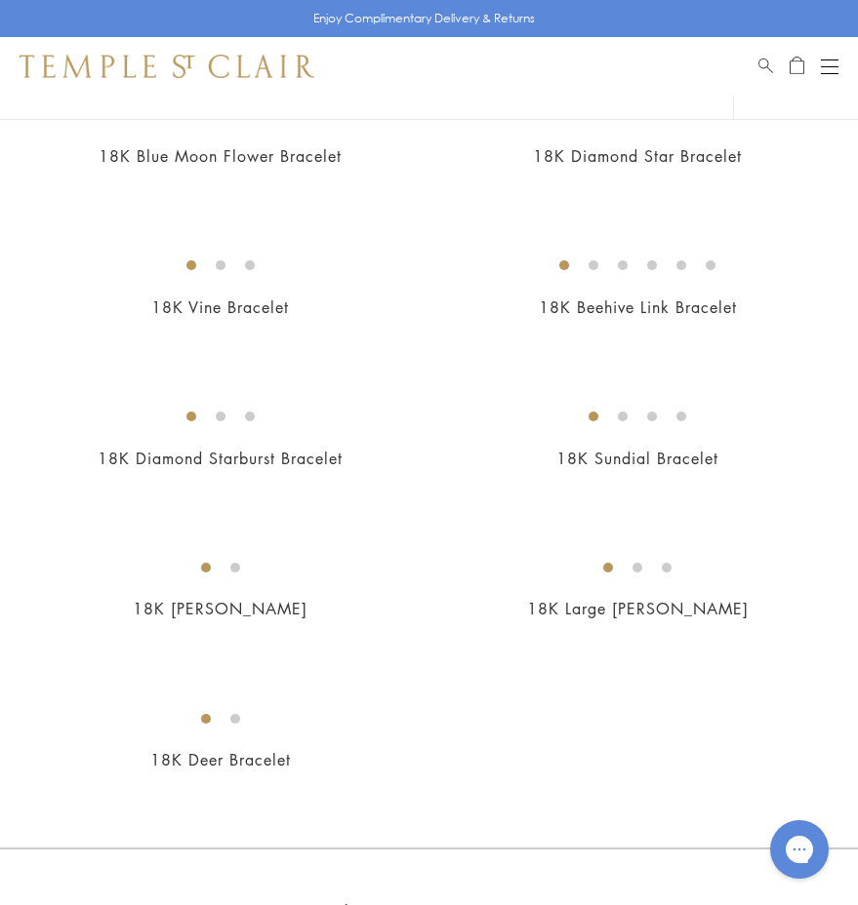
click at [831, 66] on div "Open navigation" at bounding box center [830, 66] width 18 height 1
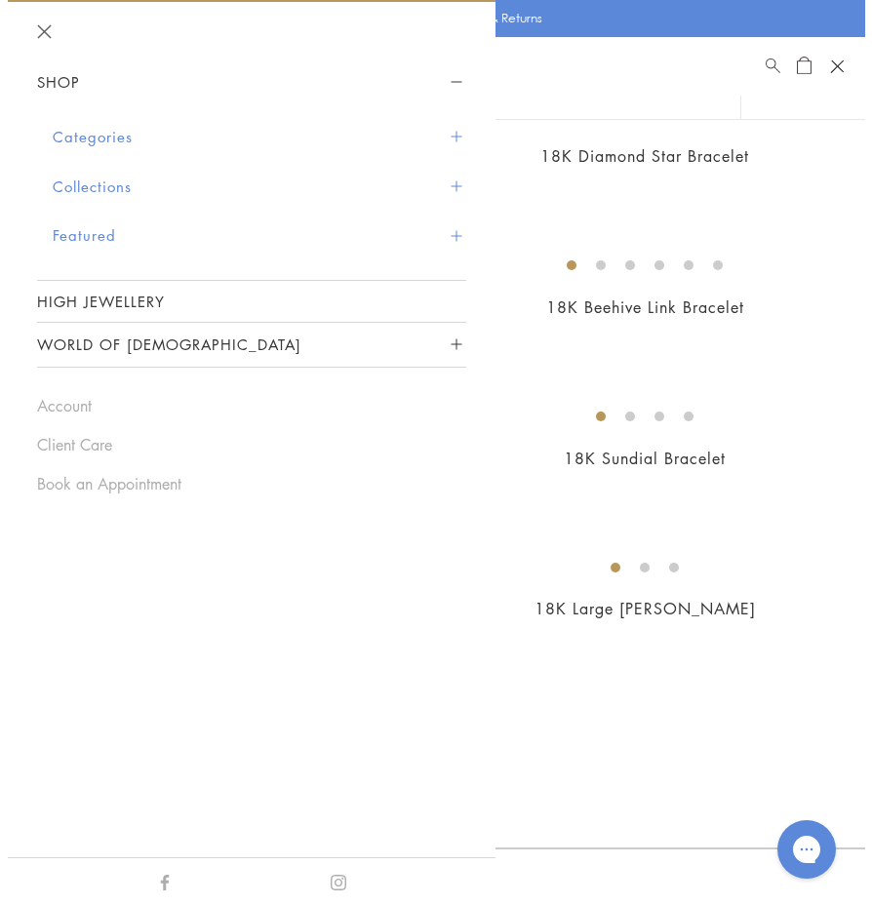
scroll to position [2566, 0]
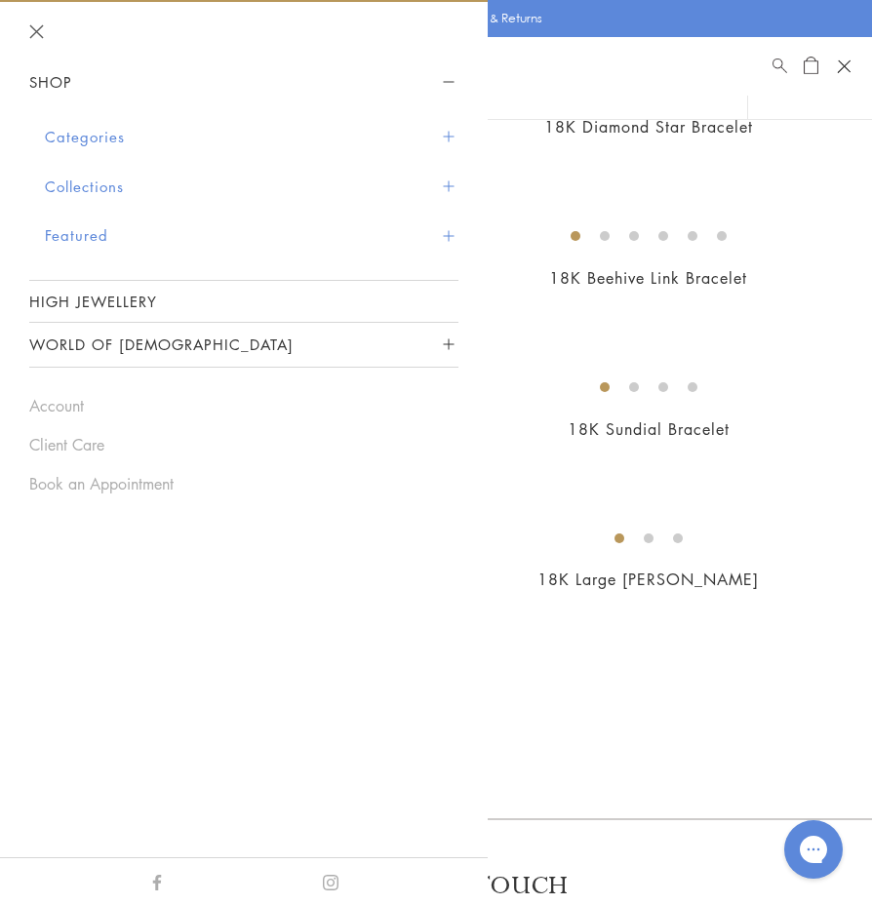
click at [155, 136] on button "Categories" at bounding box center [252, 137] width 414 height 50
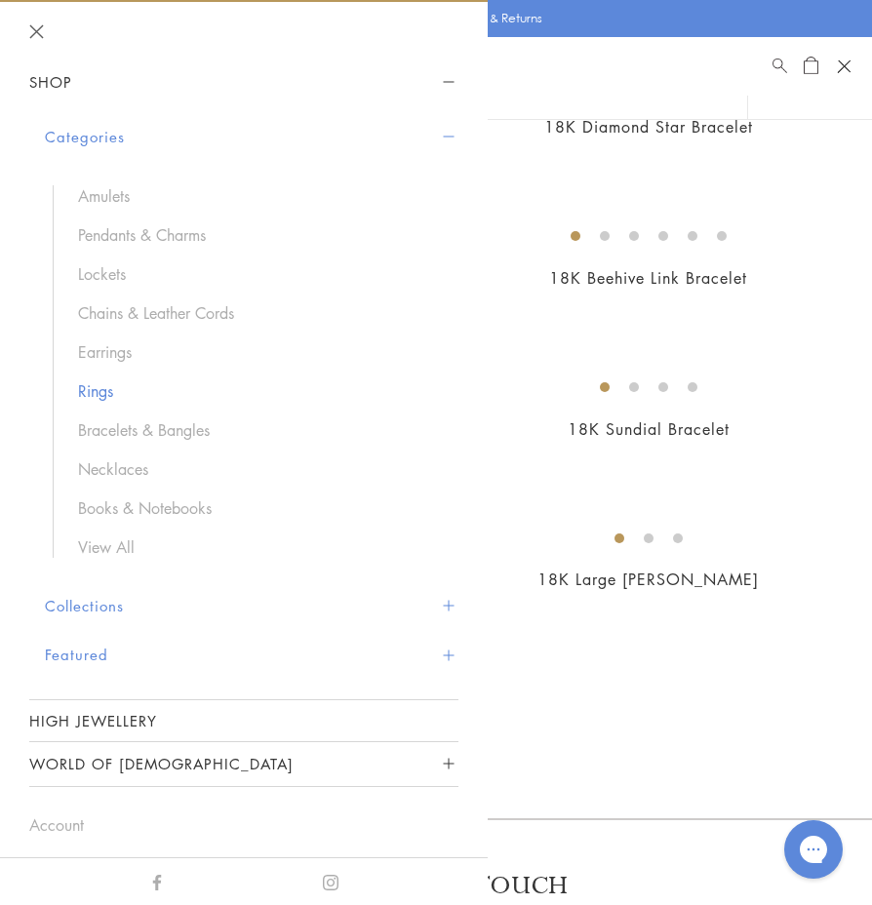
click at [99, 390] on link "Rings" at bounding box center [258, 390] width 361 height 21
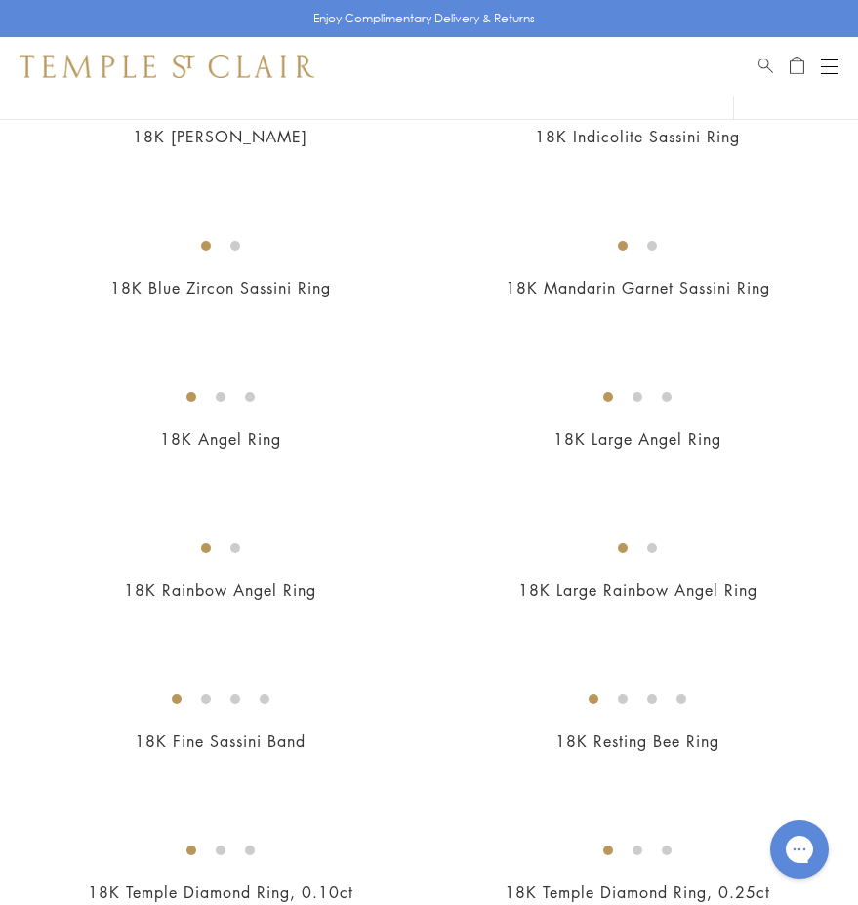
click at [826, 68] on button "Open navigation" at bounding box center [830, 66] width 18 height 23
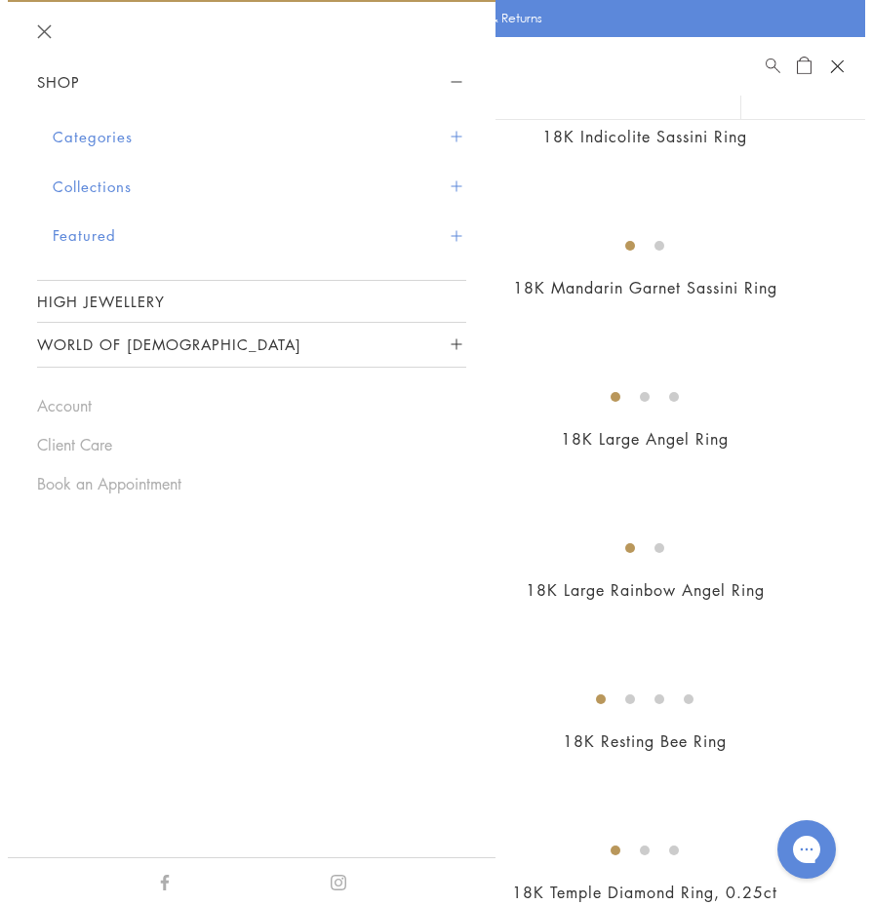
scroll to position [878, 0]
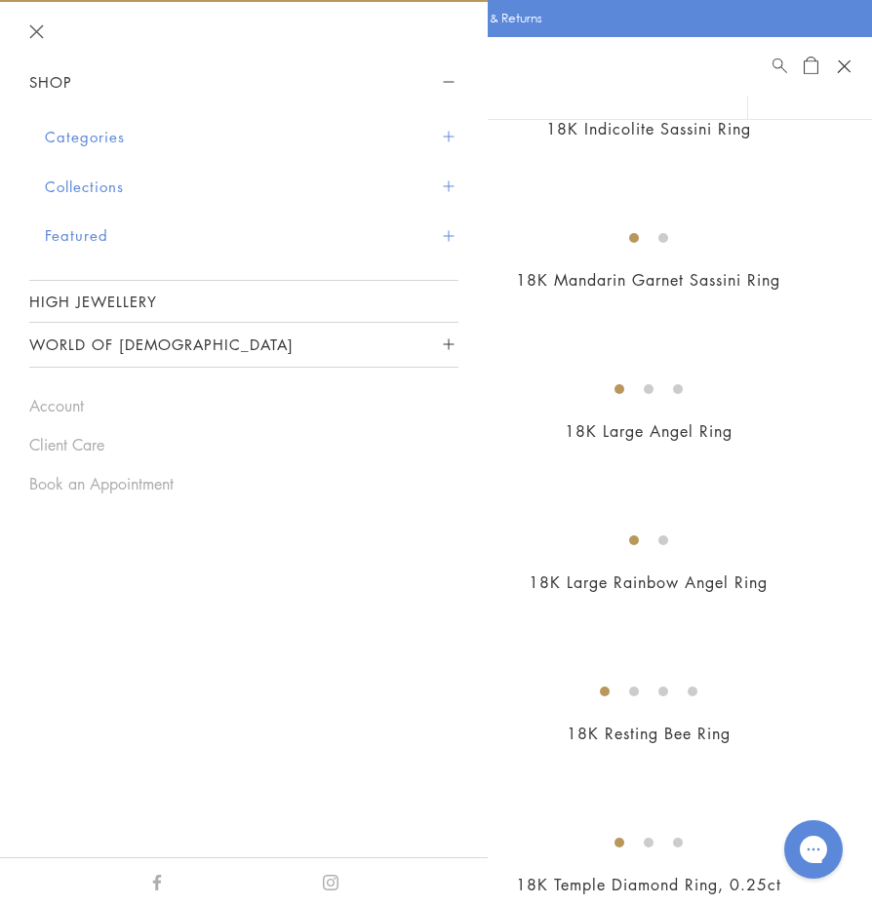
click at [107, 133] on button "Categories" at bounding box center [252, 137] width 414 height 50
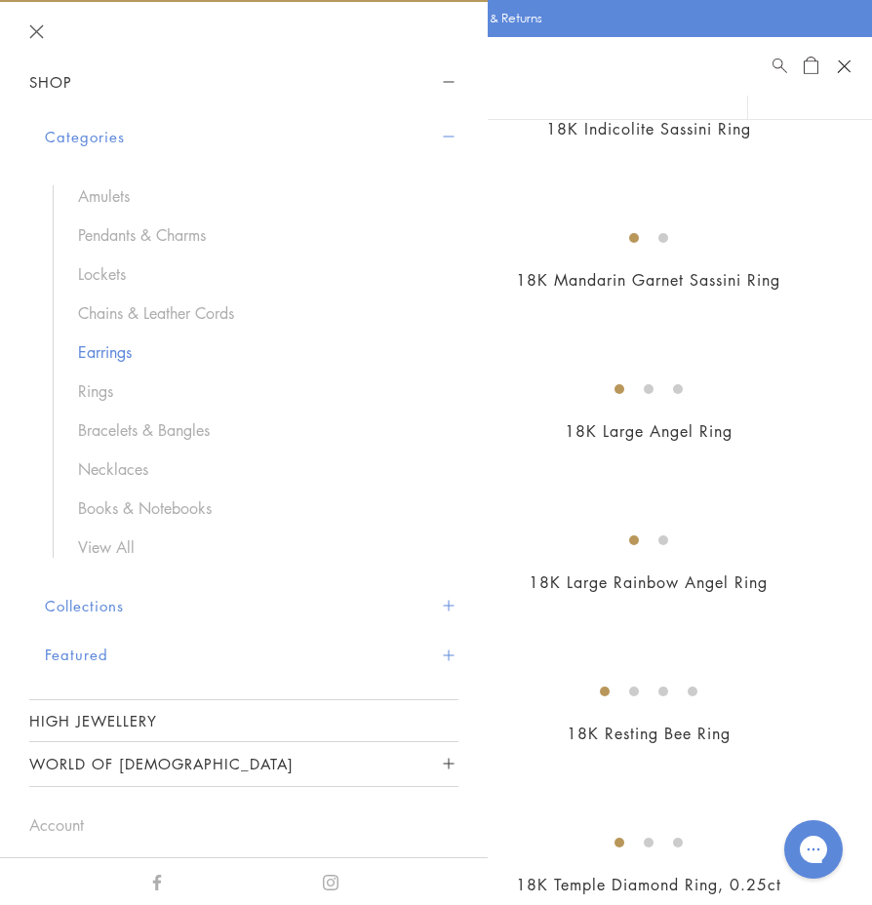
click at [113, 353] on link "Earrings" at bounding box center [258, 351] width 361 height 21
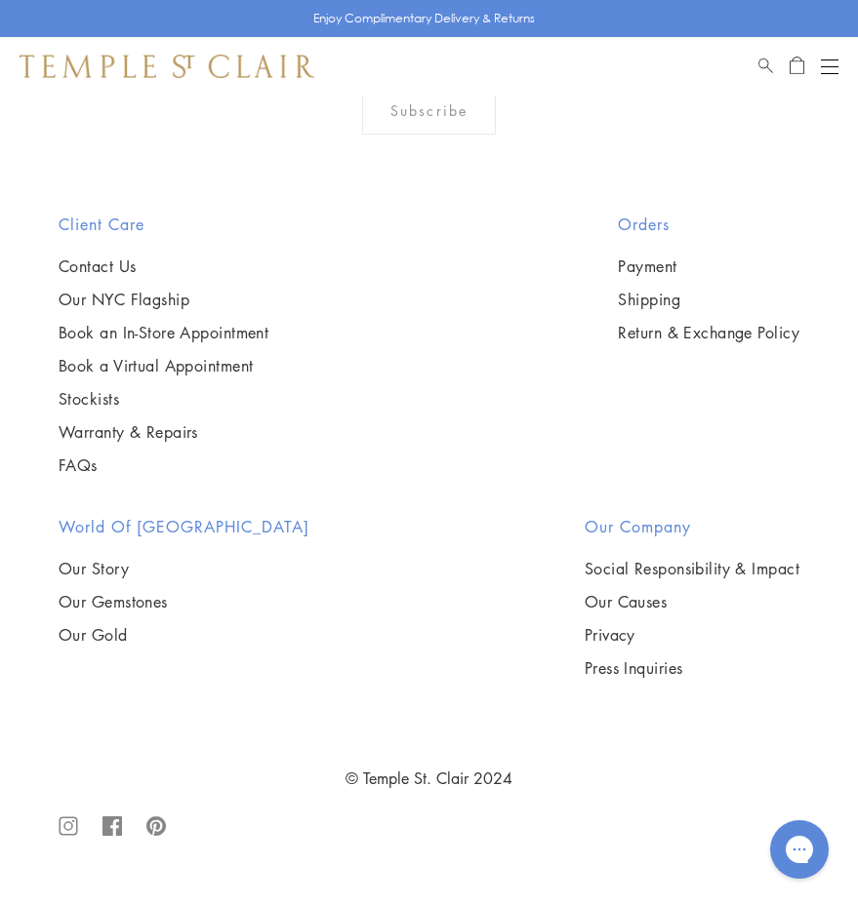
scroll to position [8864, 0]
click at [0, 0] on img at bounding box center [0, 0] width 0 height 0
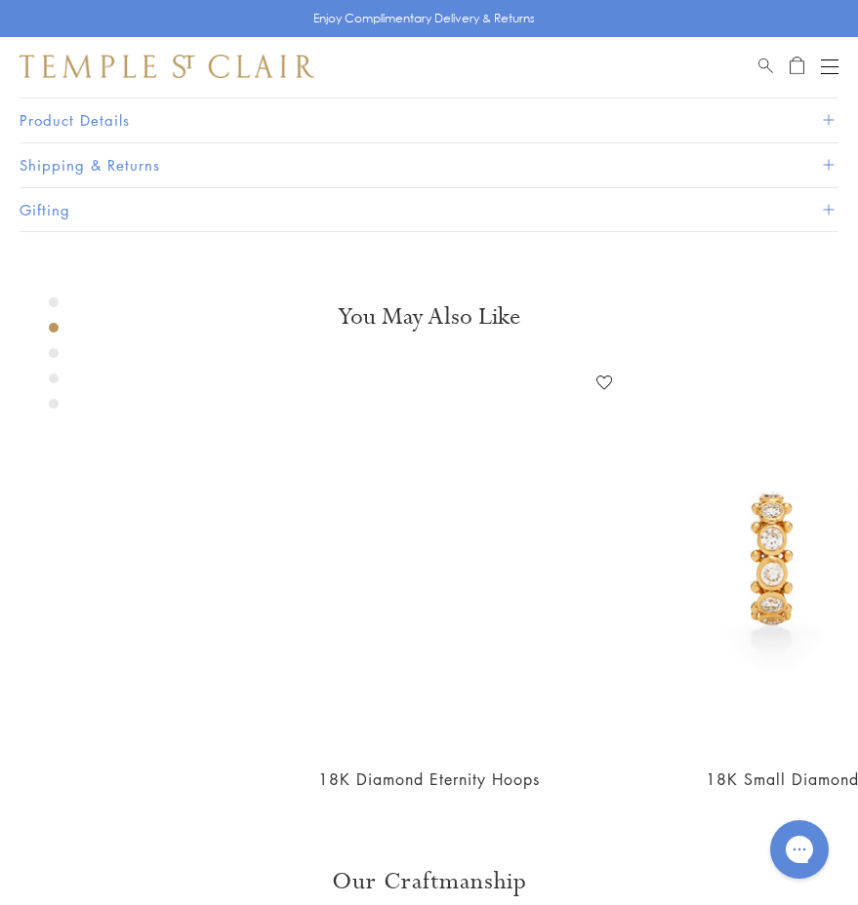
scroll to position [1657, 0]
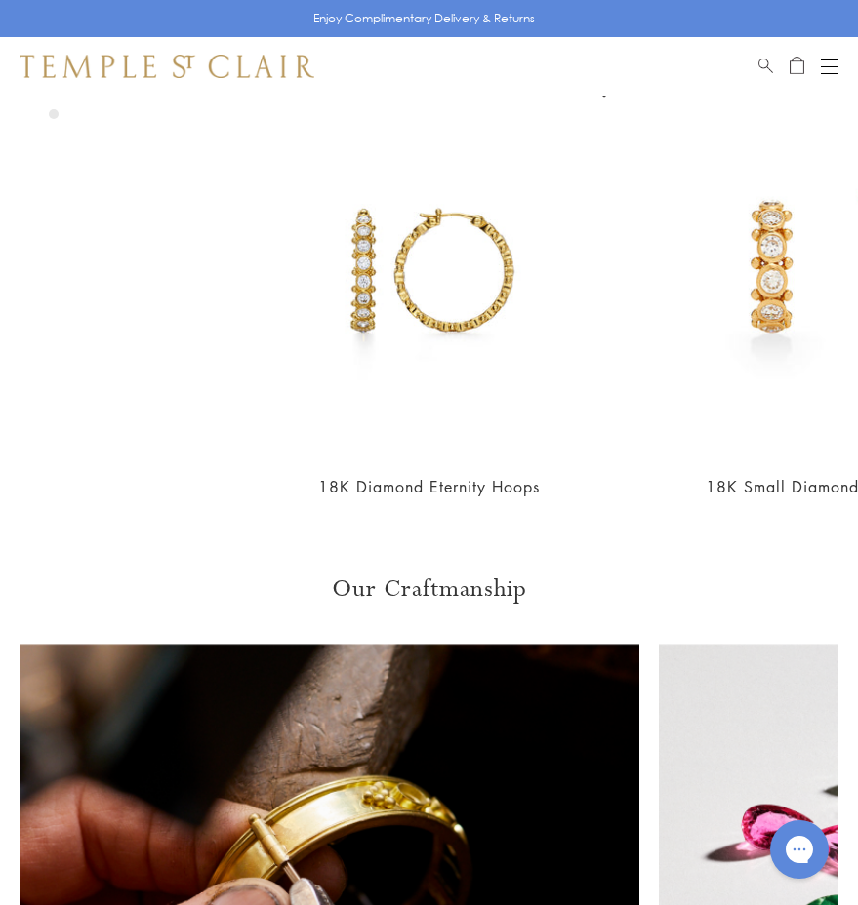
copy div "18K Large Granulated Hoops"
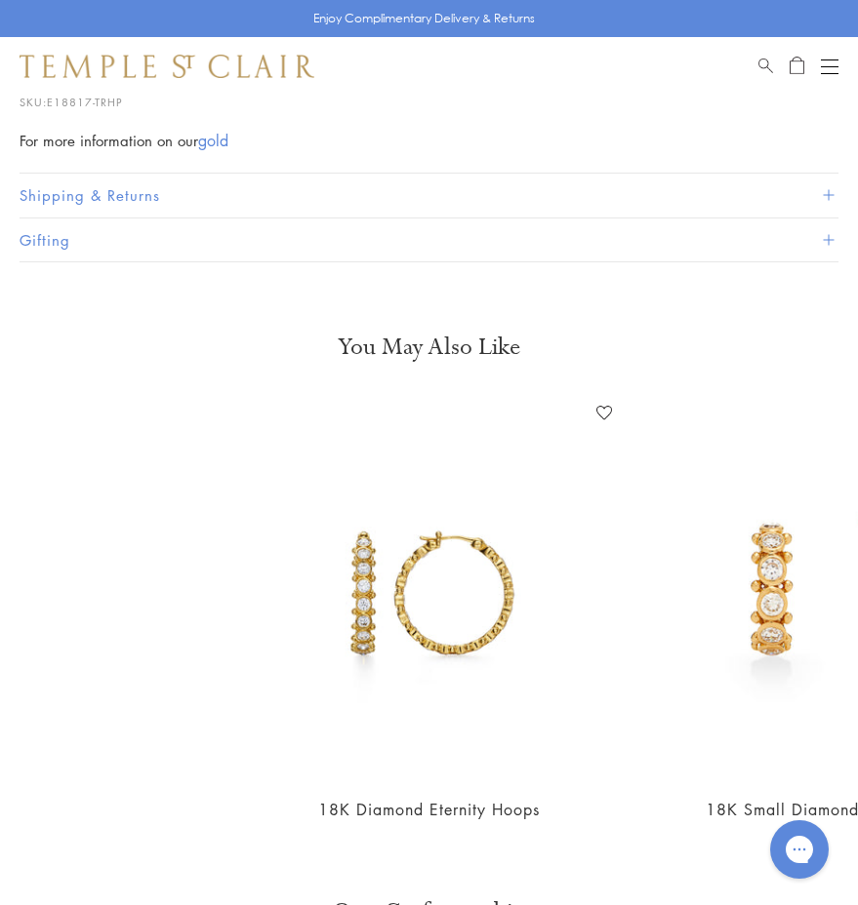
scroll to position [1852, 0]
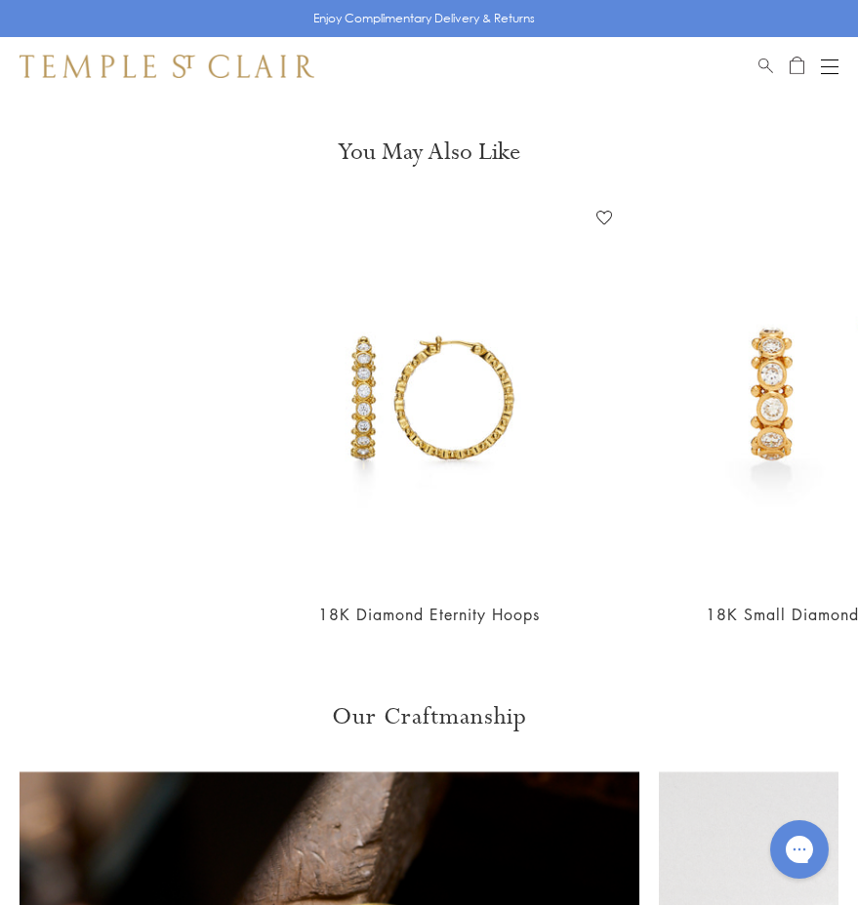
drag, startPoint x: 277, startPoint y: 680, endPoint x: 59, endPoint y: 639, distance: 222.3
copy ul "Post Back Inner Diameter: 5.0cm/1.9""
